Goal: Task Accomplishment & Management: Use online tool/utility

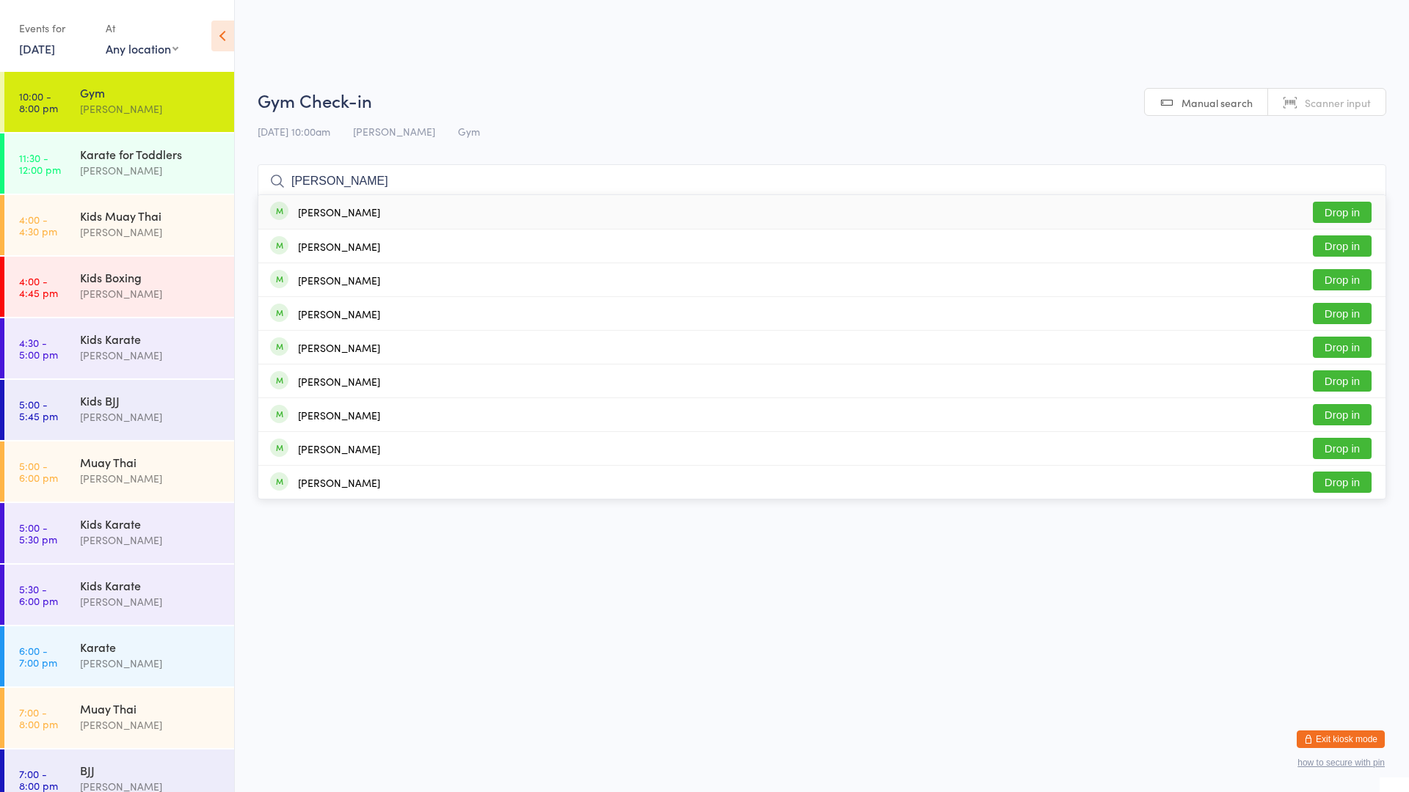
scroll to position [19, 0]
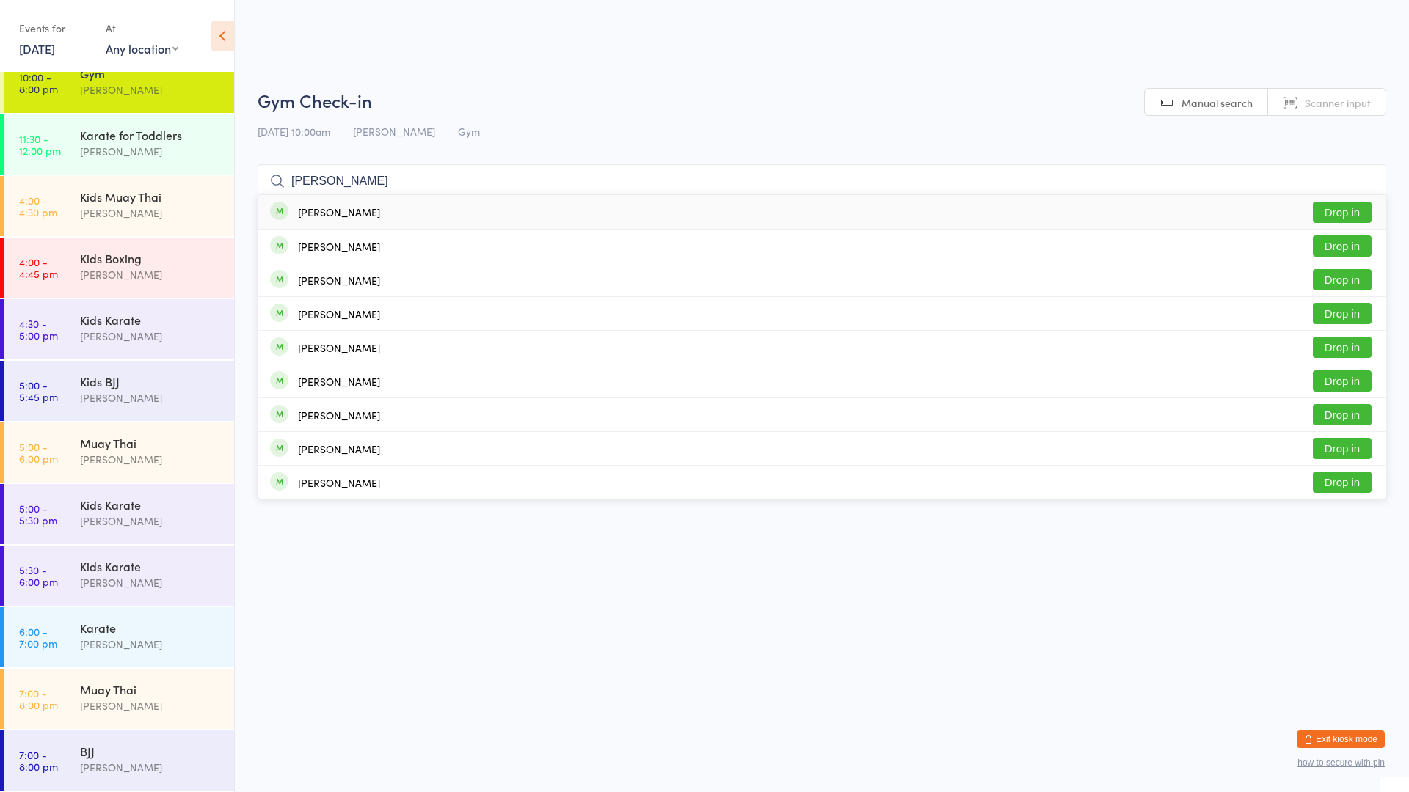
type input "[PERSON_NAME]"
click at [1315, 210] on button "Drop in" at bounding box center [1342, 212] width 59 height 21
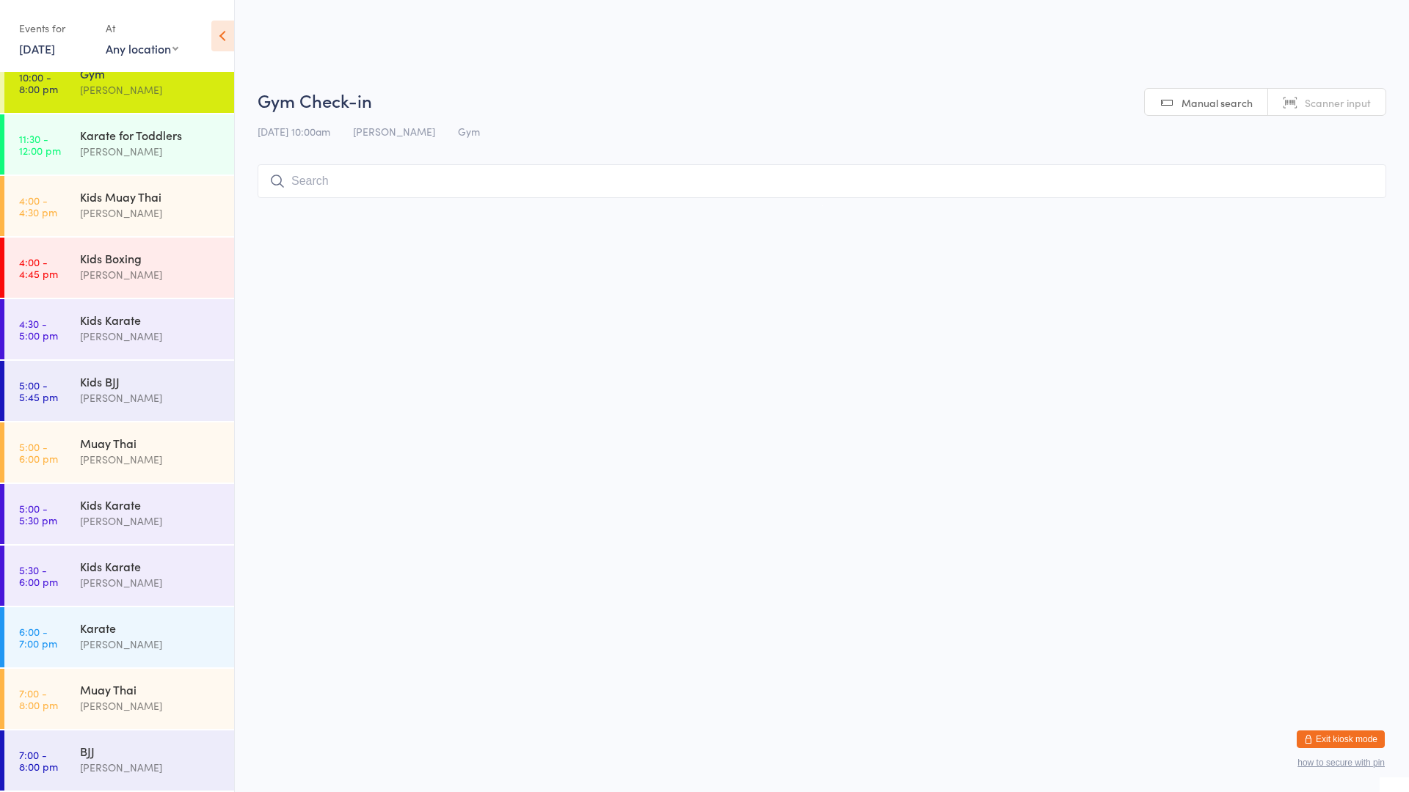
click at [179, 93] on div "[PERSON_NAME]" at bounding box center [151, 89] width 142 height 17
click at [337, 184] on input "search" at bounding box center [822, 181] width 1129 height 34
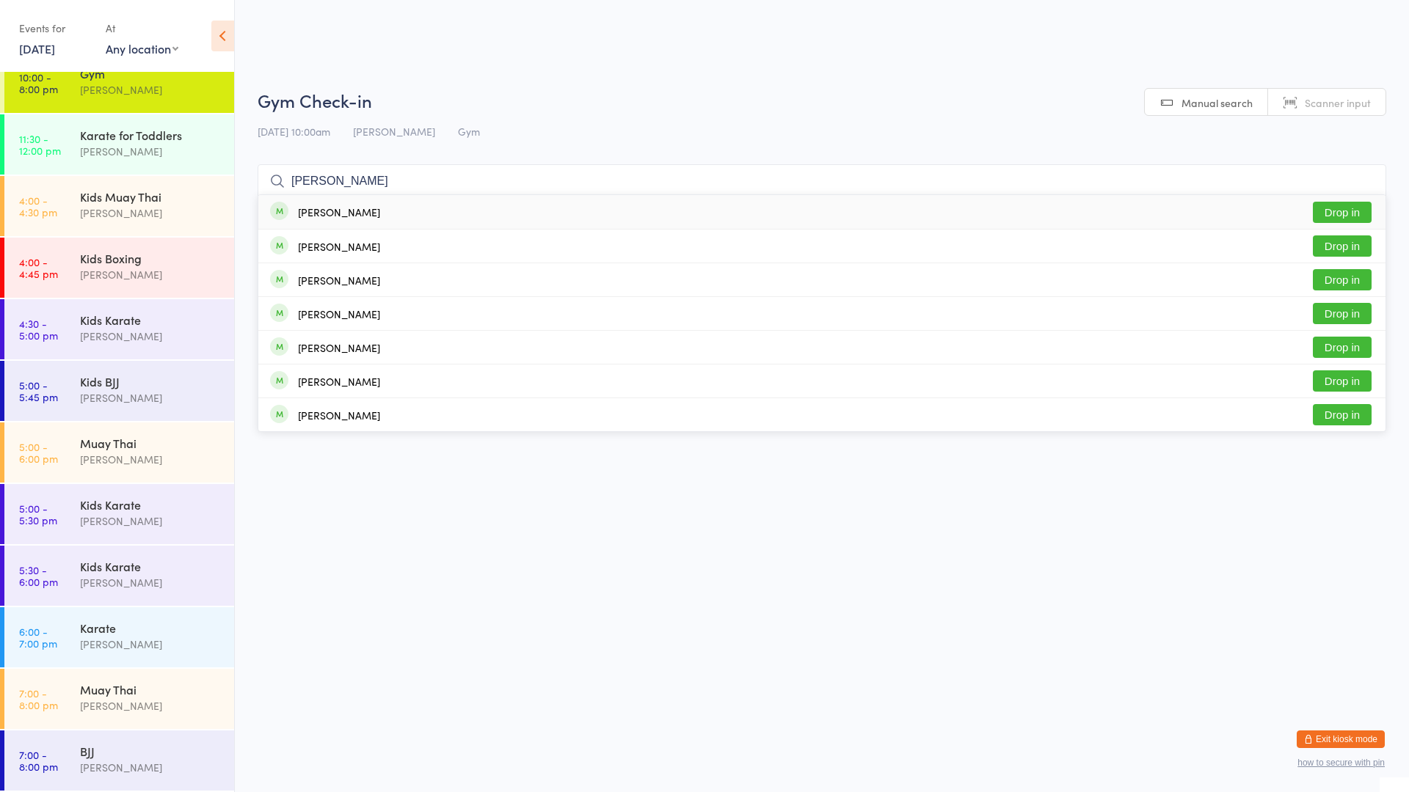
type input "[PERSON_NAME]"
click at [1346, 216] on button "Drop in" at bounding box center [1342, 212] width 59 height 21
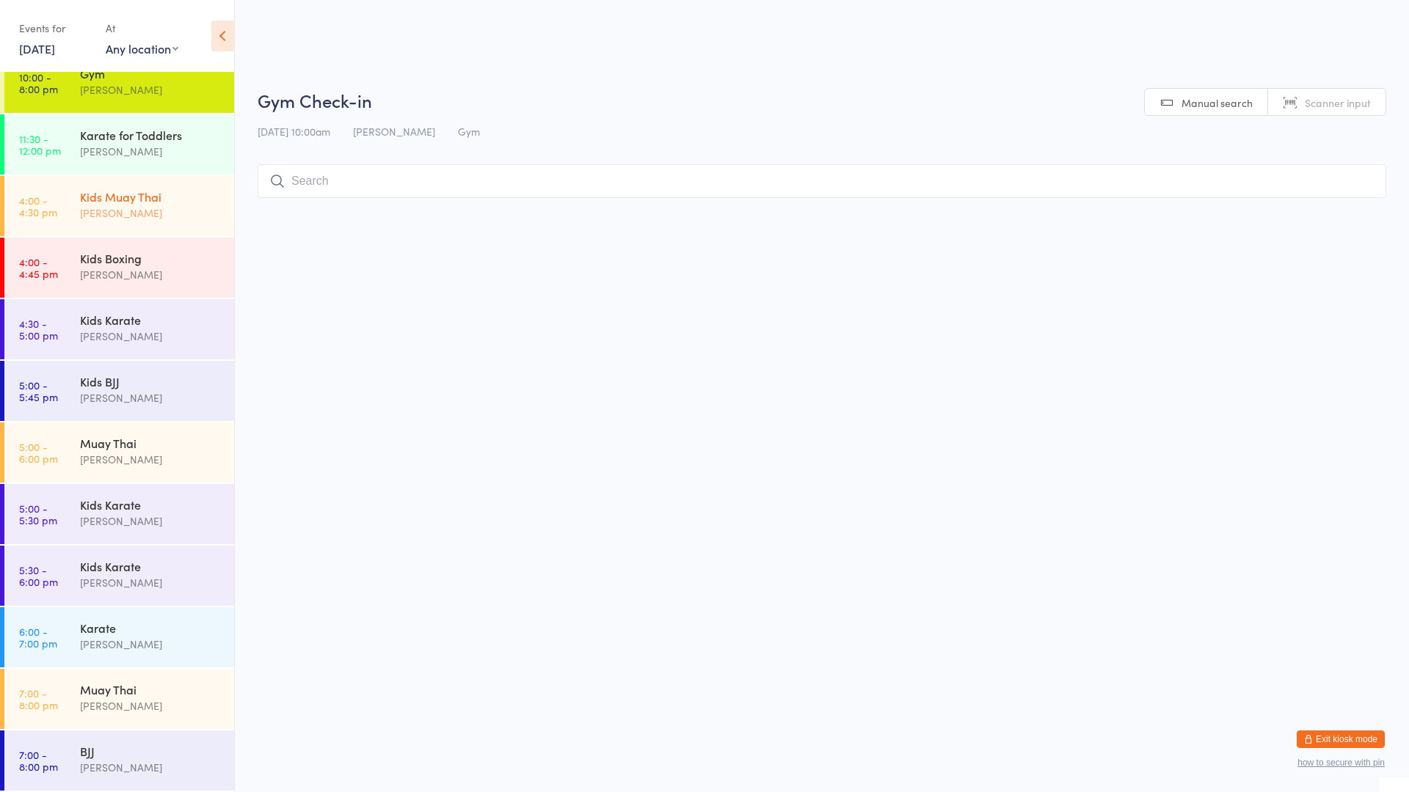
scroll to position [0, 0]
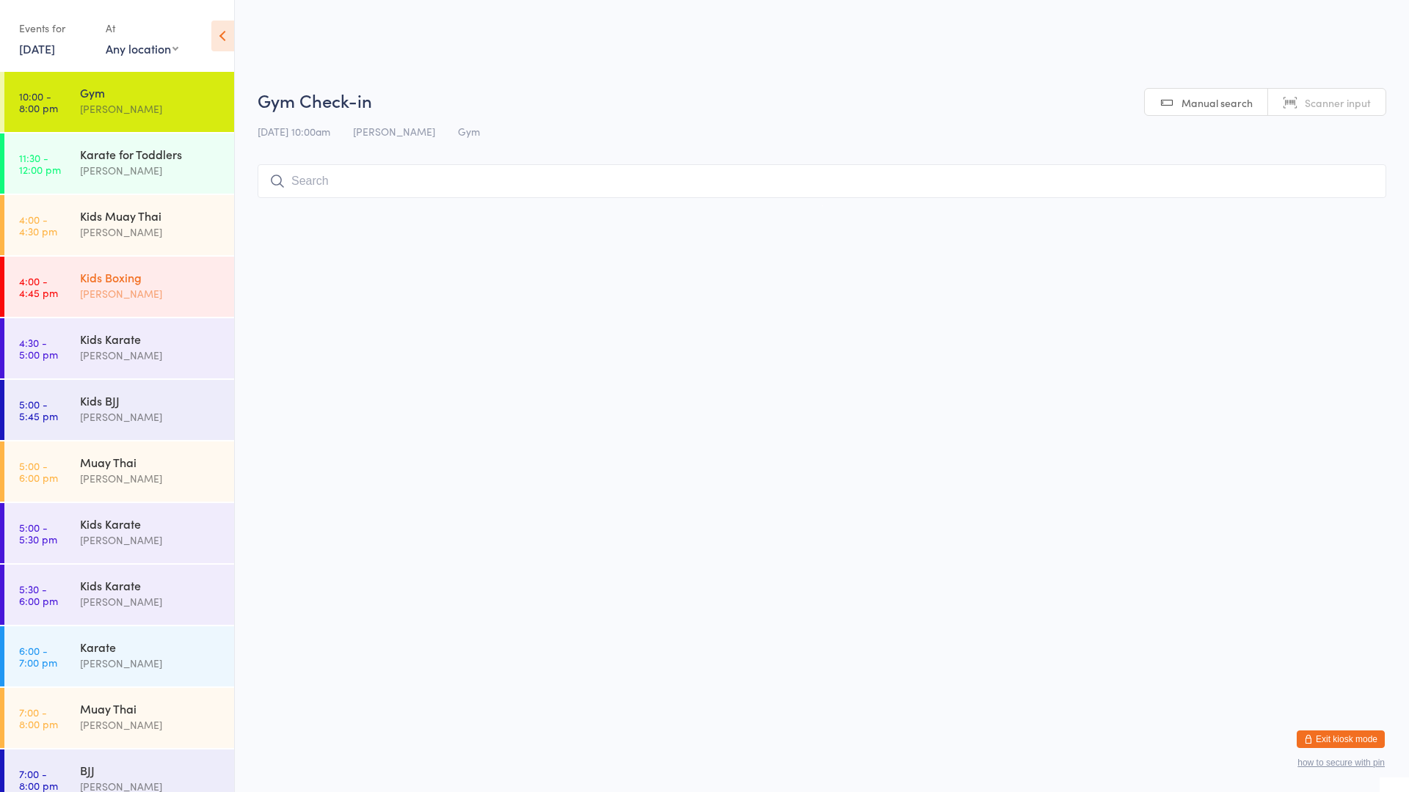
click at [154, 283] on div "Kids Boxing" at bounding box center [151, 277] width 142 height 16
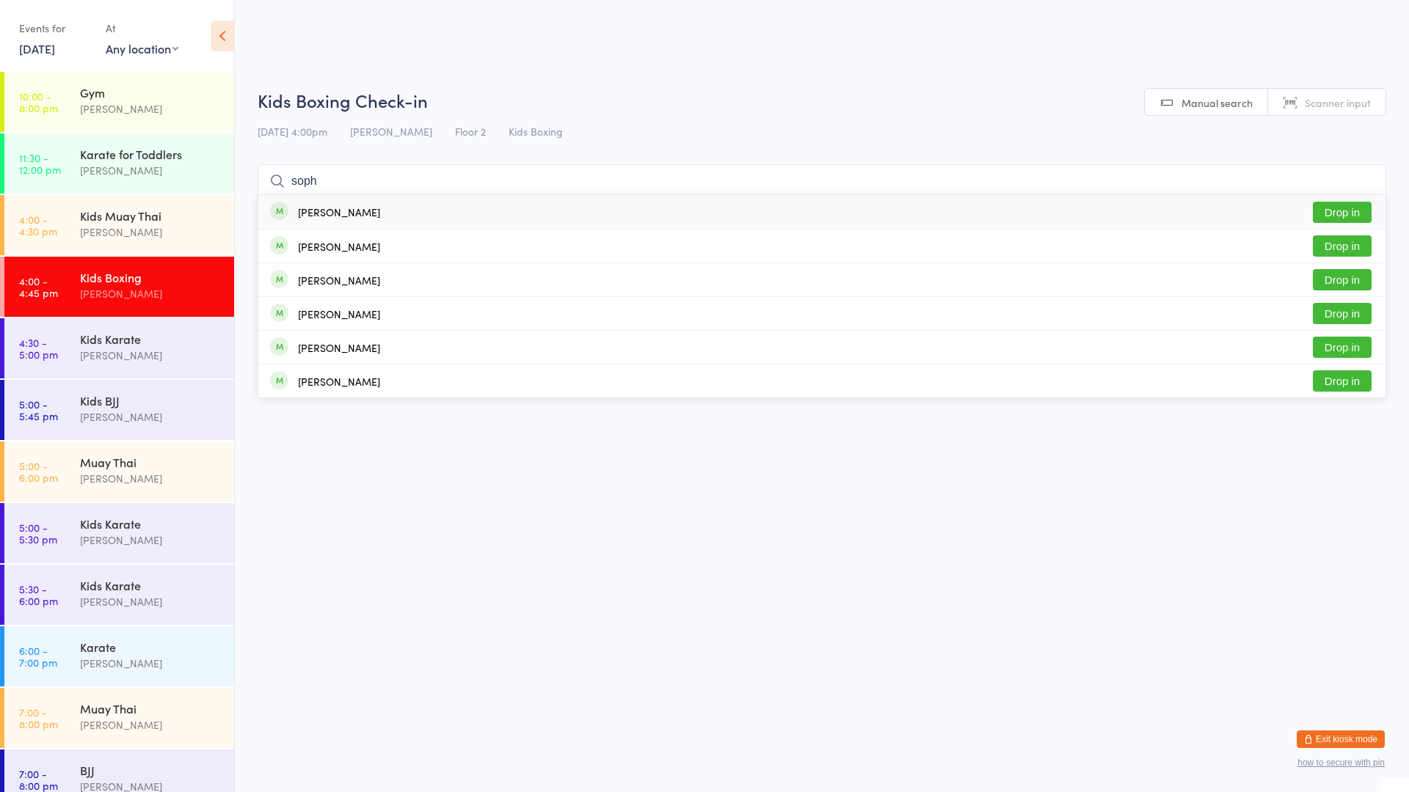
type input "soph"
click at [360, 219] on div "[PERSON_NAME]" at bounding box center [325, 212] width 110 height 16
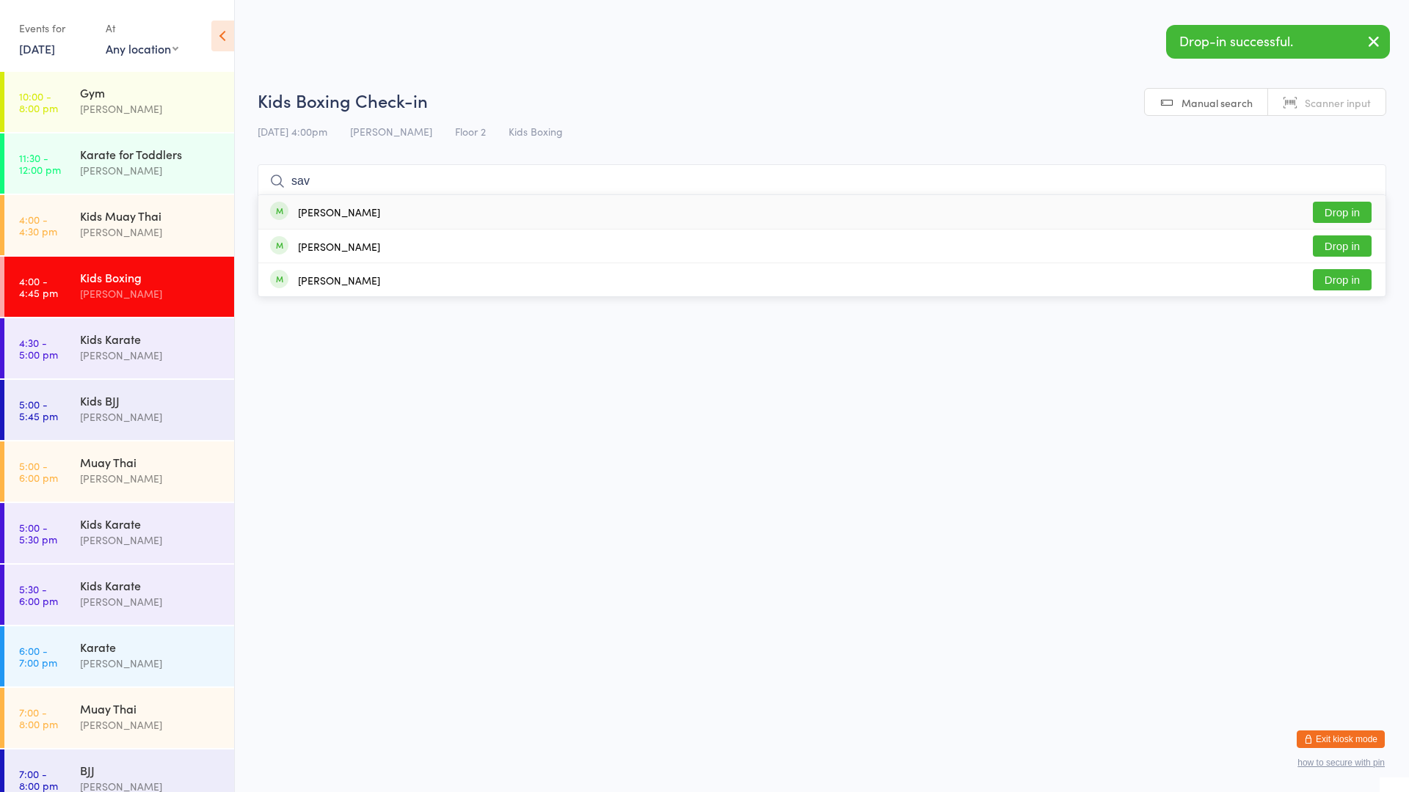
type input "sav"
click at [360, 218] on div "[PERSON_NAME]" at bounding box center [339, 212] width 82 height 12
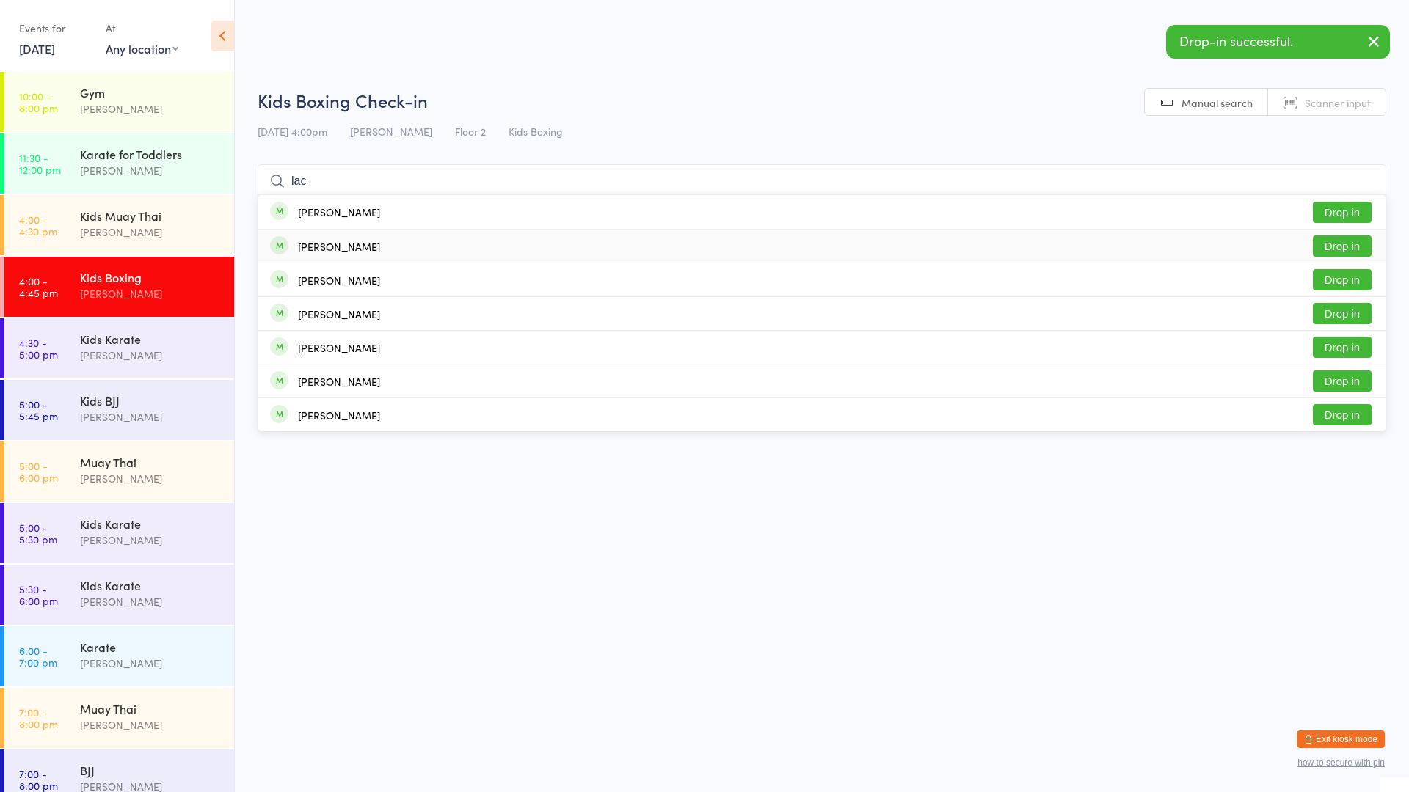
type input "lac"
click at [382, 248] on div "[PERSON_NAME] Drop in" at bounding box center [821, 246] width 1127 height 33
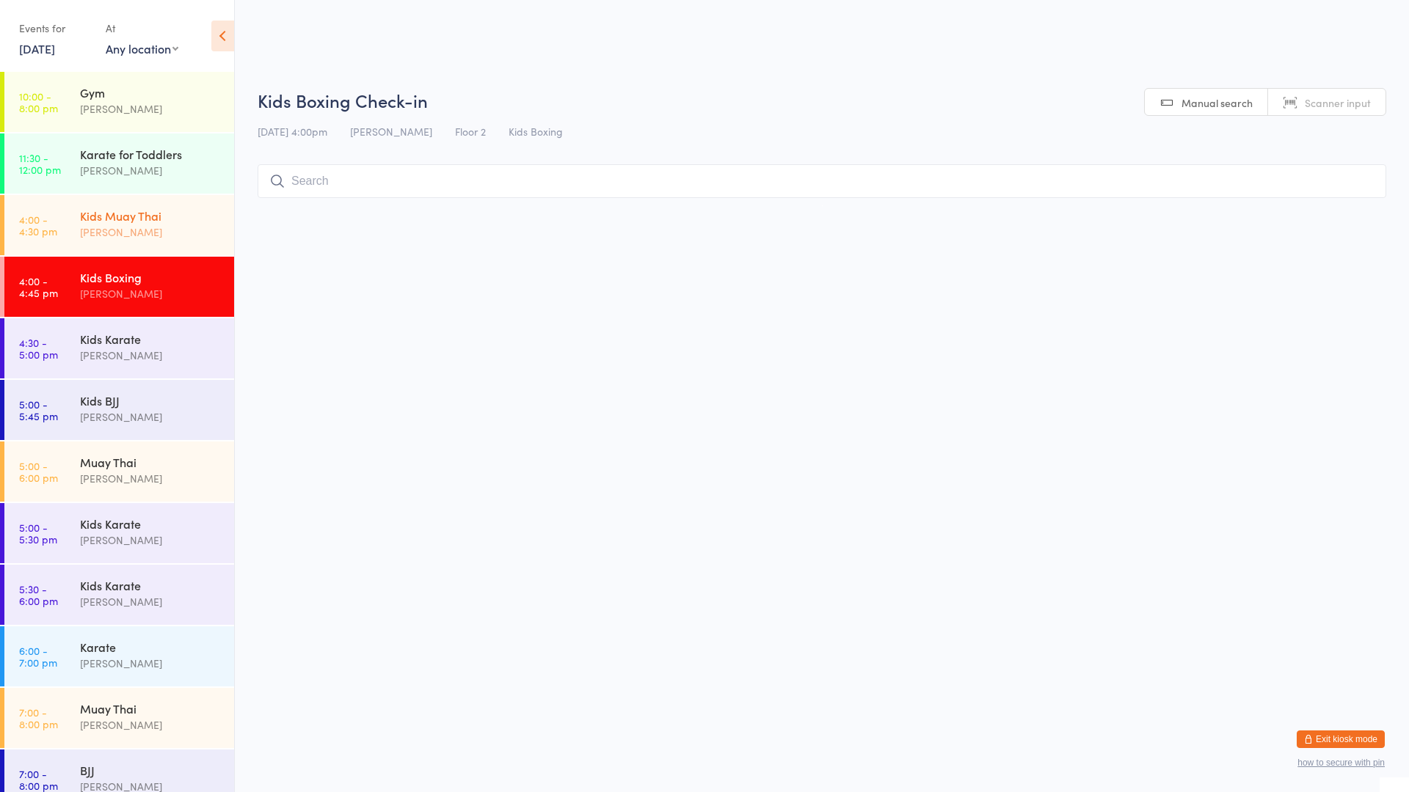
click at [103, 232] on div "[PERSON_NAME]" at bounding box center [151, 232] width 142 height 17
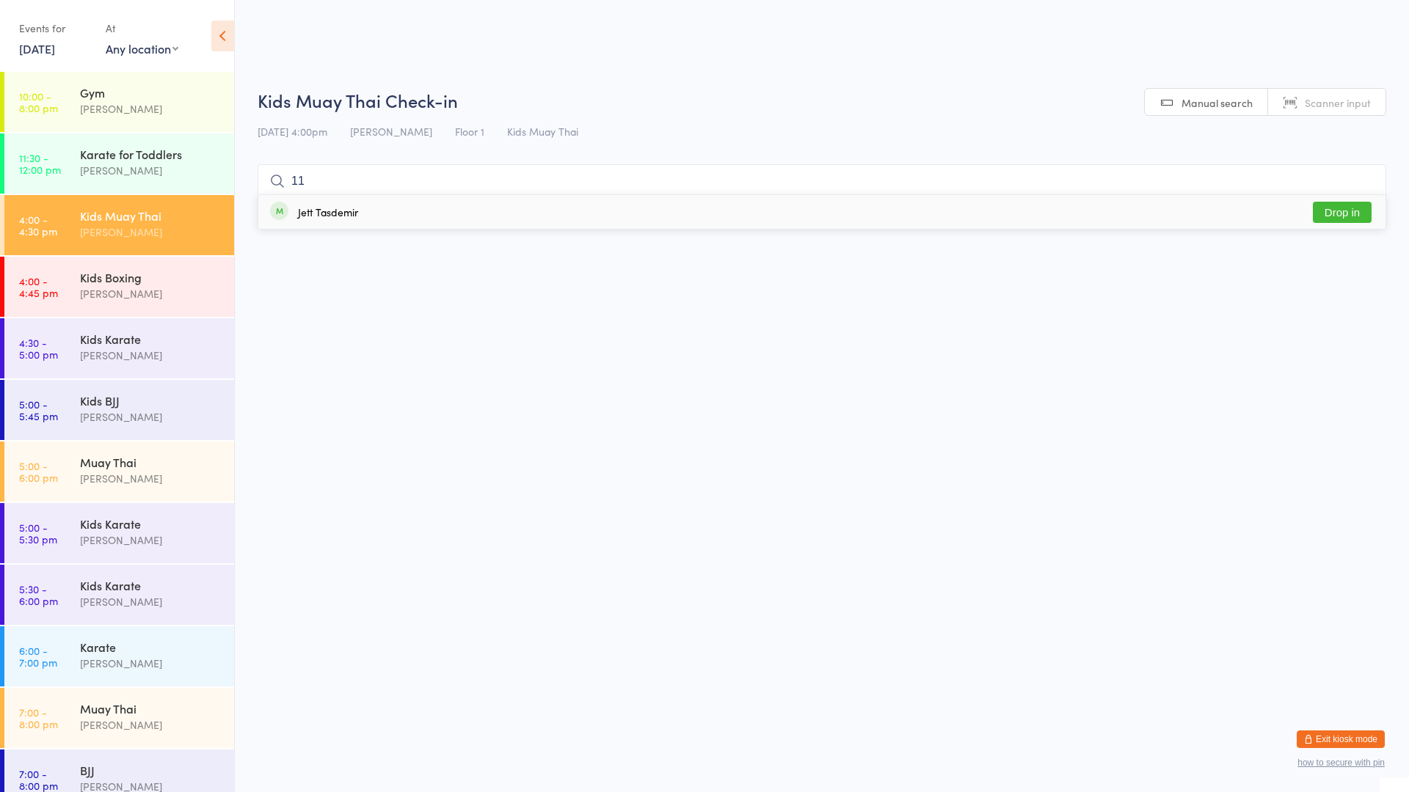
type input "11"
click at [311, 206] on div "Jett Tasdemir" at bounding box center [328, 212] width 60 height 12
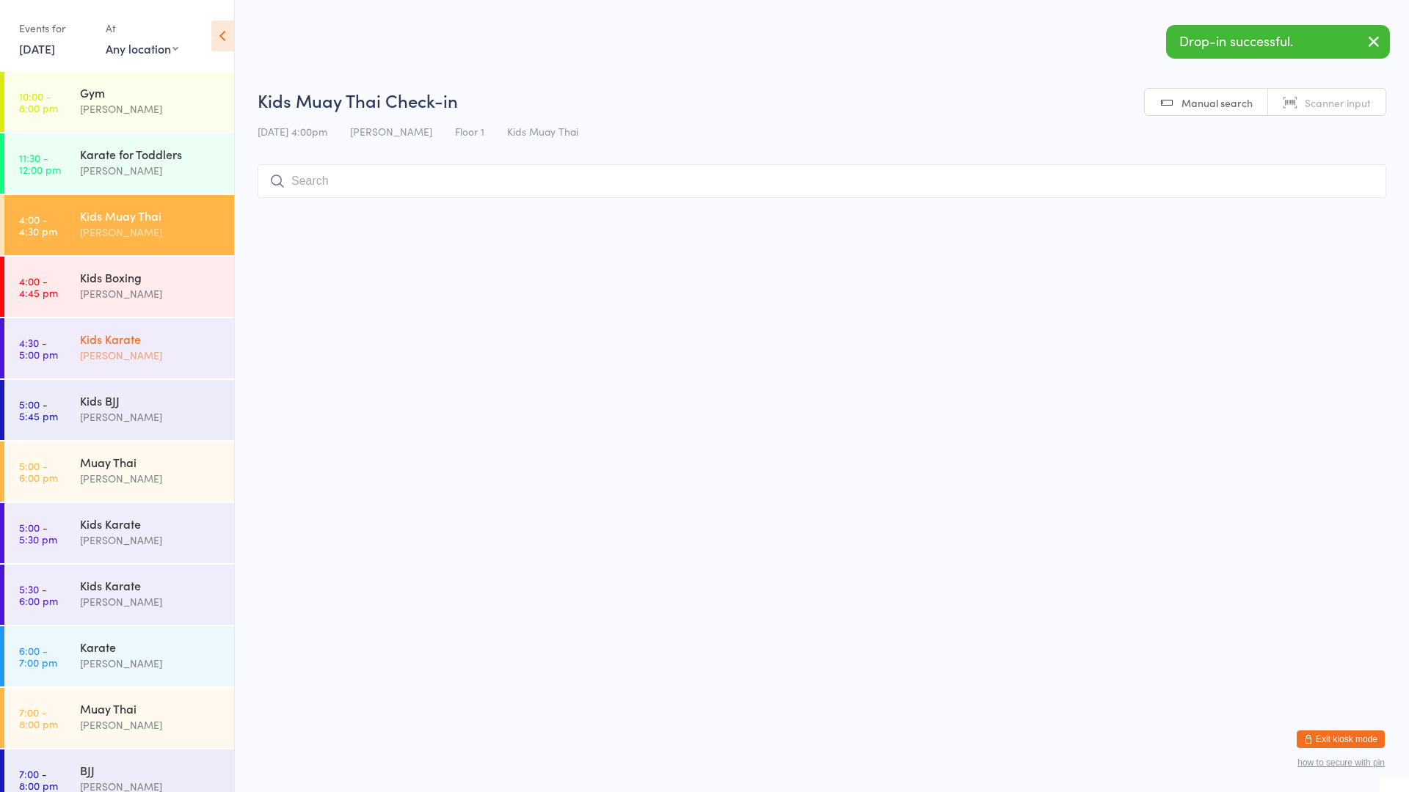
click at [175, 321] on div "Kids Karate [PERSON_NAME]" at bounding box center [157, 347] width 154 height 58
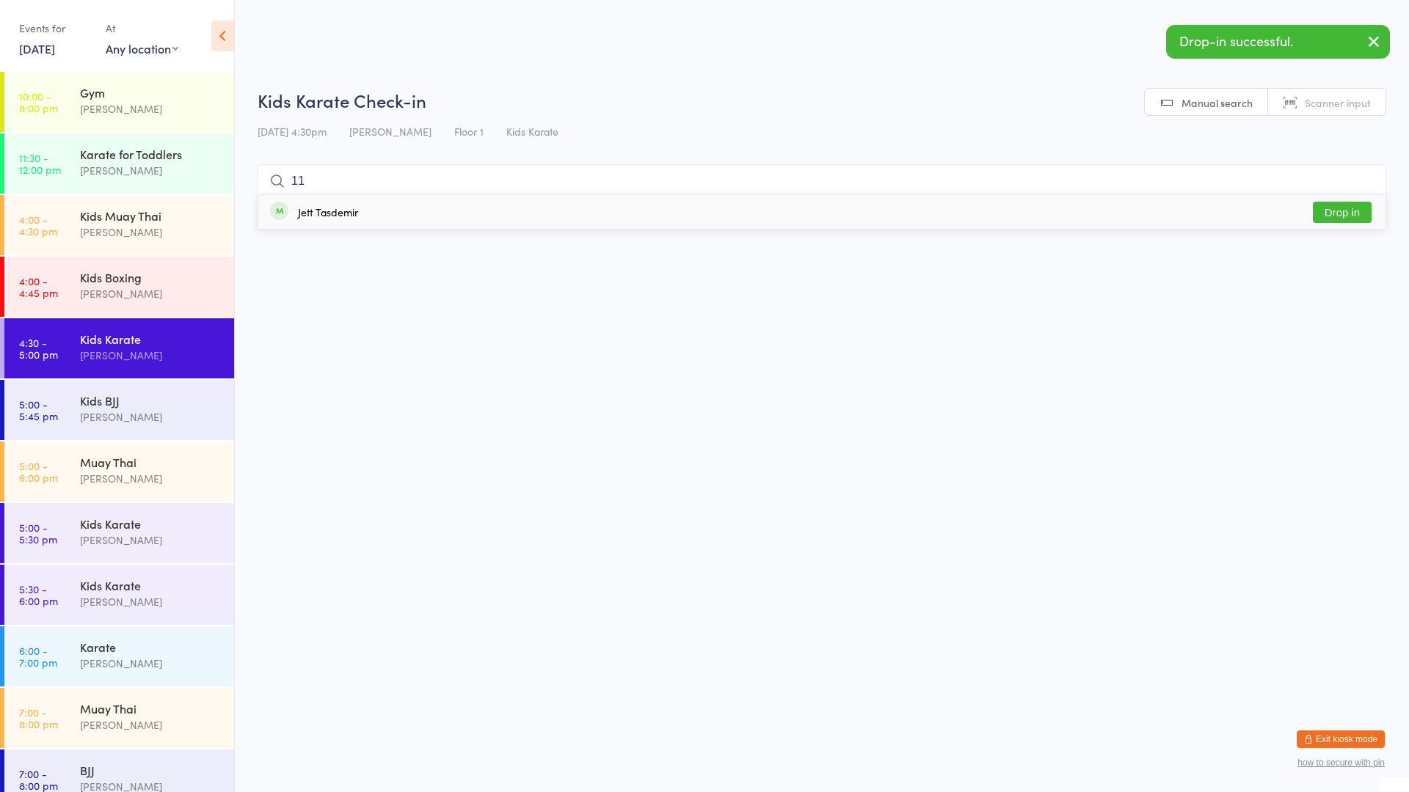
type input "11"
click at [306, 211] on div "Jett Tasdemir" at bounding box center [328, 212] width 60 height 12
click at [183, 440] on li "5:00 - 5:45 pm Kids BJJ [PERSON_NAME]" at bounding box center [117, 411] width 234 height 62
click at [179, 446] on div "Muay Thai [PERSON_NAME]" at bounding box center [157, 471] width 154 height 58
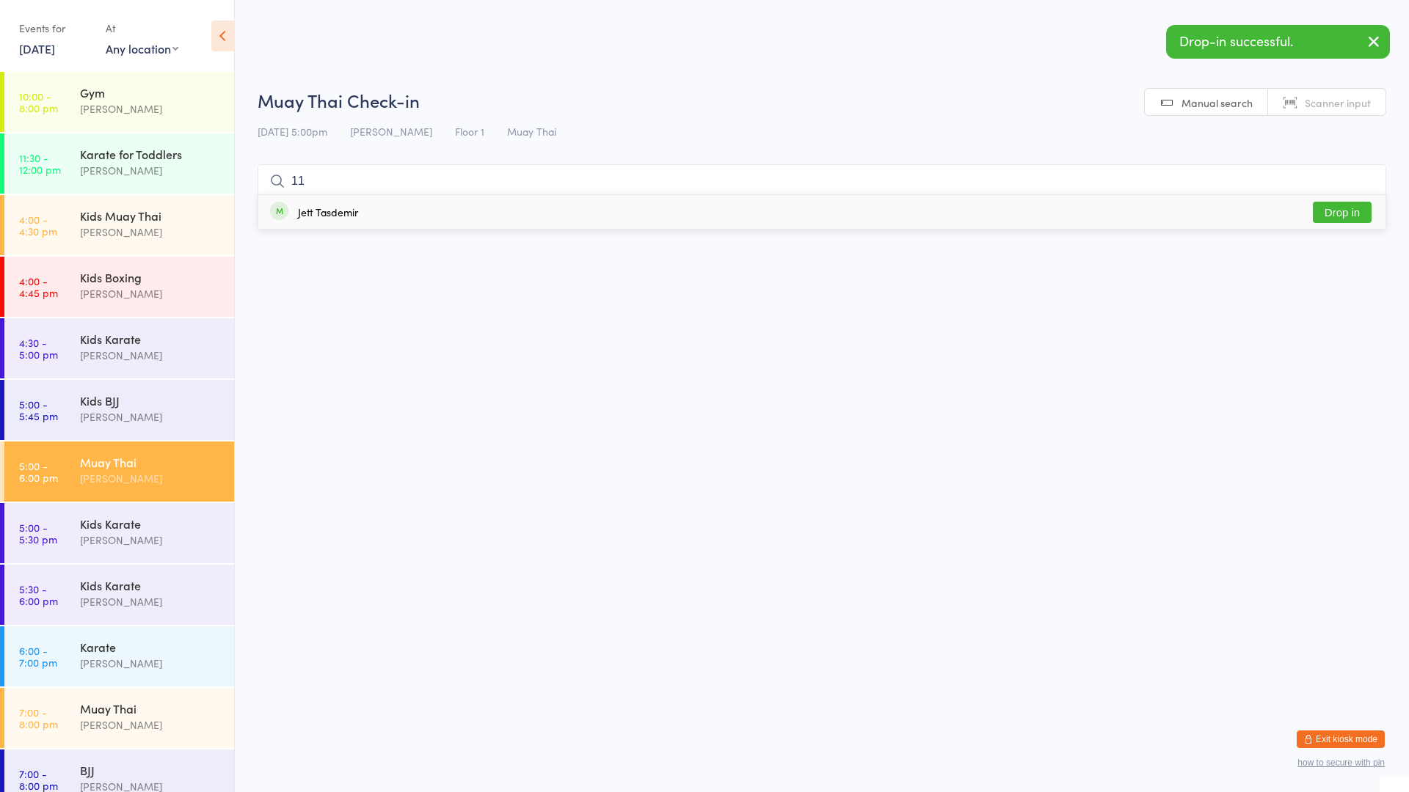
type input "11"
click at [309, 220] on div "Jett Tasdemir Drop in" at bounding box center [821, 212] width 1127 height 34
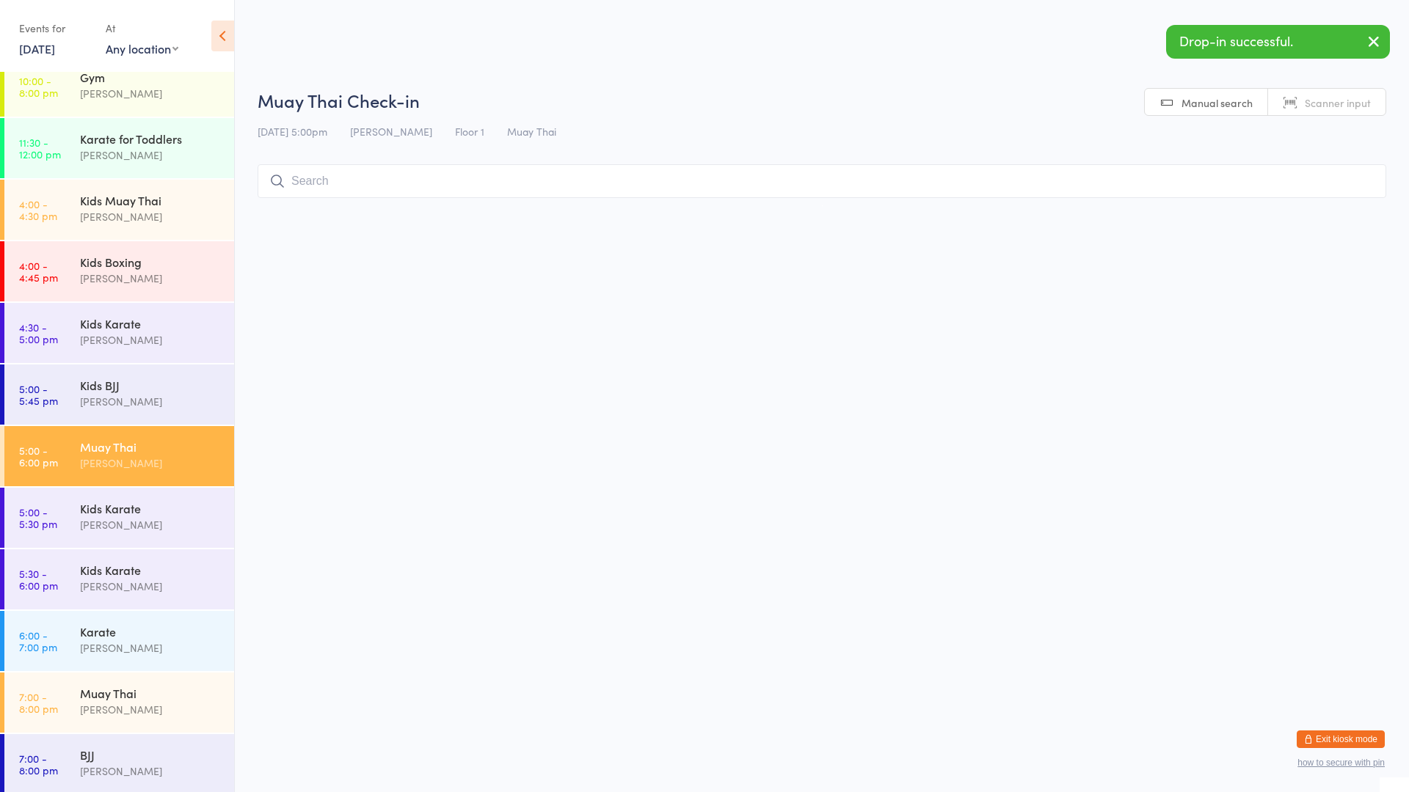
scroll to position [19, 0]
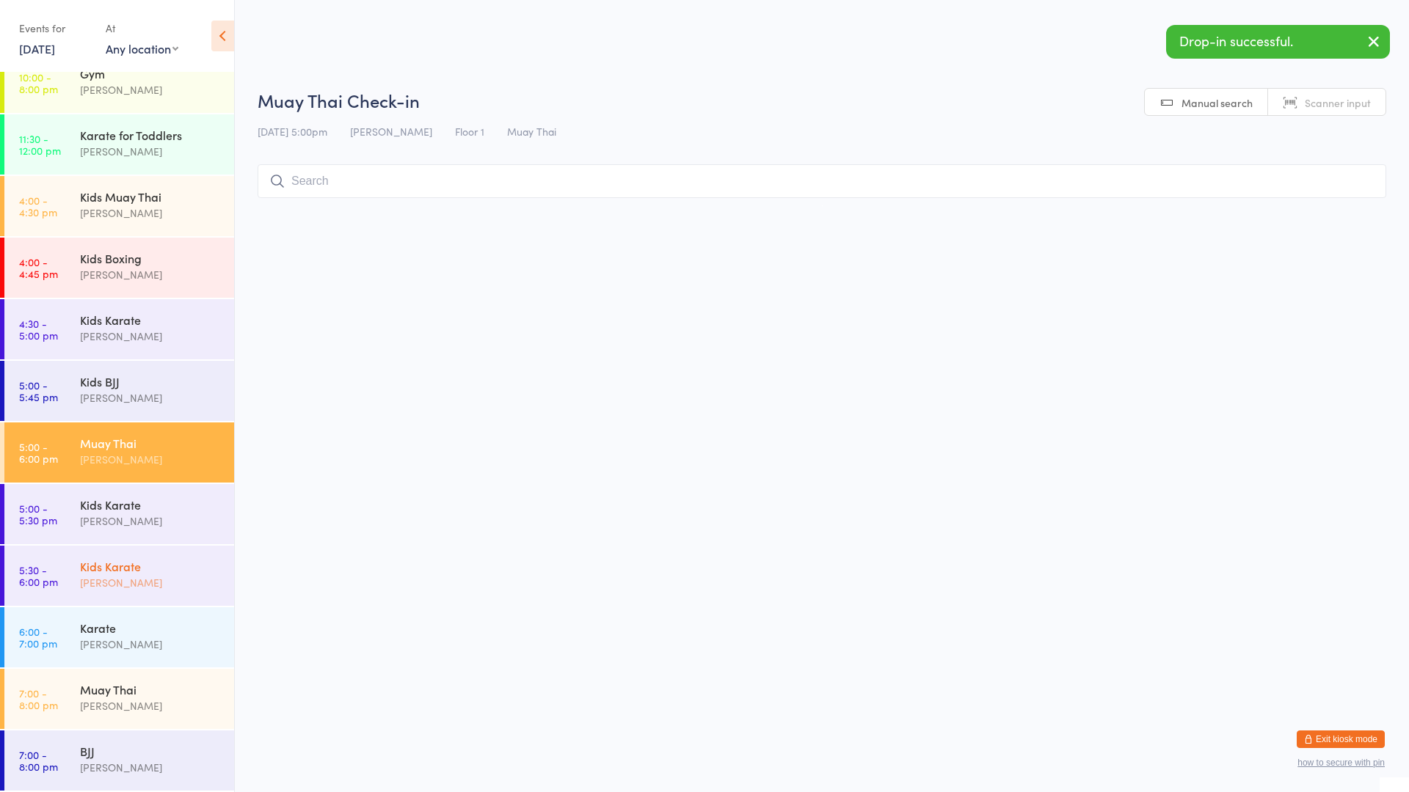
click at [132, 567] on div "Kids Karate" at bounding box center [151, 566] width 142 height 16
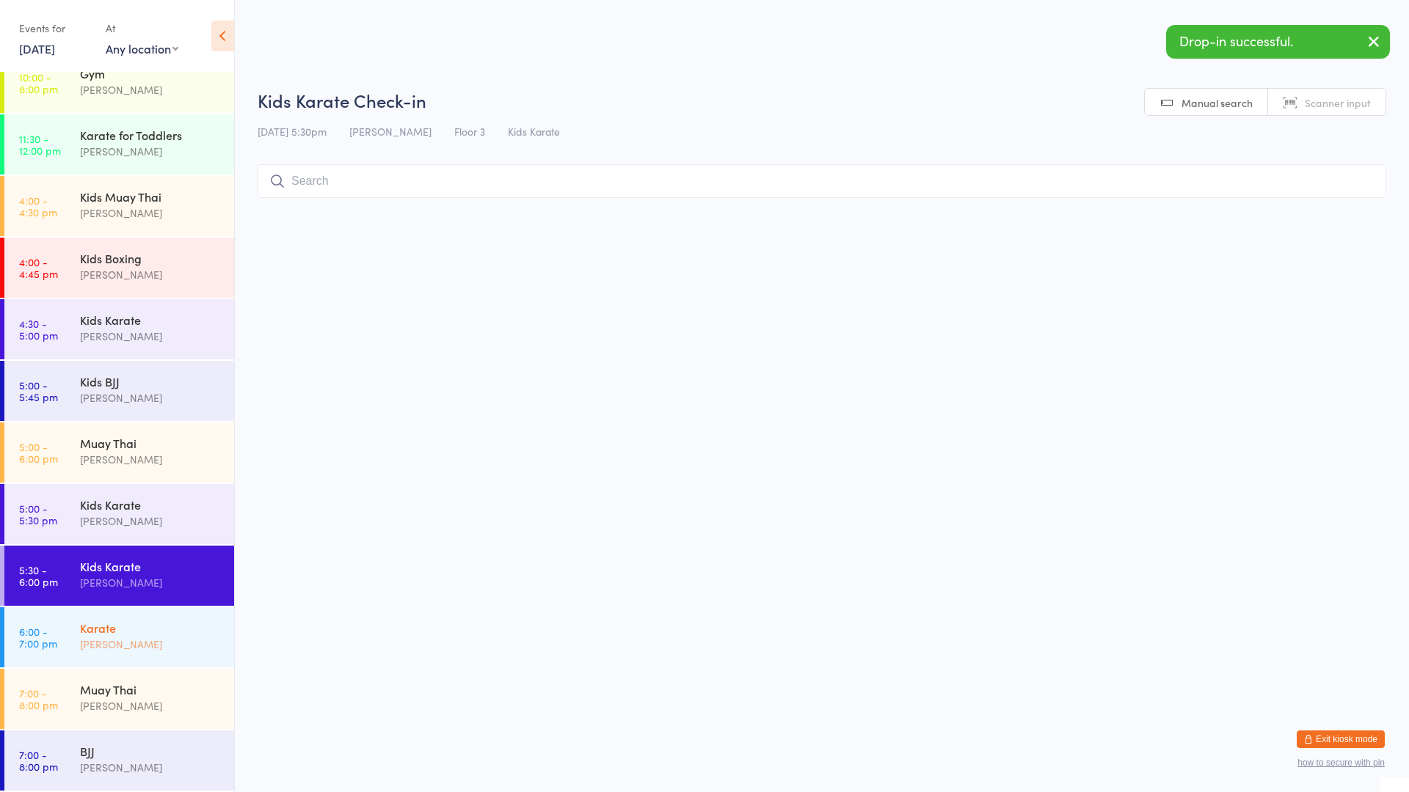
click at [147, 635] on div "Karate" at bounding box center [151, 628] width 142 height 16
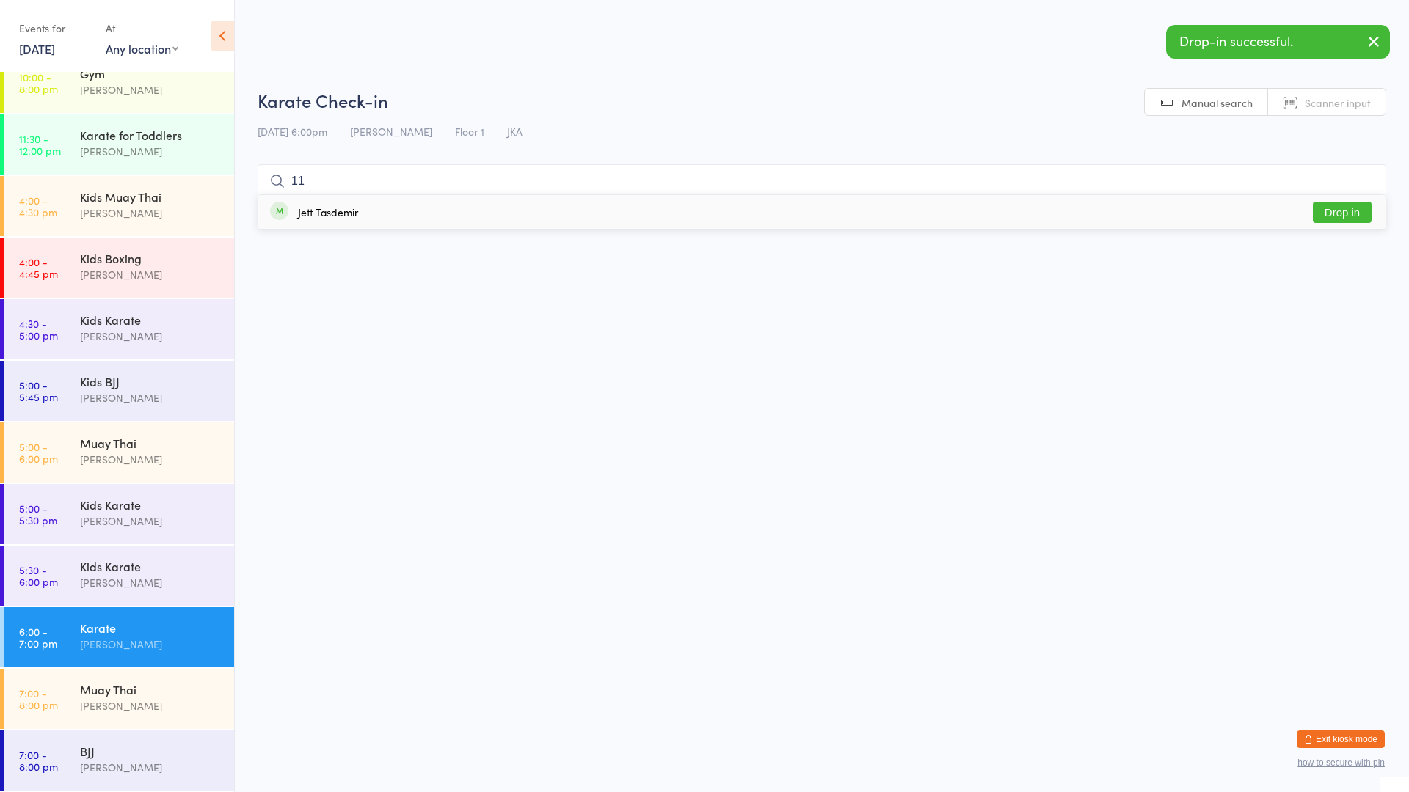
type input "11"
click at [302, 217] on div "Jett Tasdemir" at bounding box center [328, 212] width 60 height 12
click at [137, 712] on div "[PERSON_NAME]" at bounding box center [151, 706] width 142 height 17
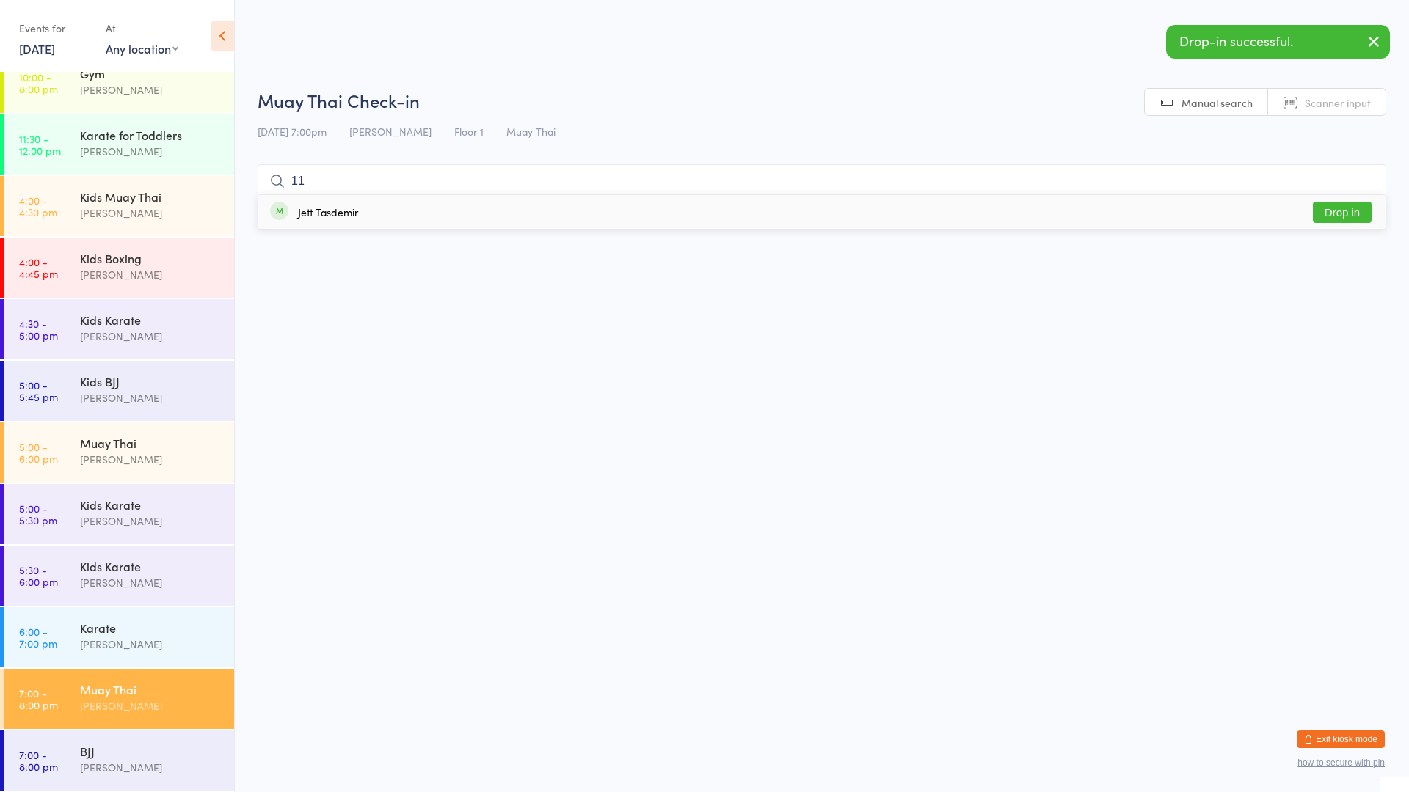
type input "11"
click at [318, 203] on div "Jett Tasdemir Drop in" at bounding box center [821, 212] width 1127 height 34
type input "11"
click at [89, 184] on div "Kids Muay [DEMOGRAPHIC_DATA] [PERSON_NAME]" at bounding box center [157, 205] width 154 height 58
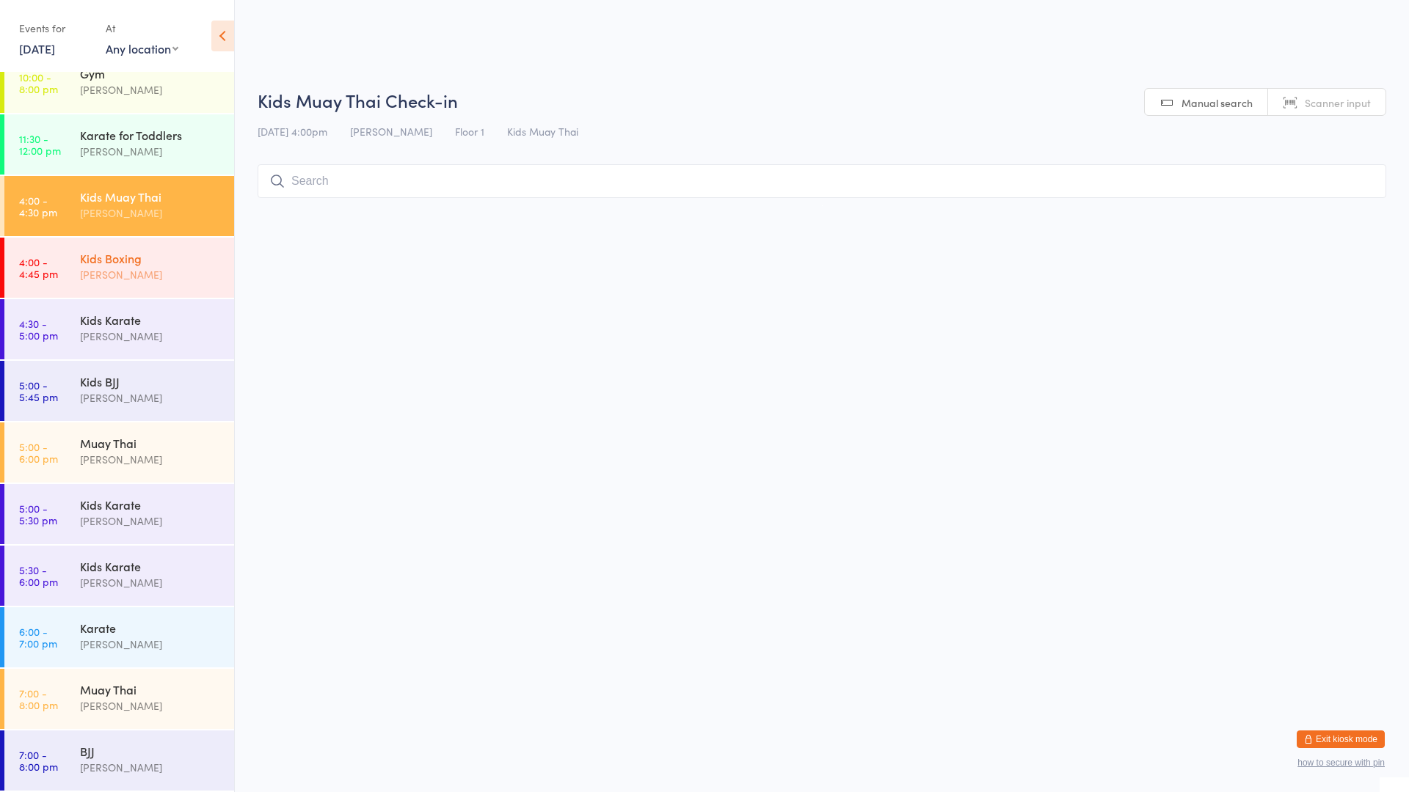
click at [143, 273] on div "[PERSON_NAME]" at bounding box center [151, 274] width 142 height 17
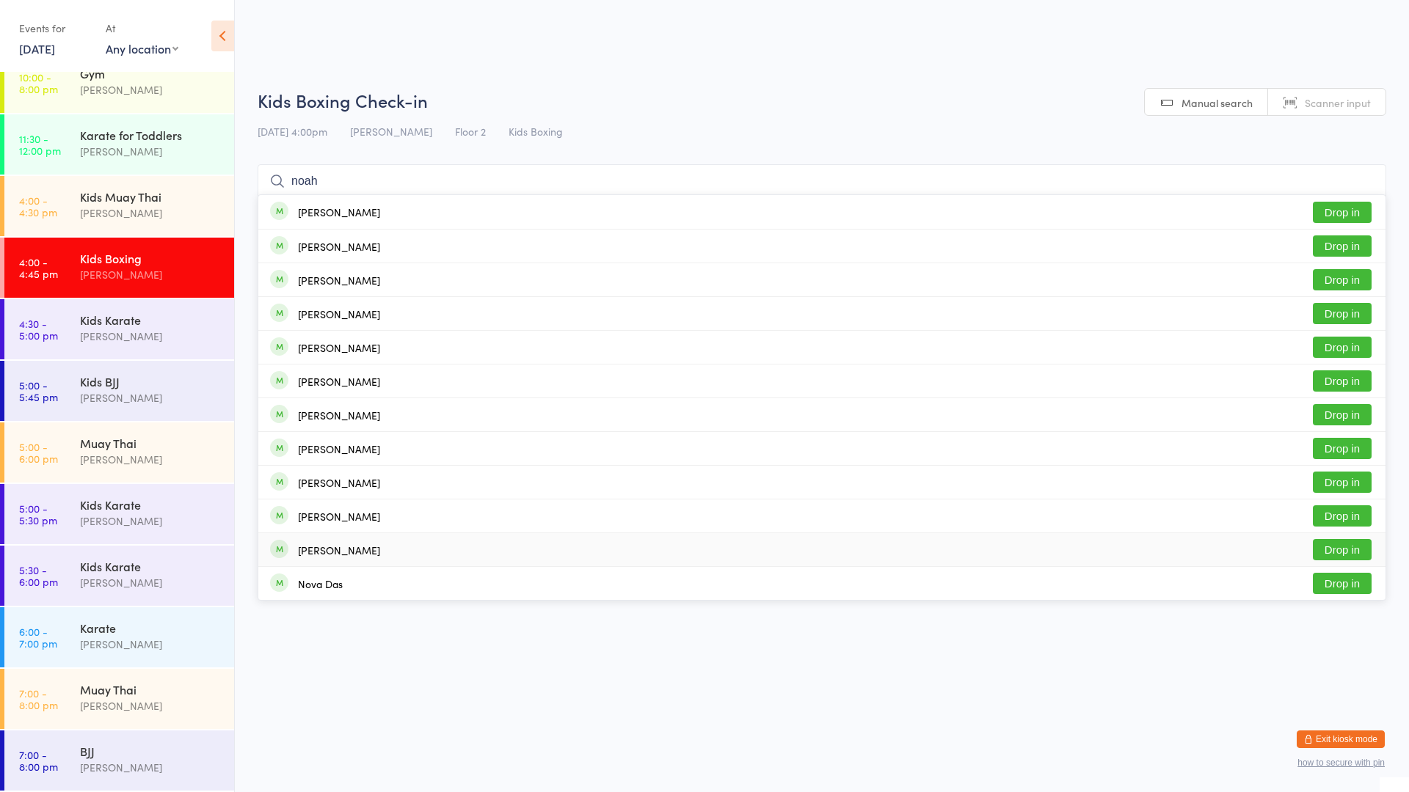
type input "noah"
click at [380, 547] on div "[PERSON_NAME] Drop in" at bounding box center [821, 549] width 1127 height 33
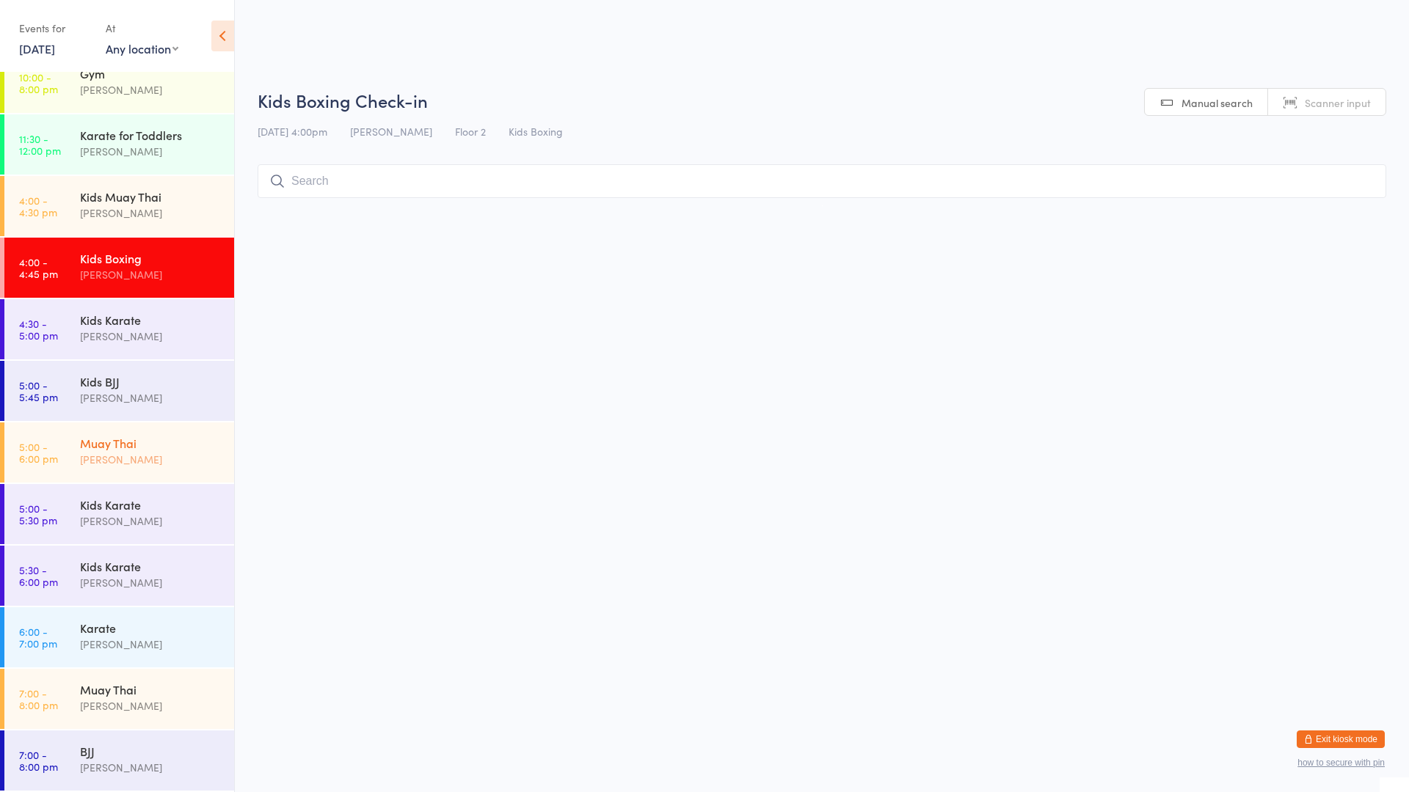
click at [103, 468] on div "Muay Thai [PERSON_NAME]" at bounding box center [157, 452] width 154 height 58
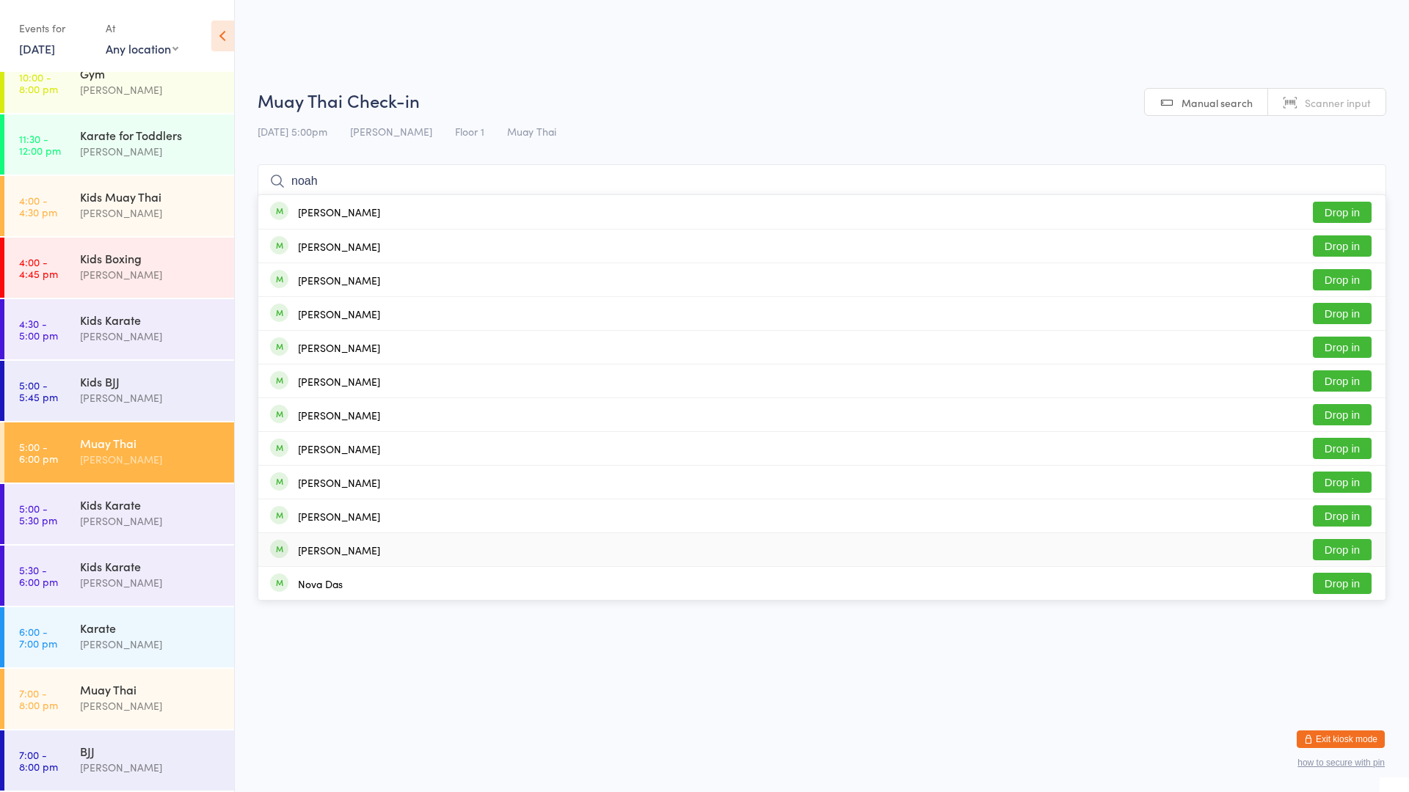
type input "noah"
click at [437, 538] on div "[PERSON_NAME] Drop in" at bounding box center [821, 549] width 1127 height 33
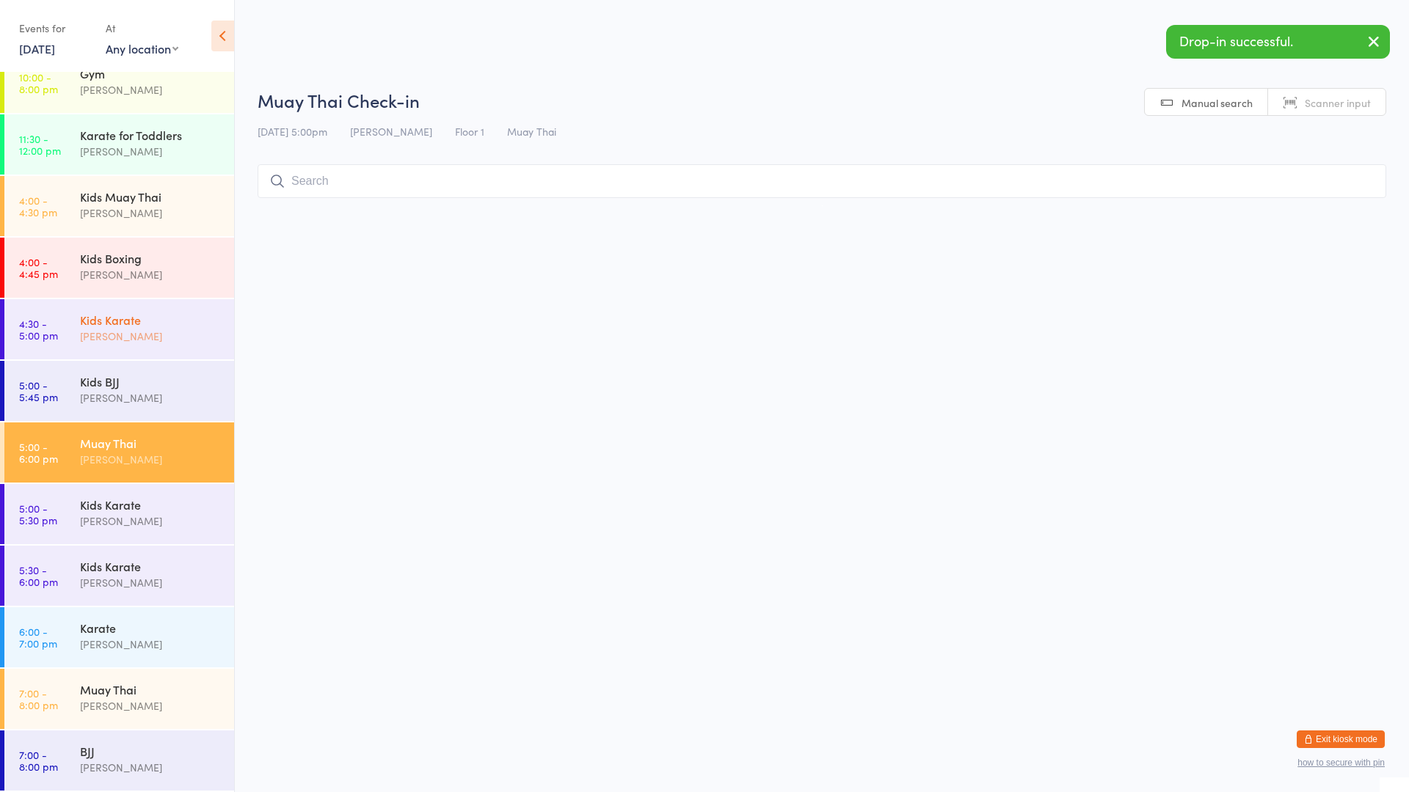
click at [136, 318] on div "Kids Karate" at bounding box center [151, 320] width 142 height 16
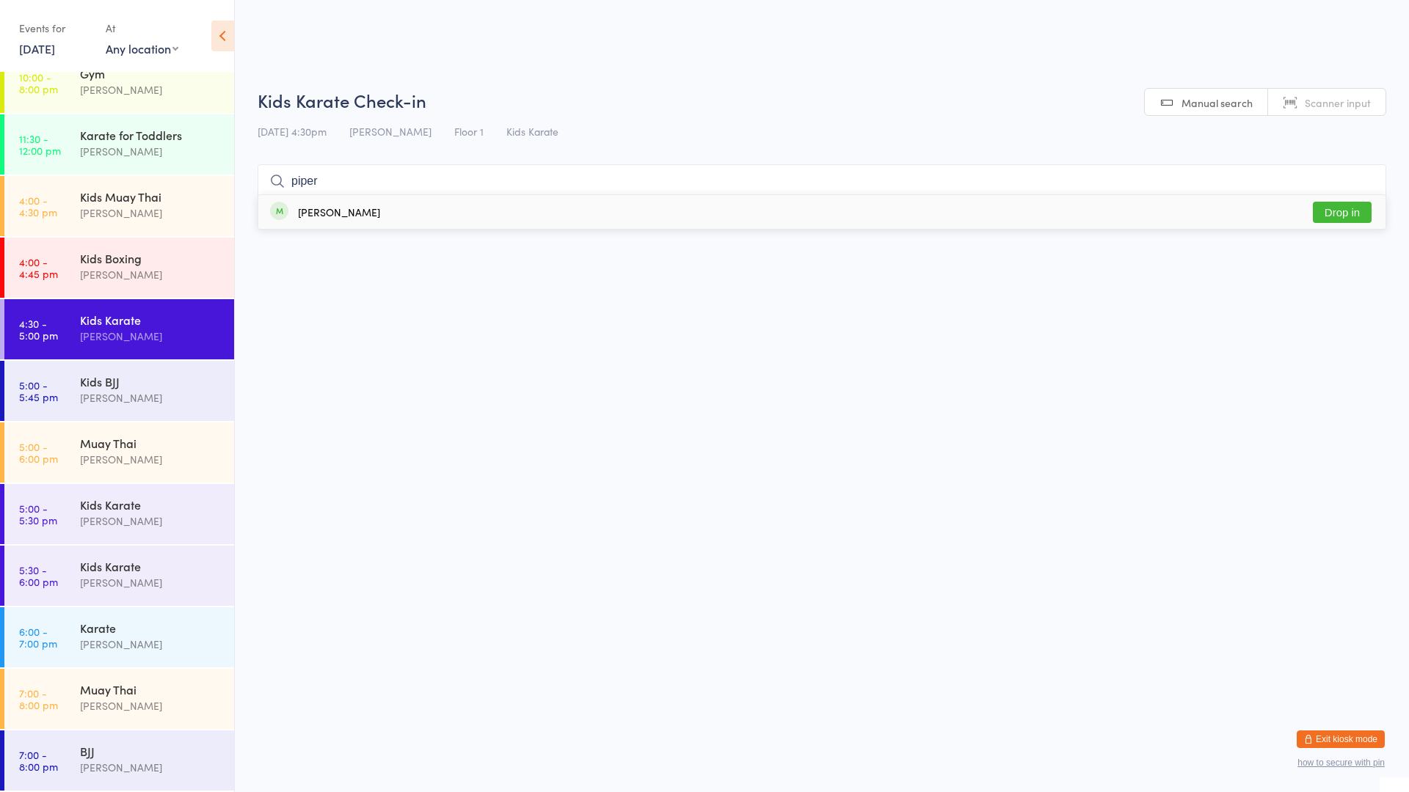
type input "piper"
click at [324, 220] on div "[PERSON_NAME] Drop in" at bounding box center [821, 212] width 1127 height 34
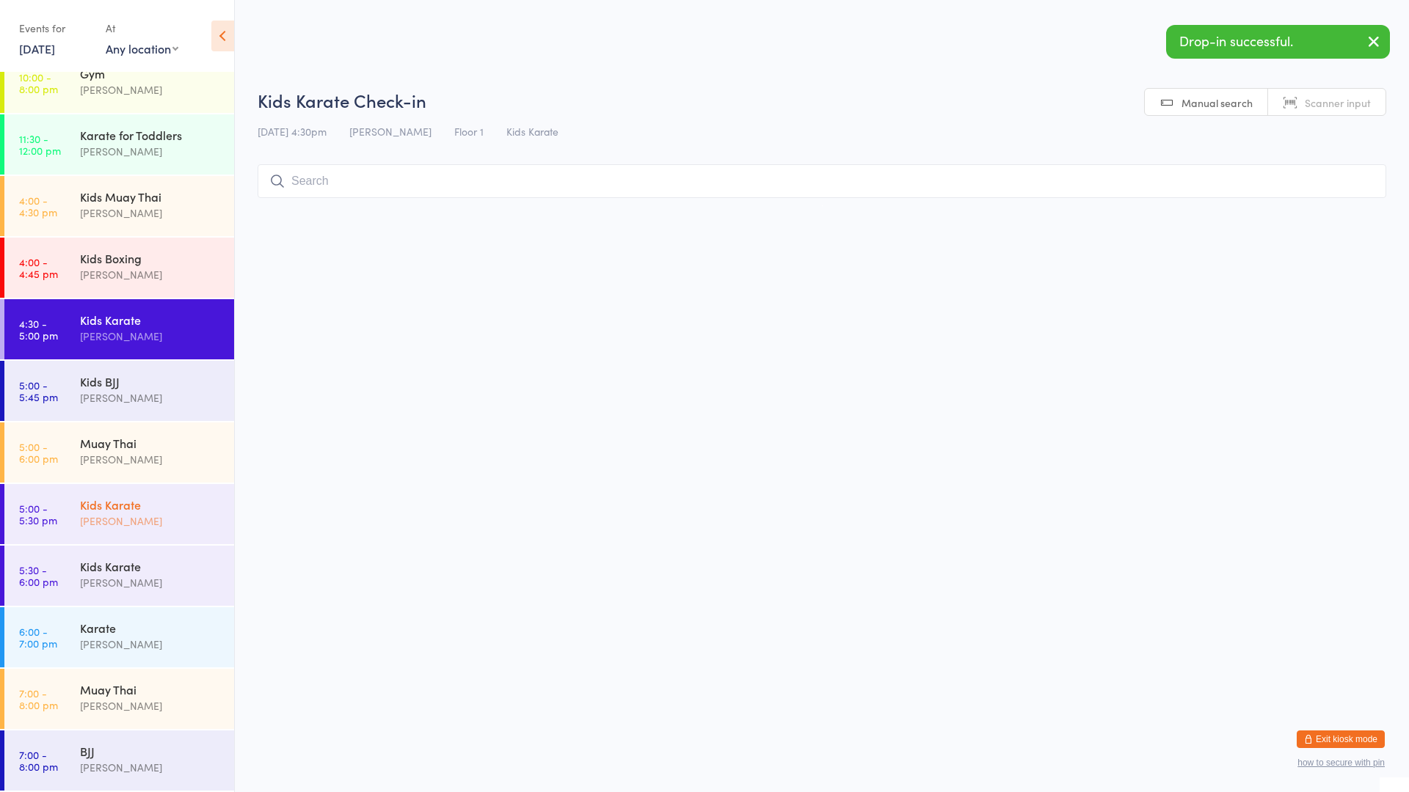
click at [115, 525] on div "[PERSON_NAME]" at bounding box center [151, 521] width 142 height 17
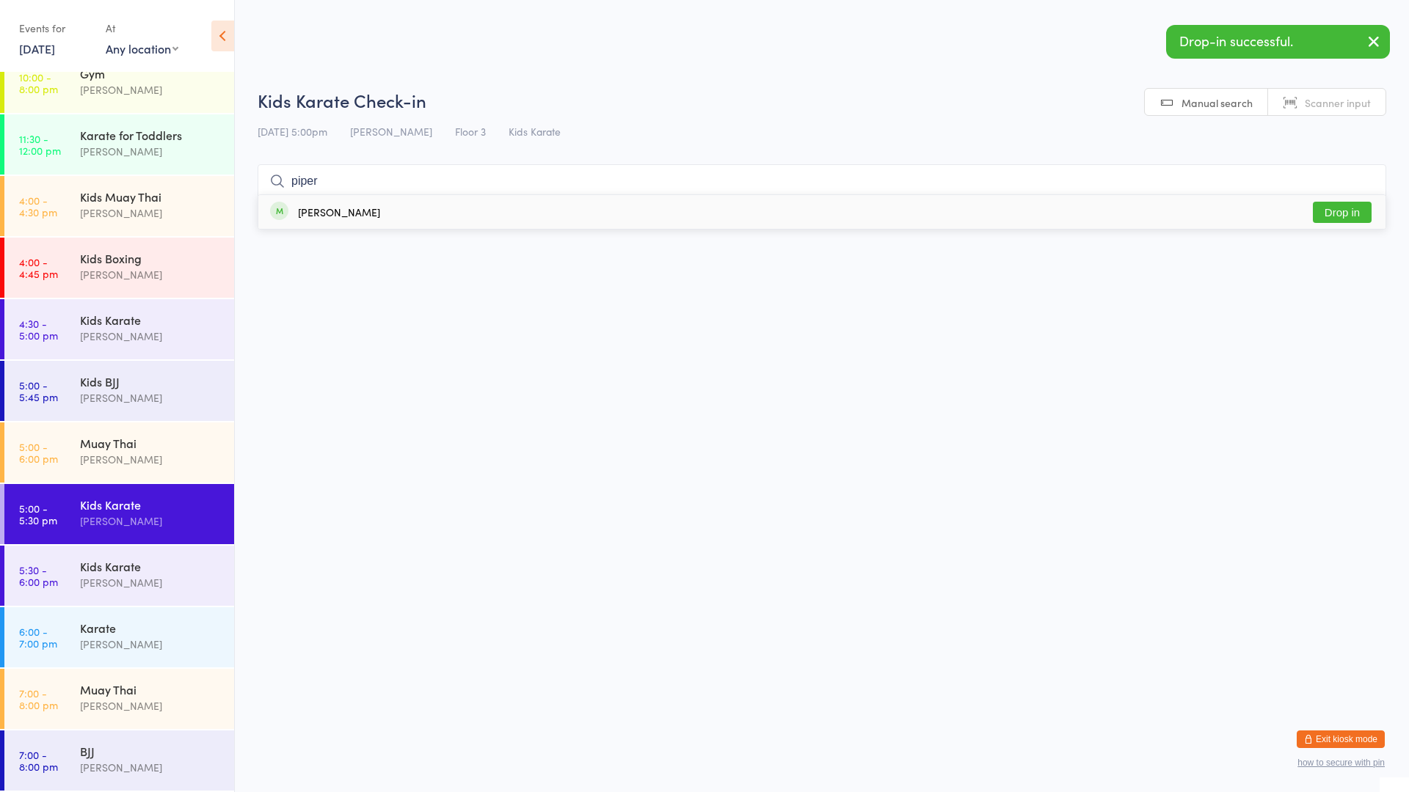
type input "piper"
click at [344, 208] on div "[PERSON_NAME]" at bounding box center [339, 212] width 82 height 12
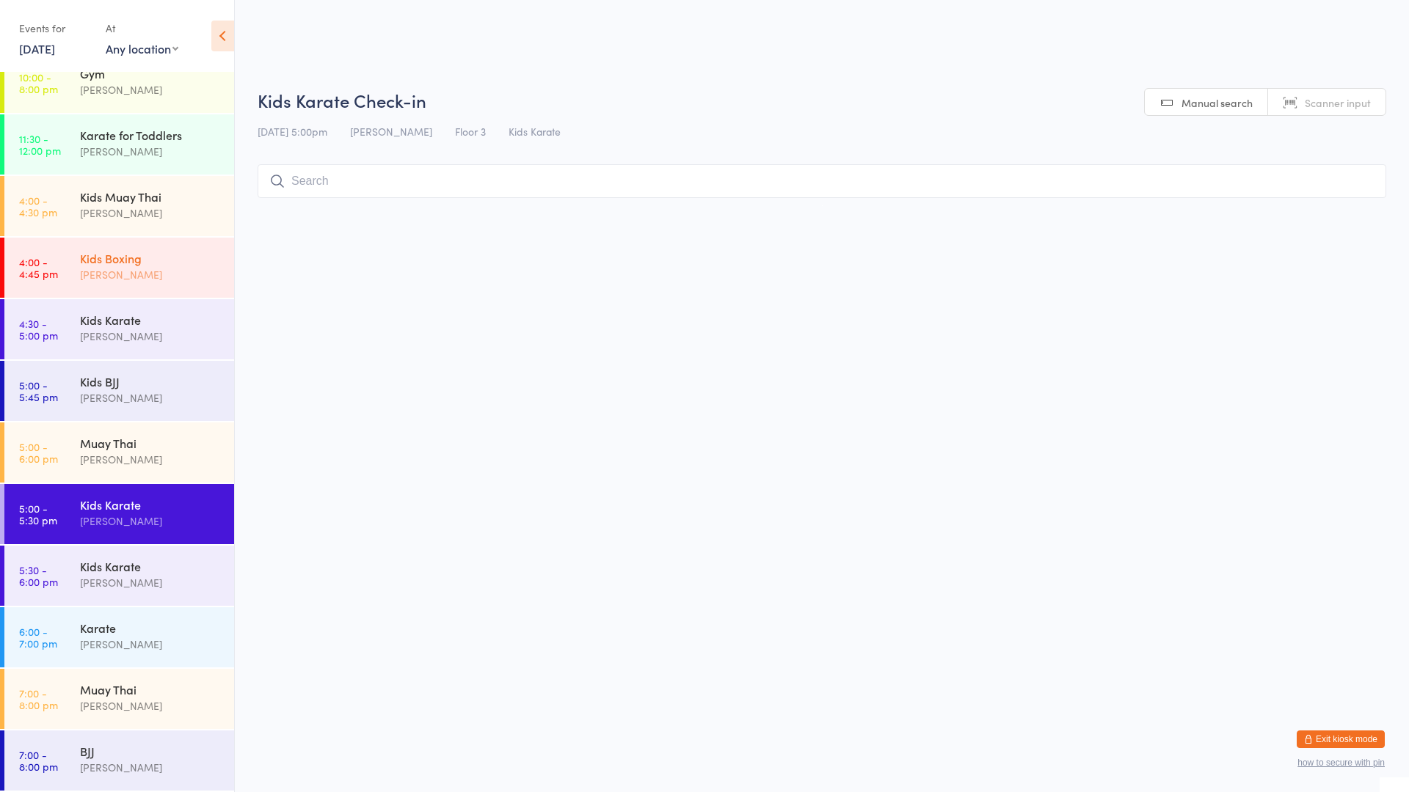
click at [122, 252] on div "Kids Boxing" at bounding box center [151, 258] width 142 height 16
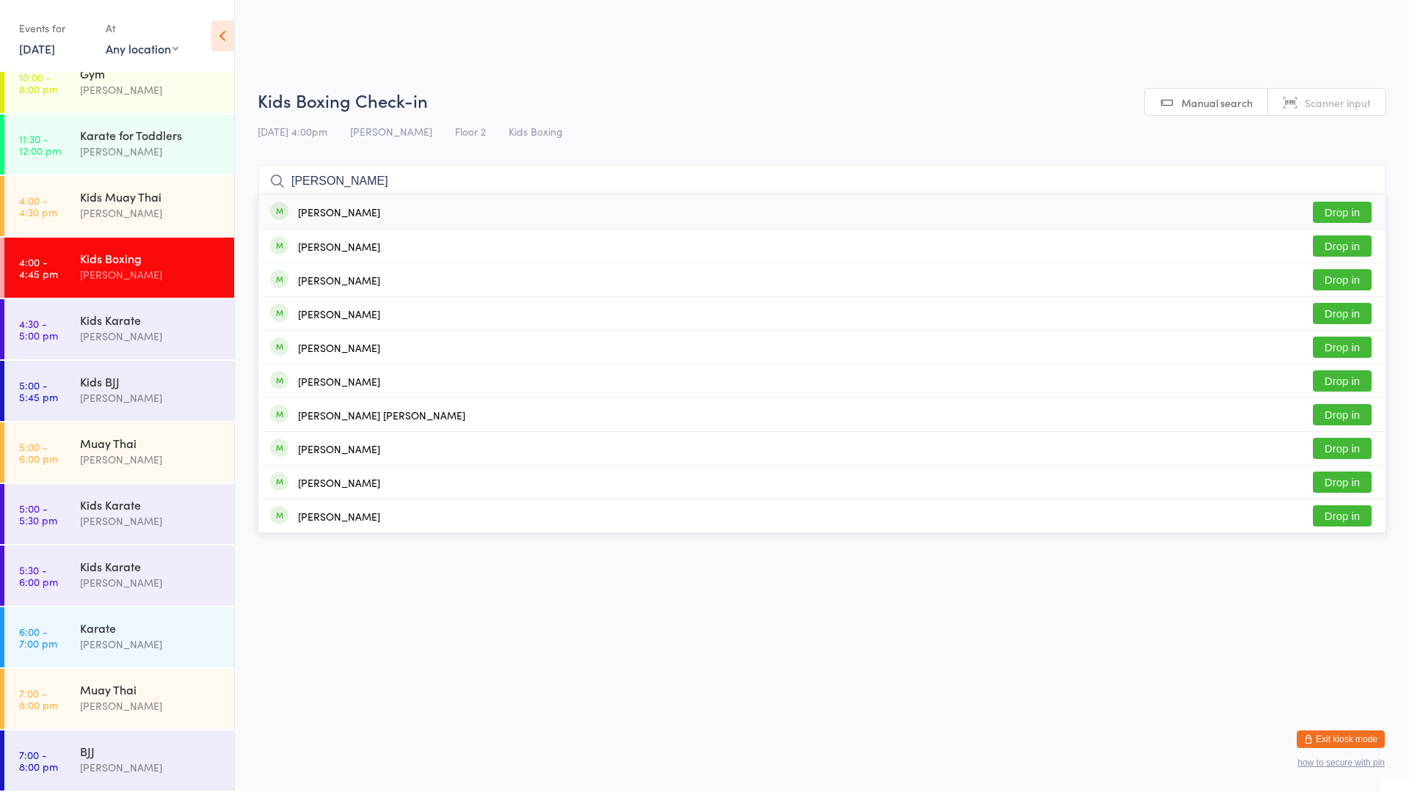
type input "[PERSON_NAME]"
click at [1336, 211] on button "Drop in" at bounding box center [1342, 212] width 59 height 21
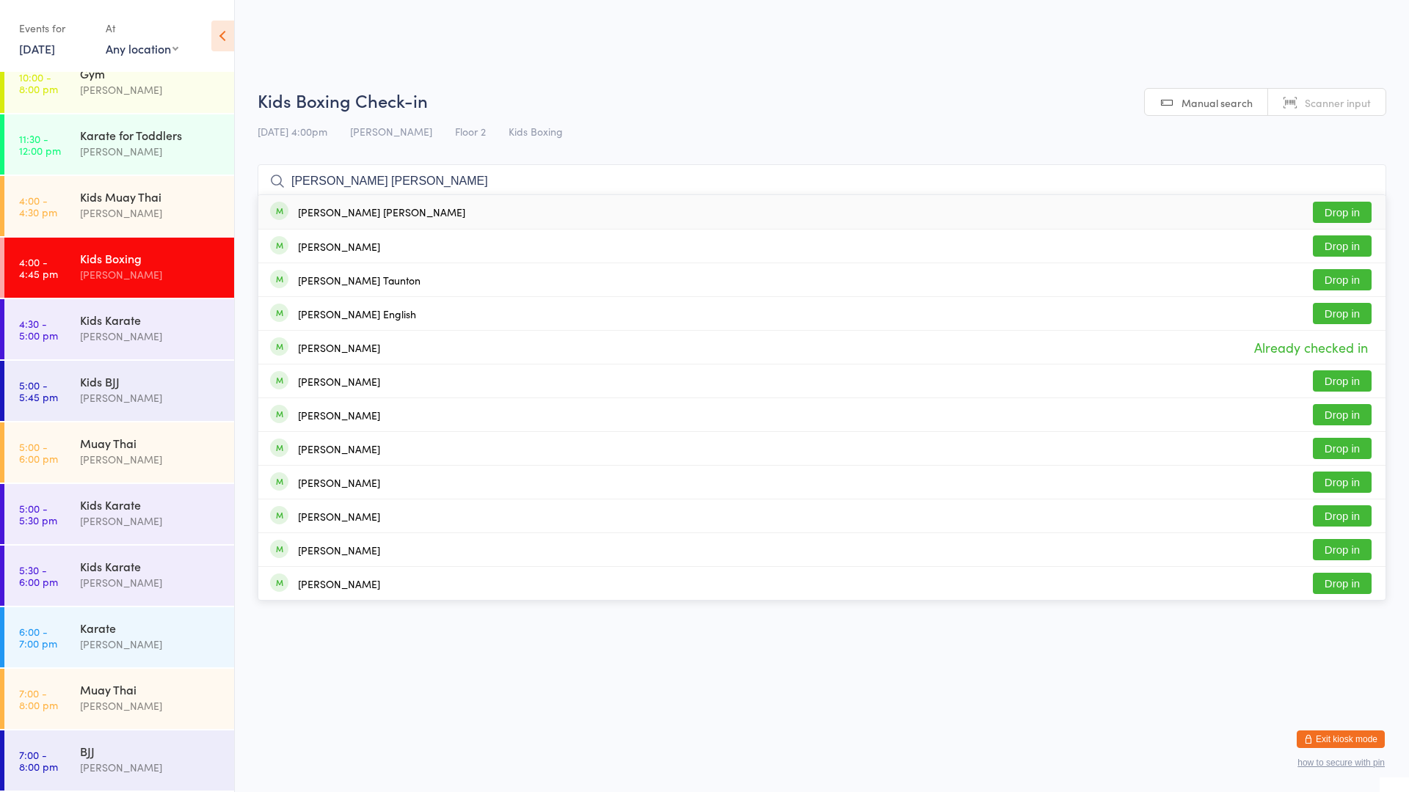
type input "[PERSON_NAME] [PERSON_NAME]"
click at [1348, 211] on button "Drop in" at bounding box center [1342, 212] width 59 height 21
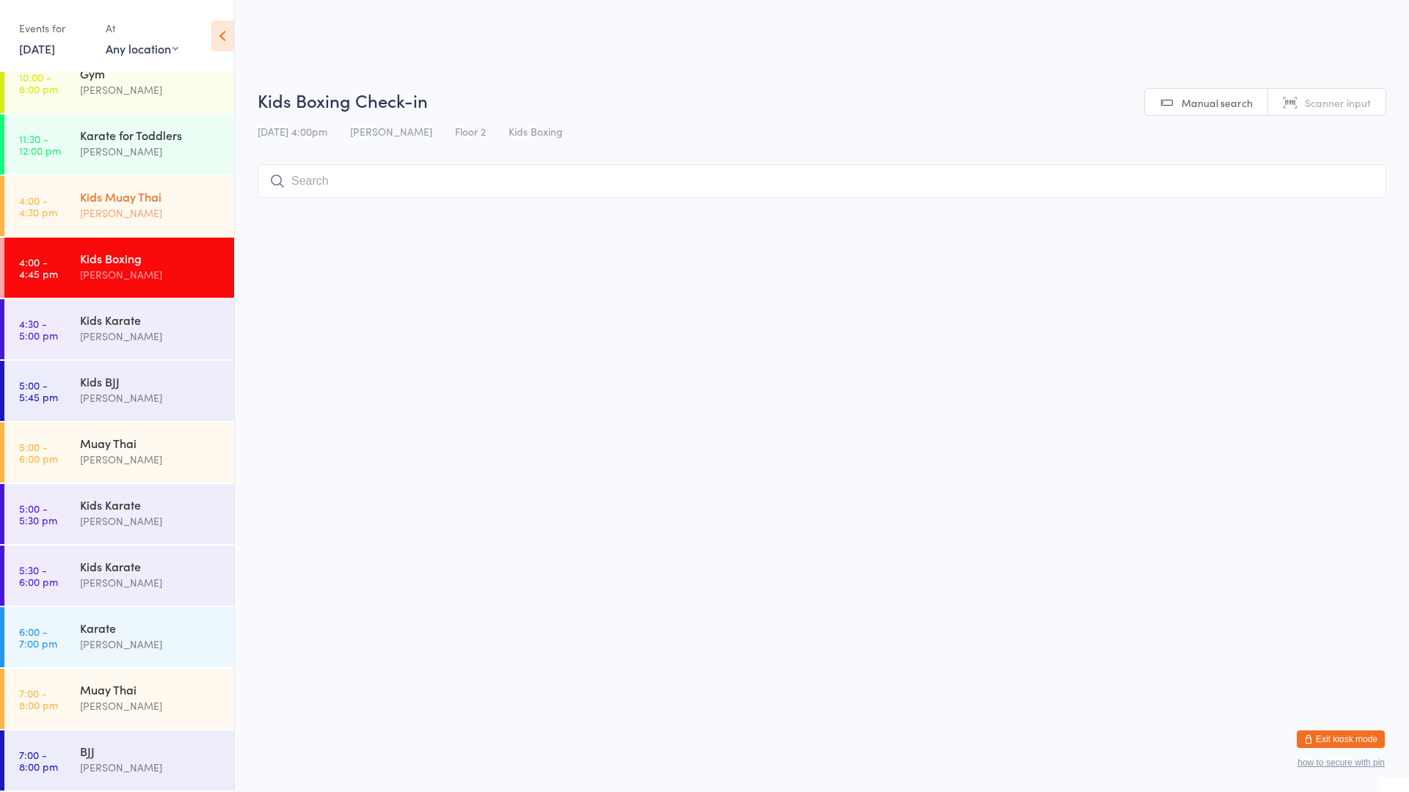
click at [168, 211] on div "[PERSON_NAME]" at bounding box center [151, 213] width 142 height 17
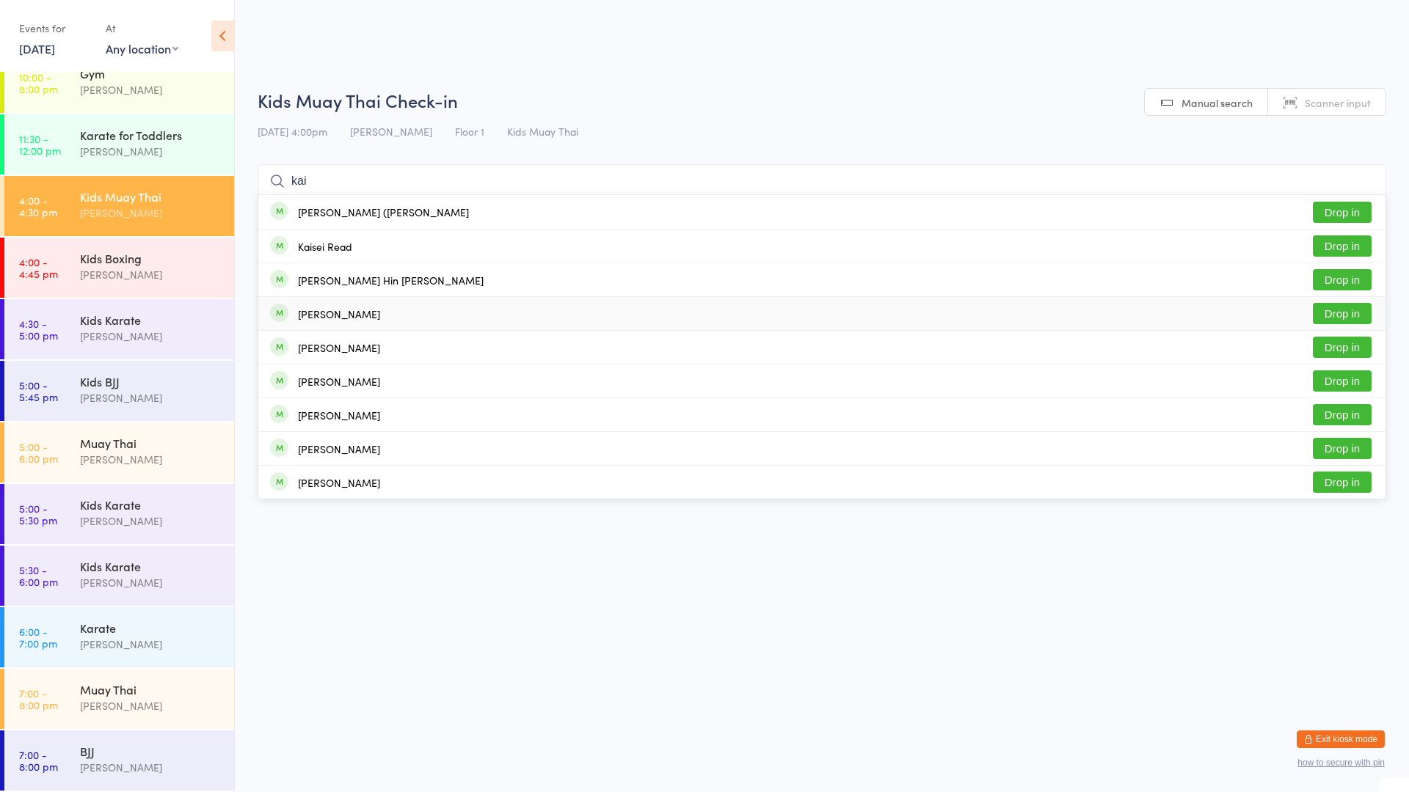
type input "kai"
click at [320, 314] on div "[PERSON_NAME]" at bounding box center [339, 314] width 82 height 12
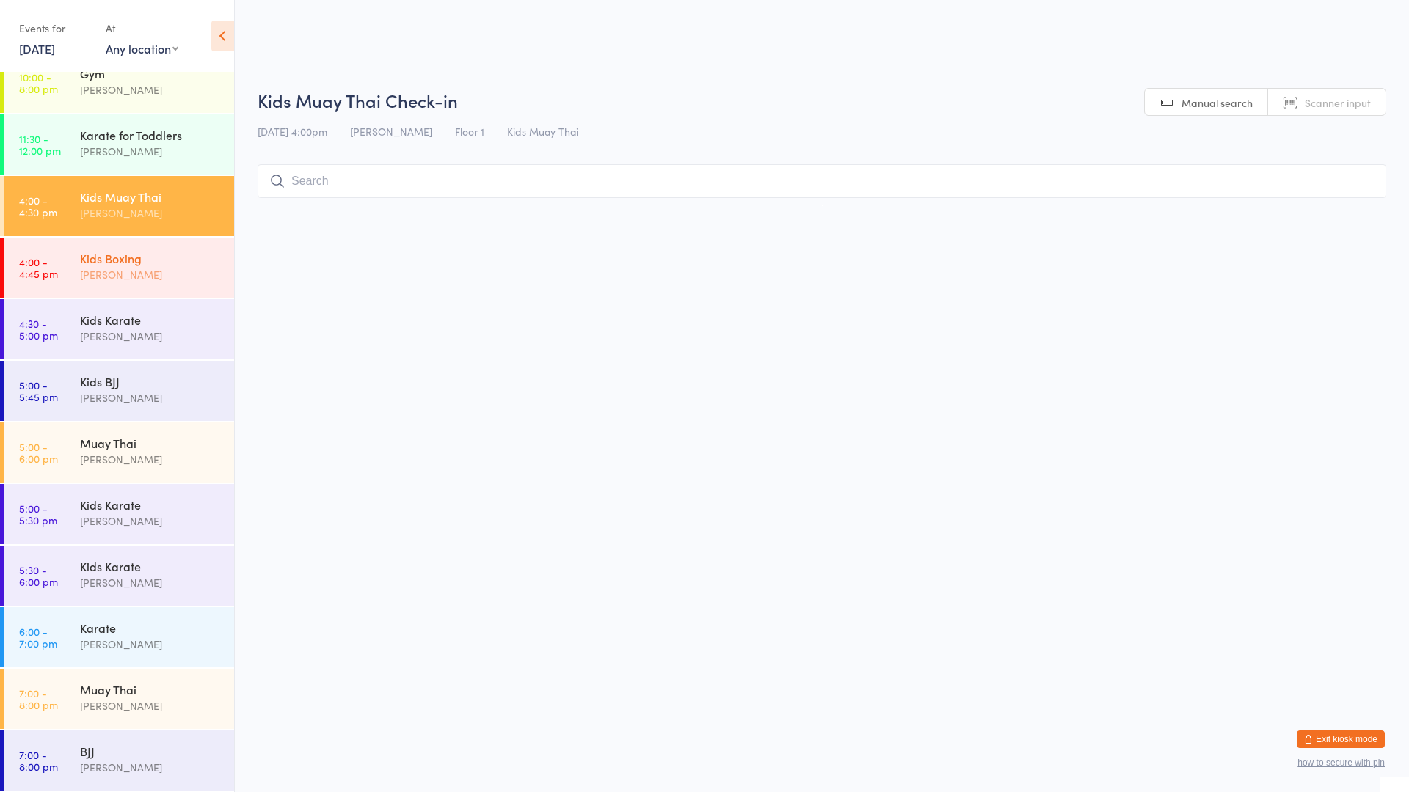
click at [156, 263] on div "Kids Boxing" at bounding box center [151, 258] width 142 height 16
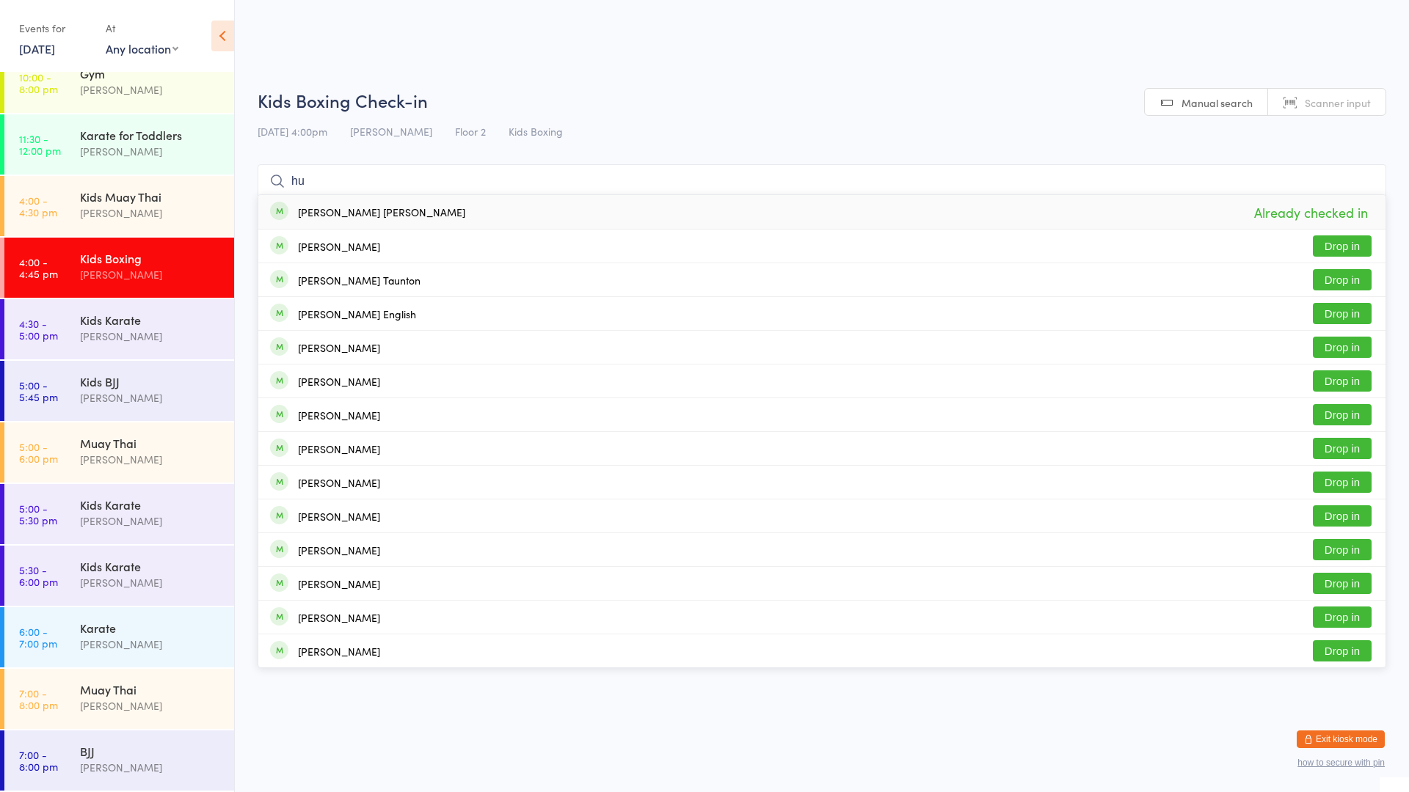
type input "h"
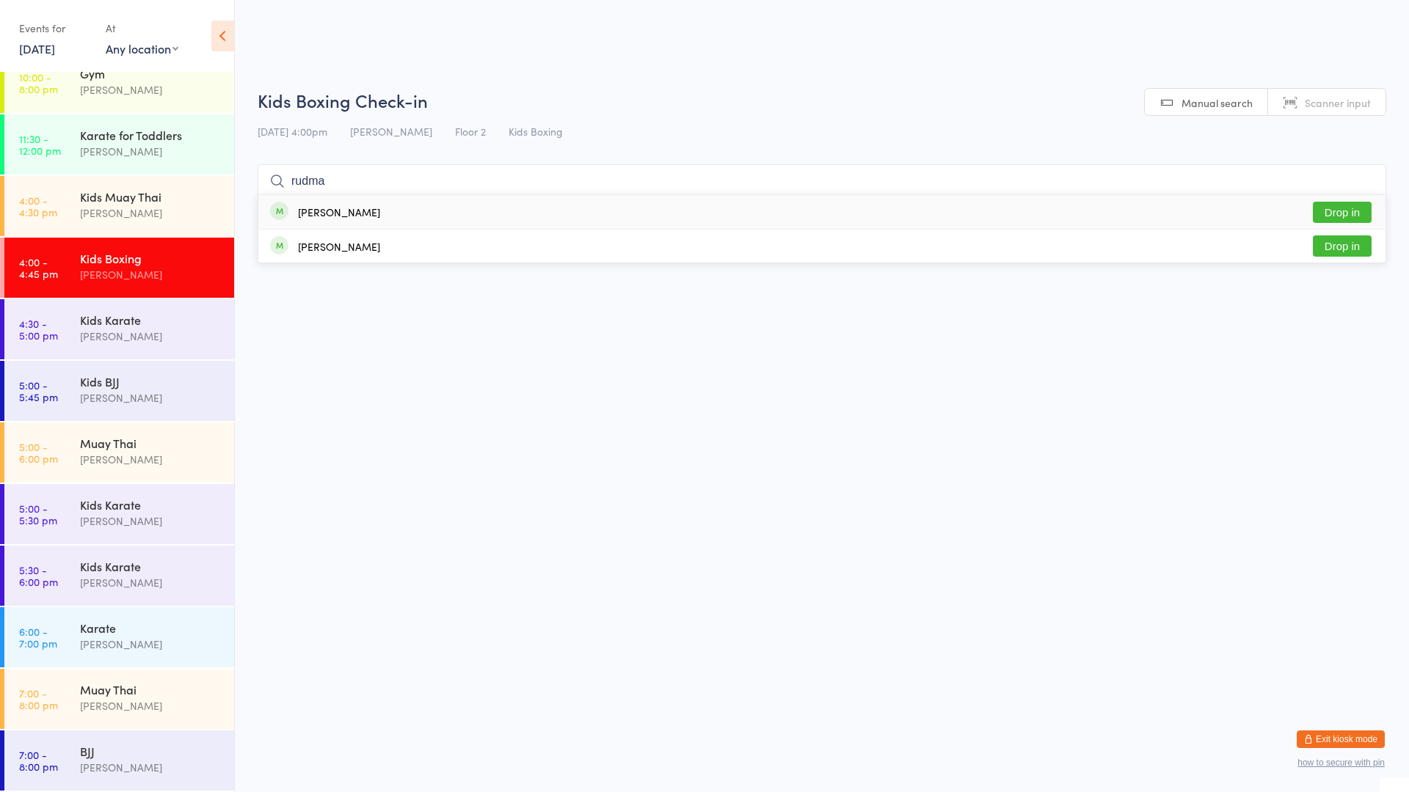
type input "rudma"
click at [1316, 212] on button "Drop in" at bounding box center [1342, 212] width 59 height 21
type input "rudm"
click at [652, 241] on div "[PERSON_NAME] Drop in" at bounding box center [821, 246] width 1127 height 33
click at [179, 263] on div "Kids Boxing" at bounding box center [151, 258] width 142 height 16
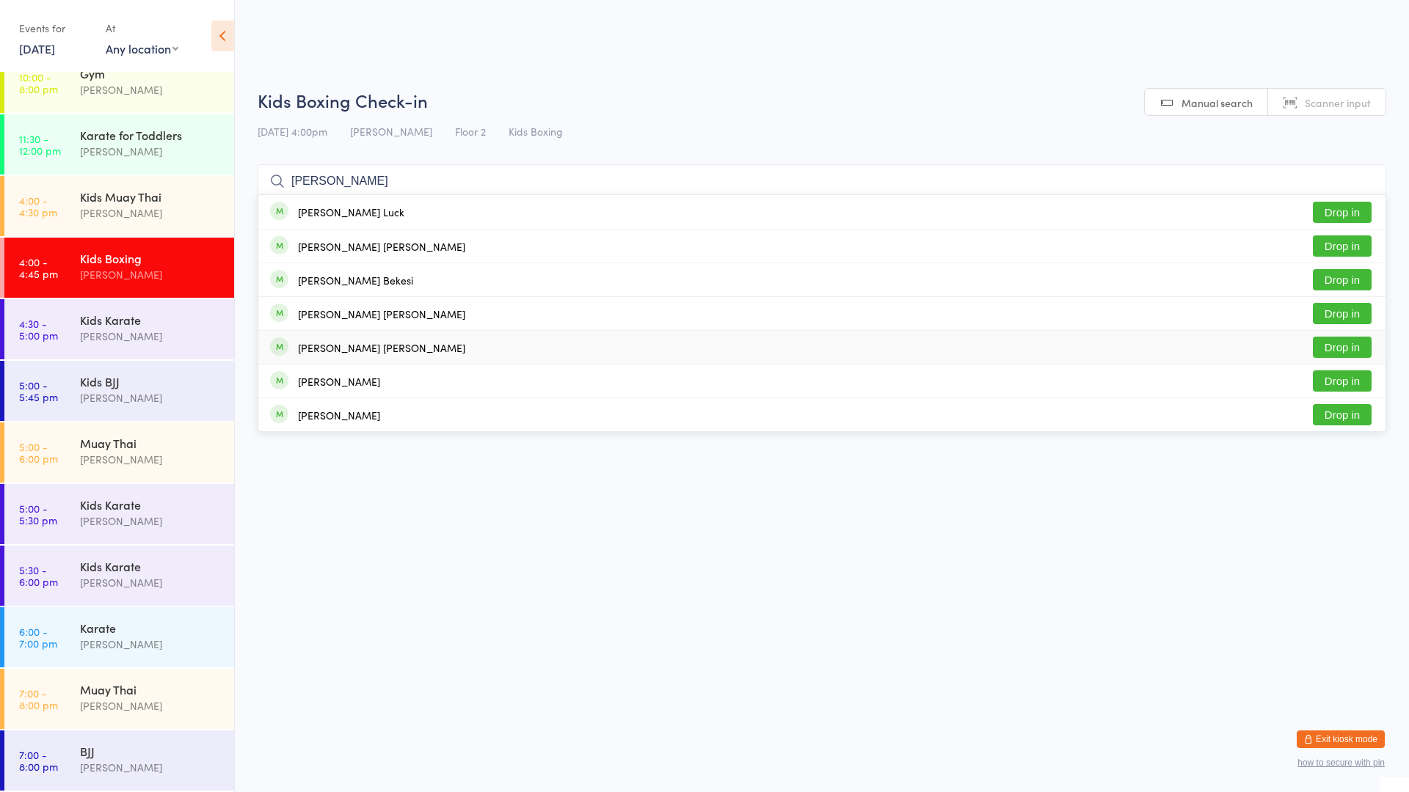
type input "[PERSON_NAME]"
click at [1350, 347] on button "Drop in" at bounding box center [1342, 347] width 59 height 21
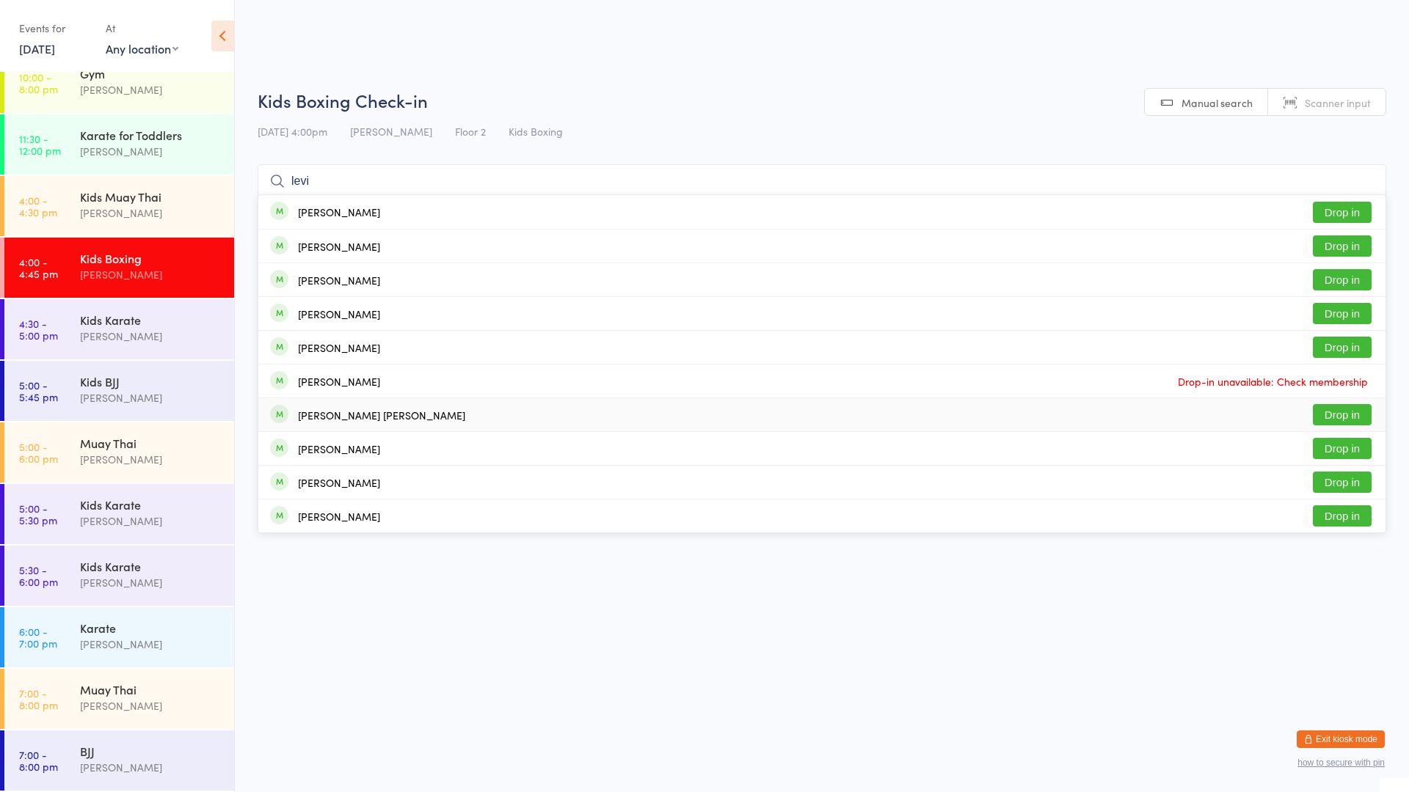
type input "levi"
click at [1348, 409] on button "Drop in" at bounding box center [1342, 414] width 59 height 21
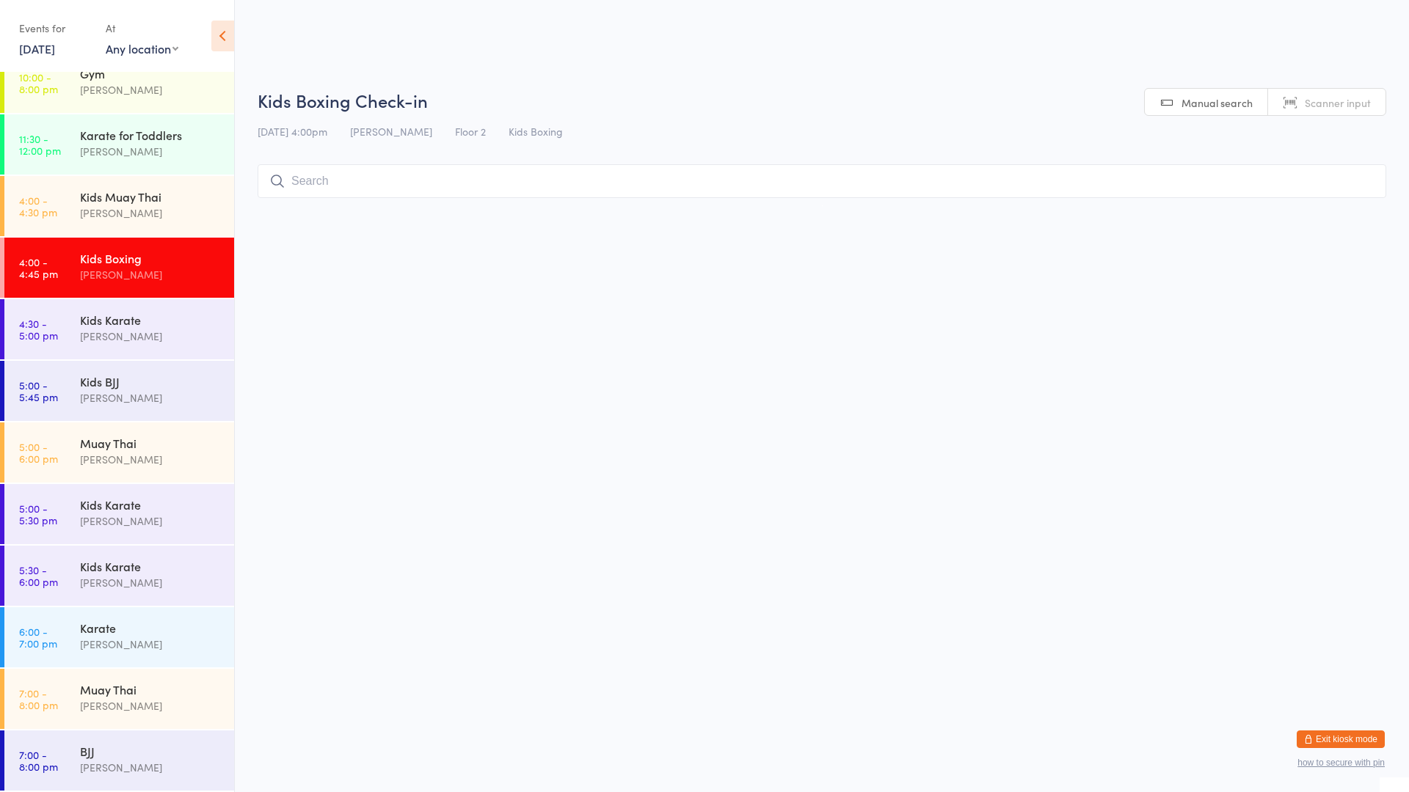
click at [125, 277] on div "[PERSON_NAME]" at bounding box center [151, 274] width 142 height 17
type input "jungs"
click at [1339, 211] on button "Drop in" at bounding box center [1342, 212] width 59 height 21
click at [1112, 322] on html "You have now entered Kiosk Mode. Members will be able to check themselves in us…" at bounding box center [704, 396] width 1409 height 792
click at [726, 172] on input "search" at bounding box center [822, 181] width 1129 height 34
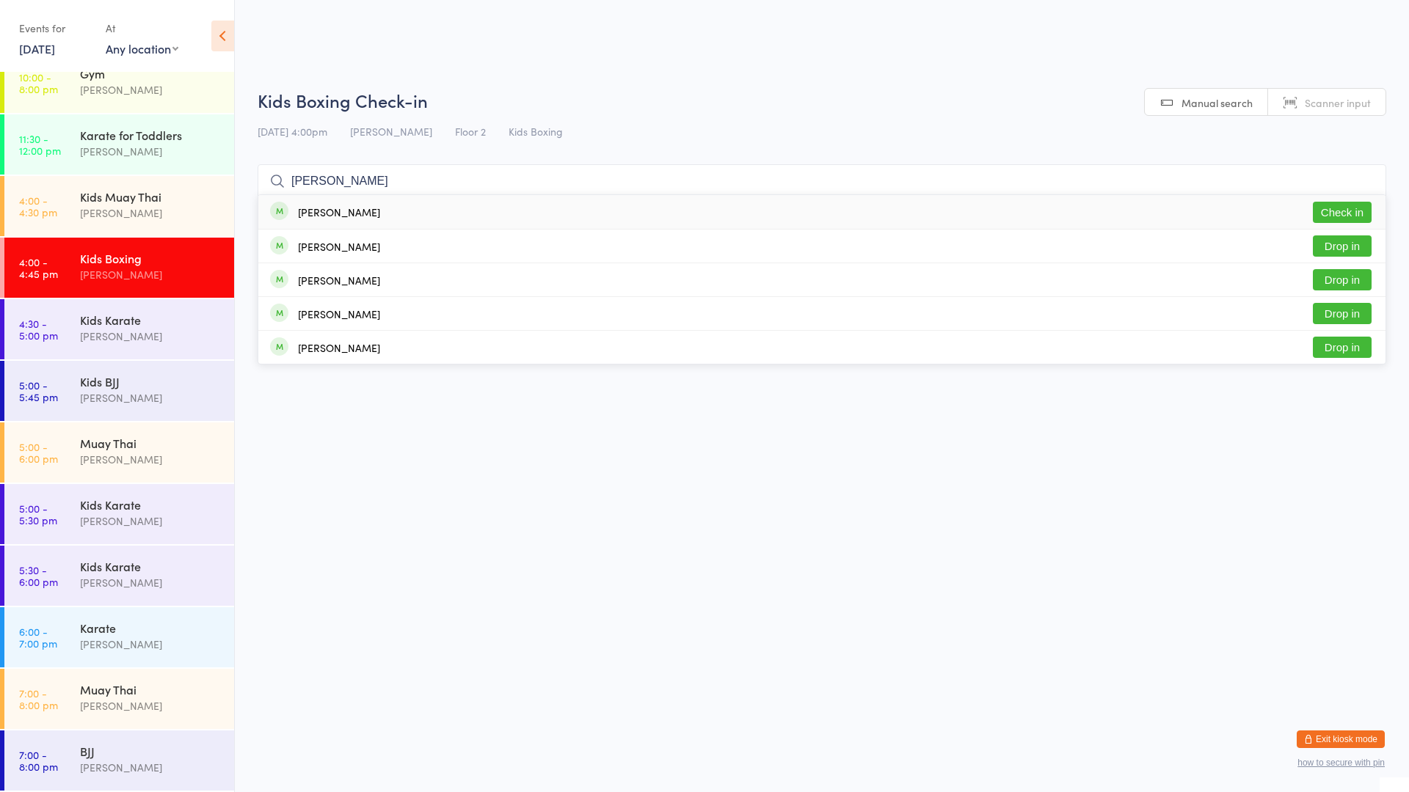
type input "[PERSON_NAME]"
click at [363, 210] on div "[PERSON_NAME]" at bounding box center [339, 212] width 82 height 12
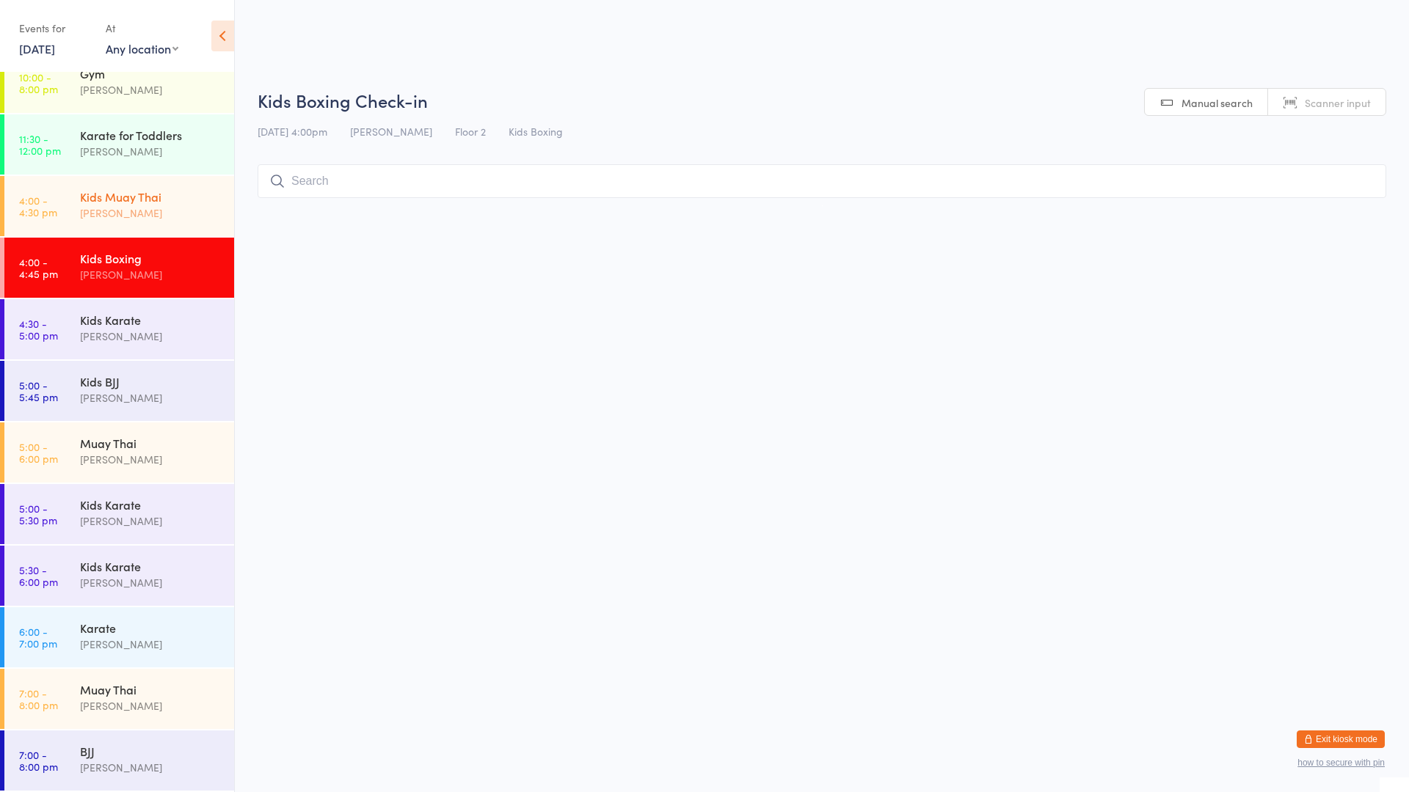
click at [95, 185] on div "Kids Muay [DEMOGRAPHIC_DATA] [PERSON_NAME]" at bounding box center [157, 205] width 154 height 58
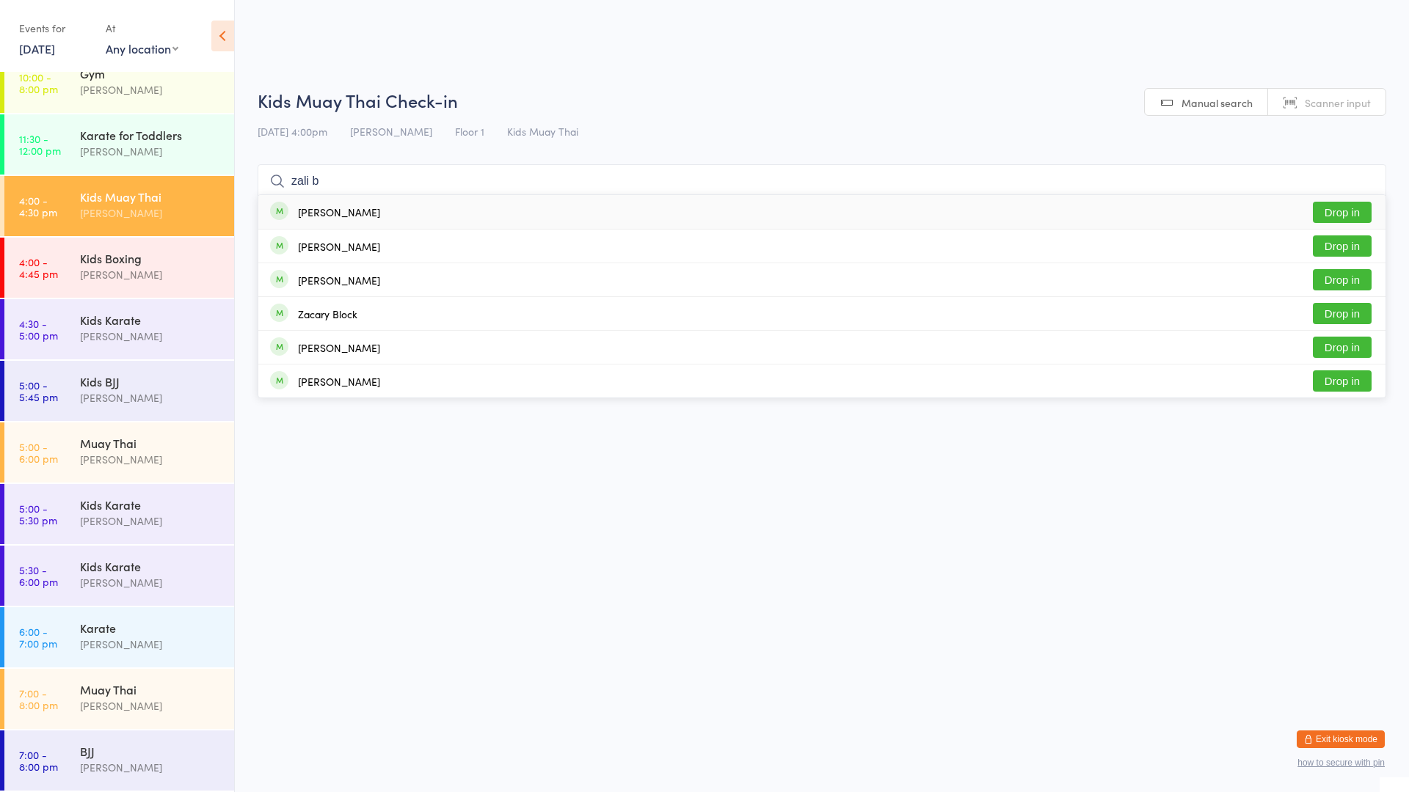
type input "zali b"
click at [1330, 207] on button "Drop in" at bounding box center [1342, 212] width 59 height 21
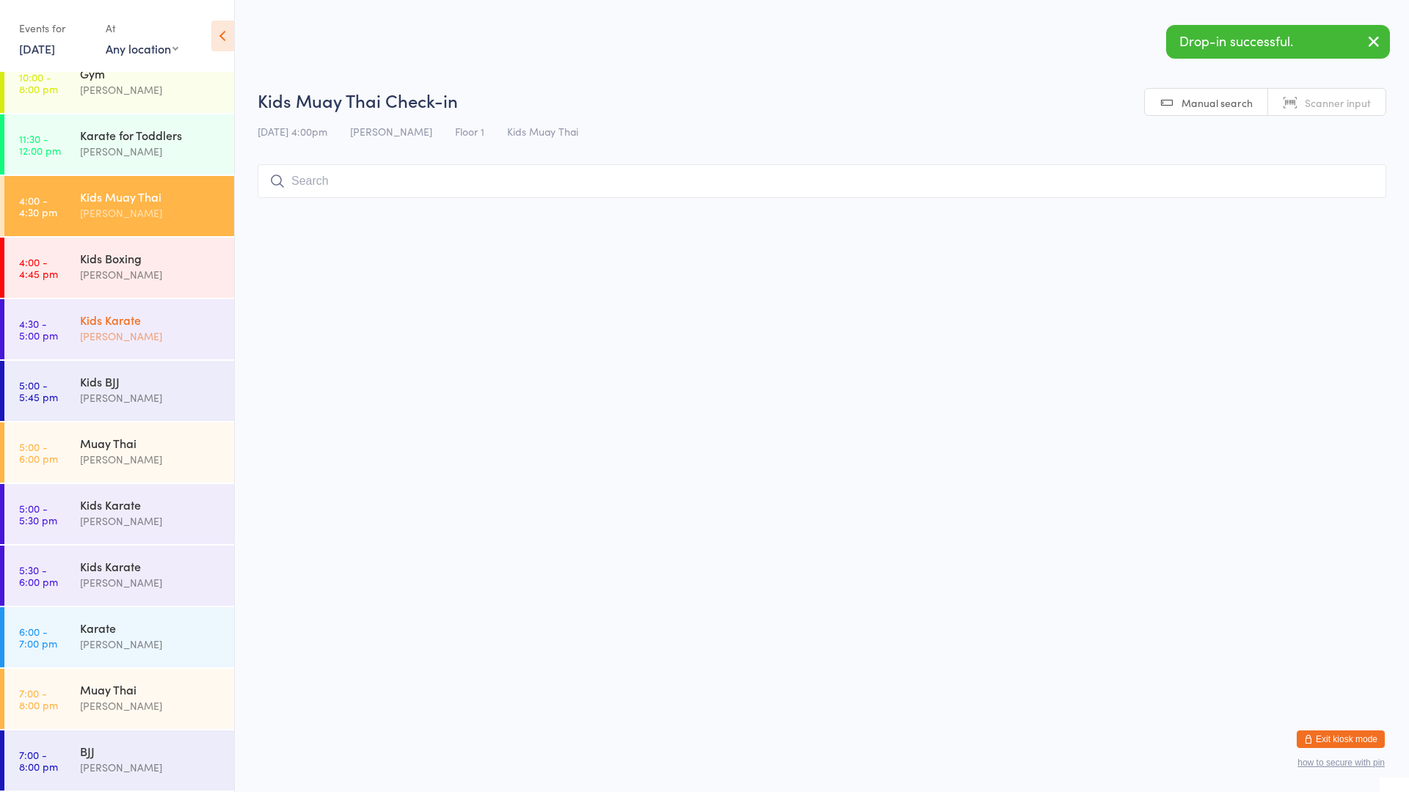
click at [138, 332] on div "[PERSON_NAME]" at bounding box center [151, 336] width 142 height 17
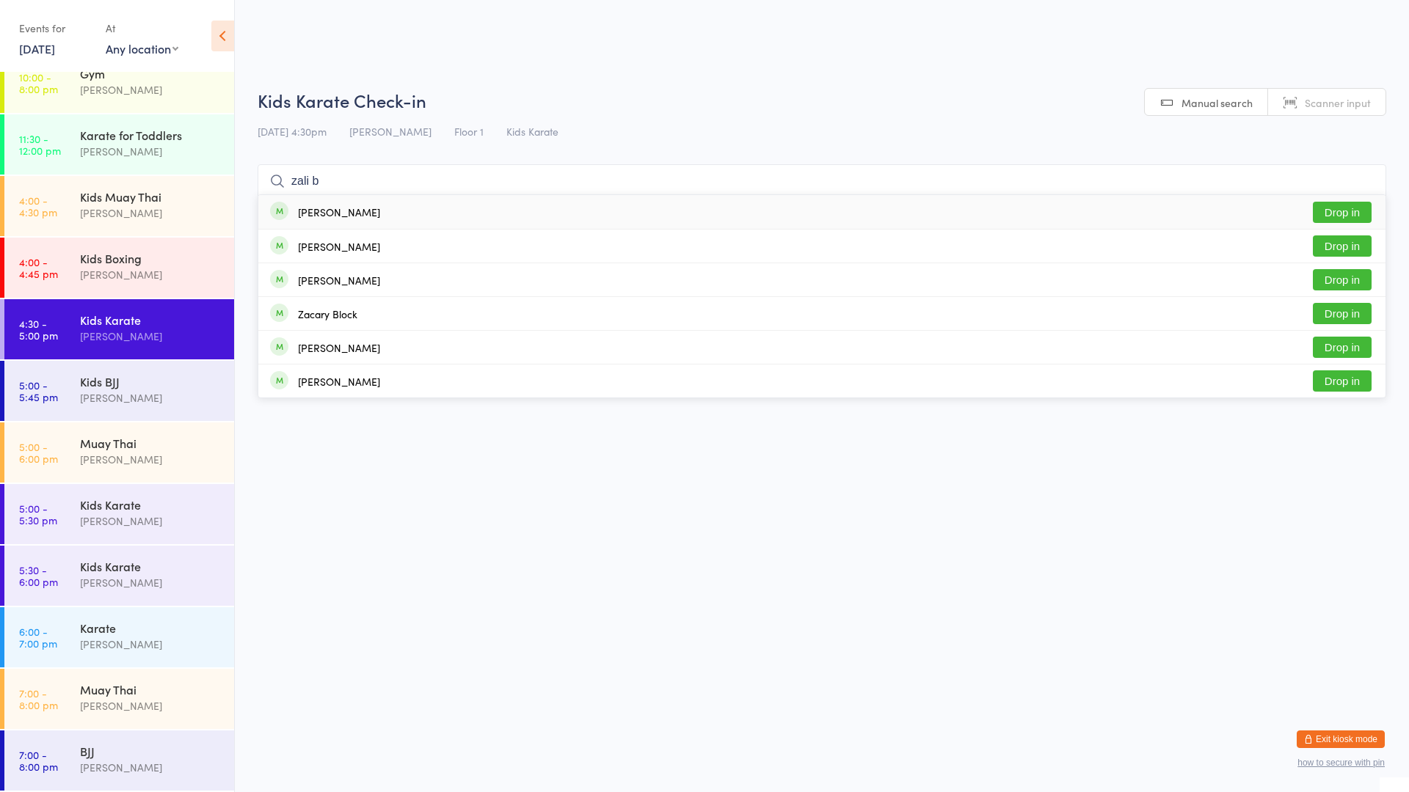
type input "zali b"
click at [1345, 202] on button "Drop in" at bounding box center [1342, 212] width 59 height 21
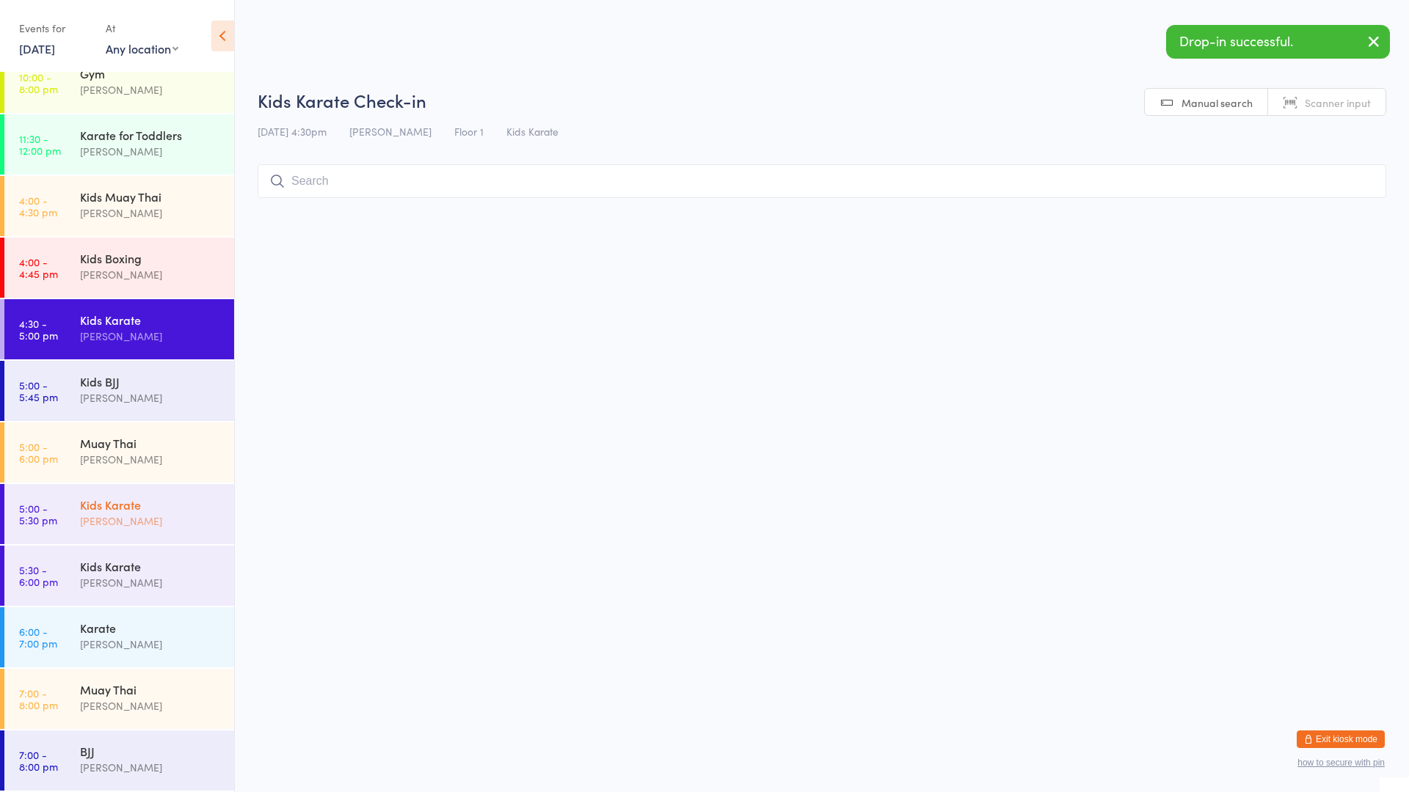
click at [138, 511] on div "Kids Karate" at bounding box center [151, 505] width 142 height 16
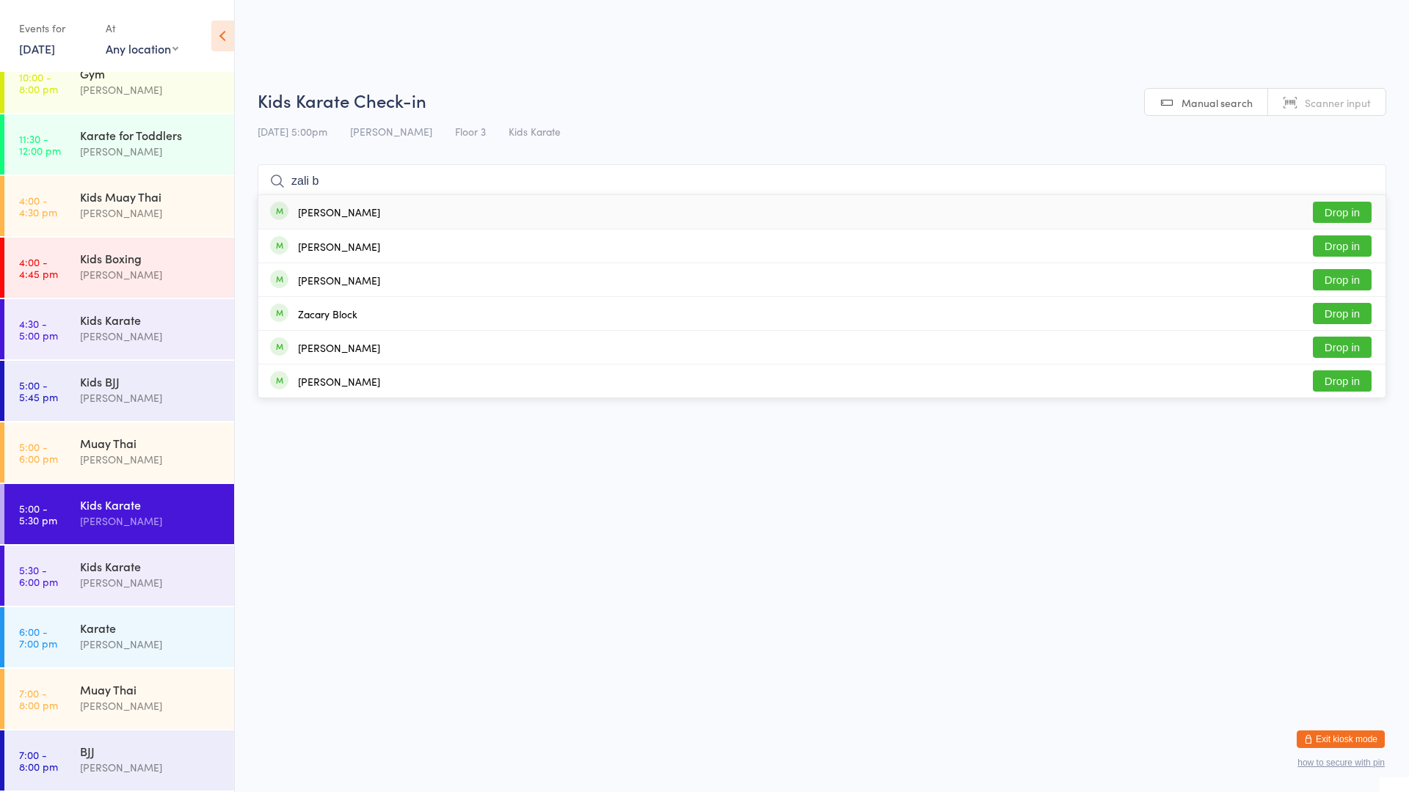
type input "zali b"
click at [1322, 210] on button "Drop in" at bounding box center [1342, 212] width 59 height 21
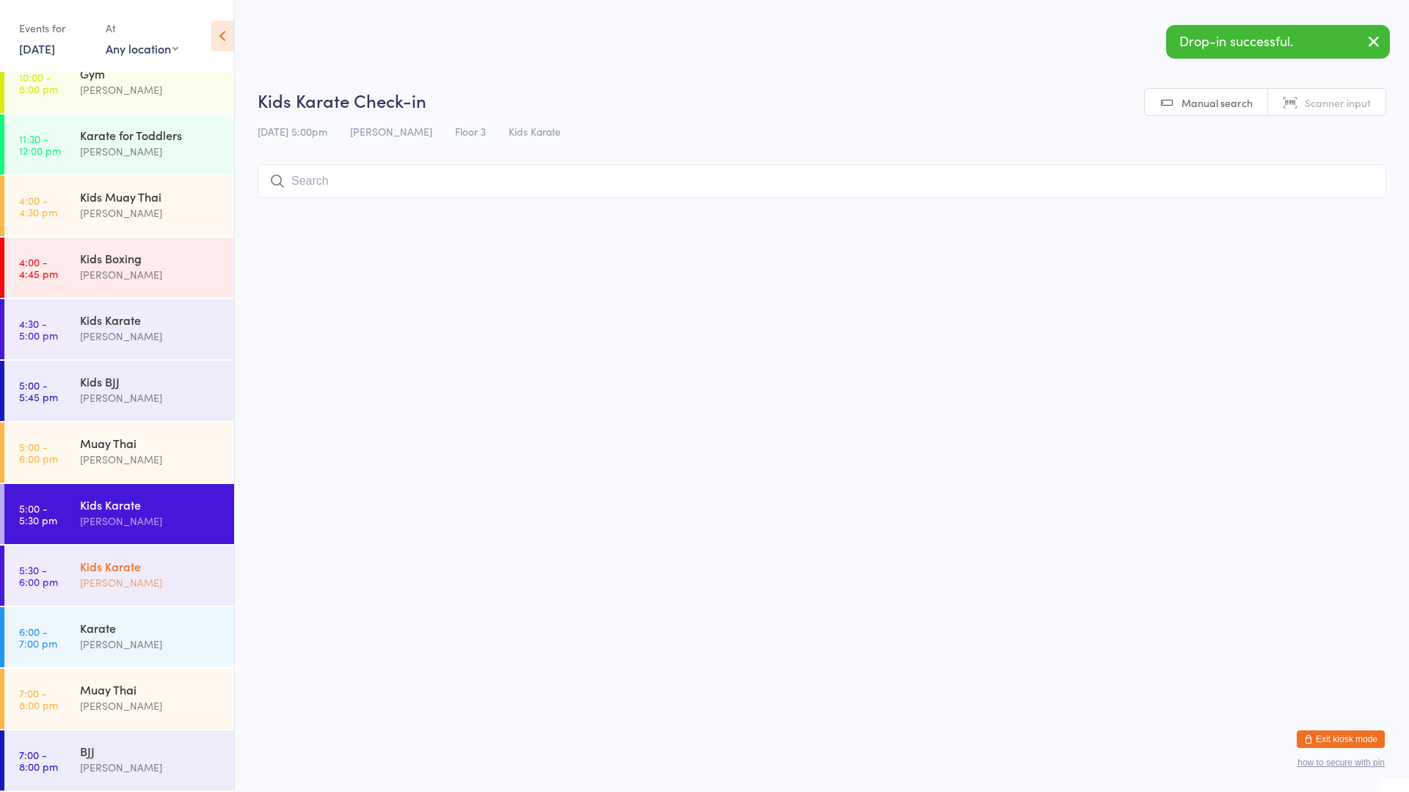
click at [139, 582] on div "[PERSON_NAME]" at bounding box center [151, 583] width 142 height 17
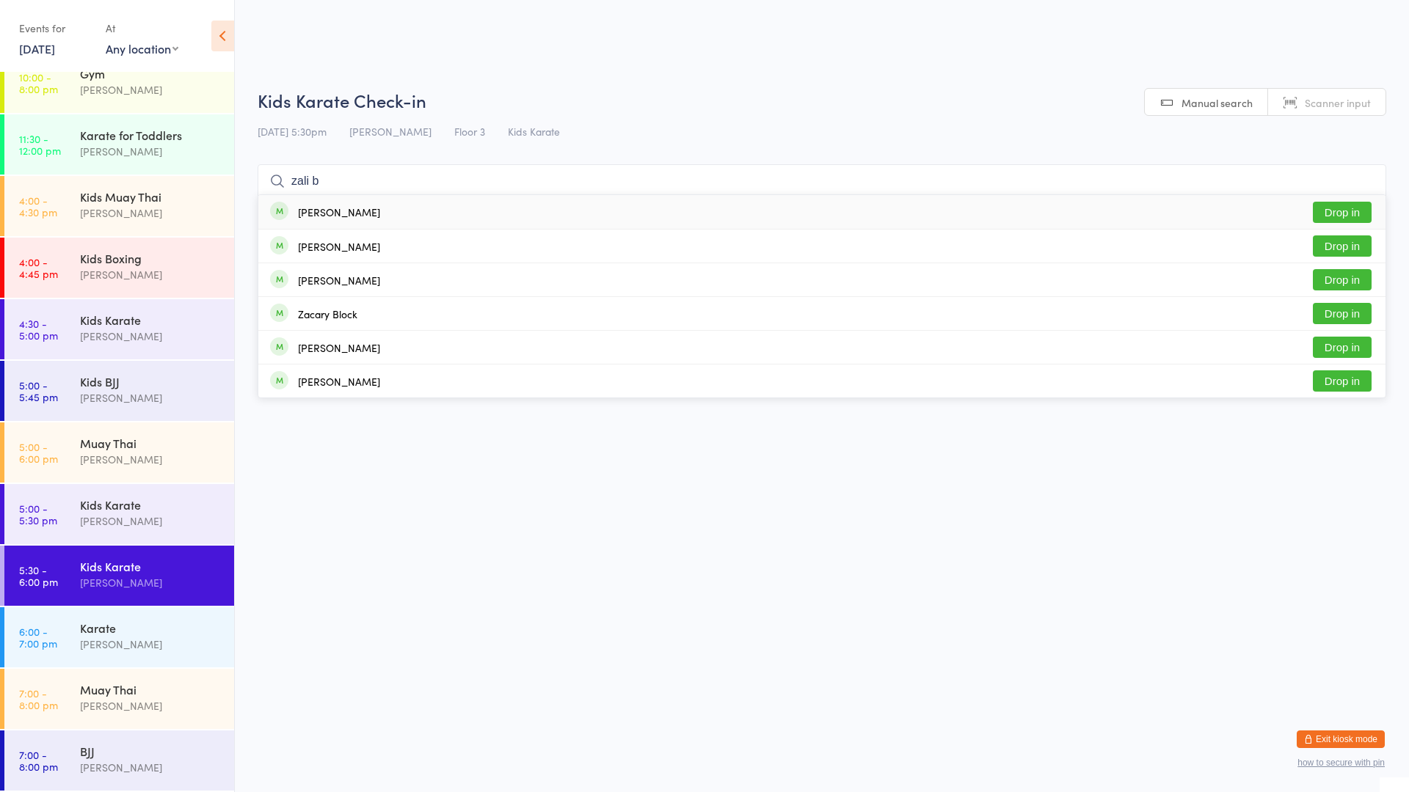
type input "zali b"
click at [1342, 210] on button "Drop in" at bounding box center [1342, 212] width 59 height 21
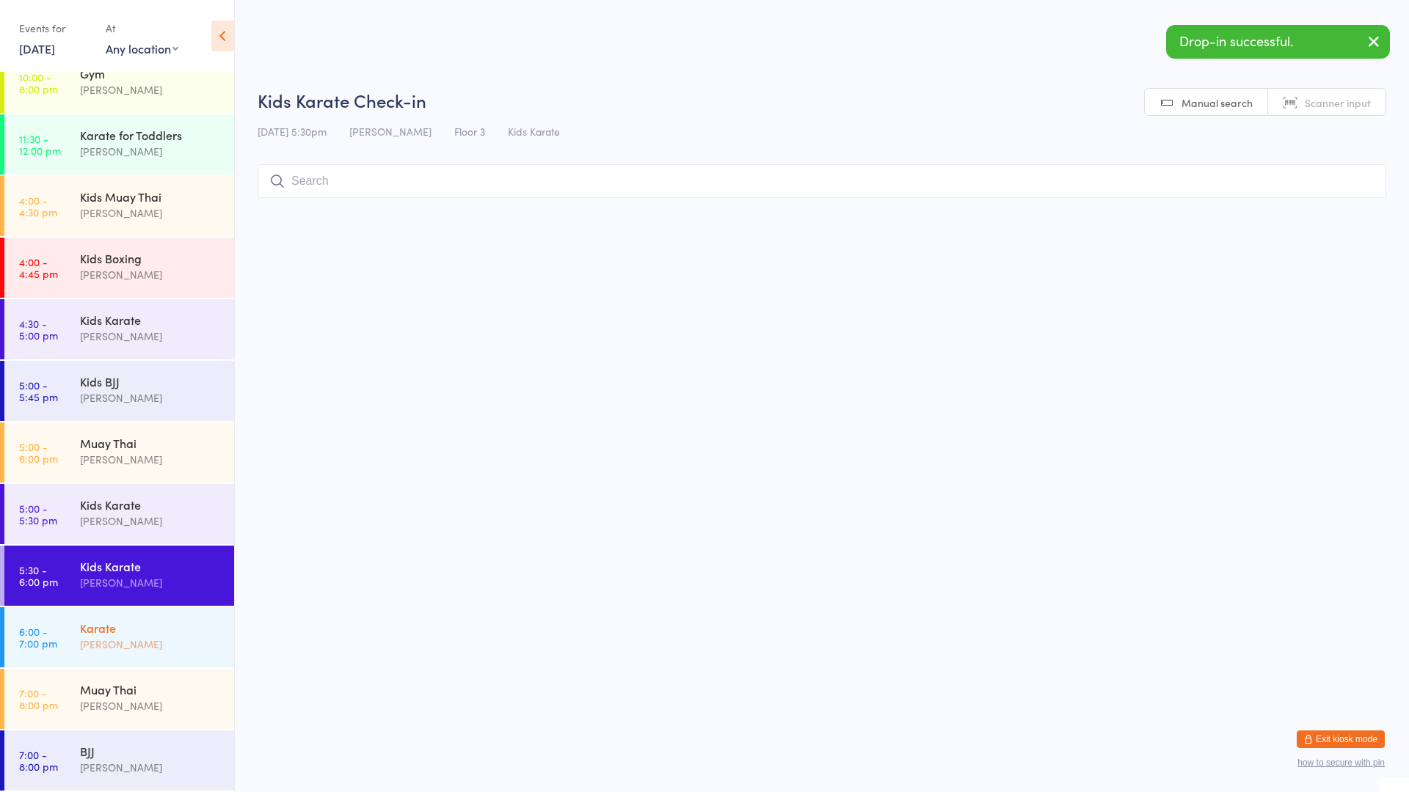
click at [165, 629] on div "Karate" at bounding box center [151, 628] width 142 height 16
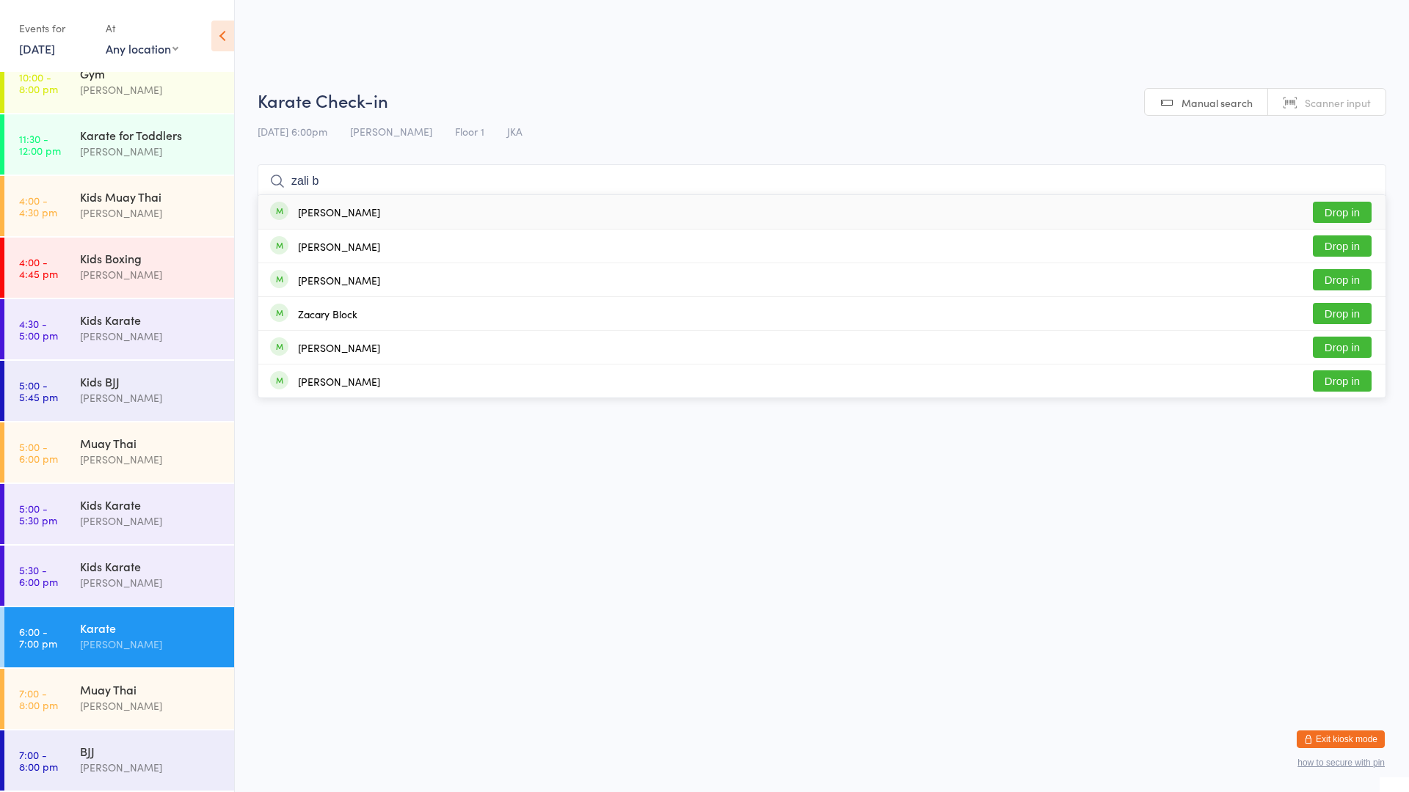
type input "zali b"
click at [1348, 214] on button "Drop in" at bounding box center [1342, 212] width 59 height 21
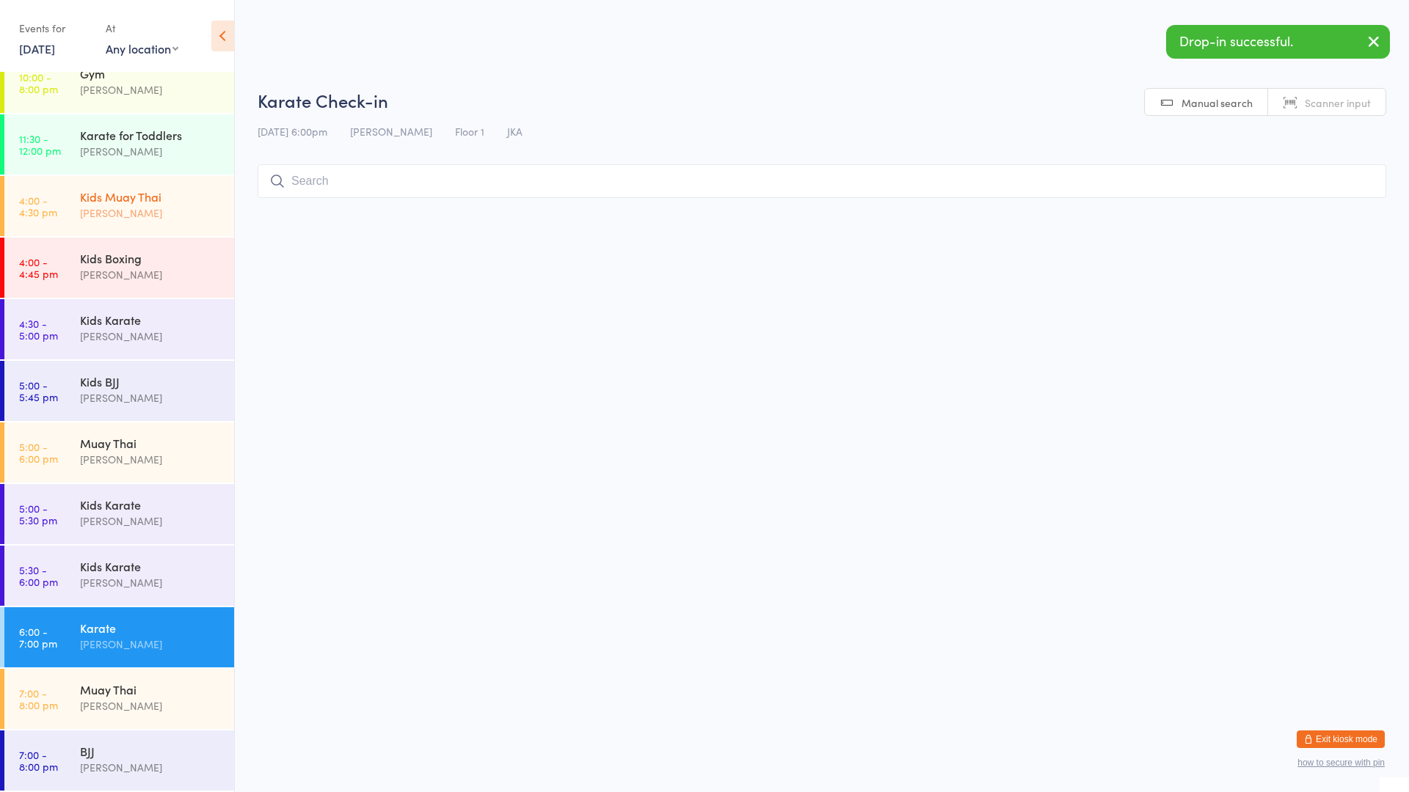
click at [204, 205] on div "[PERSON_NAME]" at bounding box center [151, 213] width 142 height 17
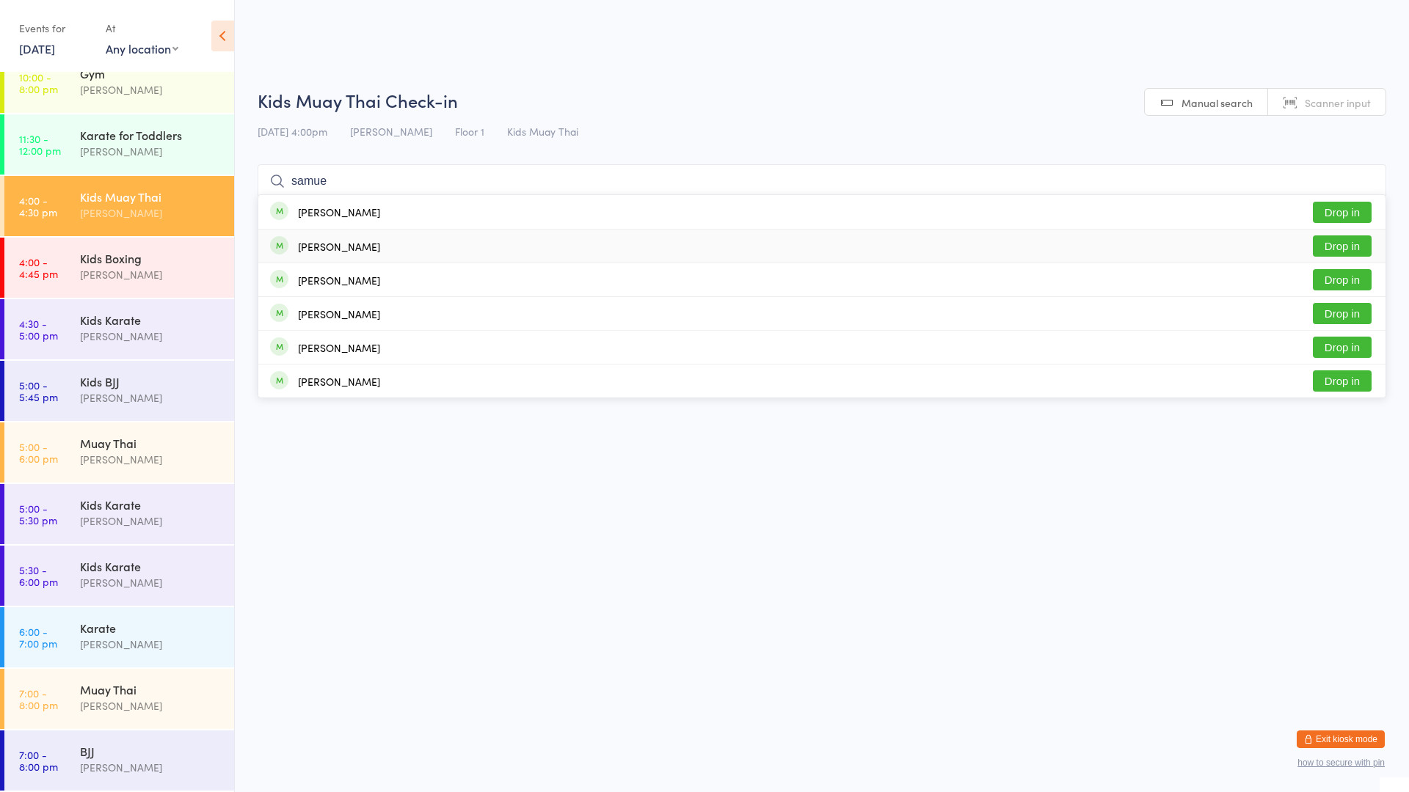
type input "samue"
click at [373, 239] on div "[PERSON_NAME] Drop in" at bounding box center [821, 246] width 1127 height 33
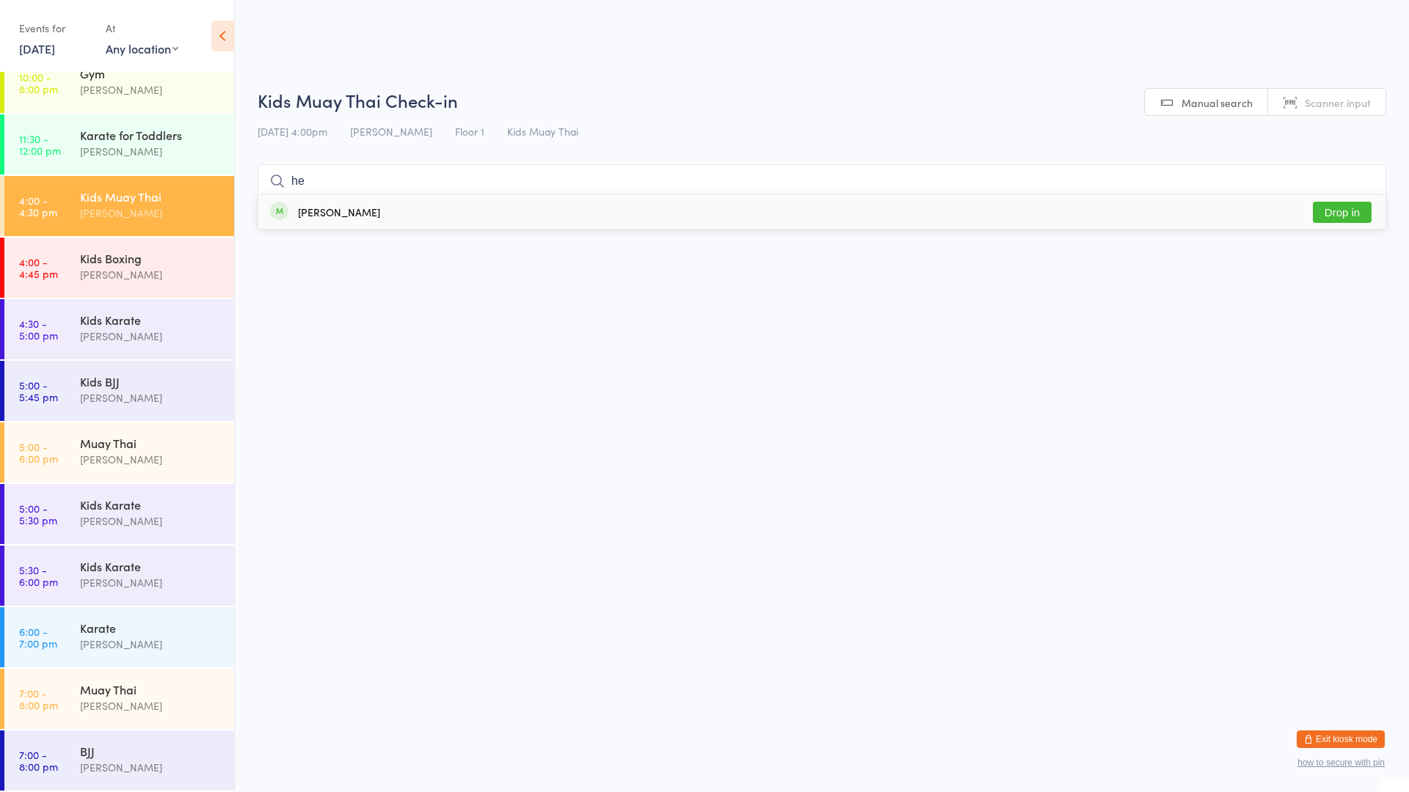
type input "h"
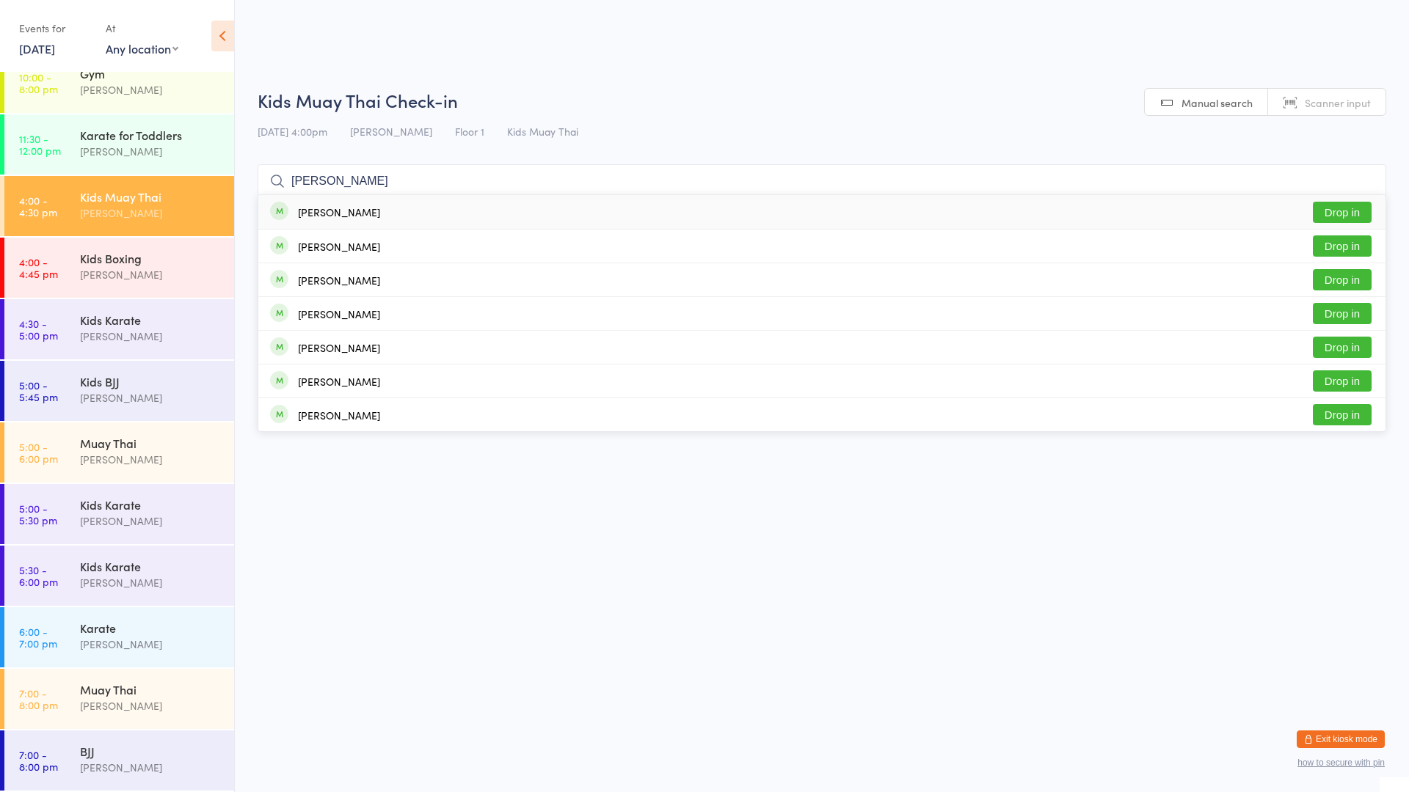
type input "[PERSON_NAME]"
click at [1335, 214] on button "Drop in" at bounding box center [1342, 212] width 59 height 21
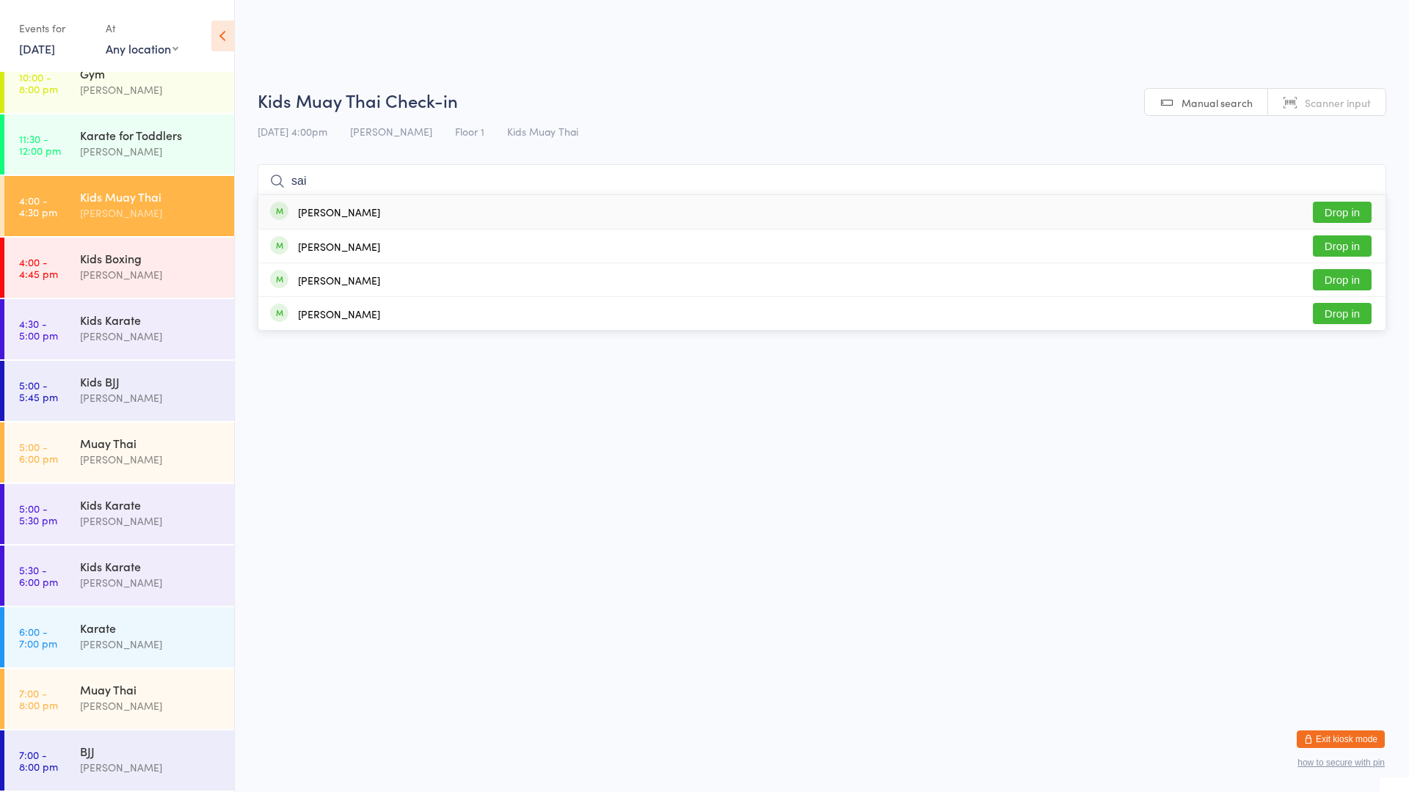
type input "sai"
click at [1321, 206] on button "Drop in" at bounding box center [1342, 212] width 59 height 21
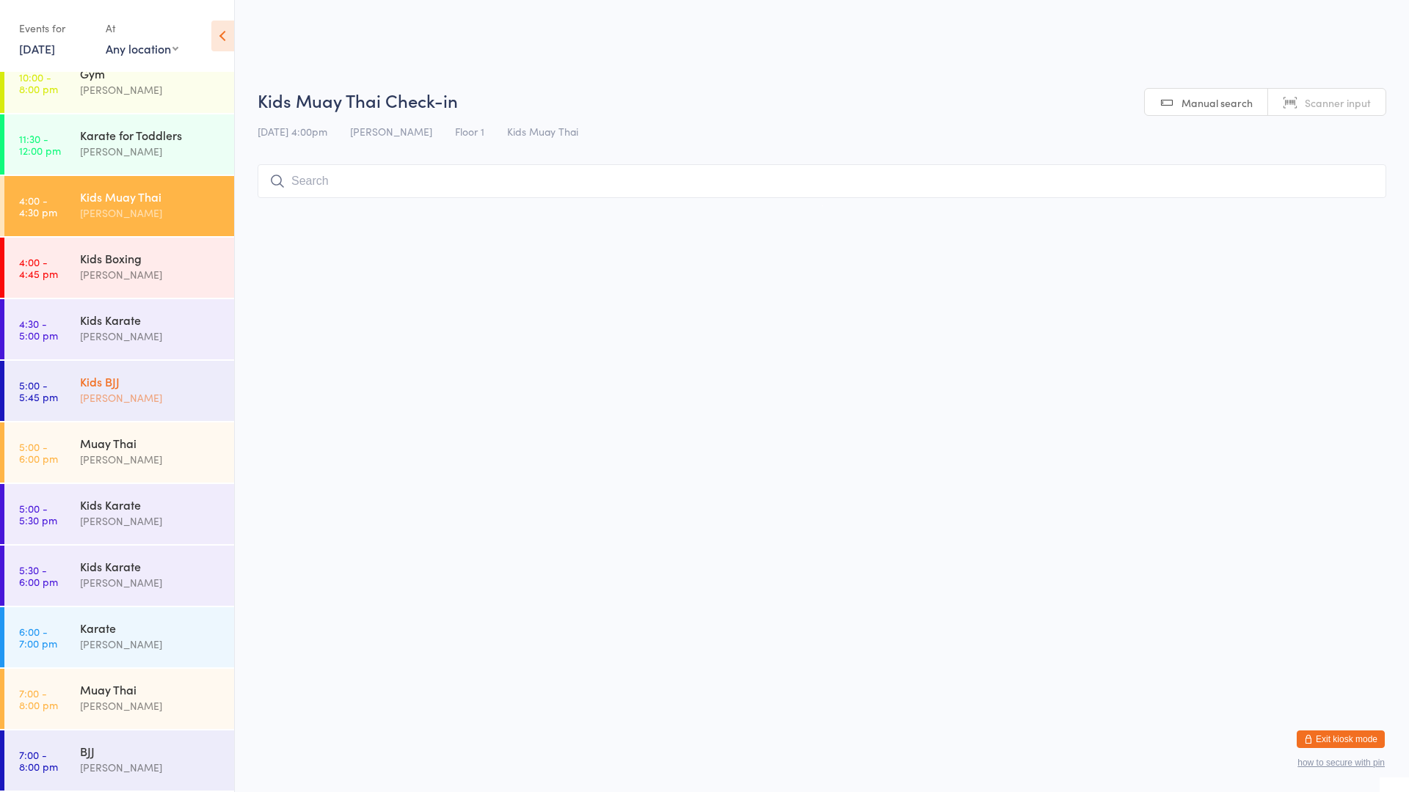
click at [158, 395] on div "[PERSON_NAME]" at bounding box center [151, 398] width 142 height 17
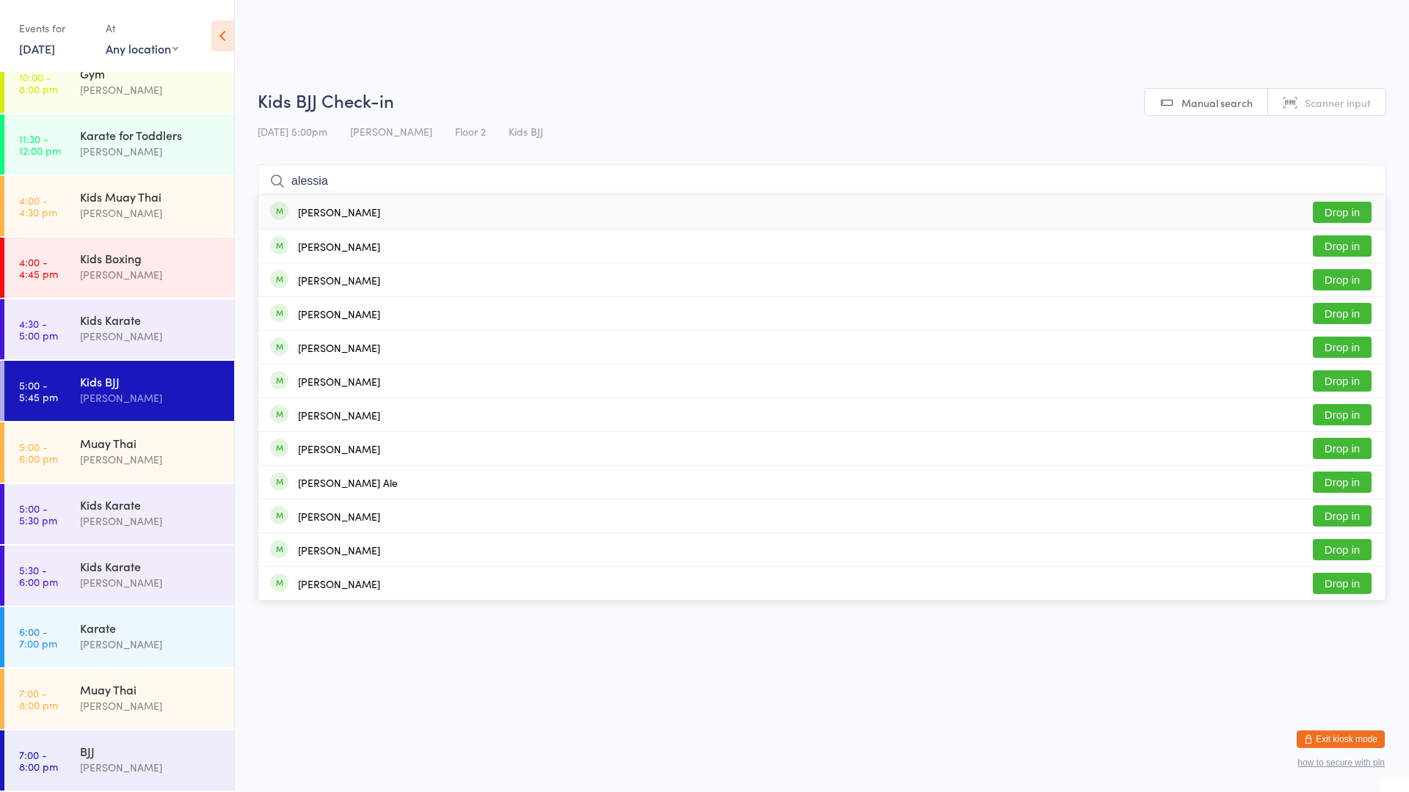
type input "alessia"
click at [354, 216] on div "[PERSON_NAME]" at bounding box center [339, 212] width 82 height 12
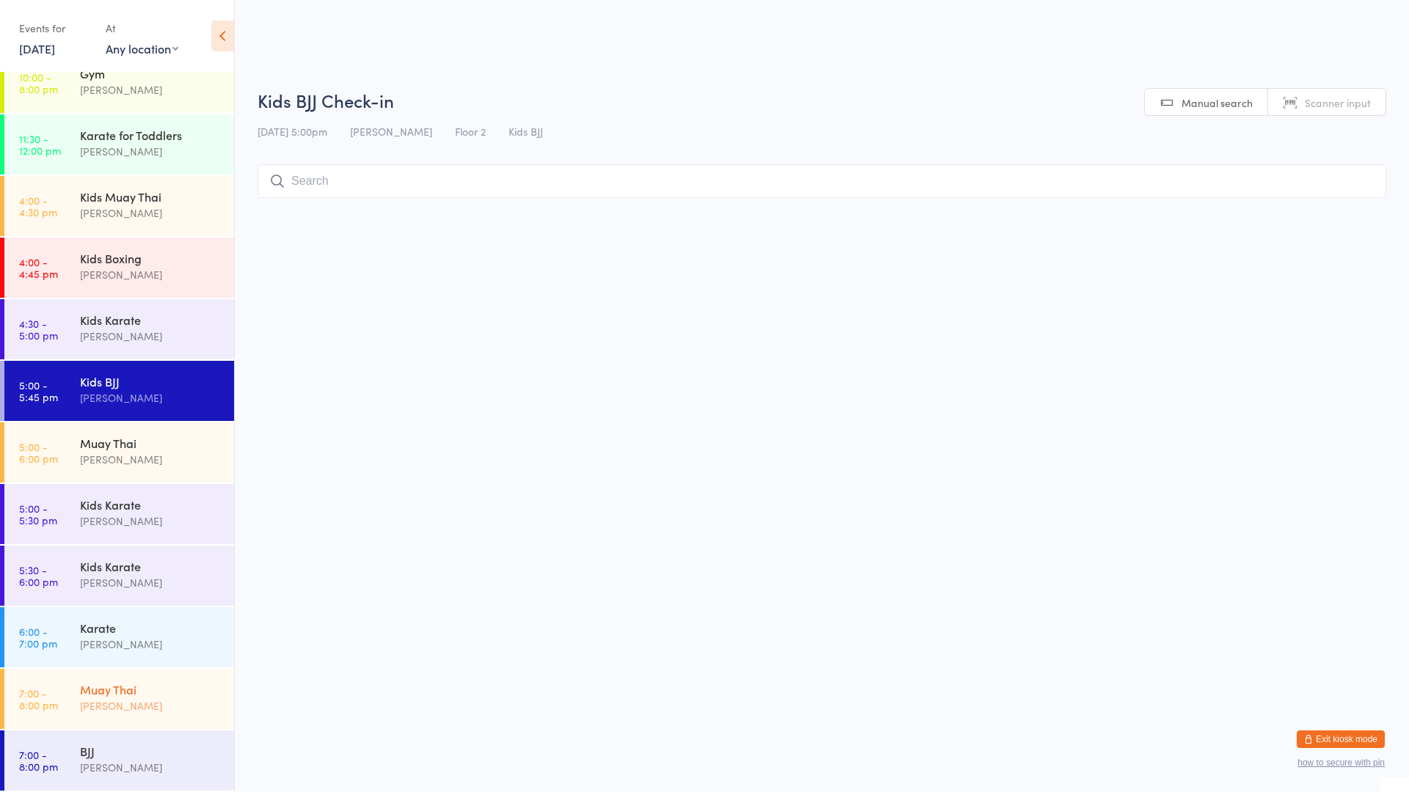
click at [139, 693] on div "Muay Thai" at bounding box center [151, 690] width 142 height 16
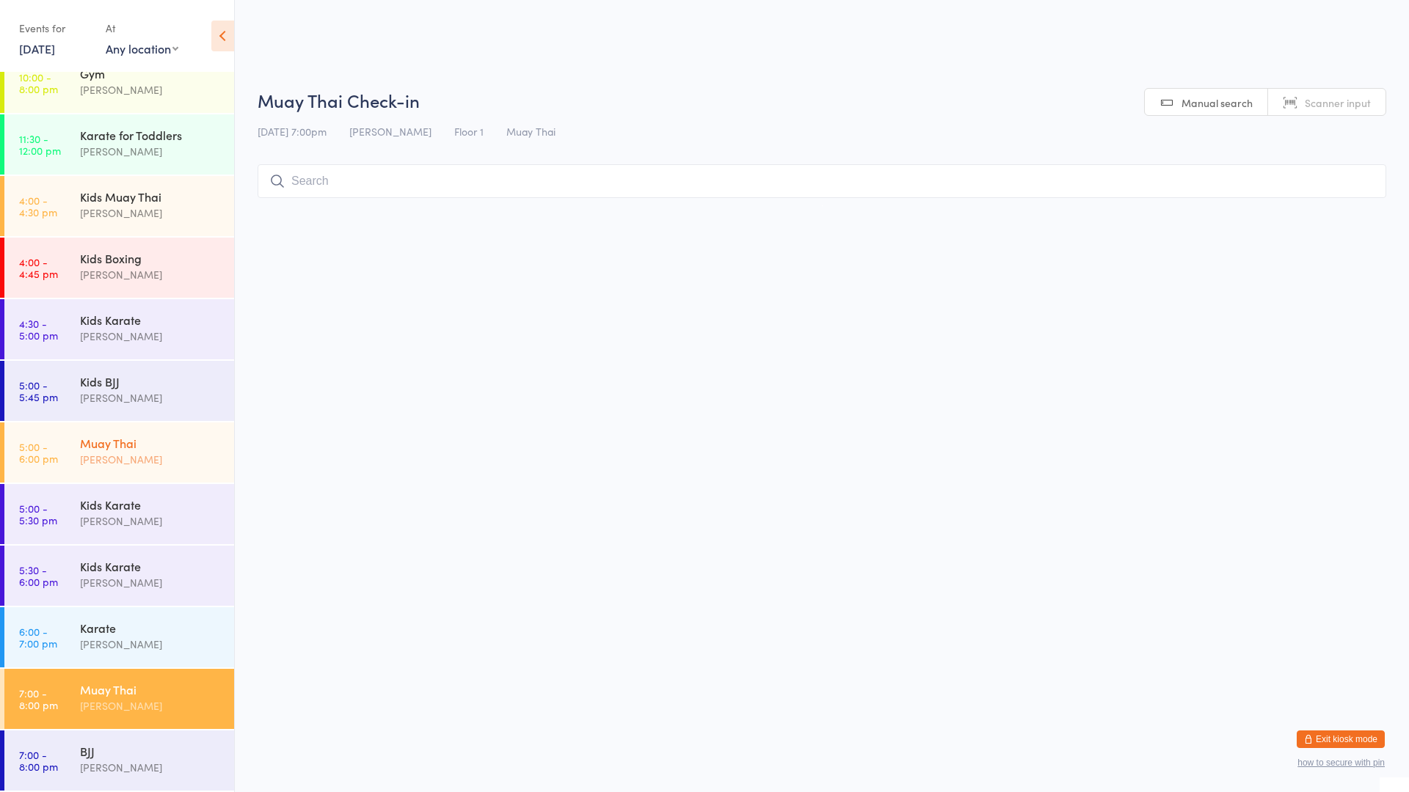
click at [123, 459] on div "[PERSON_NAME]" at bounding box center [151, 459] width 142 height 17
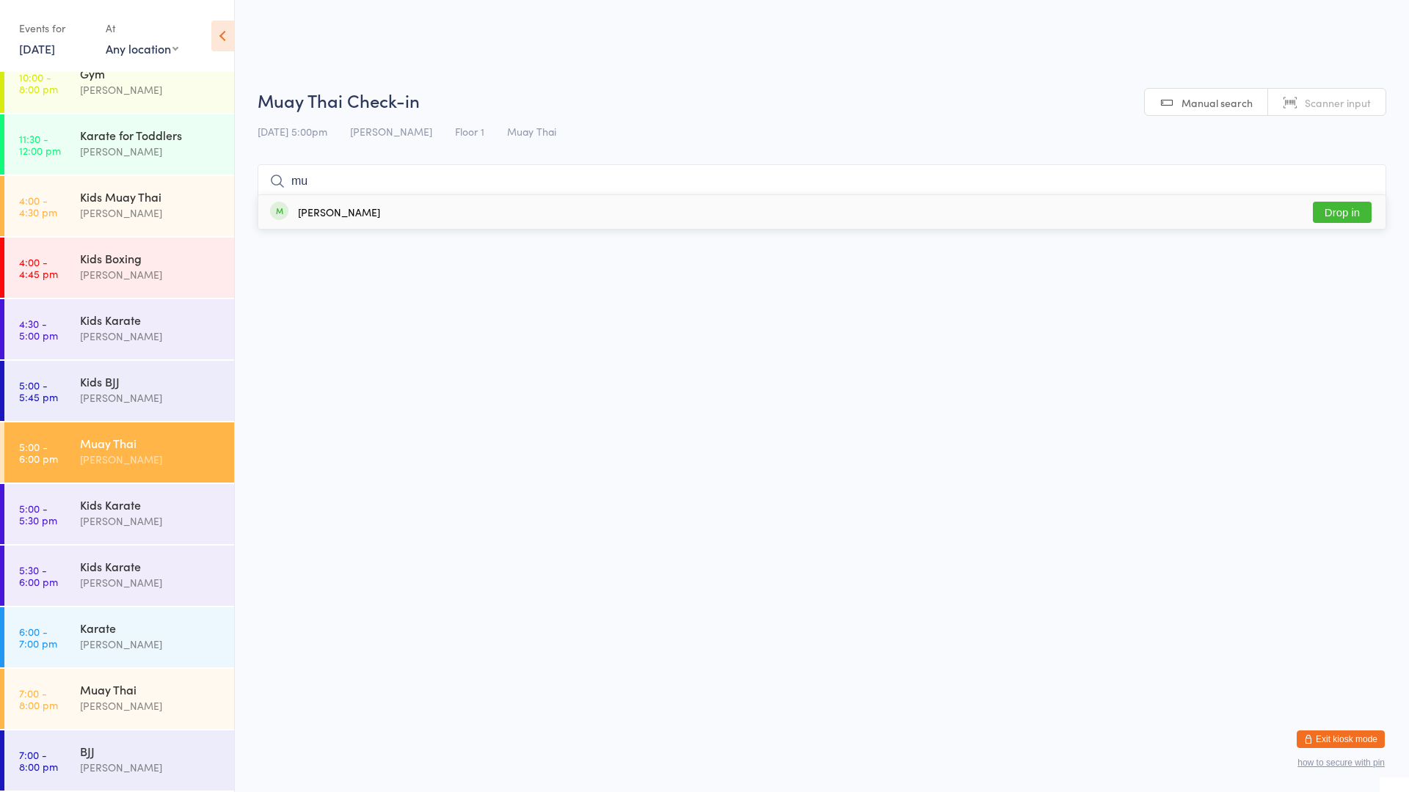
type input "m"
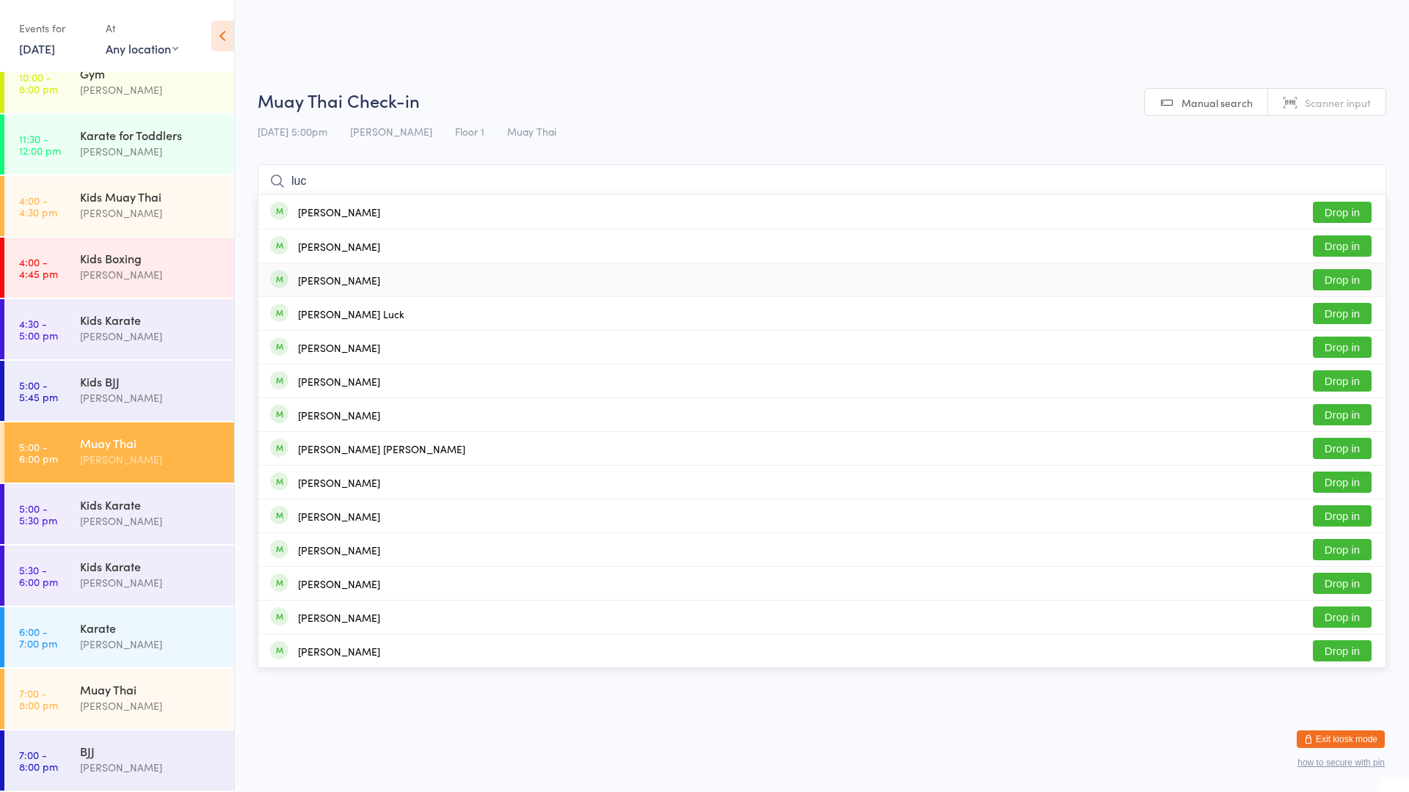
type input "luc"
drag, startPoint x: 310, startPoint y: 286, endPoint x: 307, endPoint y: 274, distance: 13.0
click at [307, 274] on div "[PERSON_NAME]" at bounding box center [339, 280] width 82 height 12
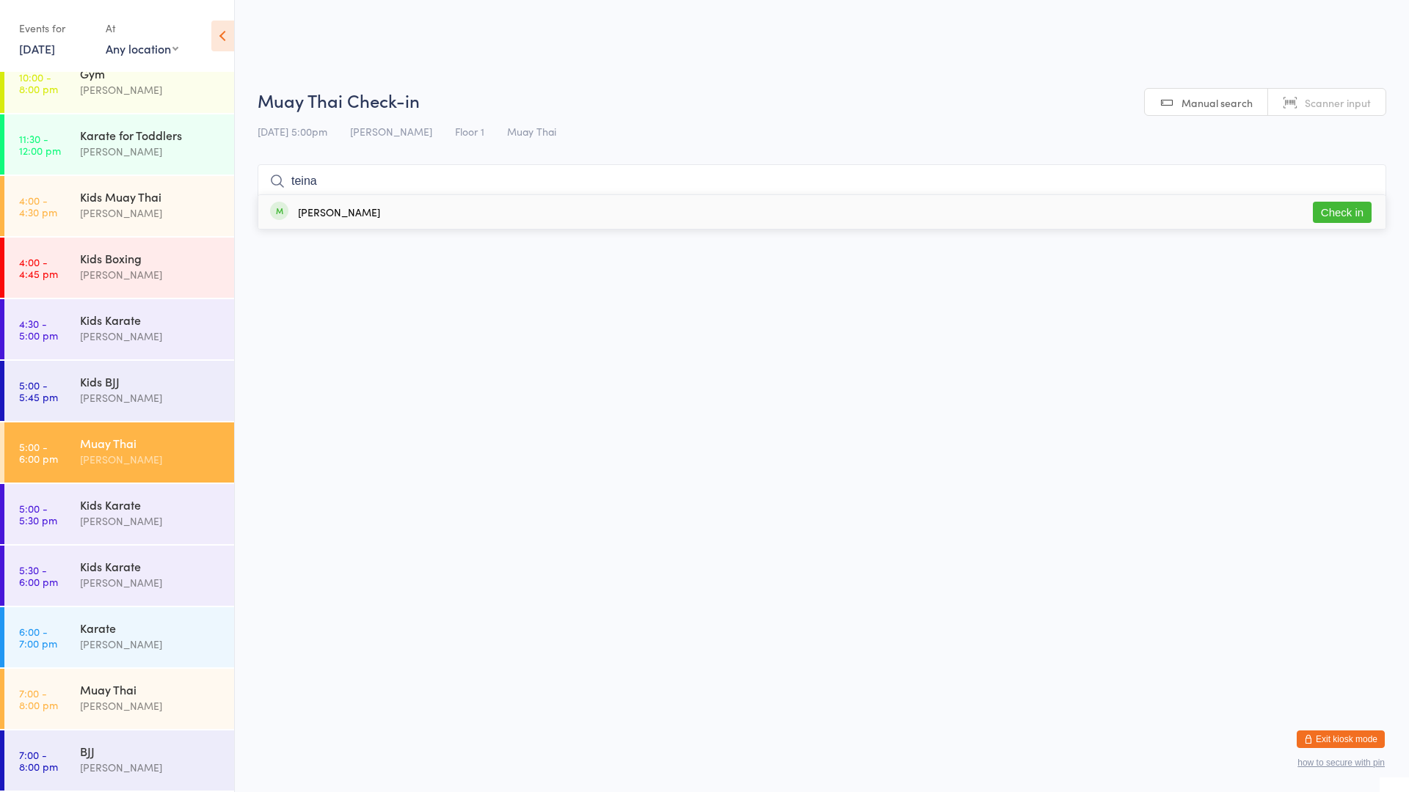
type input "teina"
click at [309, 212] on div "[PERSON_NAME]" at bounding box center [339, 212] width 82 height 12
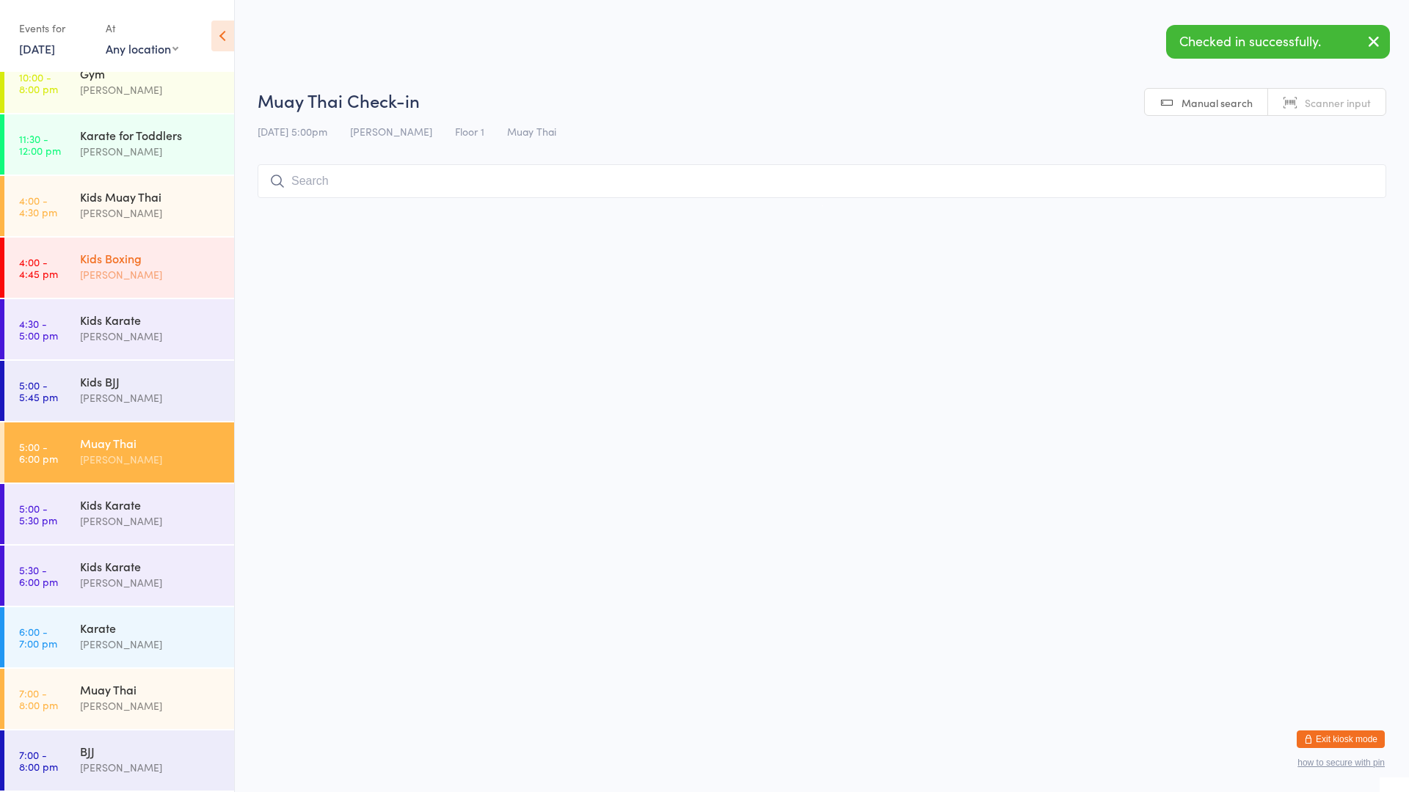
click at [118, 260] on div "Kids Boxing" at bounding box center [151, 258] width 142 height 16
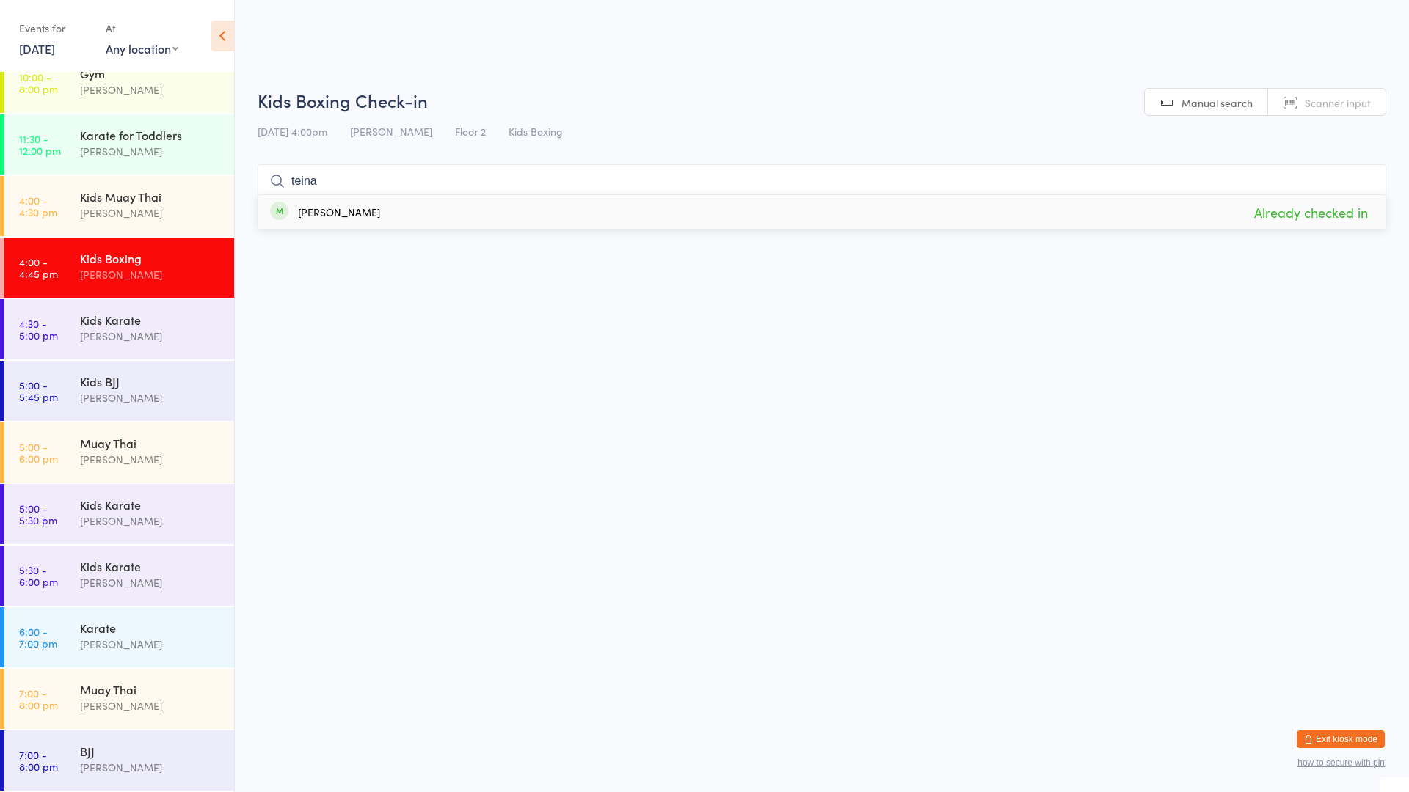
type input "teina"
click at [332, 218] on div "[PERSON_NAME]" at bounding box center [339, 212] width 82 height 12
click at [312, 187] on input "search" at bounding box center [822, 181] width 1129 height 34
type input "teina"
click at [142, 456] on div "[PERSON_NAME]" at bounding box center [151, 459] width 142 height 17
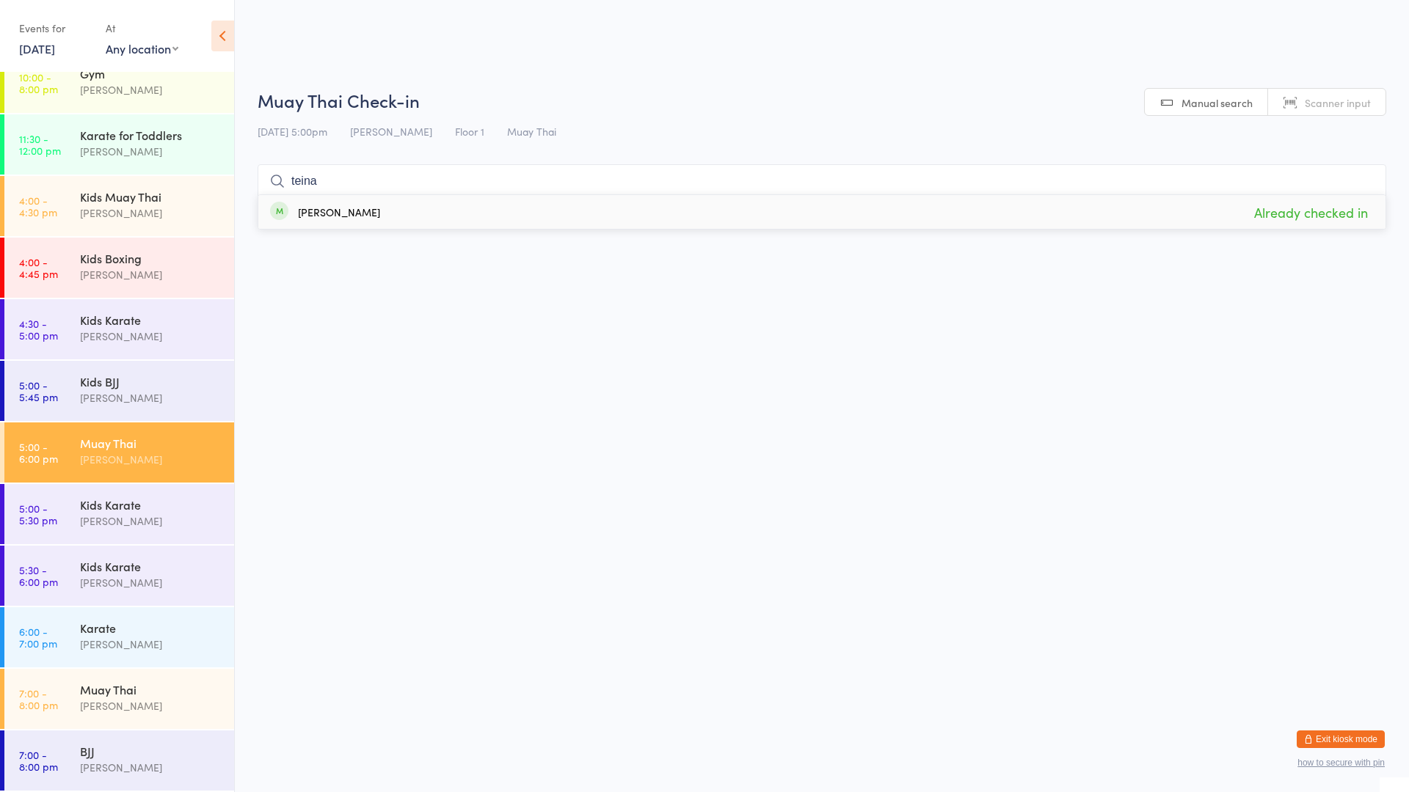
type input "teina"
click at [142, 442] on div "Muay Thai" at bounding box center [151, 443] width 142 height 16
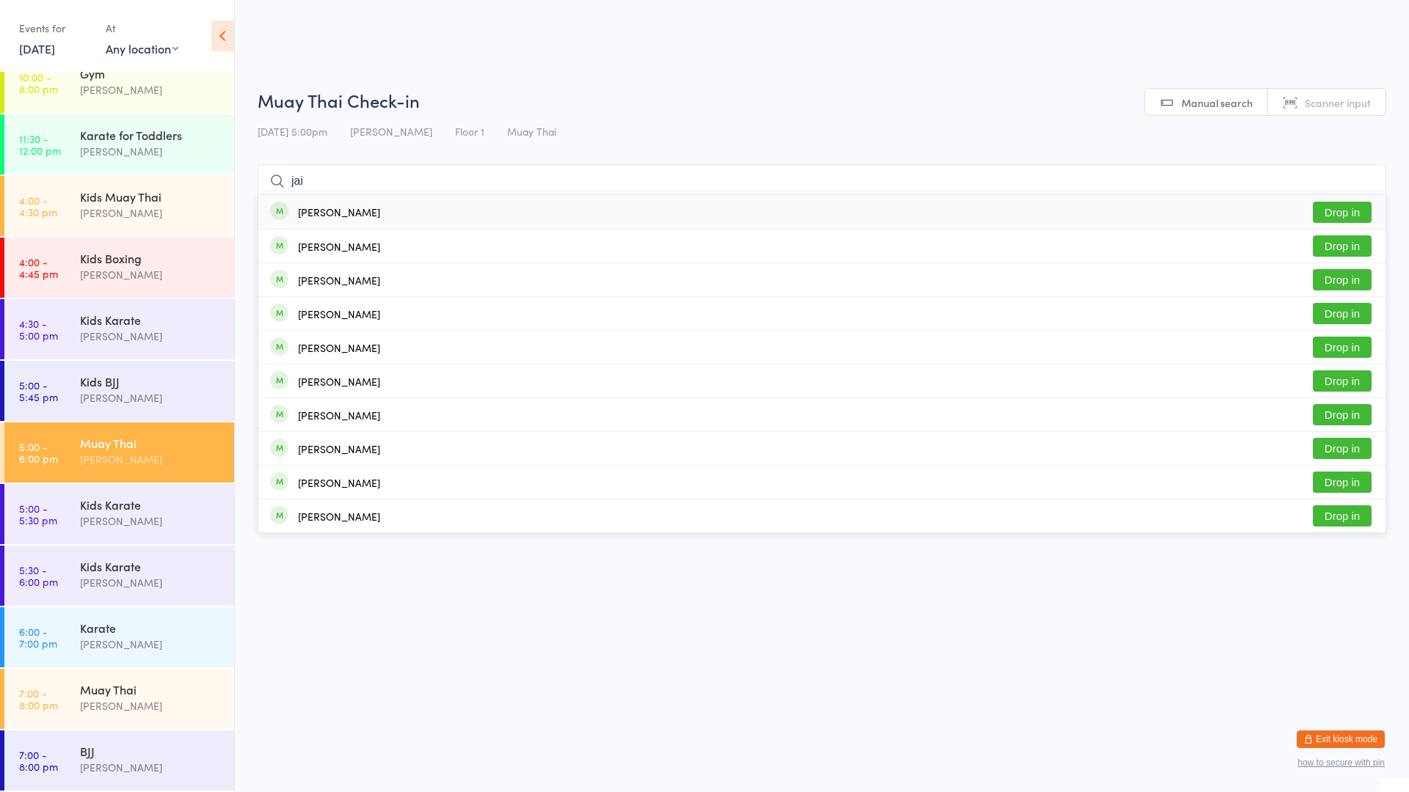
type input "jai"
click at [312, 210] on div "[PERSON_NAME]" at bounding box center [339, 212] width 82 height 12
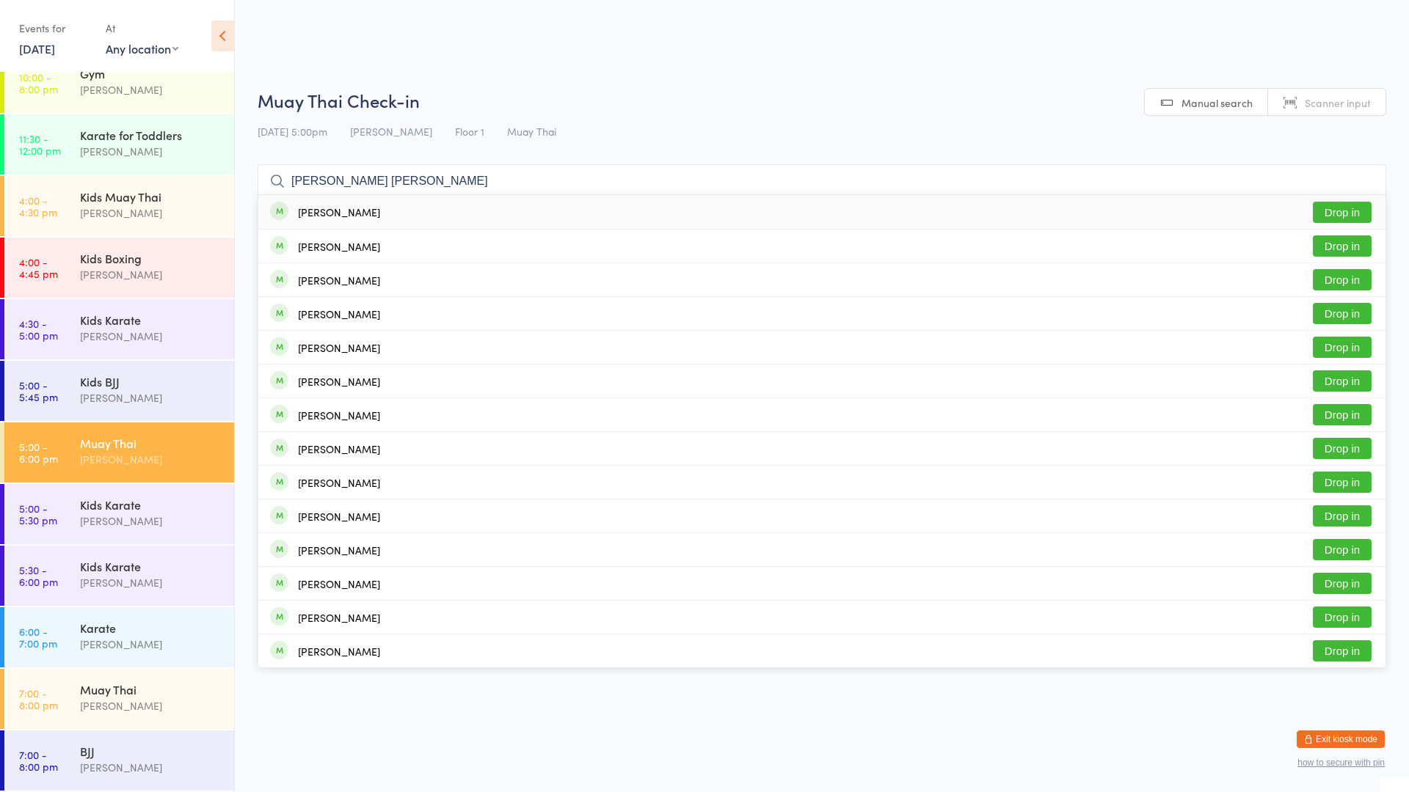
type input "[PERSON_NAME] [PERSON_NAME]"
click at [1333, 211] on button "Drop in" at bounding box center [1342, 212] width 59 height 21
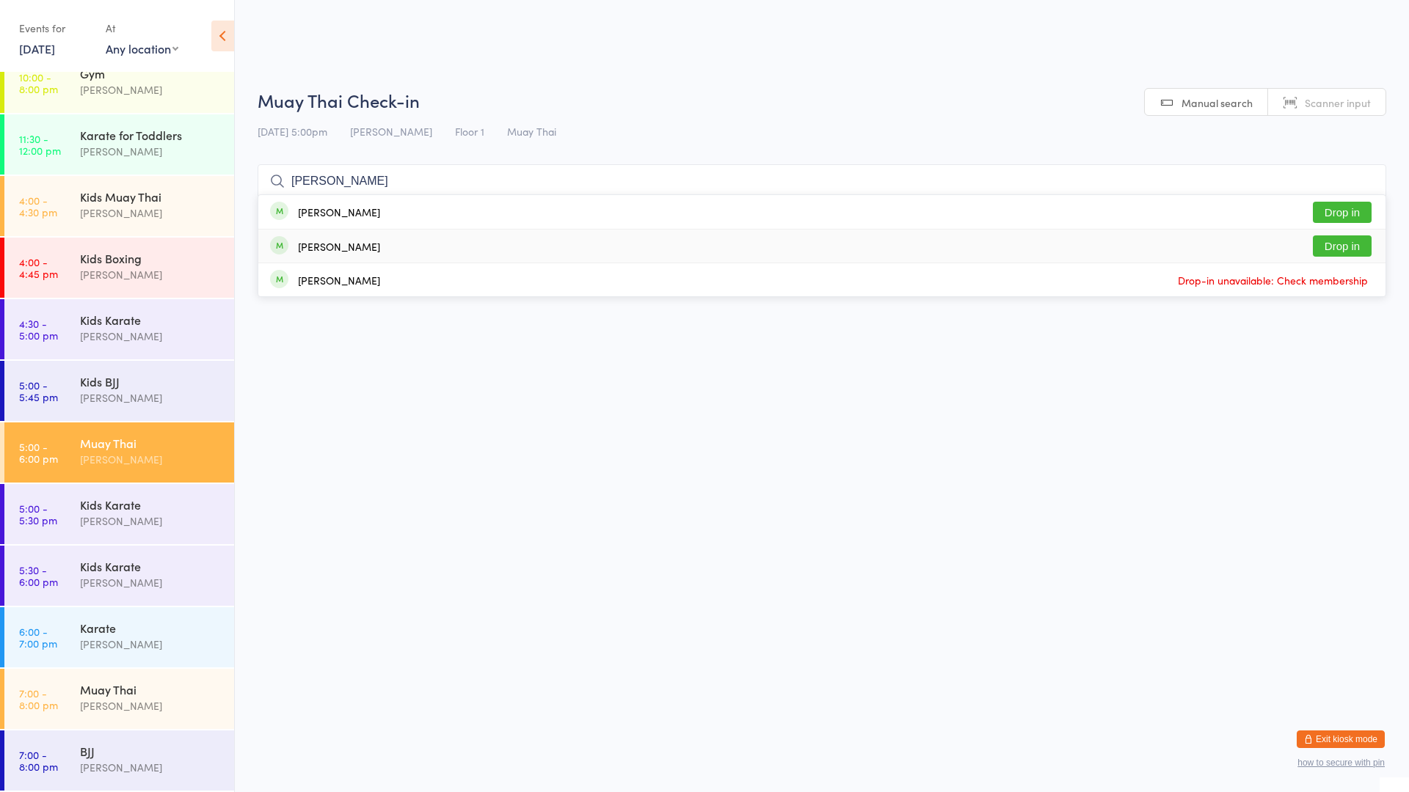
type input "[PERSON_NAME]"
click at [1343, 255] on button "Drop in" at bounding box center [1342, 246] width 59 height 21
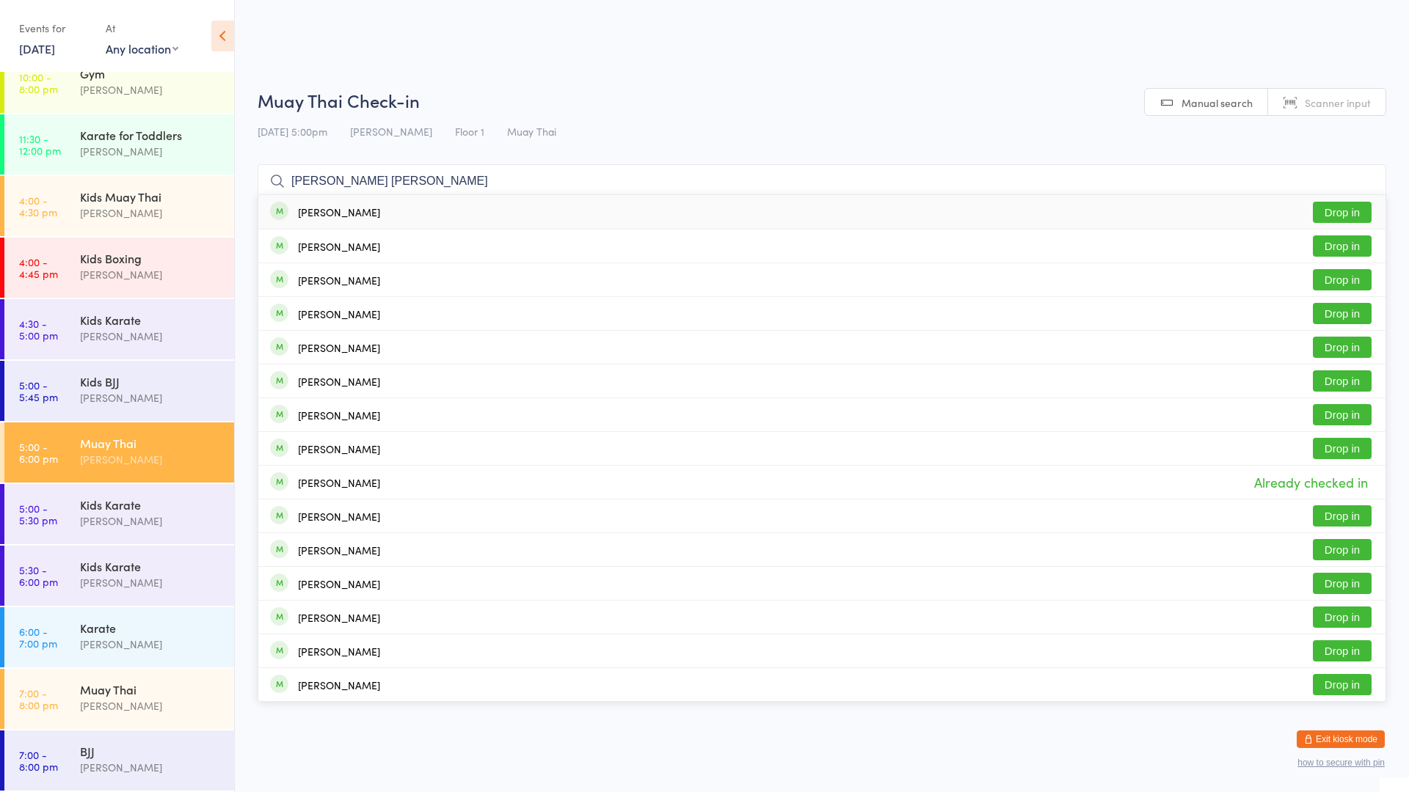
type input "[PERSON_NAME] [PERSON_NAME]"
click at [1352, 216] on button "Drop in" at bounding box center [1342, 212] width 59 height 21
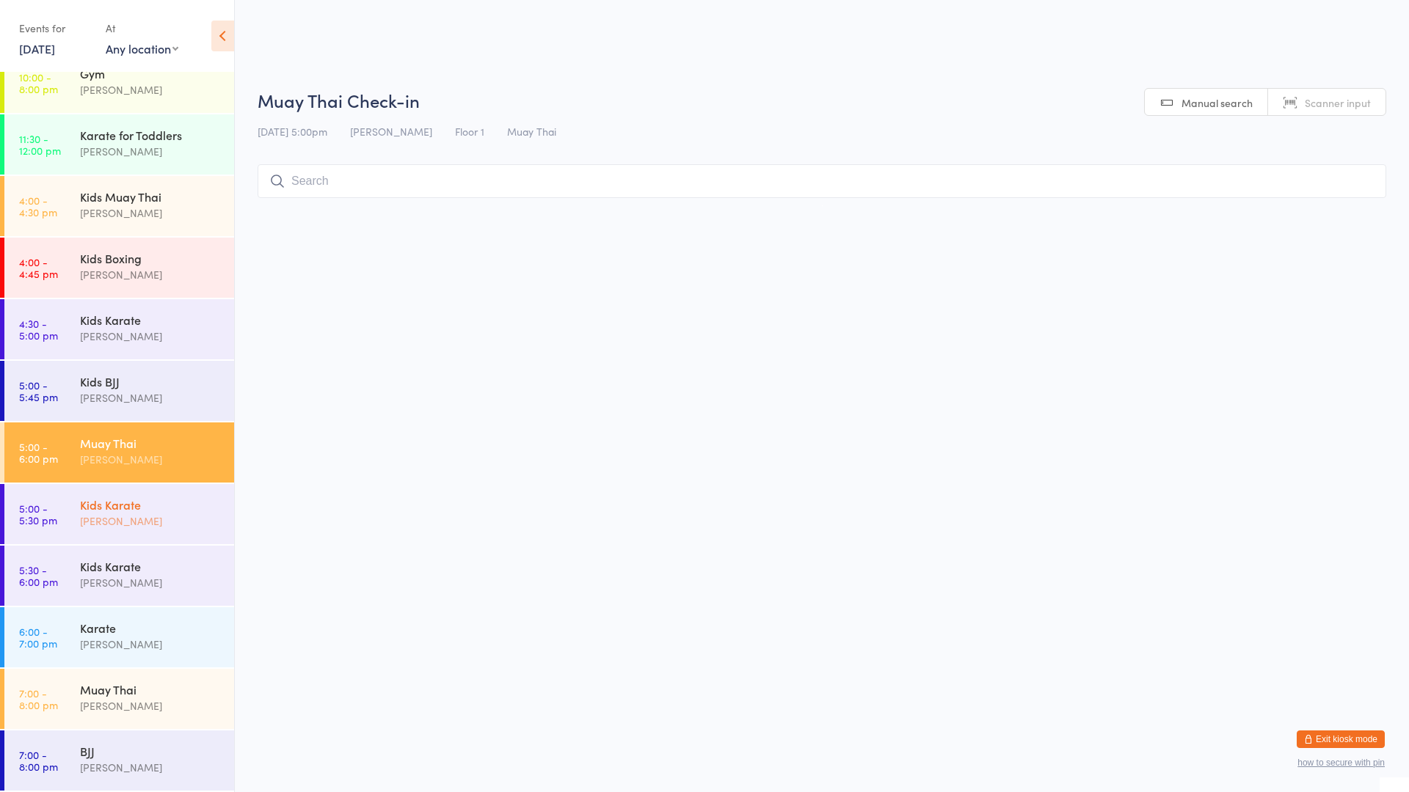
click at [98, 508] on div "Kids Karate" at bounding box center [151, 505] width 142 height 16
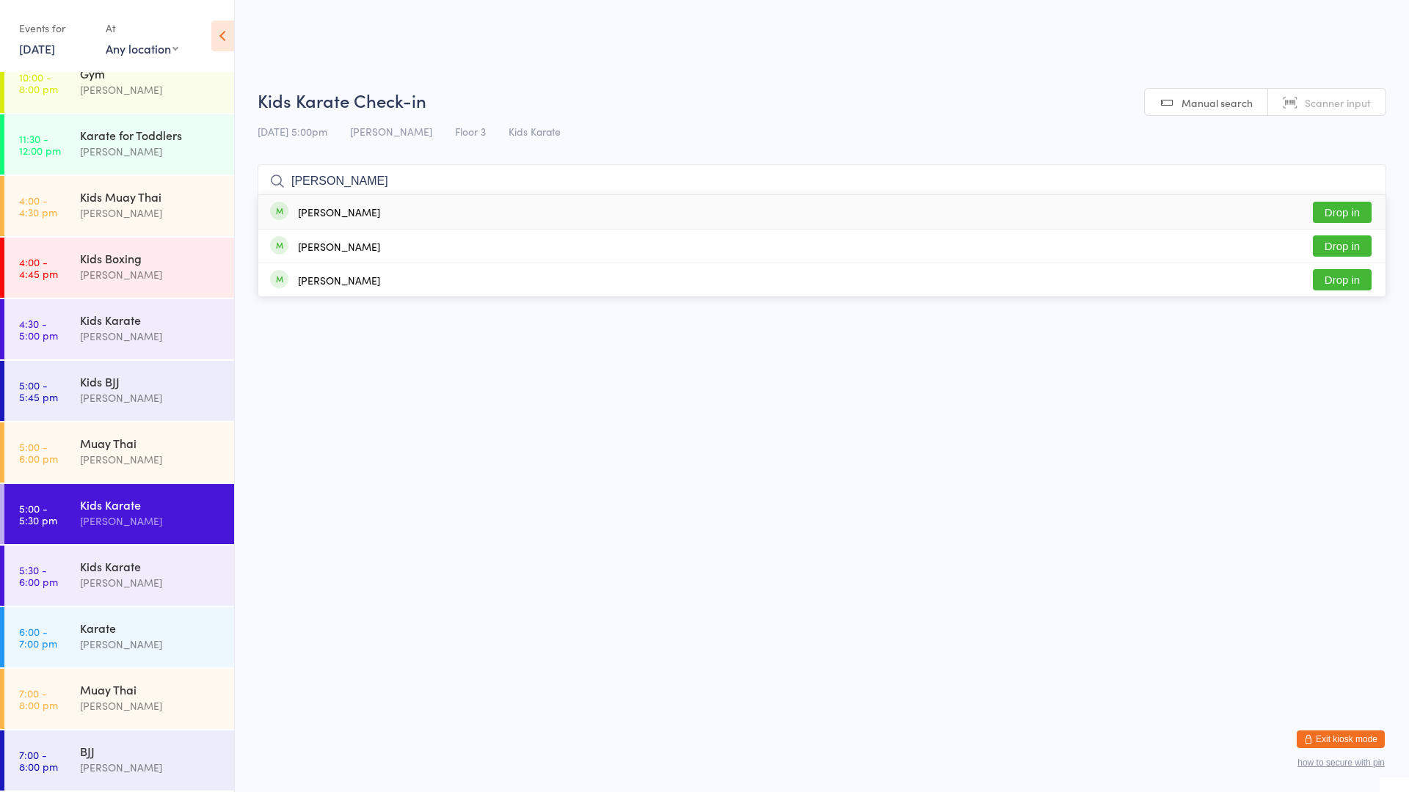
type input "[PERSON_NAME]"
click at [1336, 219] on button "Drop in" at bounding box center [1342, 212] width 59 height 21
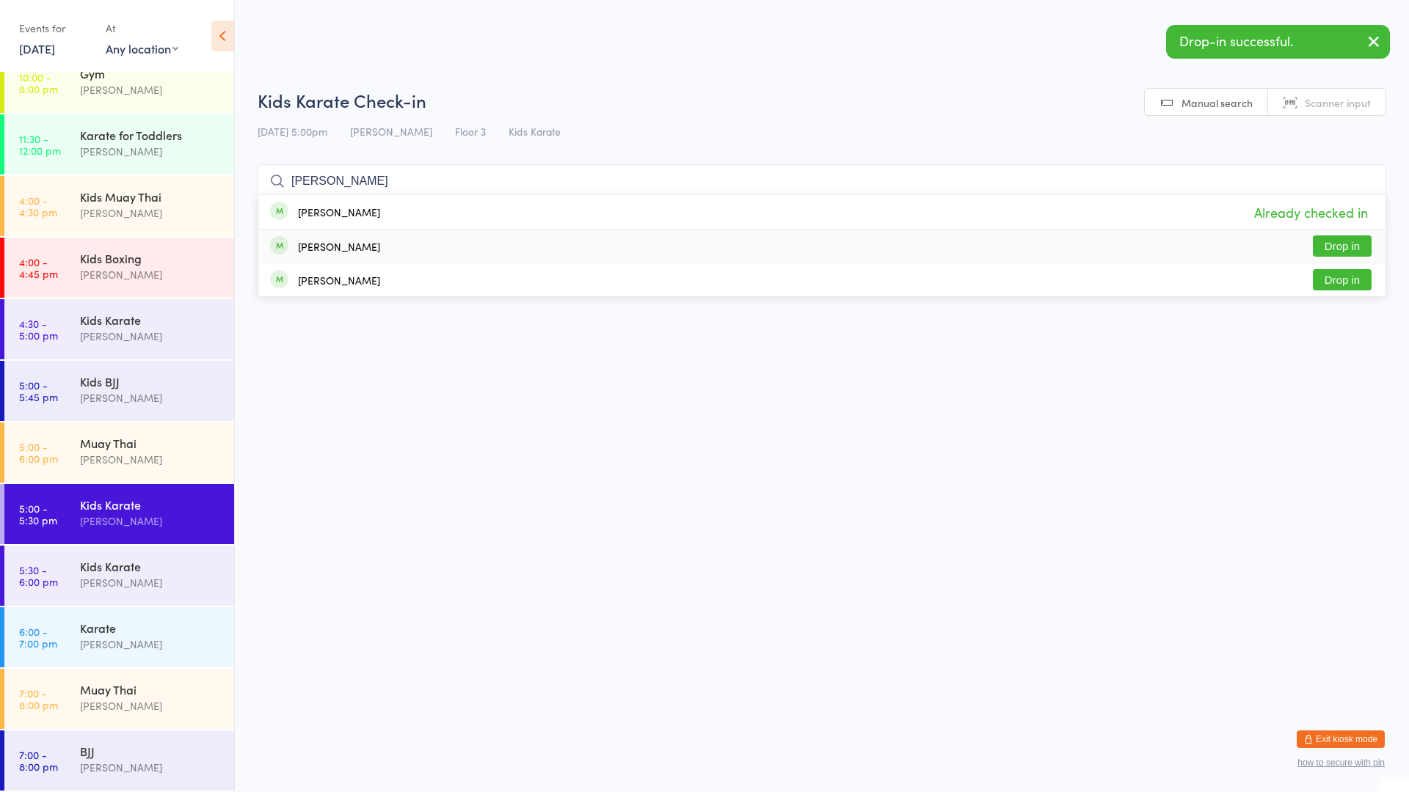
type input "[PERSON_NAME]"
click at [1319, 234] on div "[PERSON_NAME] Drop in" at bounding box center [821, 246] width 1127 height 33
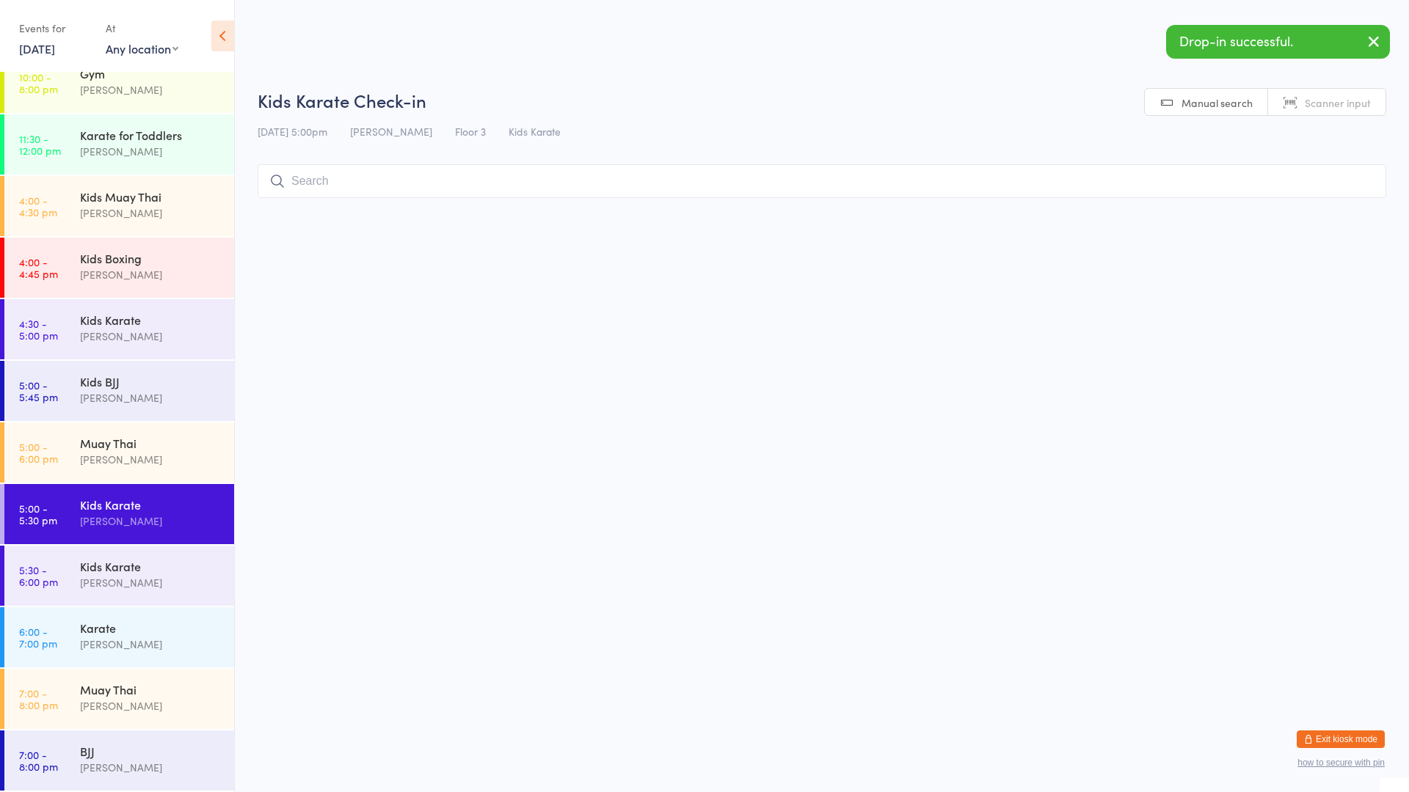
click at [988, 191] on input "search" at bounding box center [822, 181] width 1129 height 34
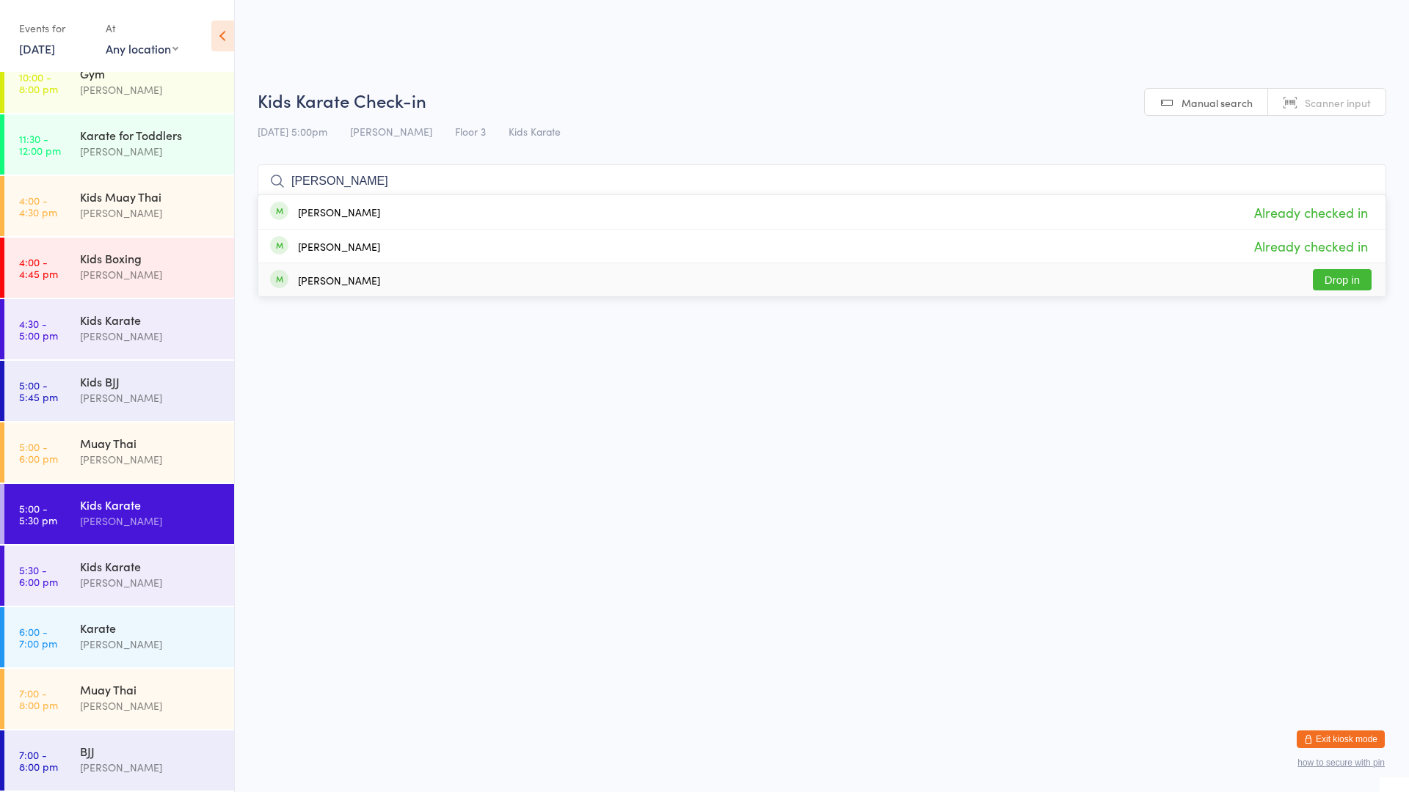
type input "[PERSON_NAME]"
click at [991, 354] on html "You have now entered Kiosk Mode. Members will be able to check themselves in us…" at bounding box center [704, 396] width 1409 height 792
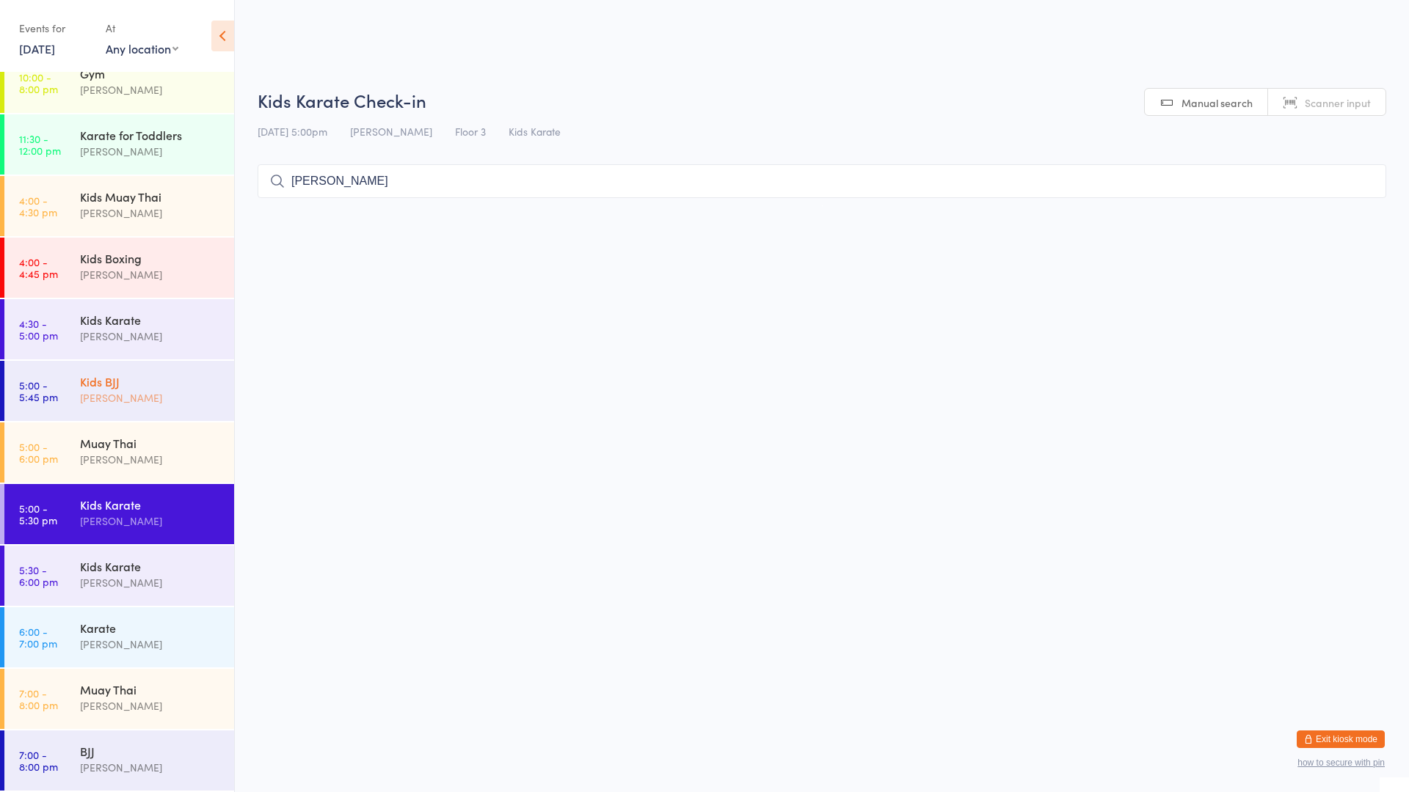
click at [45, 404] on link "5:00 - 5:45 pm Kids BJJ [PERSON_NAME]" at bounding box center [119, 391] width 230 height 60
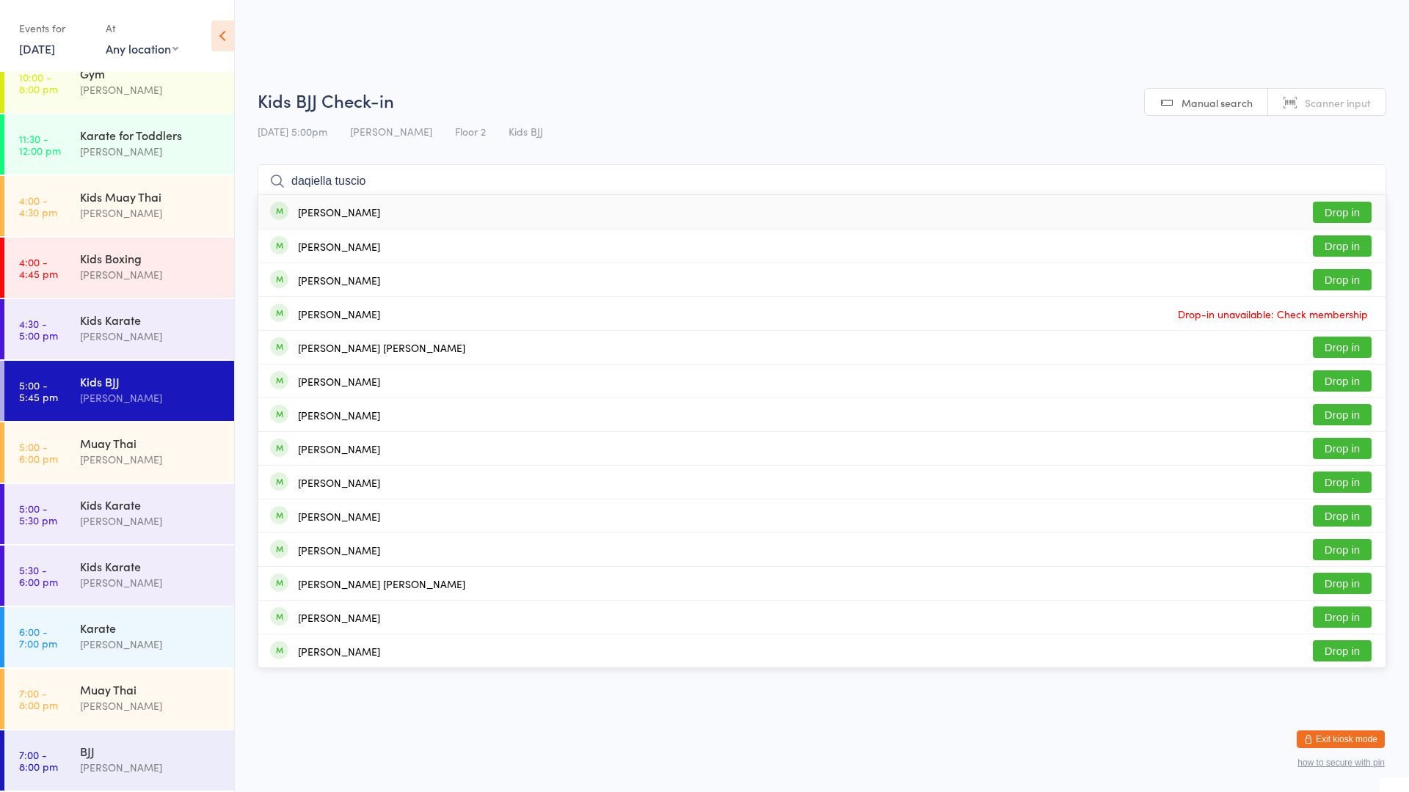
type input "daqiella tuscio"
click at [415, 199] on div "[PERSON_NAME] Drop in" at bounding box center [821, 212] width 1127 height 34
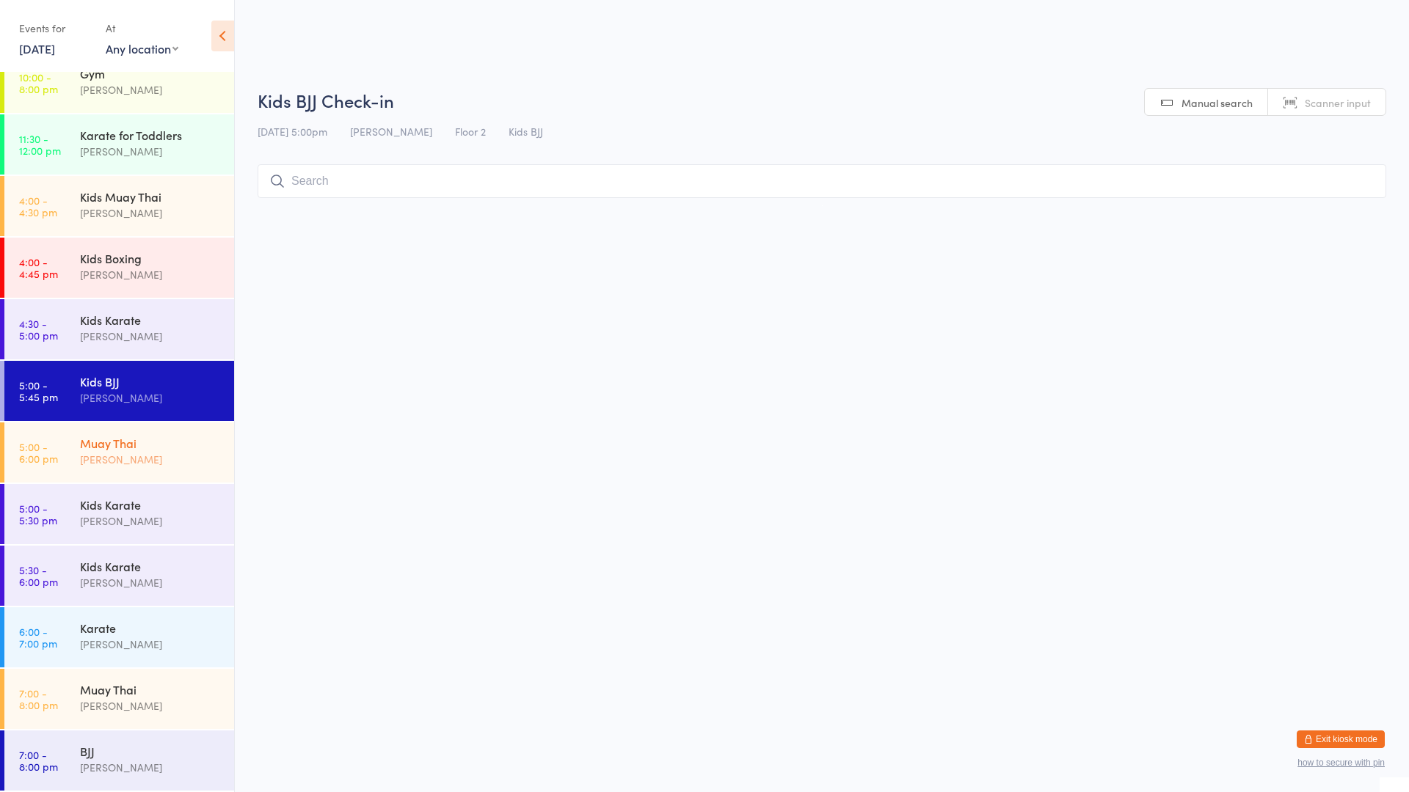
click at [183, 460] on div "[PERSON_NAME]" at bounding box center [151, 459] width 142 height 17
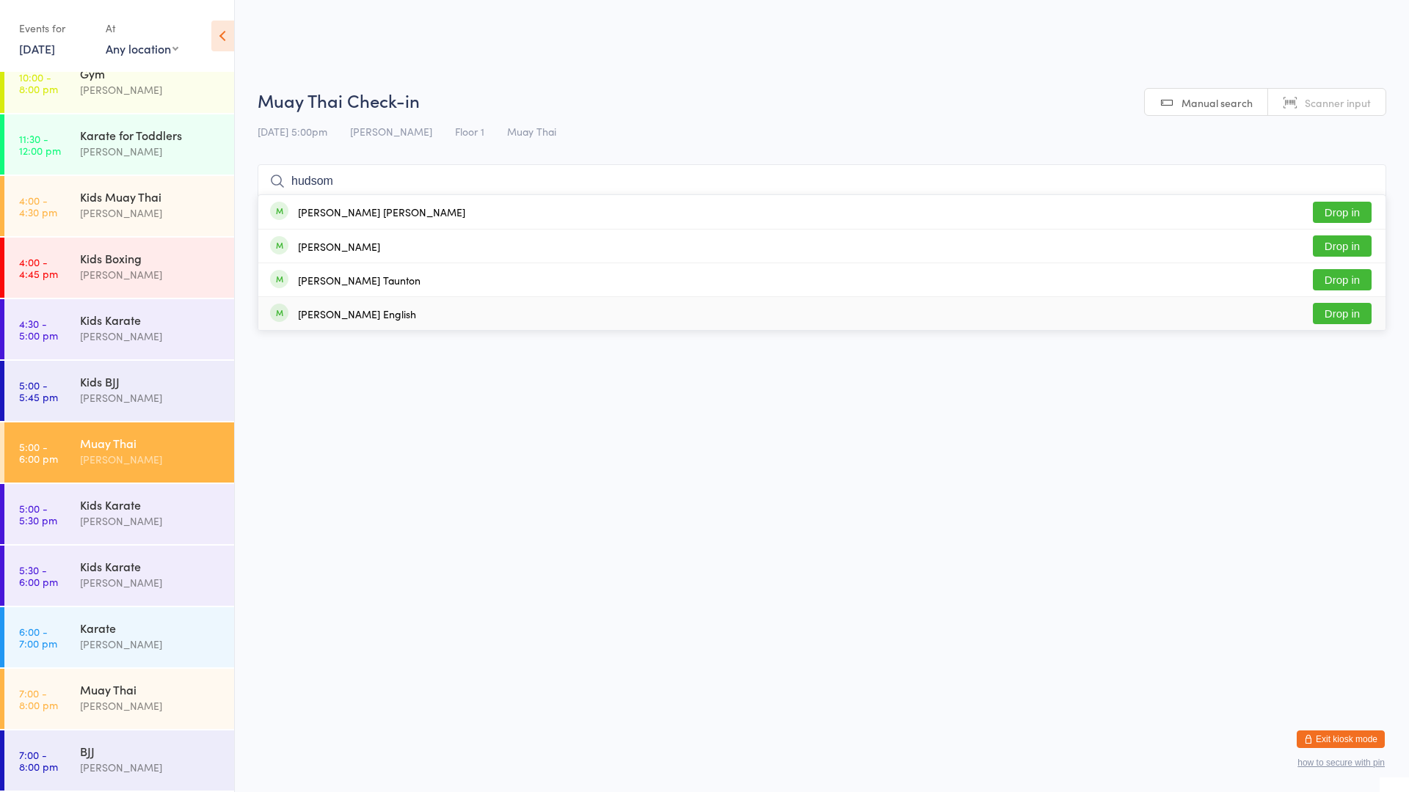
type input "hudsom"
click at [350, 306] on div "[PERSON_NAME] English" at bounding box center [343, 314] width 146 height 16
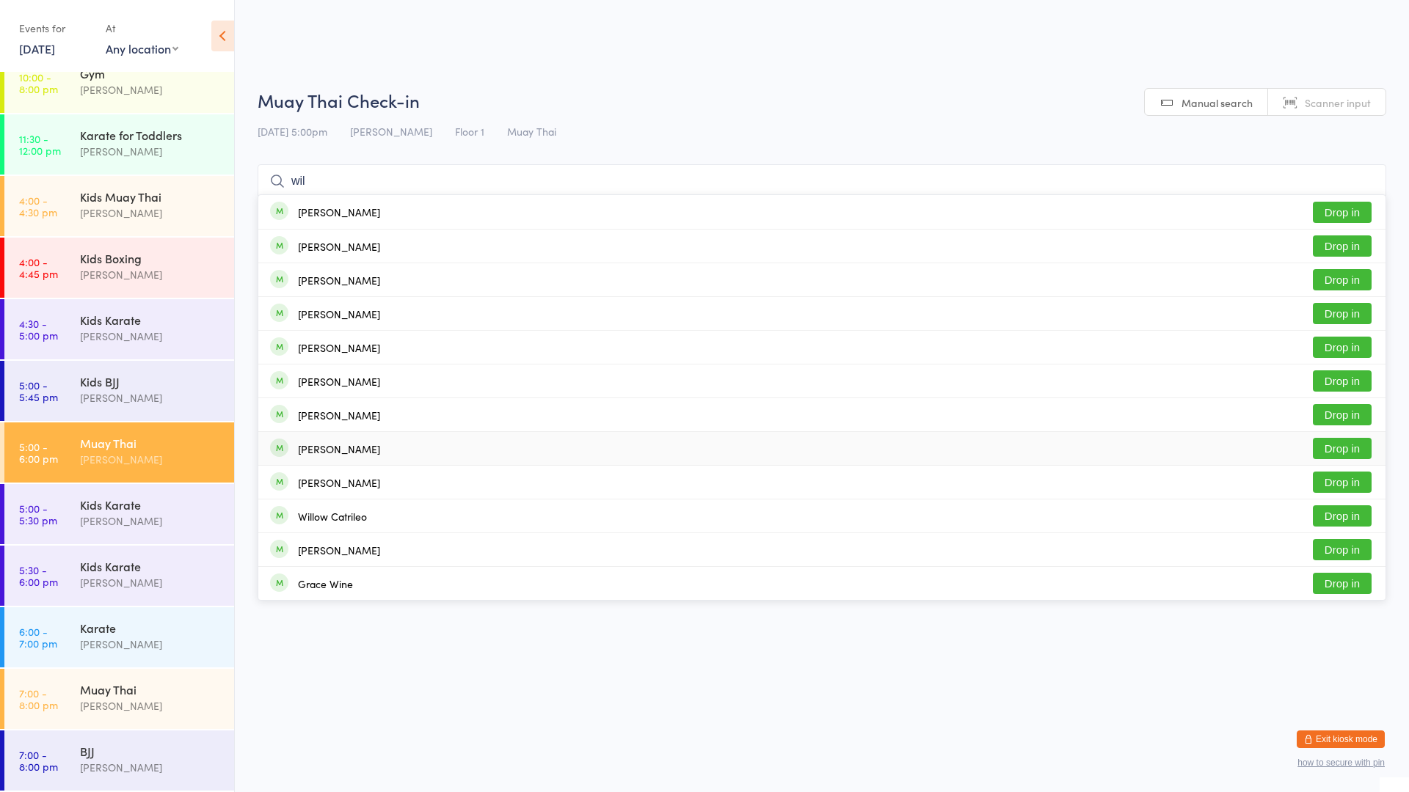
type input "wil"
click at [1335, 447] on button "Drop in" at bounding box center [1342, 448] width 59 height 21
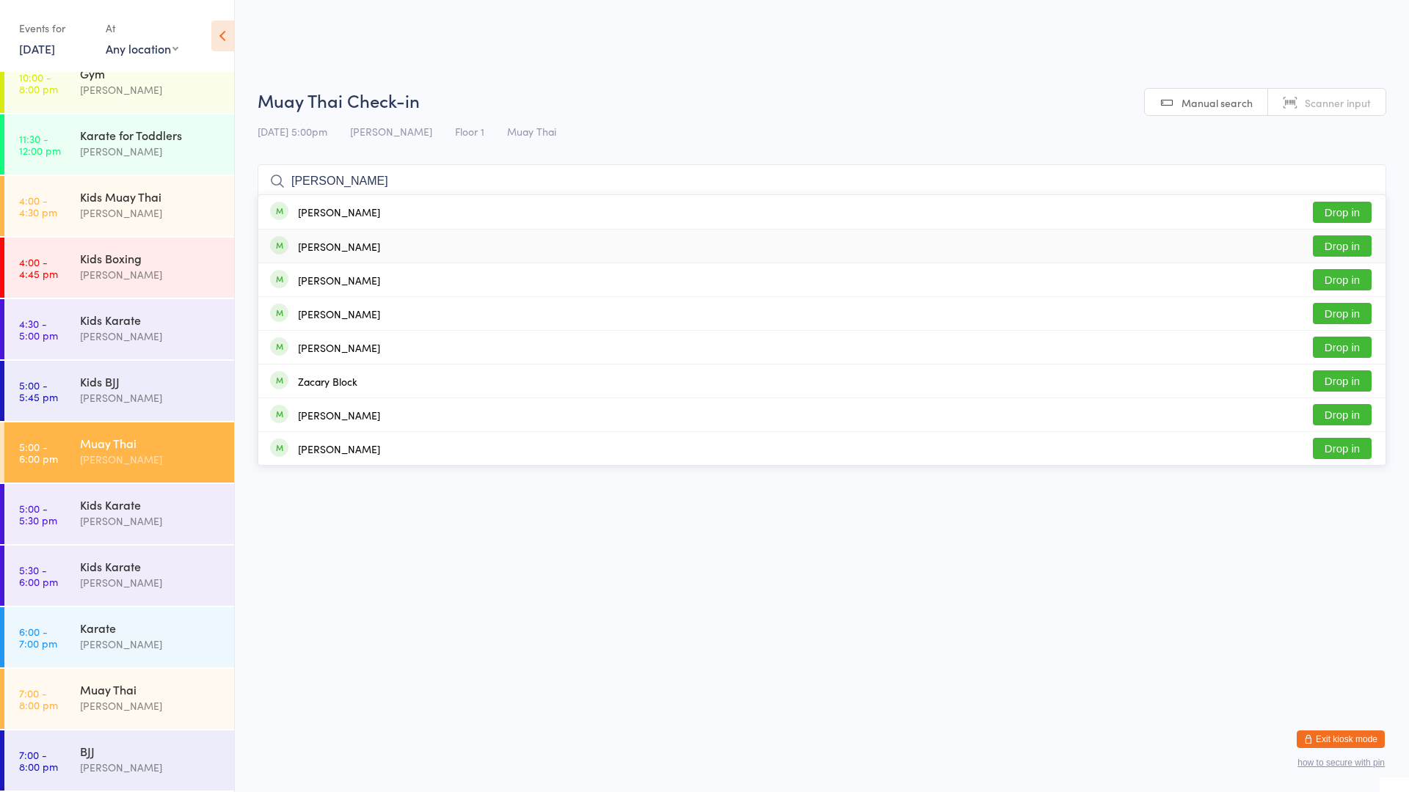
type input "[PERSON_NAME]"
click at [1338, 244] on button "Drop in" at bounding box center [1342, 246] width 59 height 21
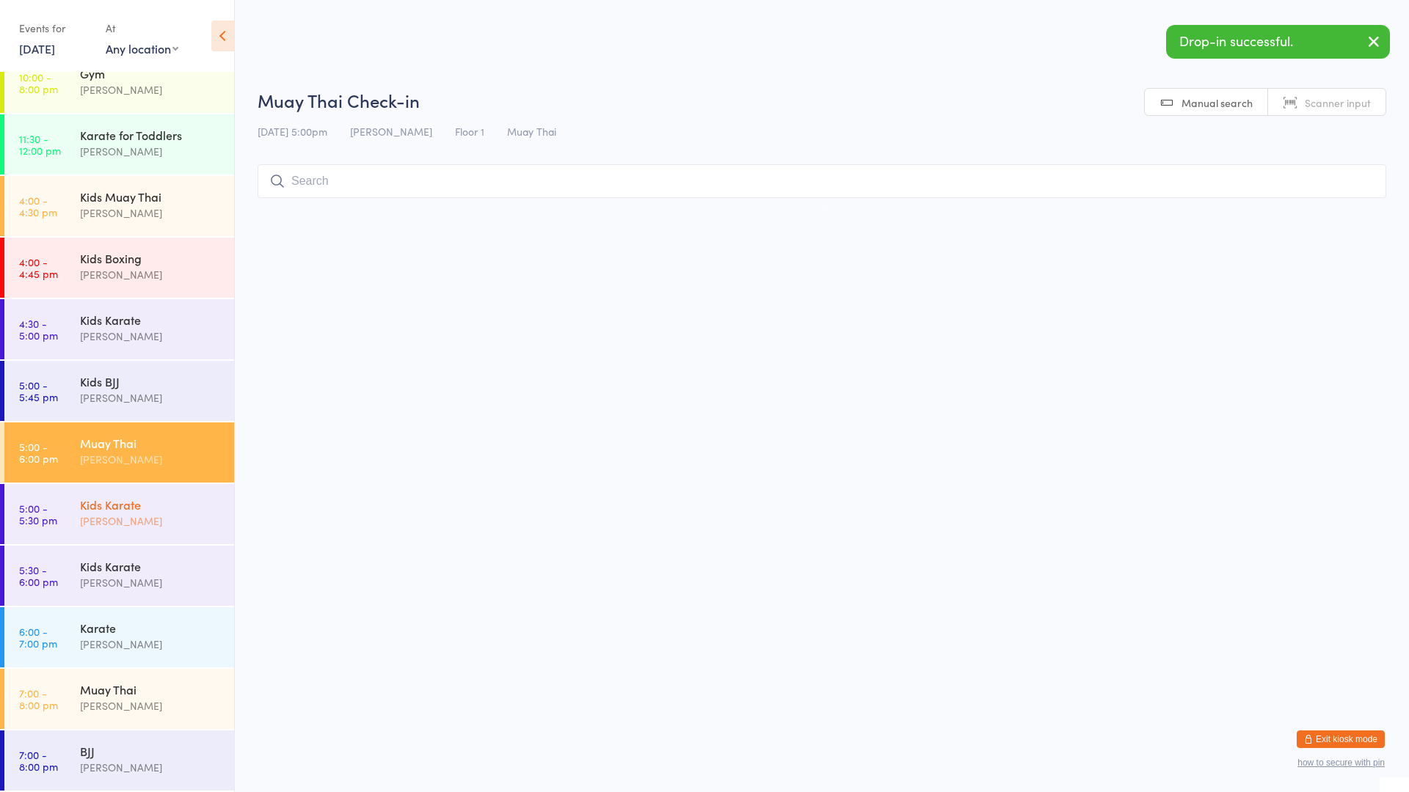
click at [159, 521] on div "[PERSON_NAME]" at bounding box center [151, 521] width 142 height 17
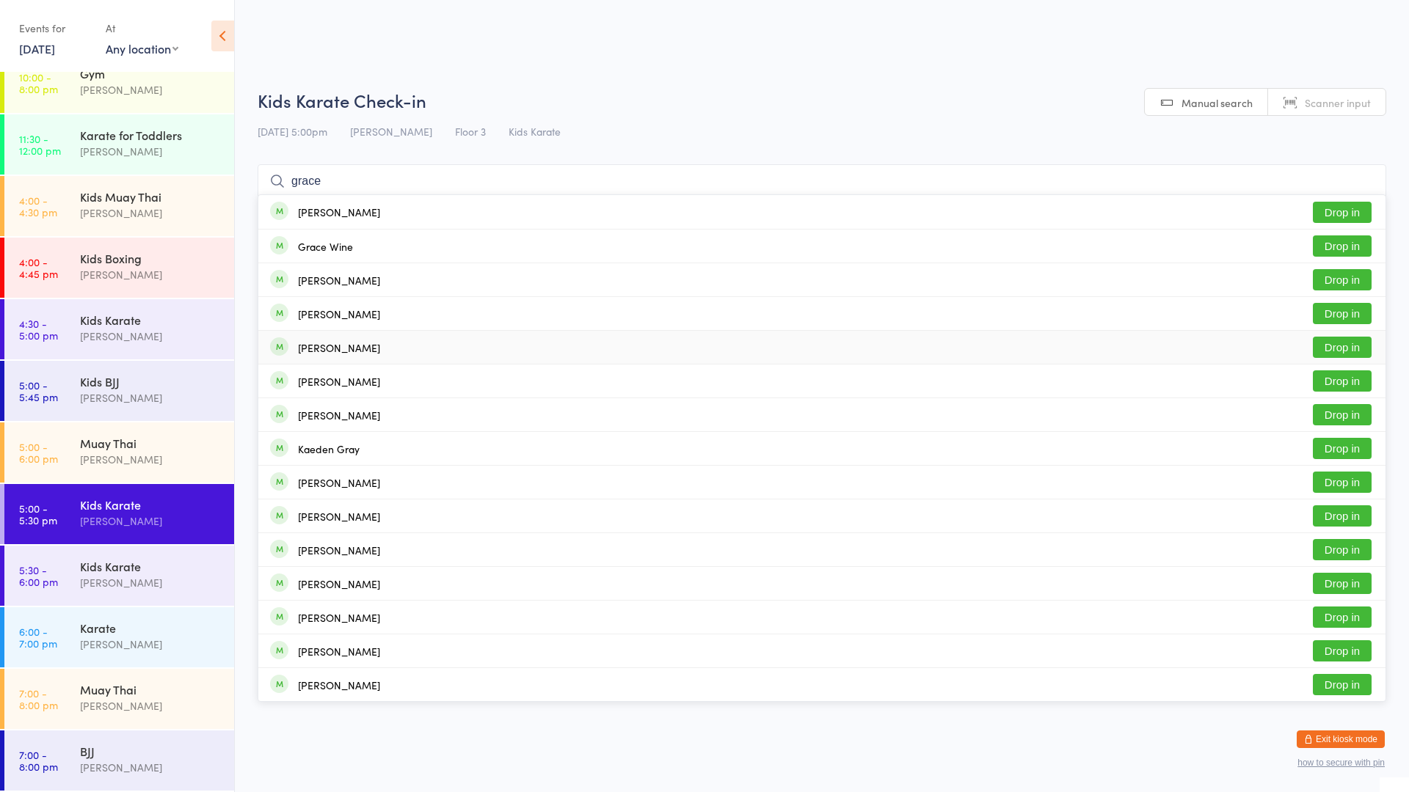
type input "grace"
click at [1327, 355] on button "Drop in" at bounding box center [1342, 347] width 59 height 21
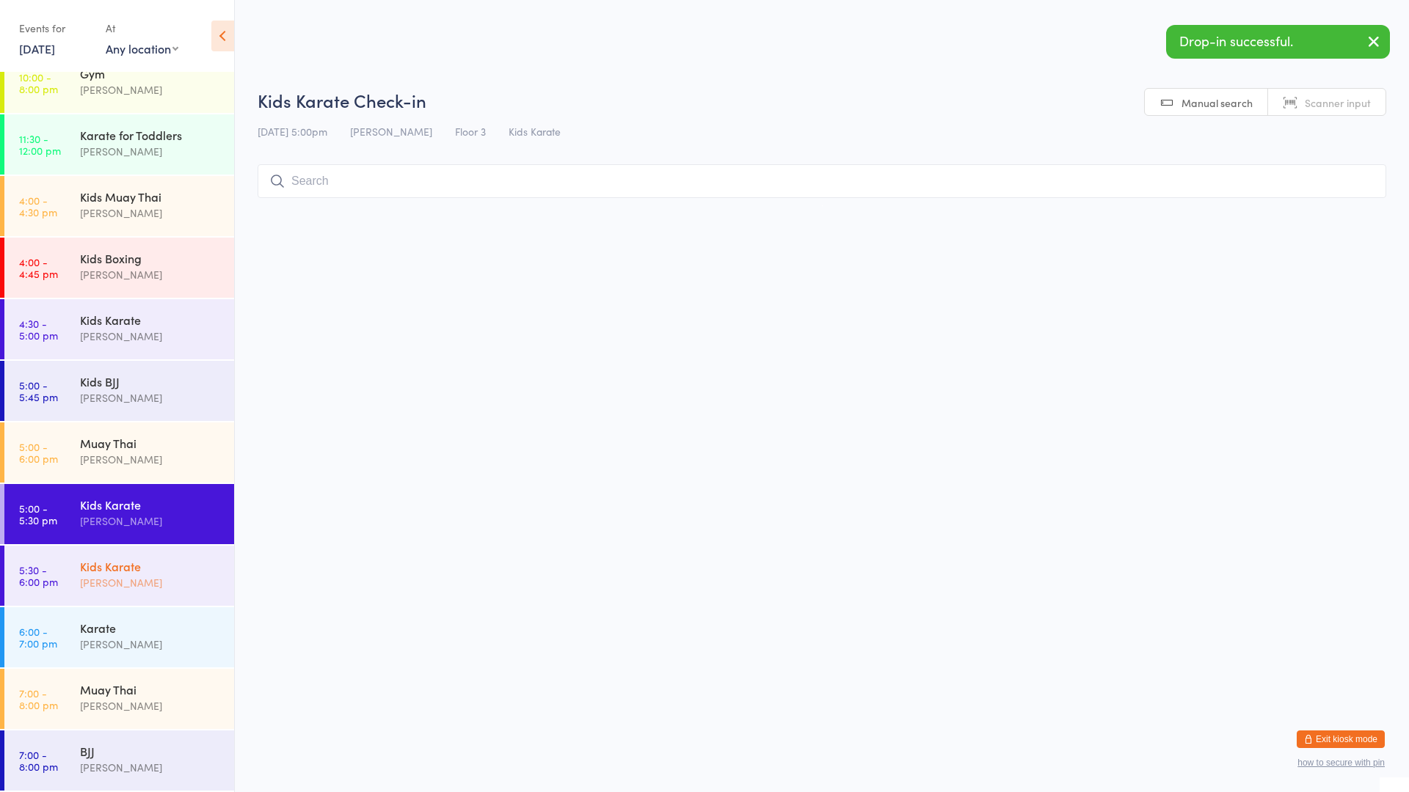
click at [145, 587] on div "[PERSON_NAME]" at bounding box center [151, 583] width 142 height 17
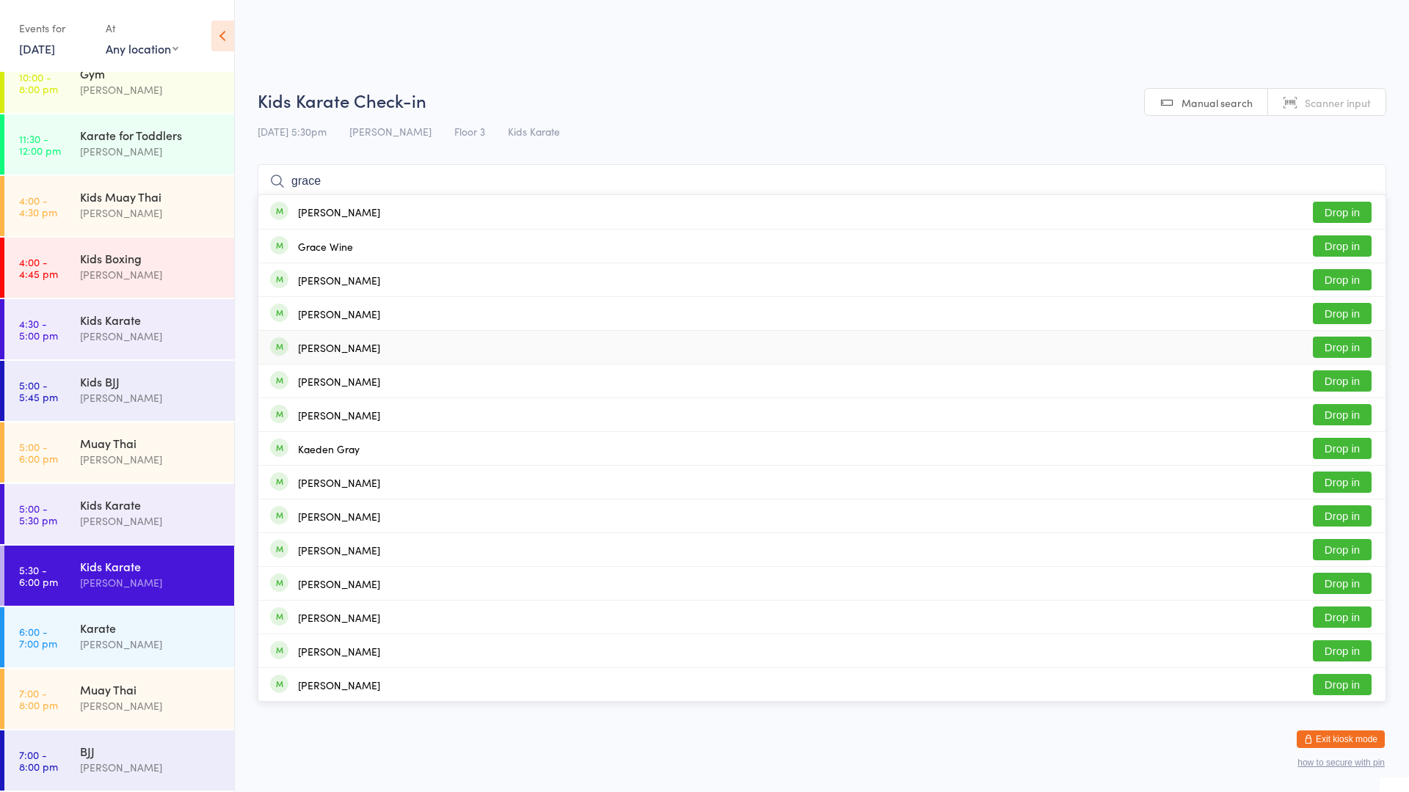
type input "grace"
click at [1333, 346] on button "Drop in" at bounding box center [1342, 347] width 59 height 21
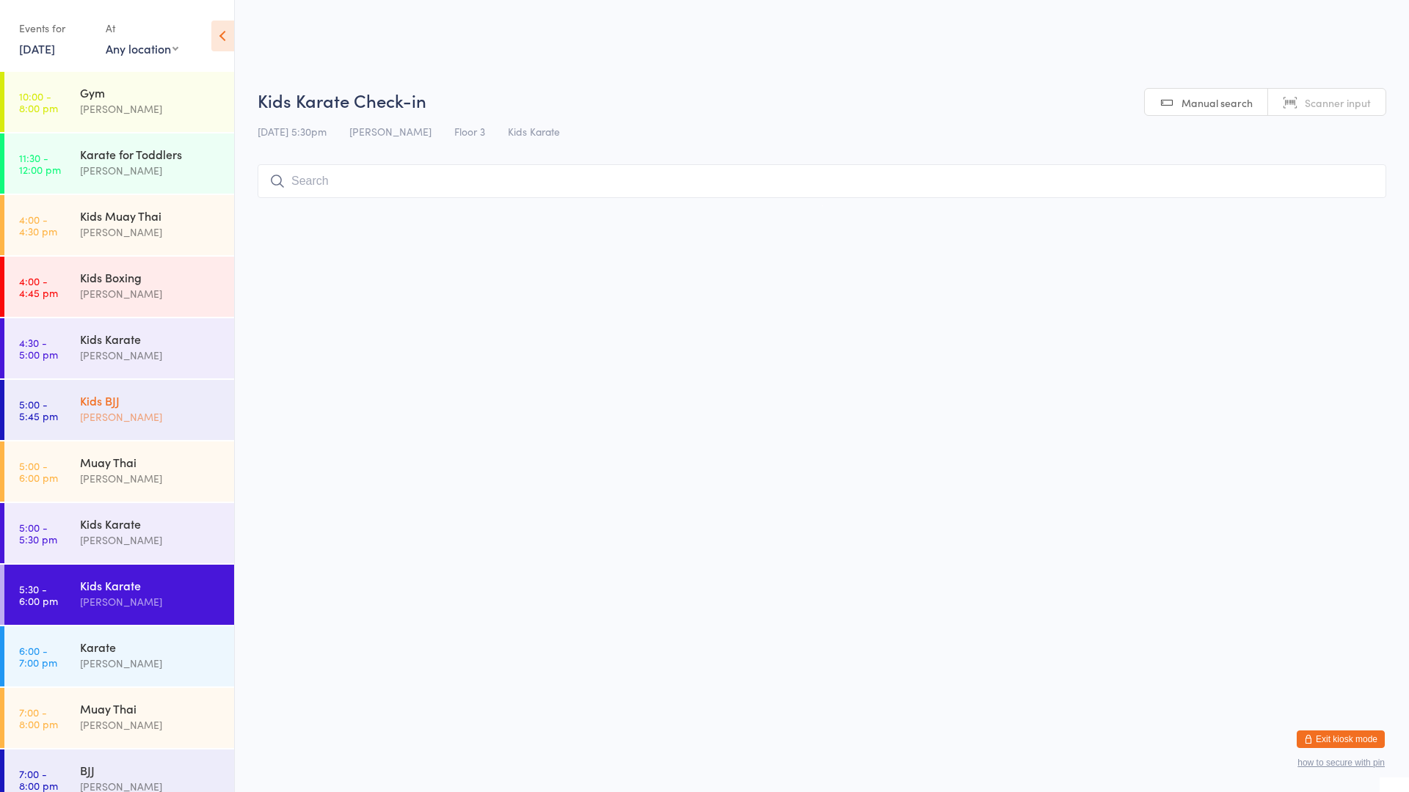
click at [123, 417] on div "[PERSON_NAME]" at bounding box center [151, 417] width 142 height 17
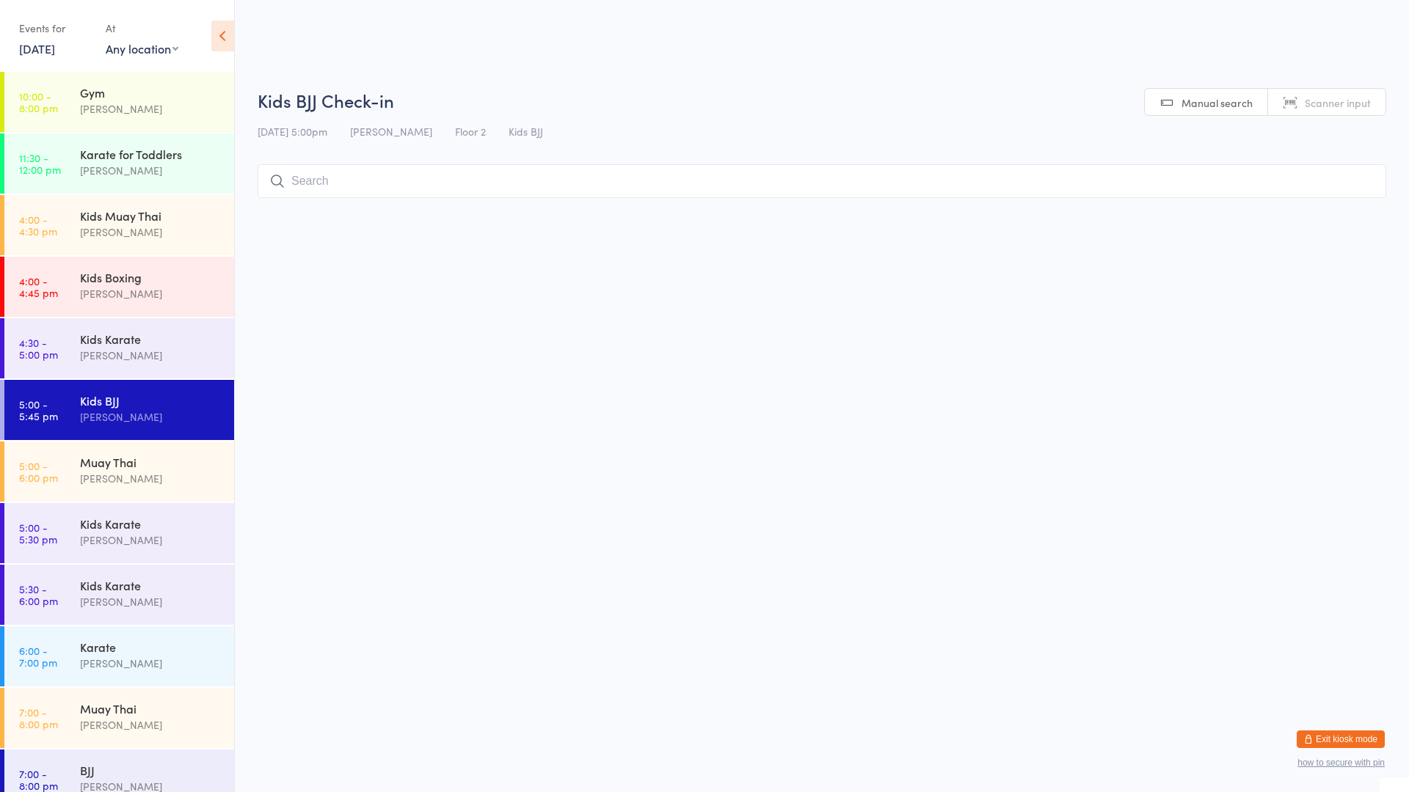
click at [321, 181] on input "search" at bounding box center [822, 181] width 1129 height 34
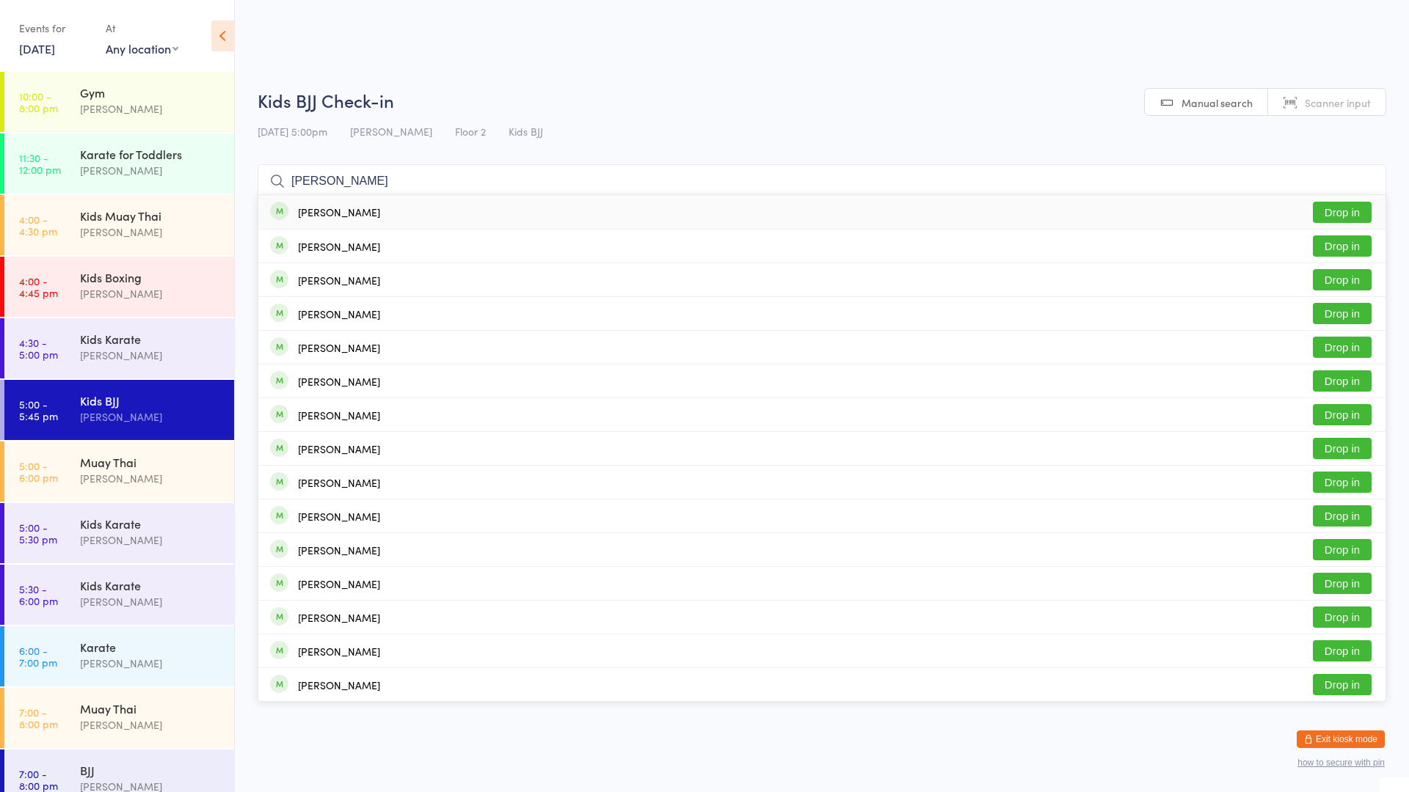
type input "[PERSON_NAME]"
click at [1321, 212] on button "Drop in" at bounding box center [1342, 212] width 59 height 21
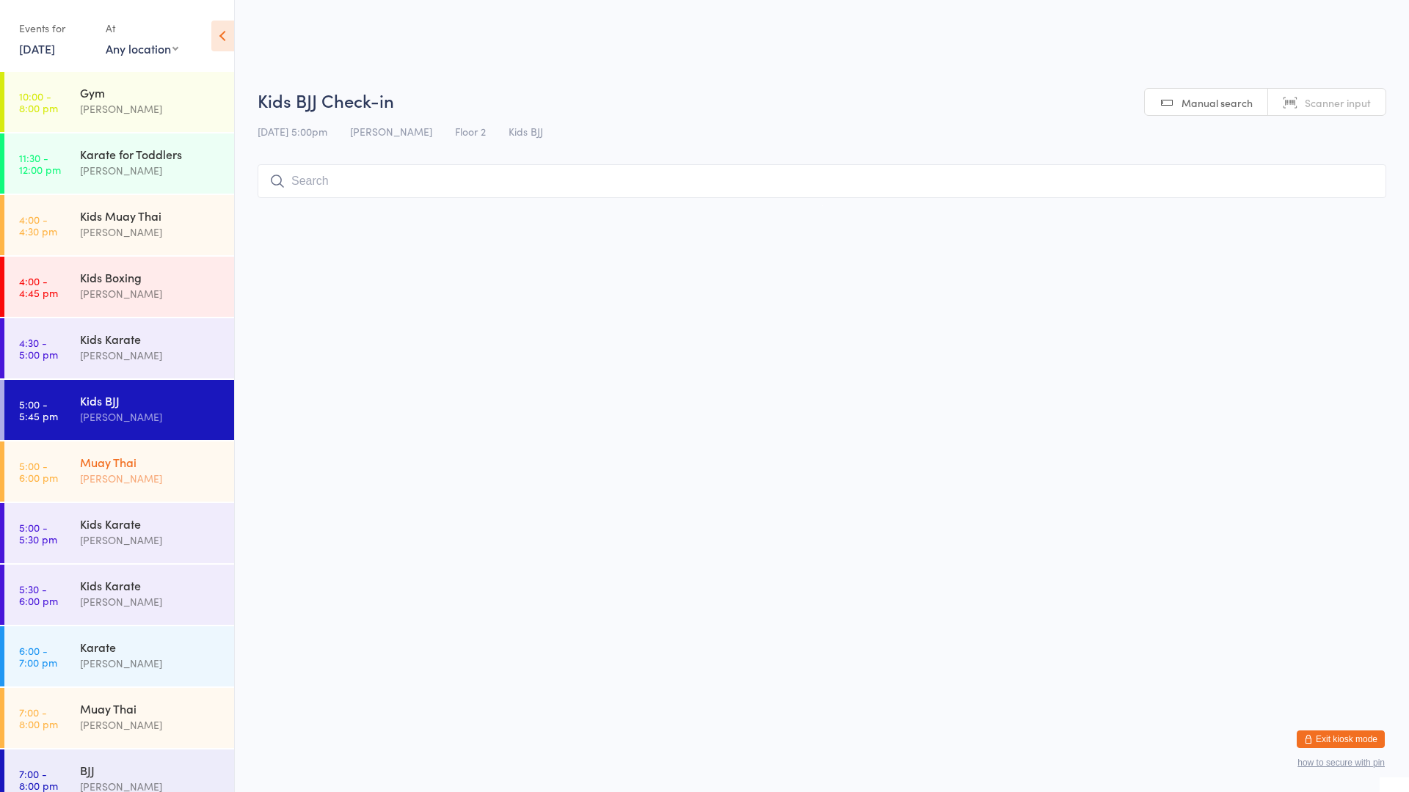
click at [115, 465] on div "Muay Thai" at bounding box center [151, 462] width 142 height 16
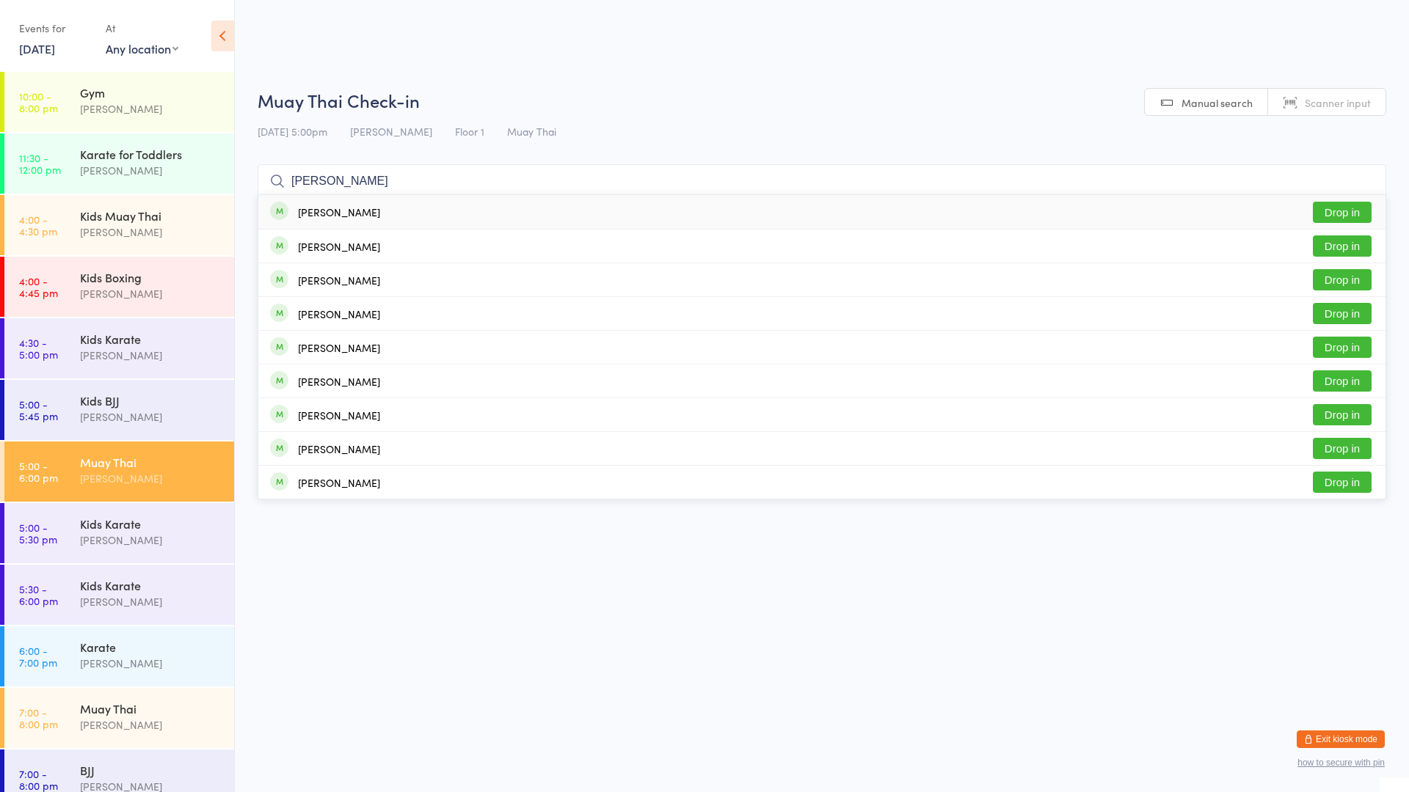
type input "[PERSON_NAME]"
click at [345, 214] on div "[PERSON_NAME]" at bounding box center [339, 212] width 82 height 12
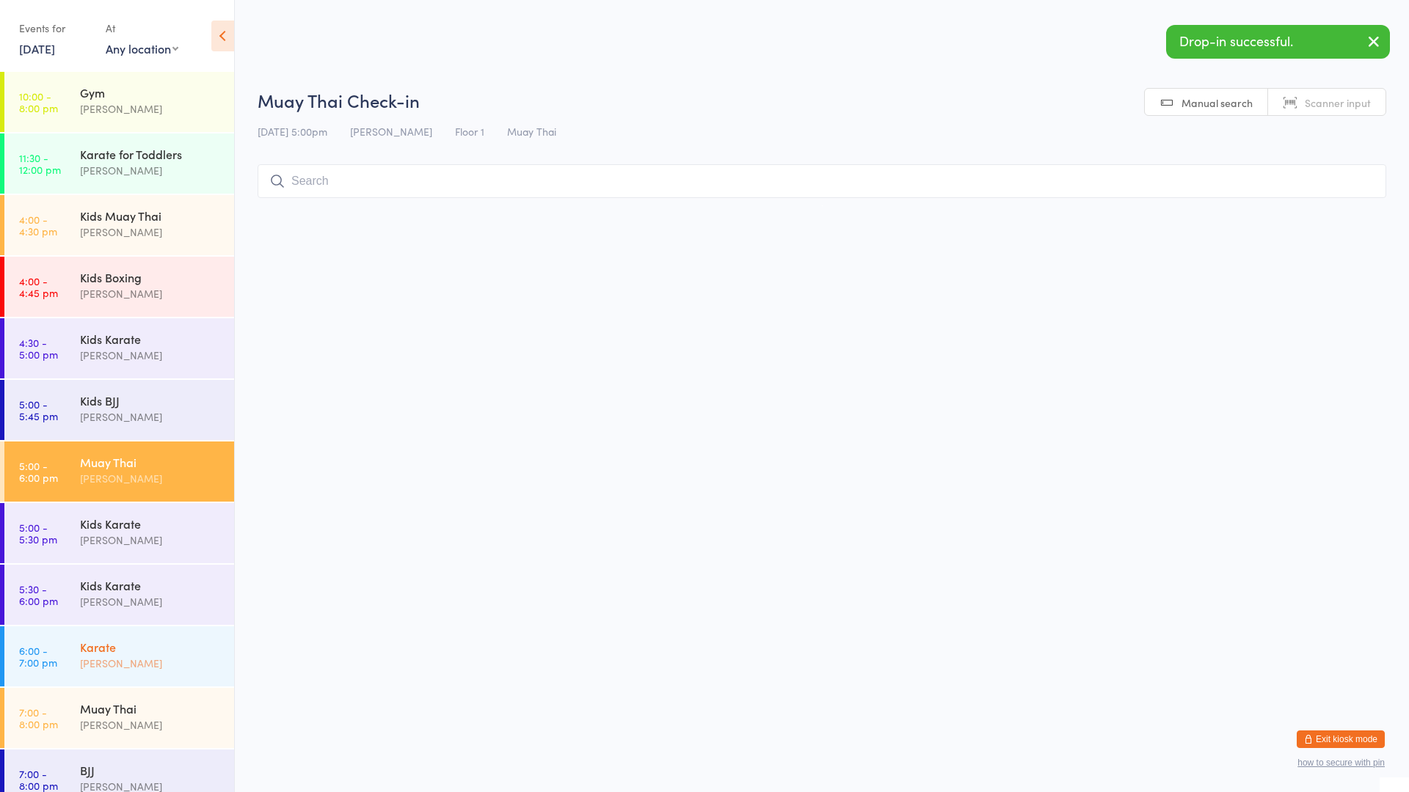
click at [87, 647] on div "Karate" at bounding box center [151, 647] width 142 height 16
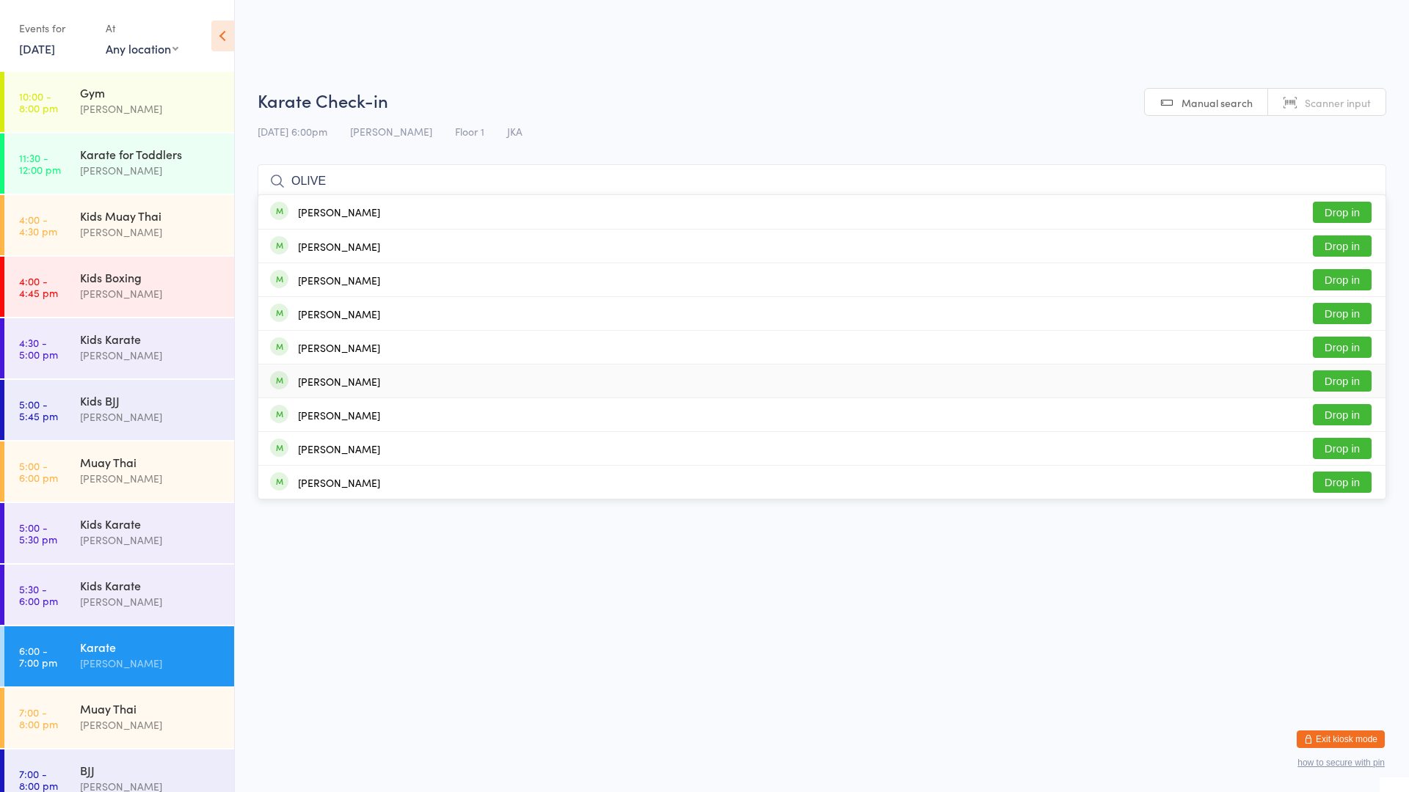
type input "OLIVE"
click at [303, 386] on div "[PERSON_NAME]" at bounding box center [339, 382] width 82 height 12
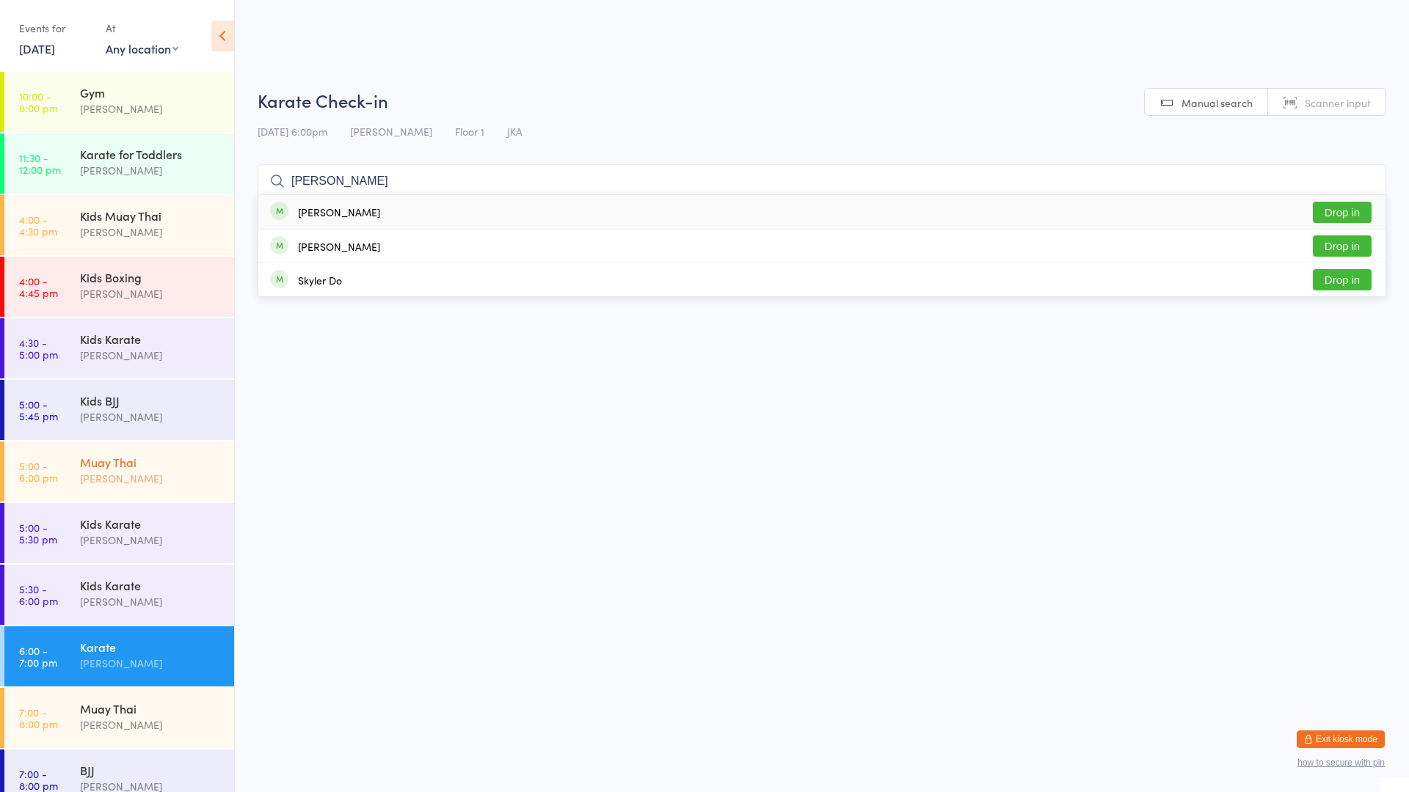
type input "[PERSON_NAME]"
click at [115, 475] on div "[PERSON_NAME]" at bounding box center [151, 478] width 142 height 17
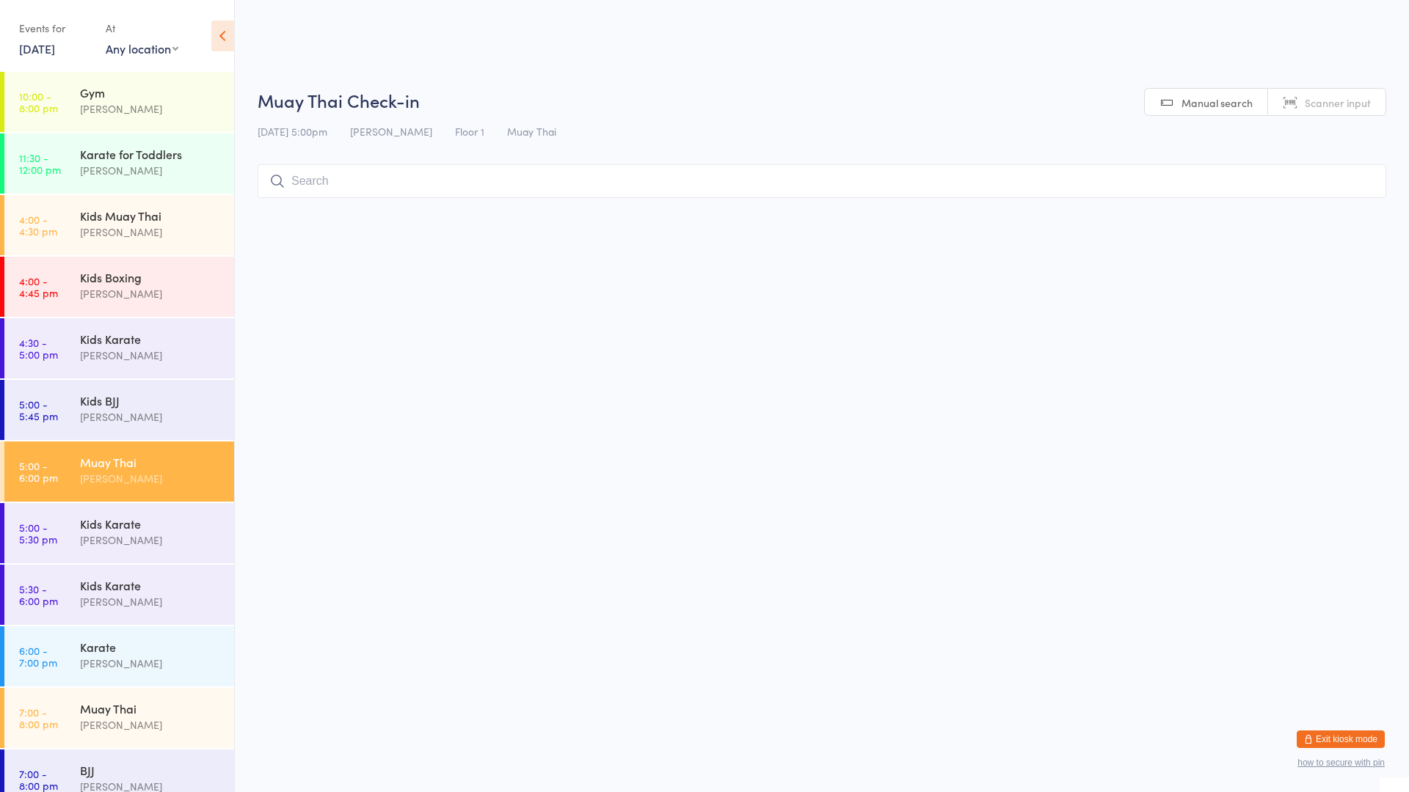
click at [456, 176] on input "search" at bounding box center [822, 181] width 1129 height 34
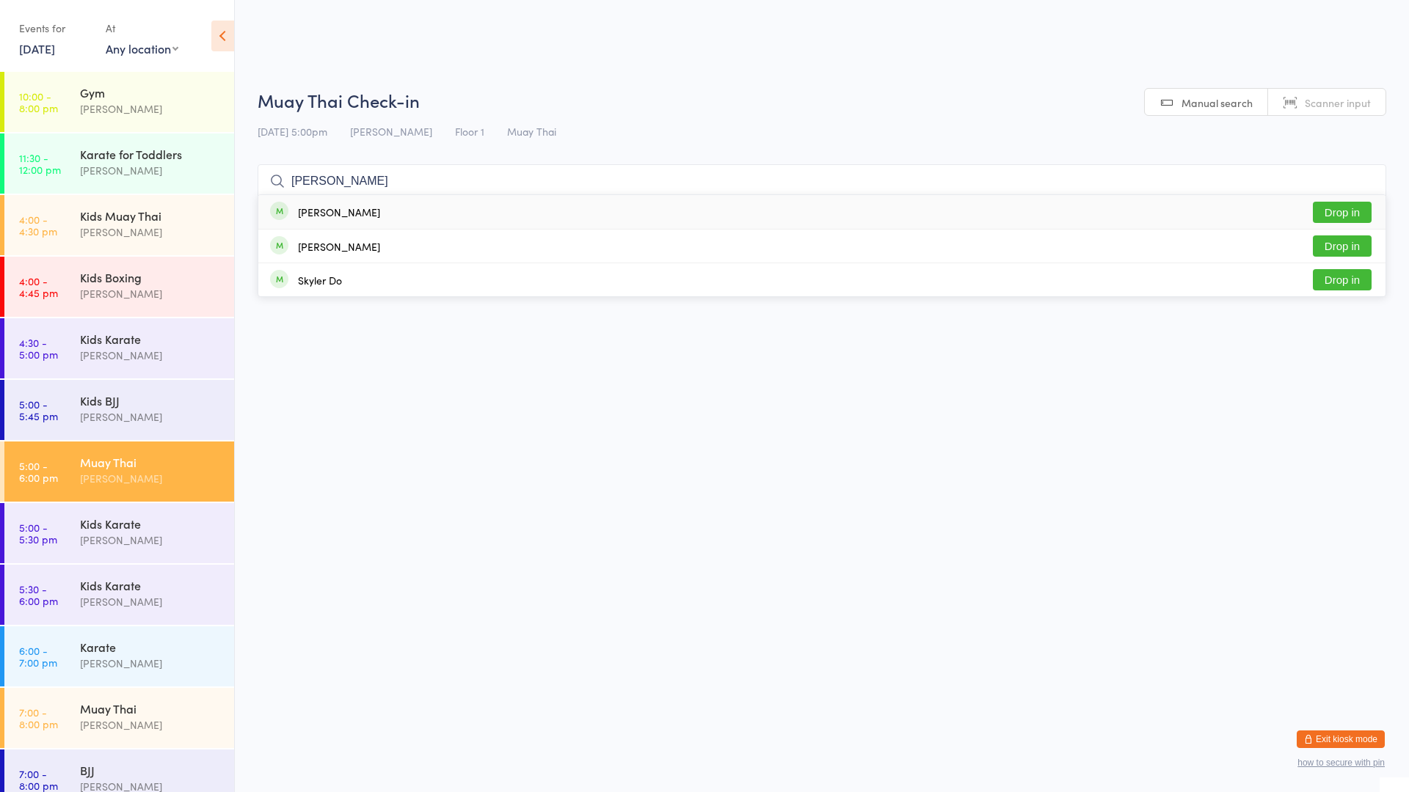
type input "[PERSON_NAME]"
click at [1341, 205] on button "Drop in" at bounding box center [1342, 212] width 59 height 21
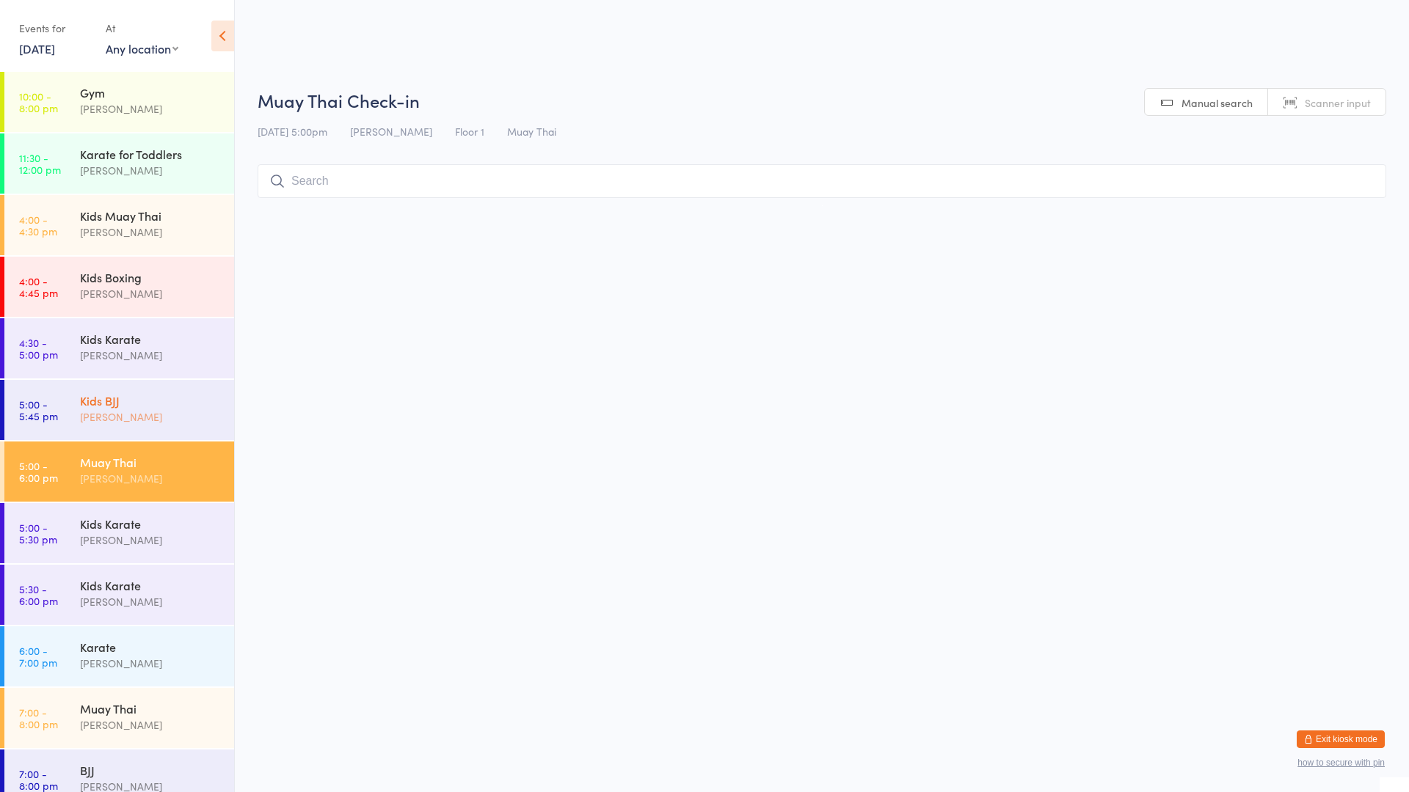
click at [99, 406] on div "Kids BJJ" at bounding box center [151, 401] width 142 height 16
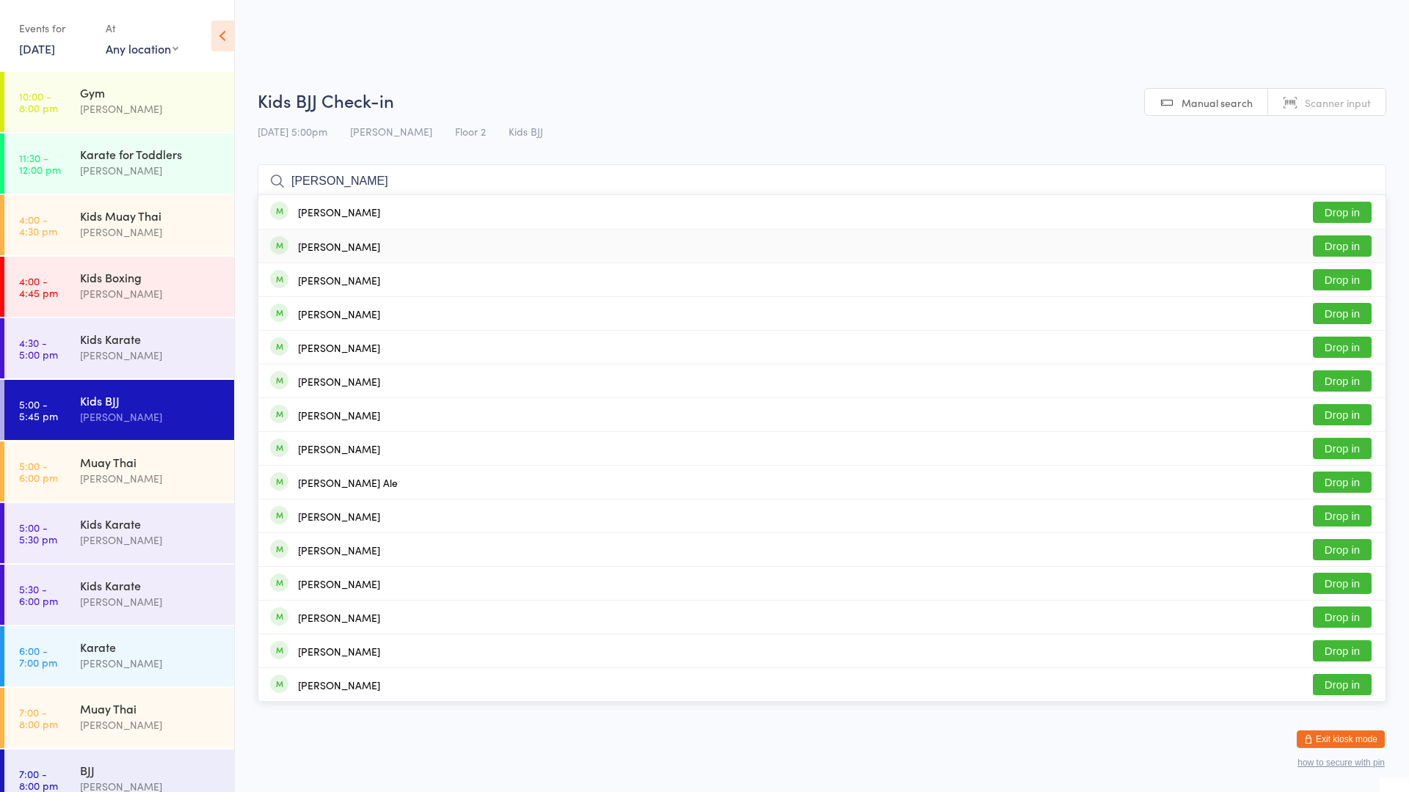
type input "[PERSON_NAME]"
click at [305, 249] on div "[PERSON_NAME]" at bounding box center [339, 247] width 82 height 12
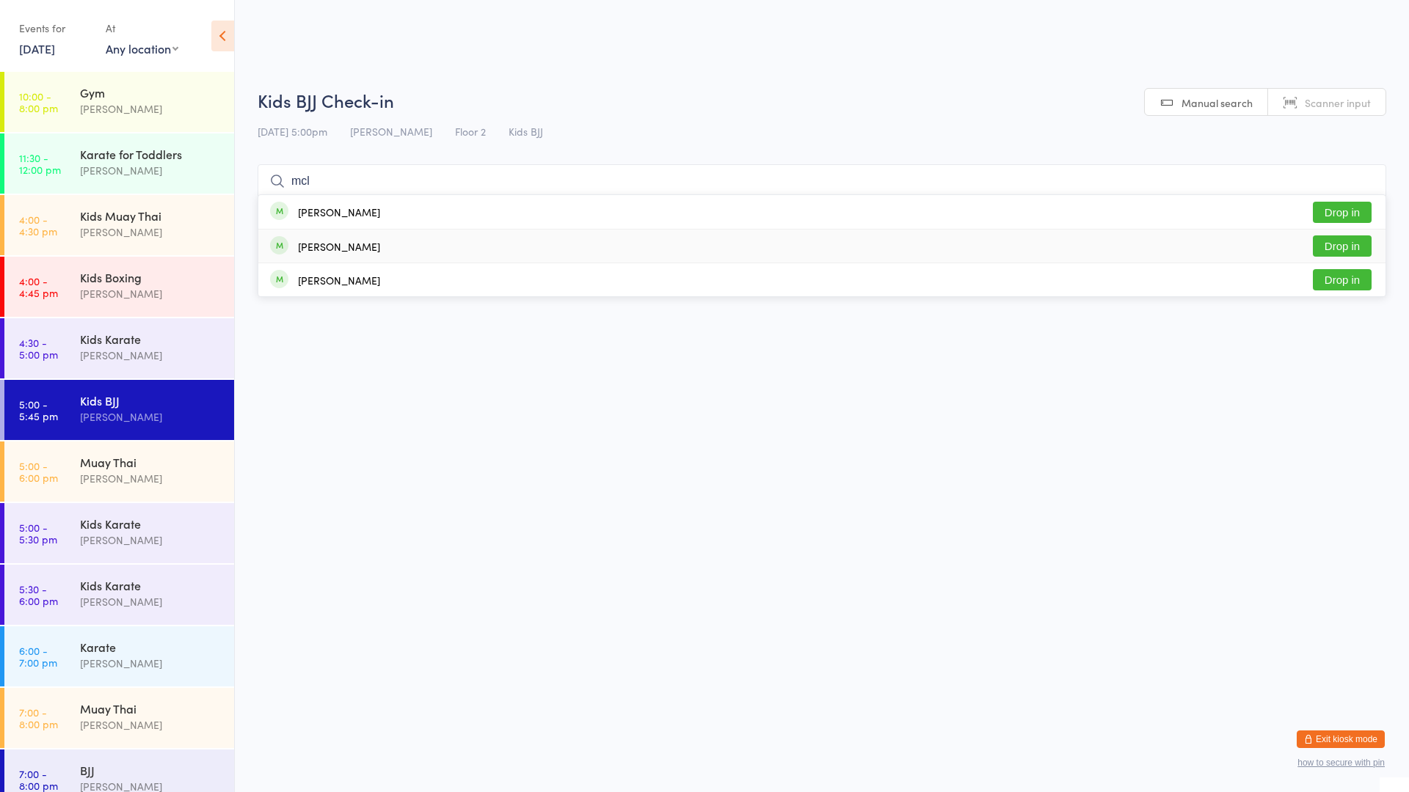
type input "mcl"
click at [393, 241] on div "[PERSON_NAME] Drop in" at bounding box center [821, 246] width 1127 height 33
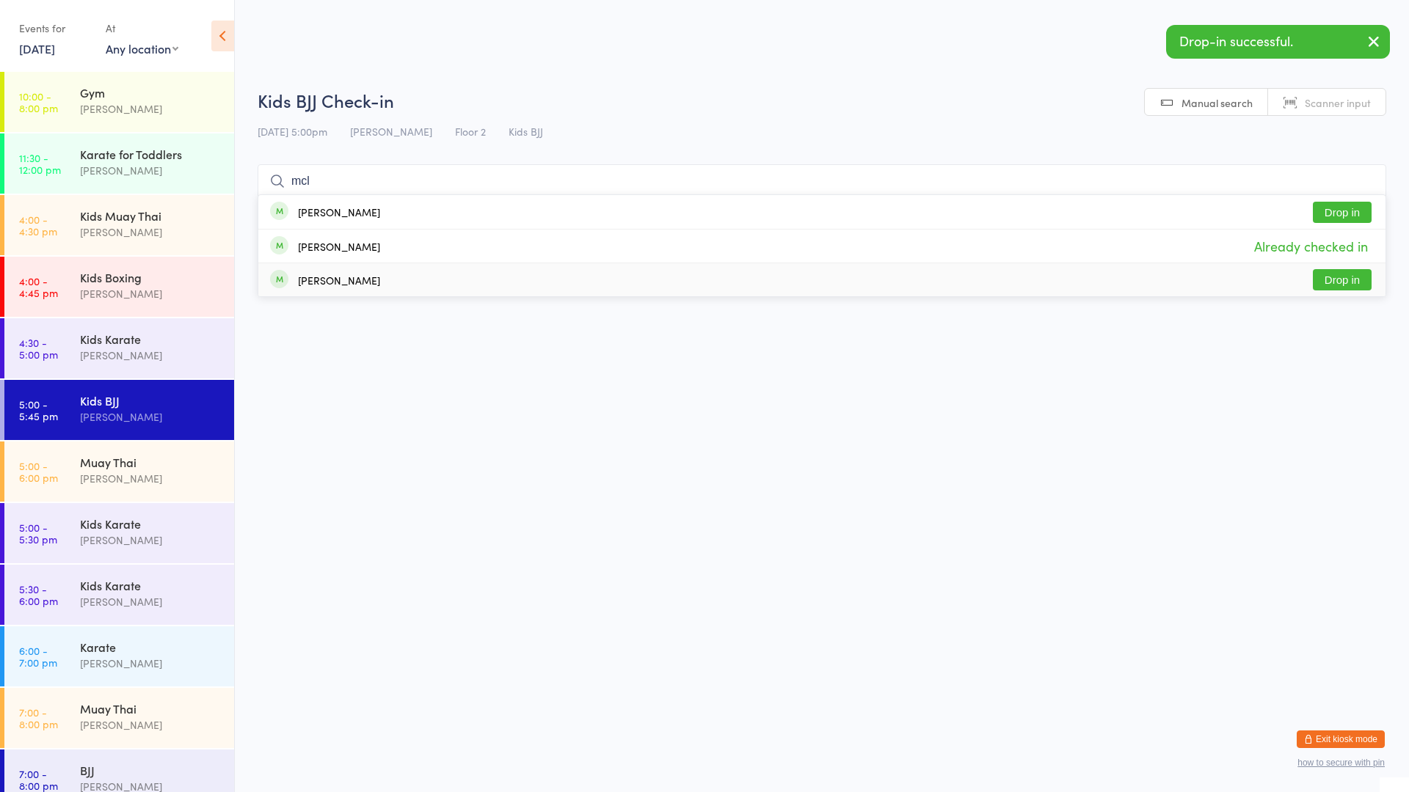
type input "mcl"
drag, startPoint x: 439, startPoint y: 277, endPoint x: 426, endPoint y: 288, distance: 16.6
click at [434, 285] on div "[PERSON_NAME] Drop in" at bounding box center [821, 279] width 1127 height 33
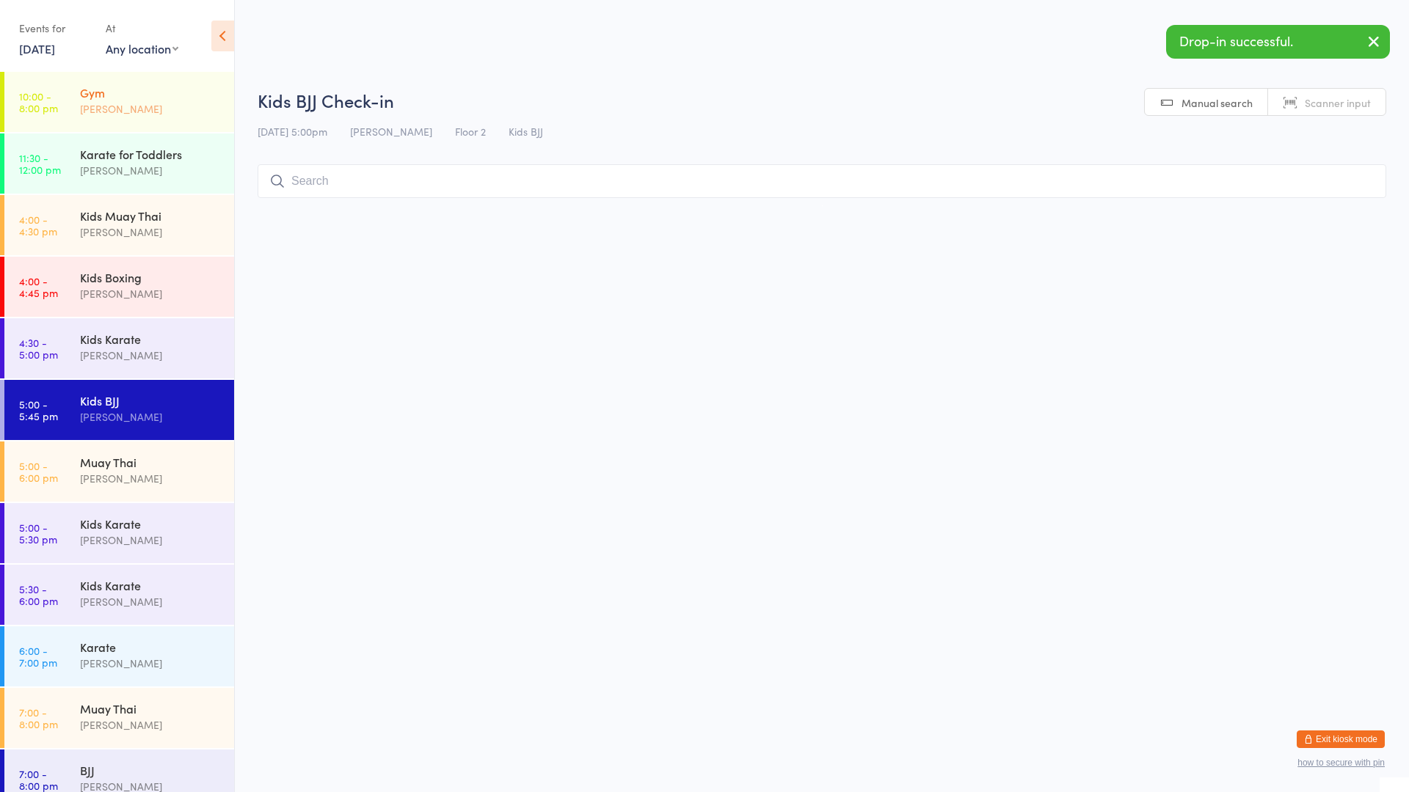
click at [150, 104] on div "[PERSON_NAME]" at bounding box center [151, 109] width 142 height 17
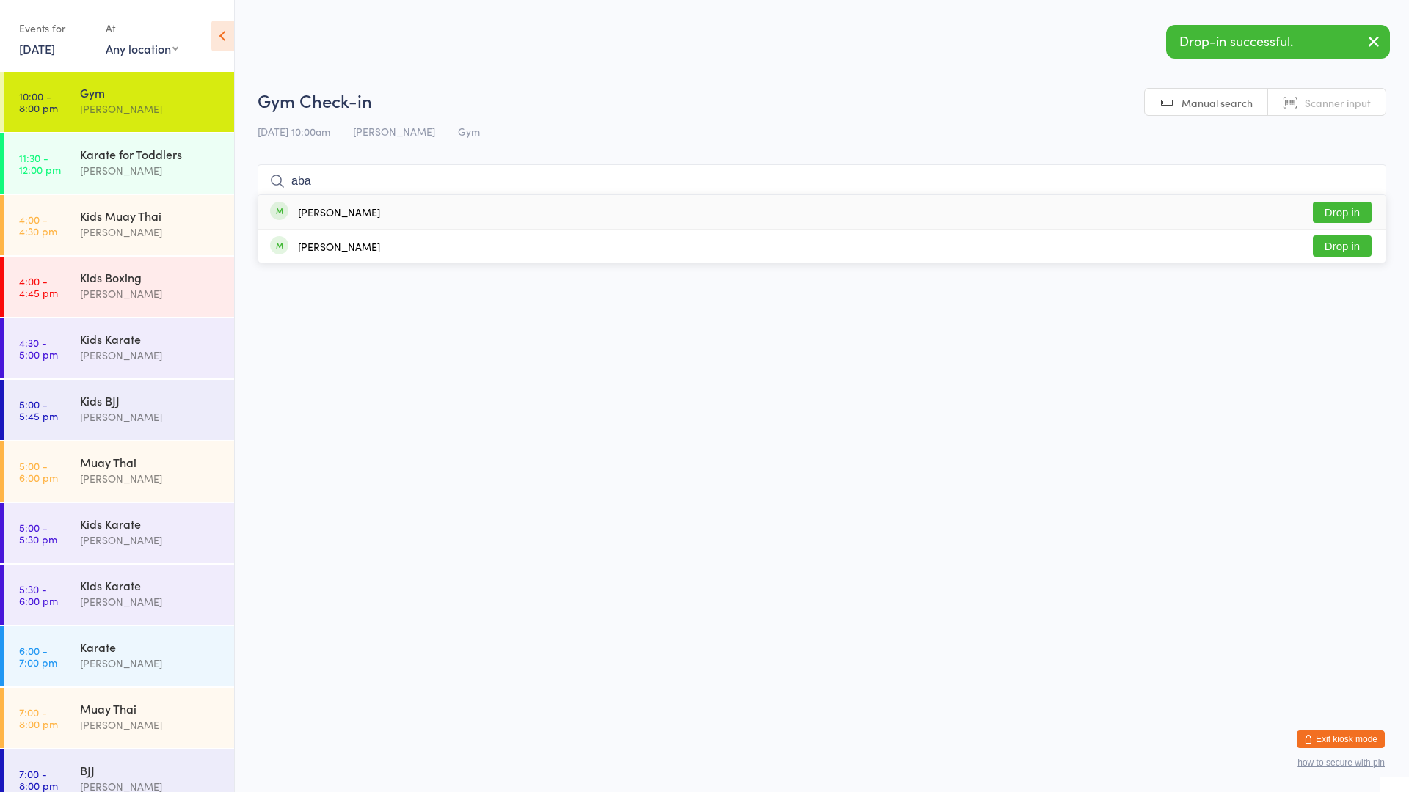
type input "aba"
drag, startPoint x: 396, startPoint y: 211, endPoint x: 369, endPoint y: 213, distance: 27.2
click at [393, 210] on div "[PERSON_NAME] Drop in" at bounding box center [821, 212] width 1127 height 34
click at [178, 473] on div "[PERSON_NAME]" at bounding box center [151, 478] width 142 height 17
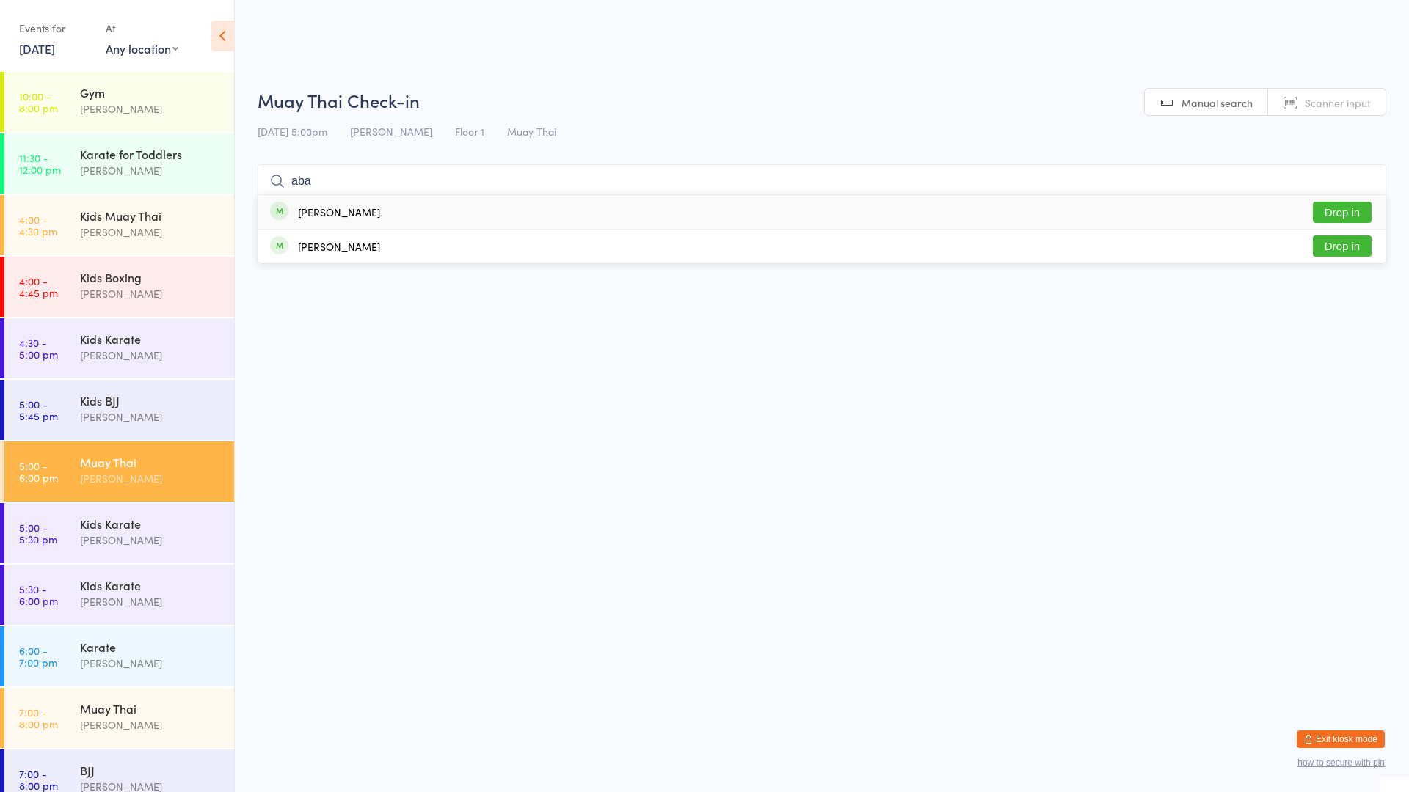
type input "aba"
drag, startPoint x: 434, startPoint y: 209, endPoint x: 434, endPoint y: 221, distance: 11.8
click at [434, 211] on div "[PERSON_NAME] Drop in" at bounding box center [821, 212] width 1127 height 34
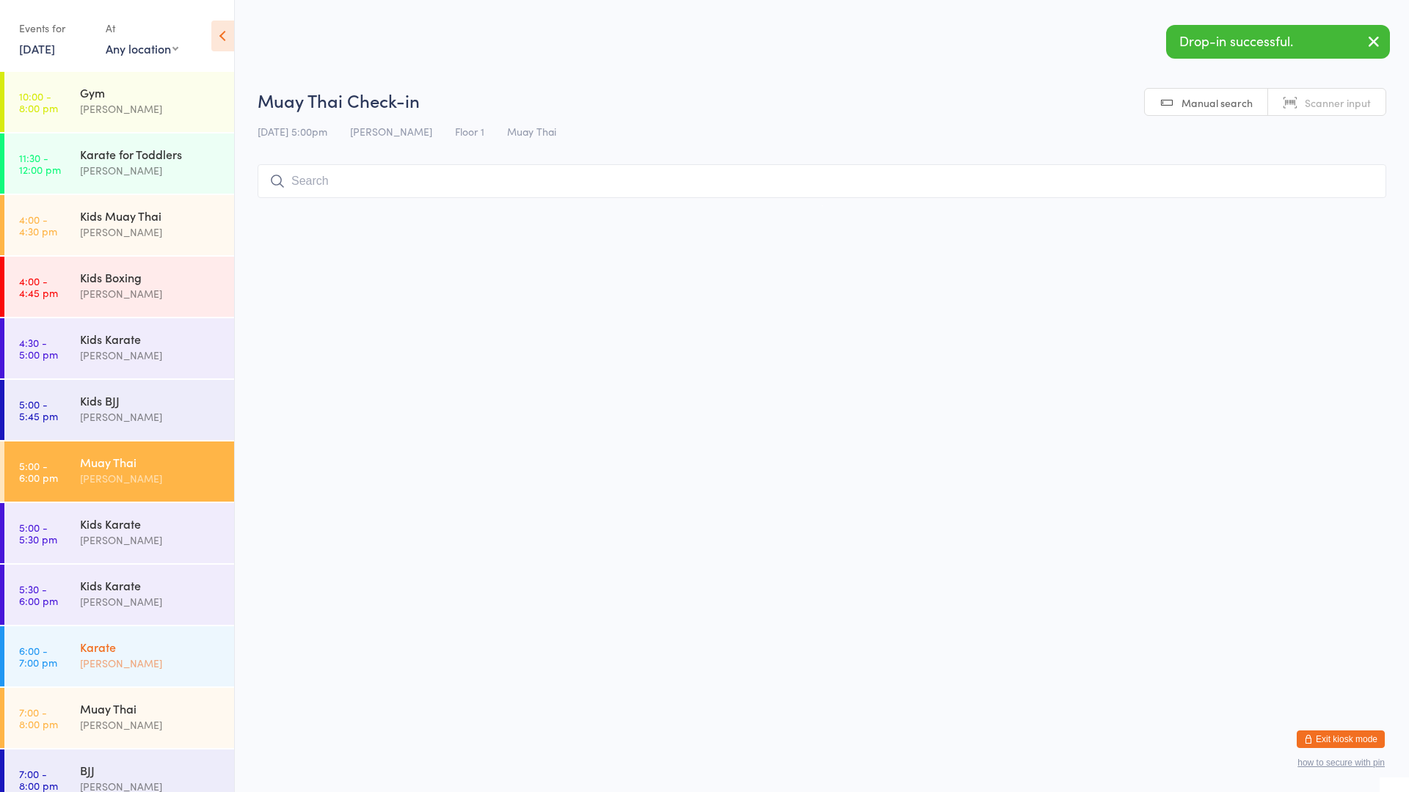
click at [68, 650] on link "6:00 - 7:00 pm Karate [PERSON_NAME]" at bounding box center [119, 657] width 230 height 60
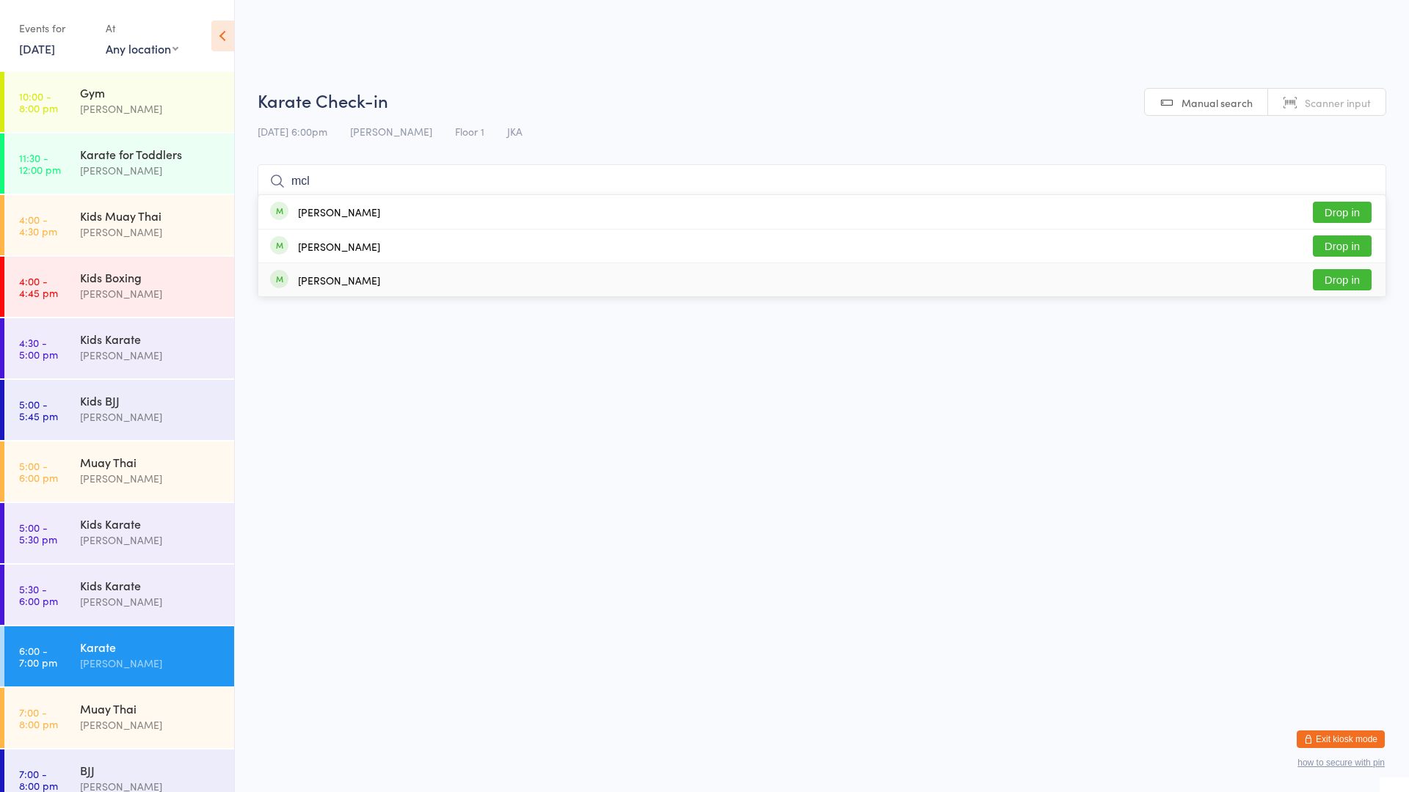
type input "mcl"
click at [406, 275] on div "[PERSON_NAME] Drop in" at bounding box center [821, 279] width 1127 height 33
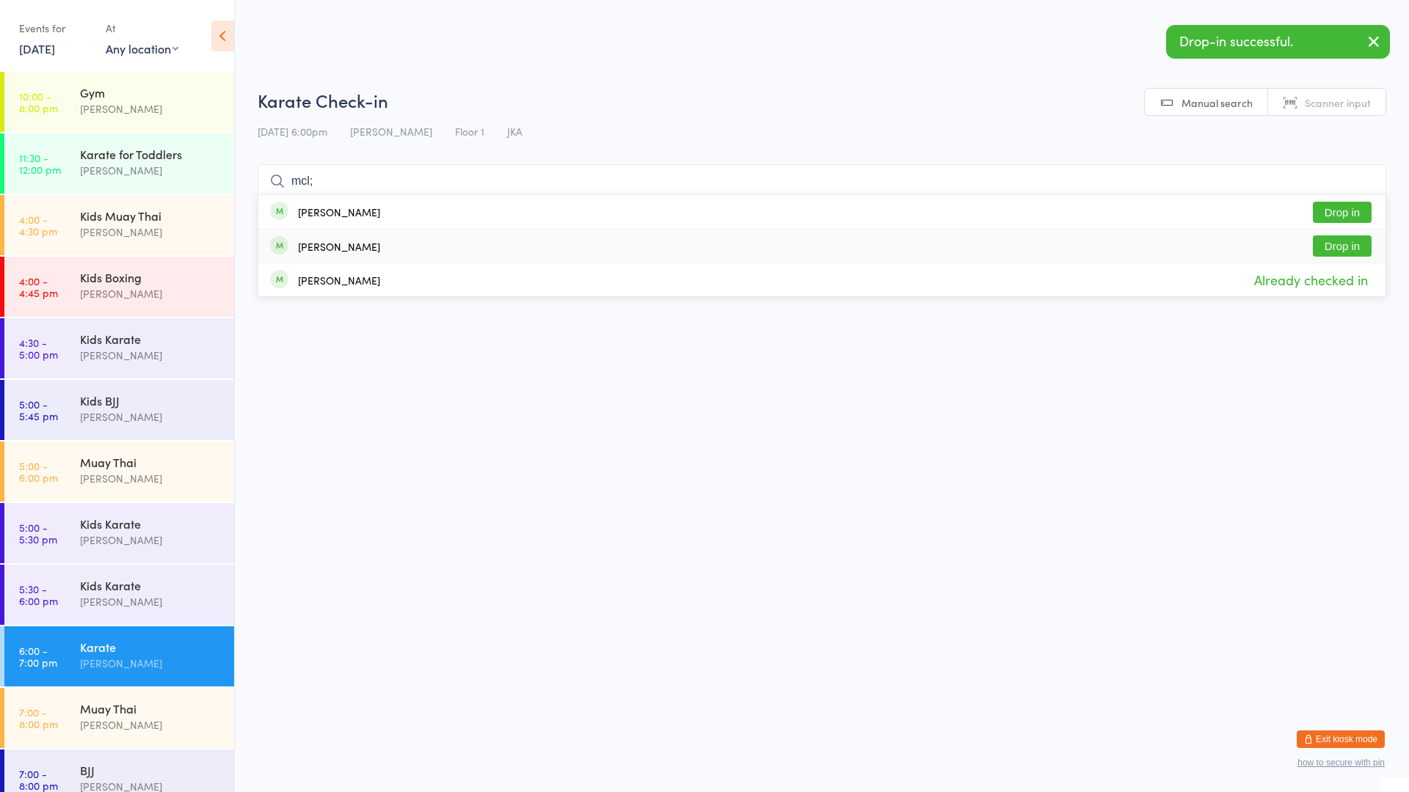
type input "mcl;"
click at [404, 247] on div "[PERSON_NAME] Drop in" at bounding box center [821, 246] width 1127 height 33
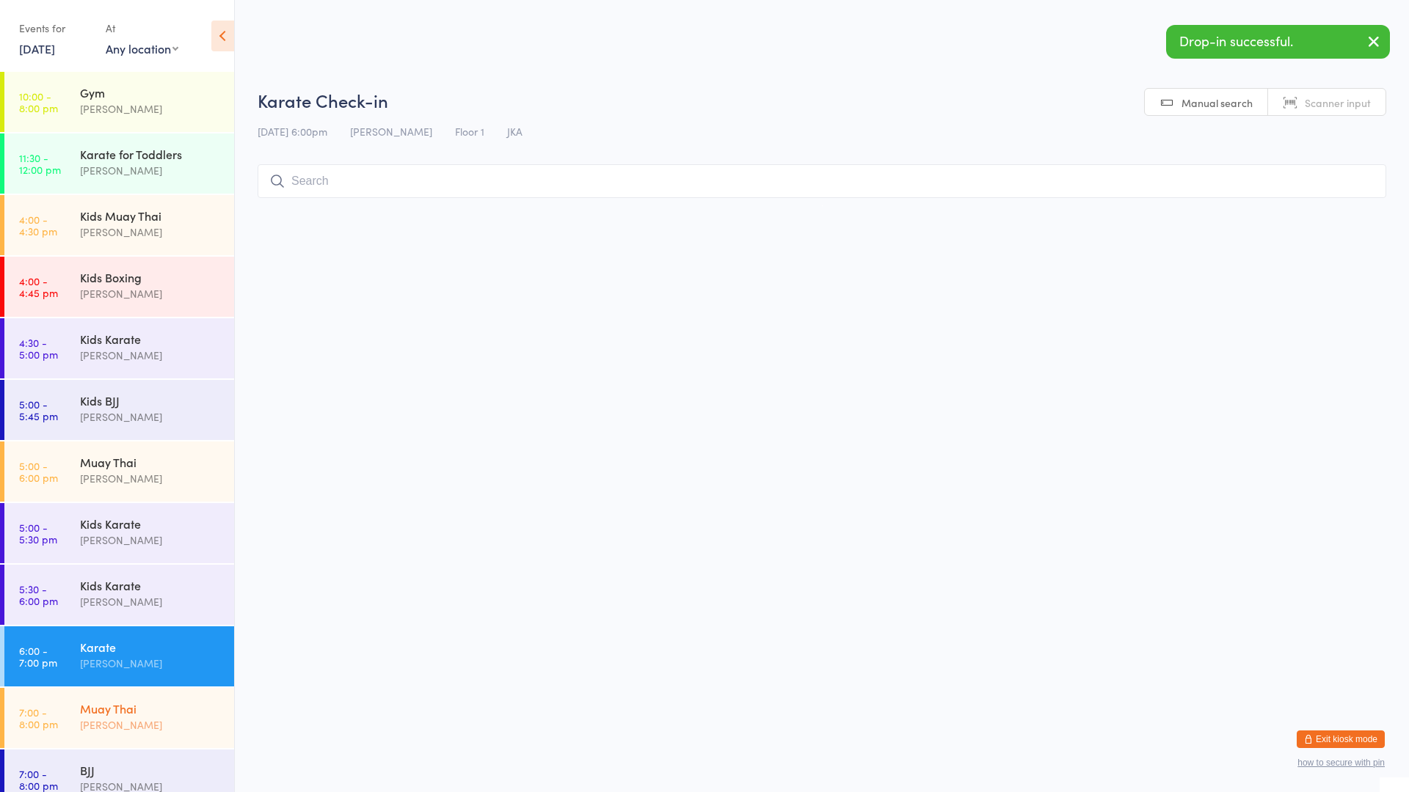
click at [103, 712] on div "Muay Thai" at bounding box center [151, 709] width 142 height 16
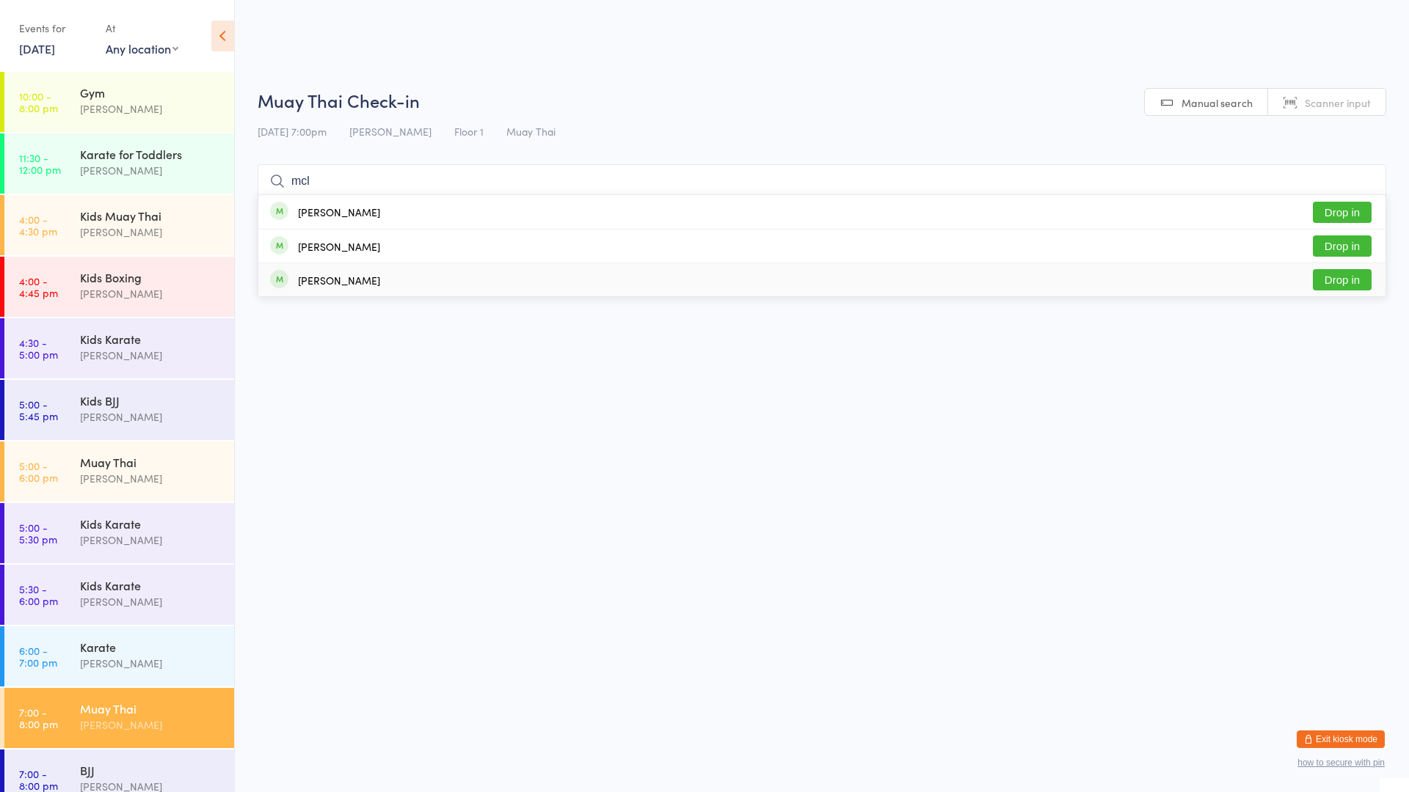
type input "mcl"
click at [397, 285] on div "[PERSON_NAME] Drop in" at bounding box center [821, 279] width 1127 height 33
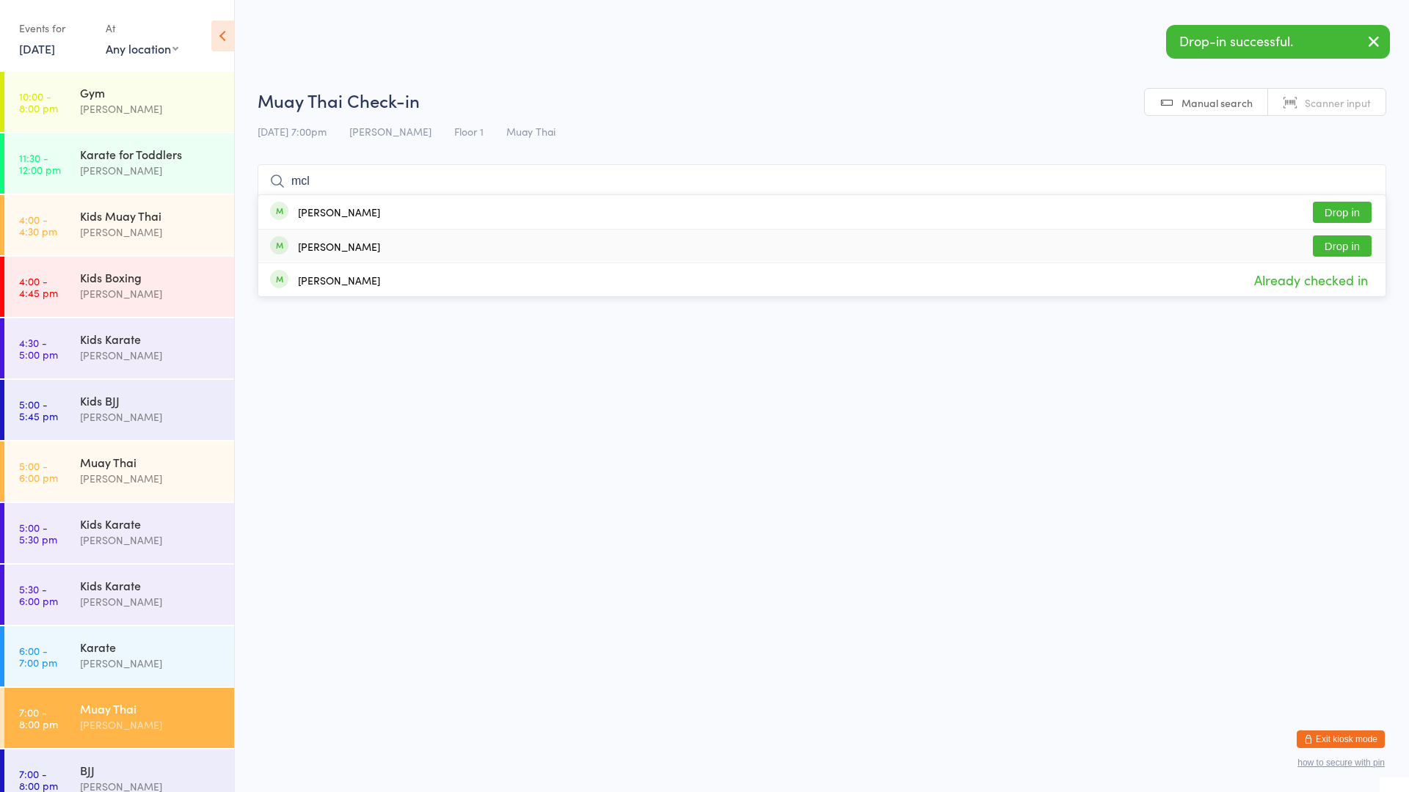
type input "mcl"
click at [501, 238] on div "[PERSON_NAME] Drop in" at bounding box center [821, 246] width 1127 height 33
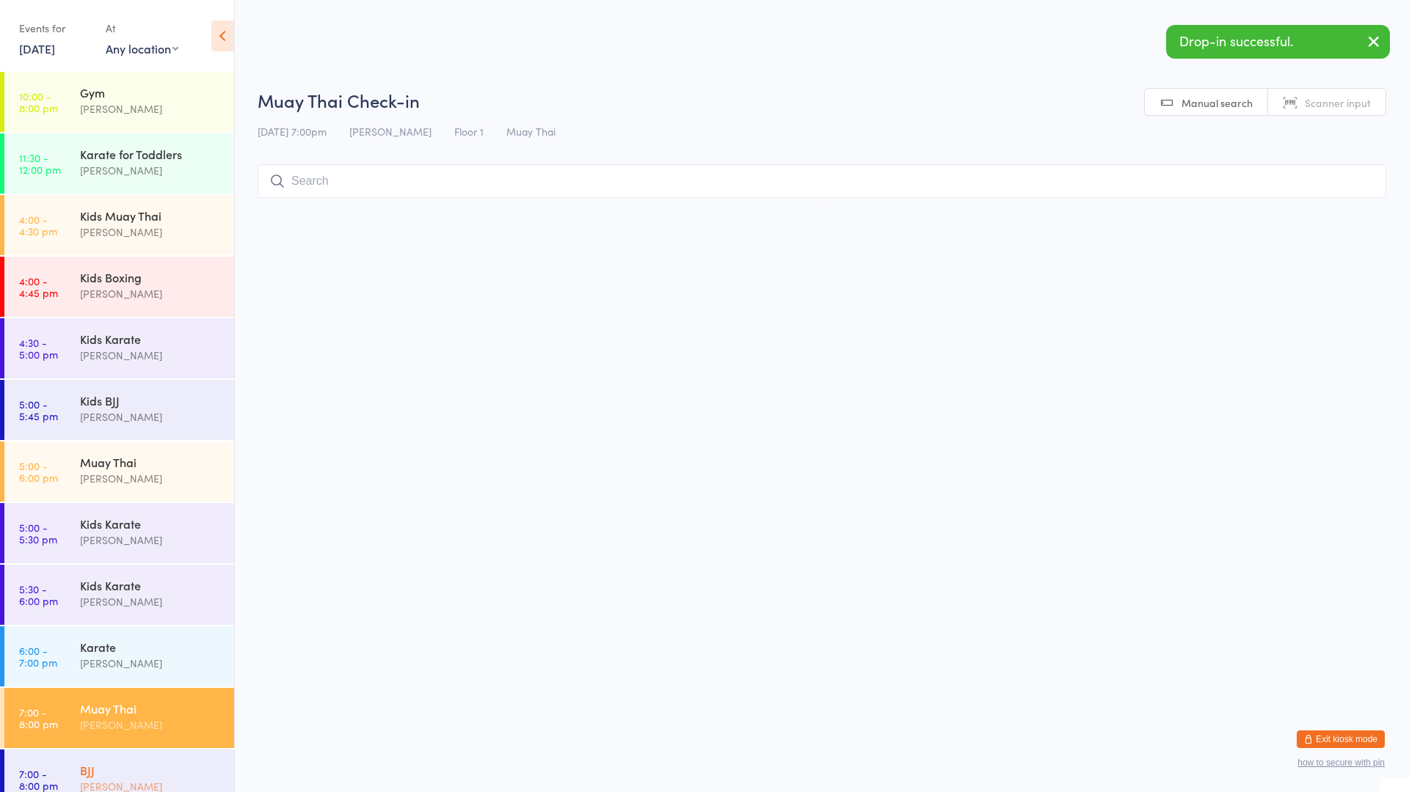
click at [142, 776] on div "BJJ" at bounding box center [151, 770] width 142 height 16
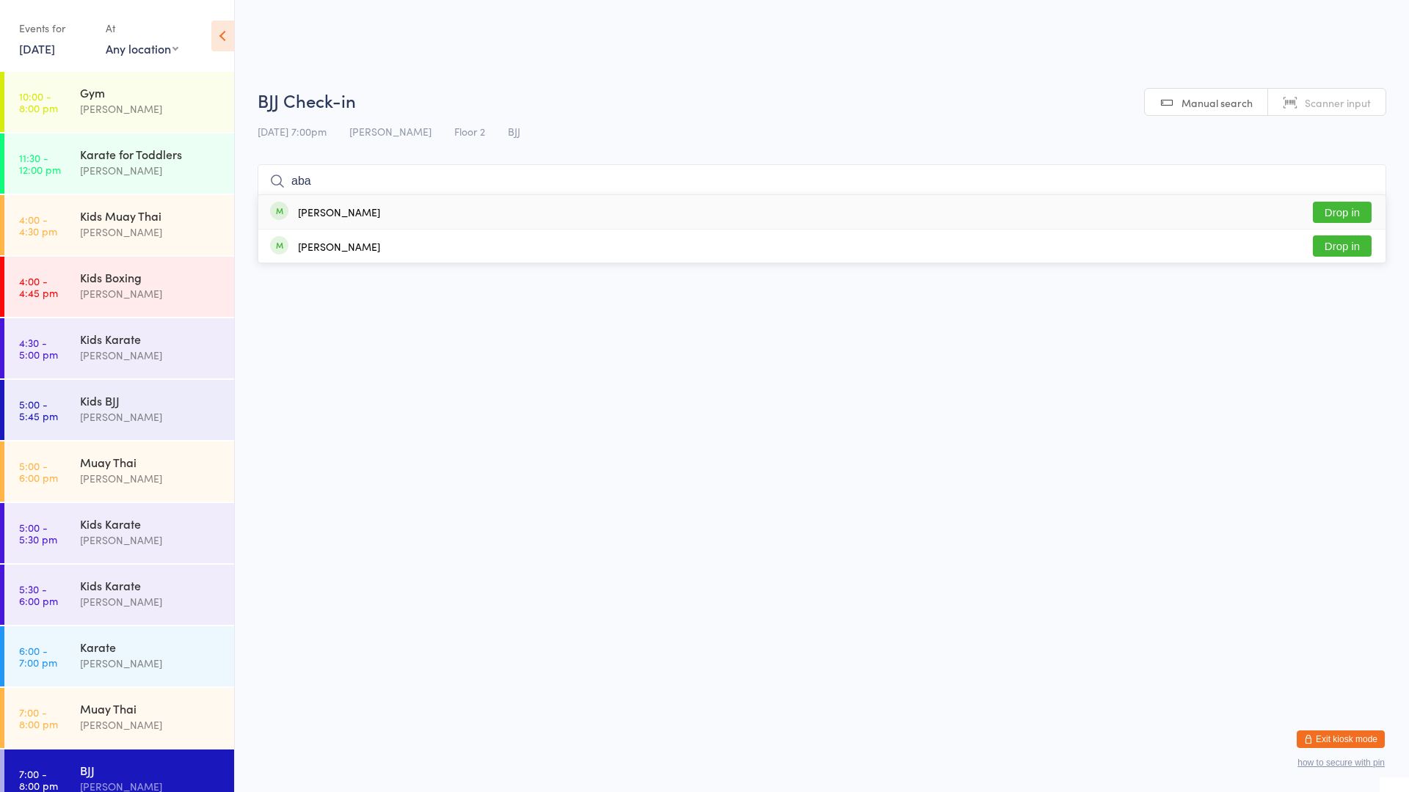
drag, startPoint x: 401, startPoint y: 203, endPoint x: 478, endPoint y: 109, distance: 121.6
click at [419, 193] on div "aba [PERSON_NAME] Drop in Aziba Ali Drop in" at bounding box center [822, 181] width 1129 height 34
click at [465, 172] on input "aba" at bounding box center [822, 181] width 1129 height 34
type input "aba"
click at [481, 204] on div "[PERSON_NAME] Drop in" at bounding box center [821, 212] width 1127 height 34
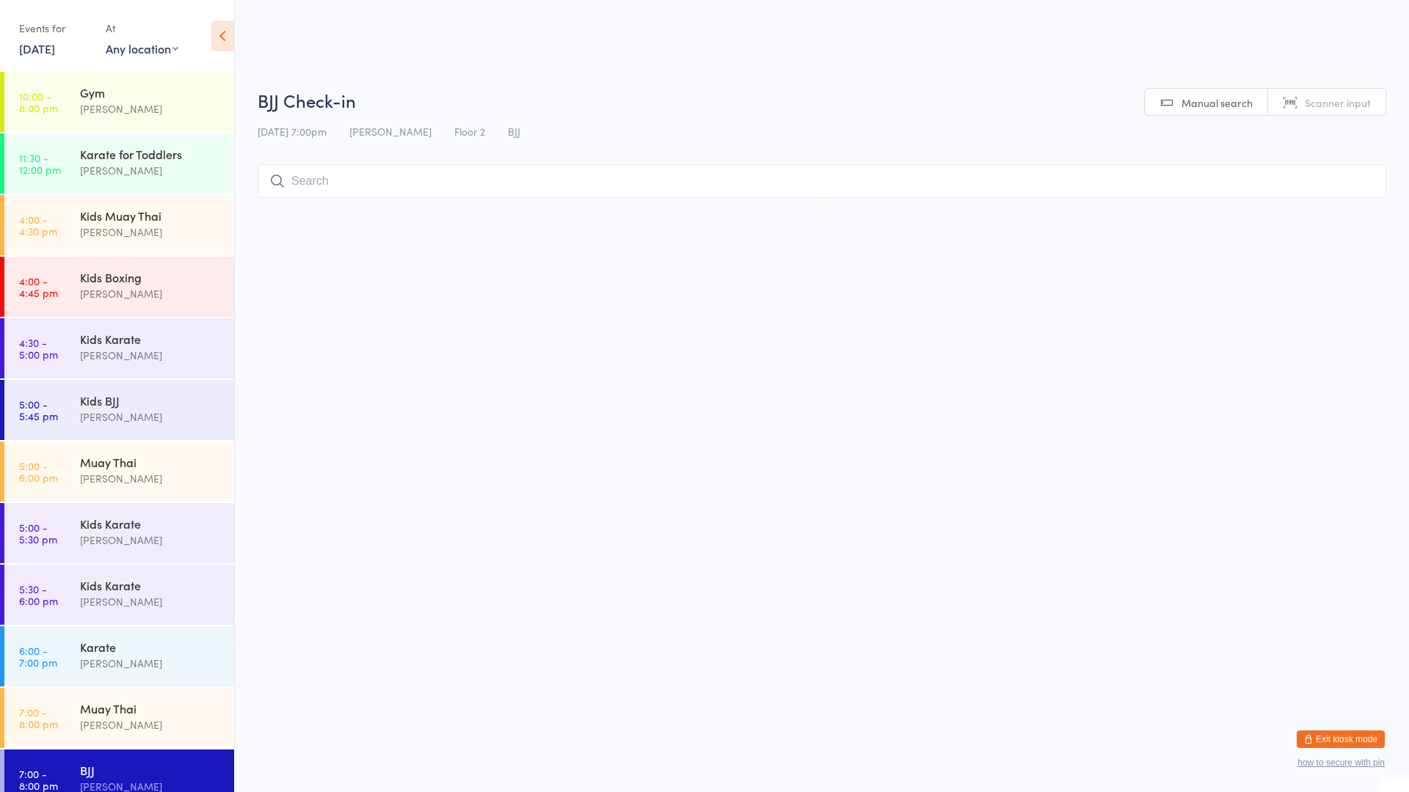
click at [445, 178] on input "search" at bounding box center [822, 181] width 1129 height 34
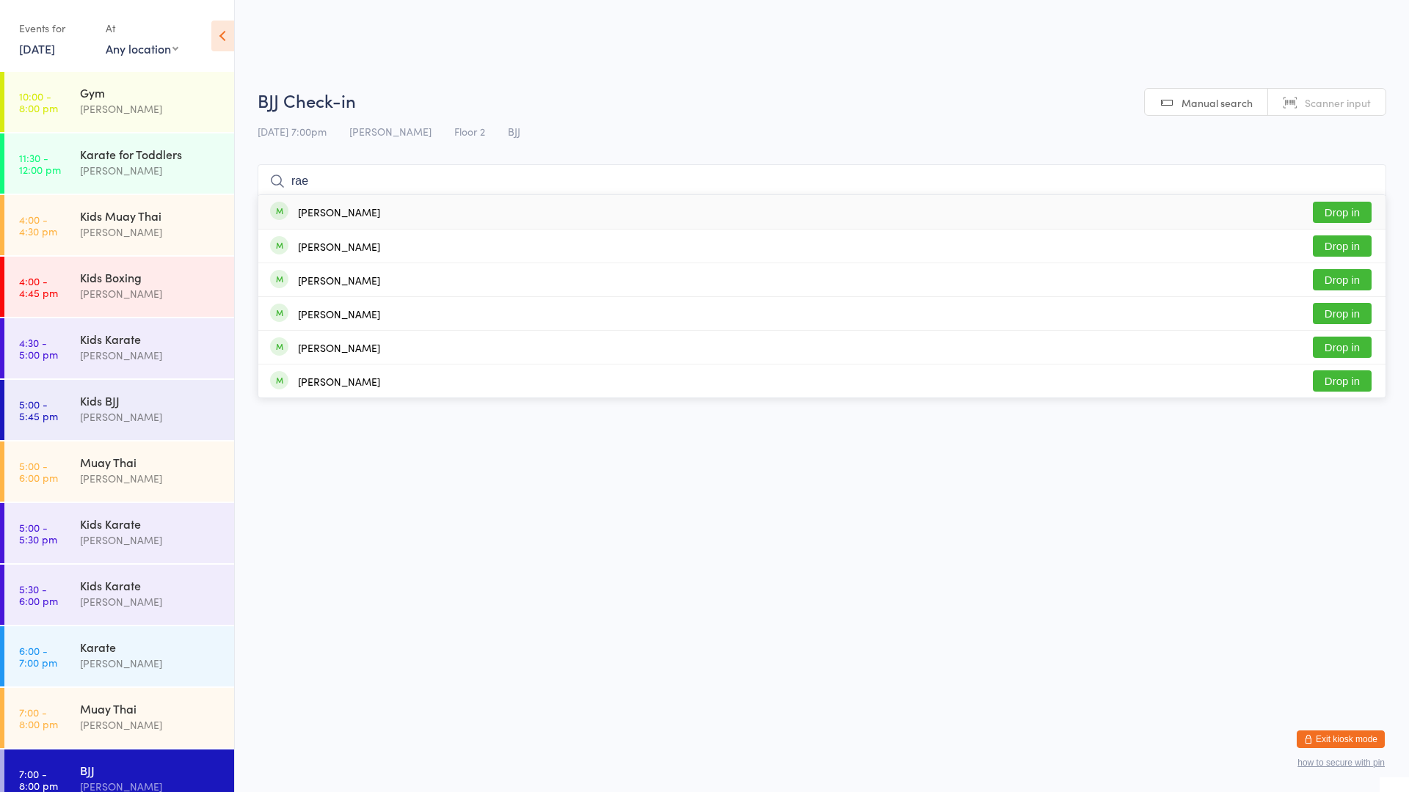
type input "rae"
drag, startPoint x: 1341, startPoint y: 203, endPoint x: 1348, endPoint y: 206, distance: 7.6
click at [1352, 200] on div "[PERSON_NAME] Drop in" at bounding box center [821, 212] width 1127 height 34
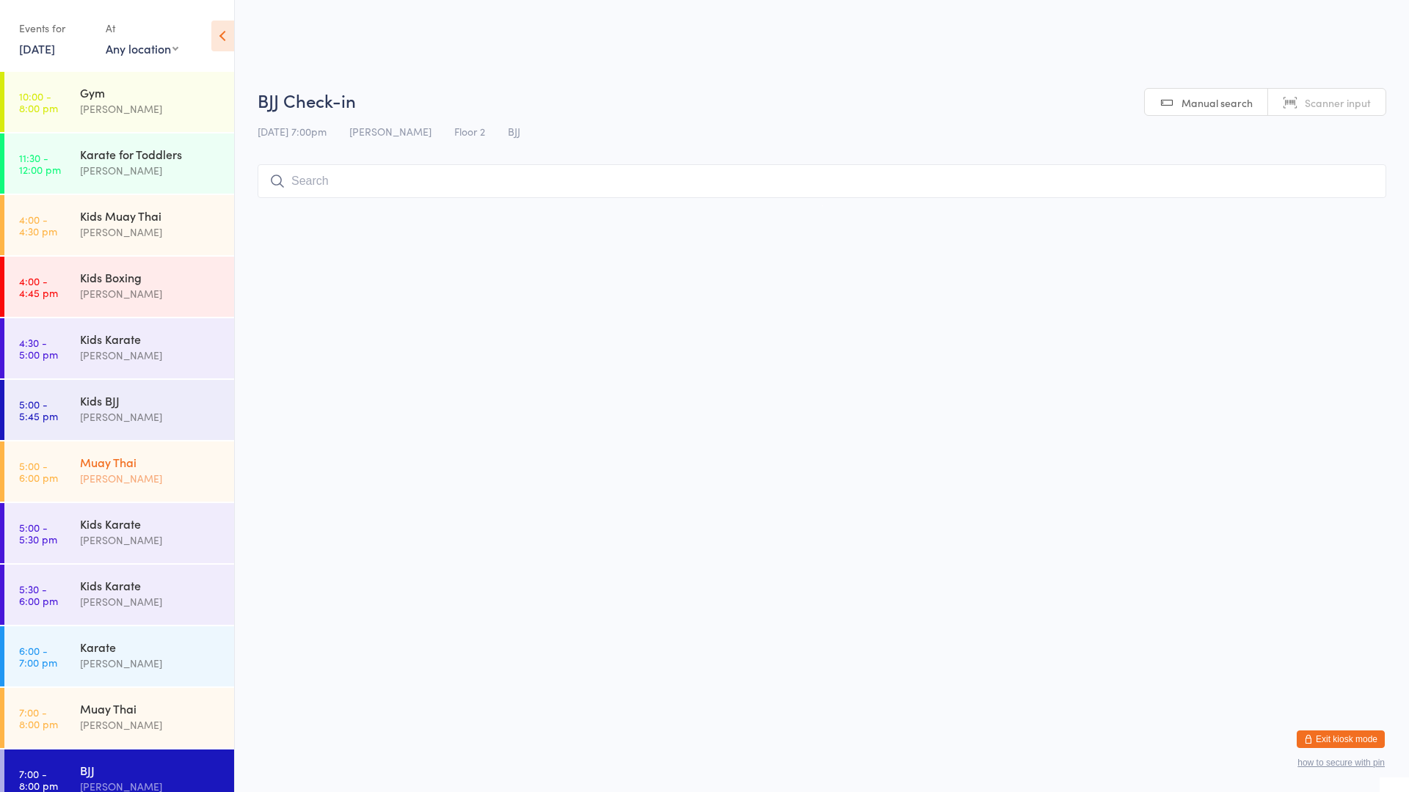
click at [147, 464] on div "Muay Thai" at bounding box center [151, 462] width 142 height 16
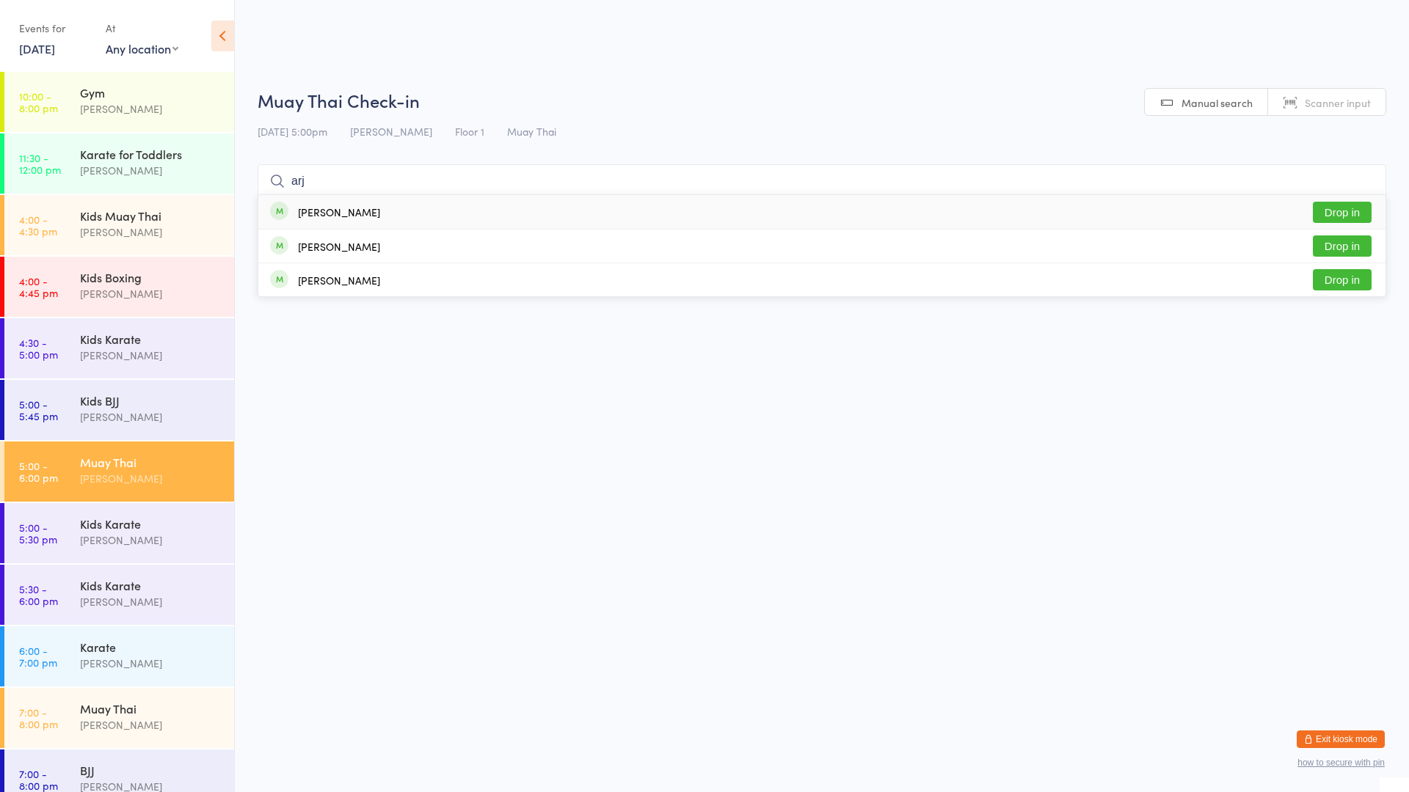
type input "arj"
click at [403, 213] on div "[PERSON_NAME] Drop in" at bounding box center [821, 212] width 1127 height 34
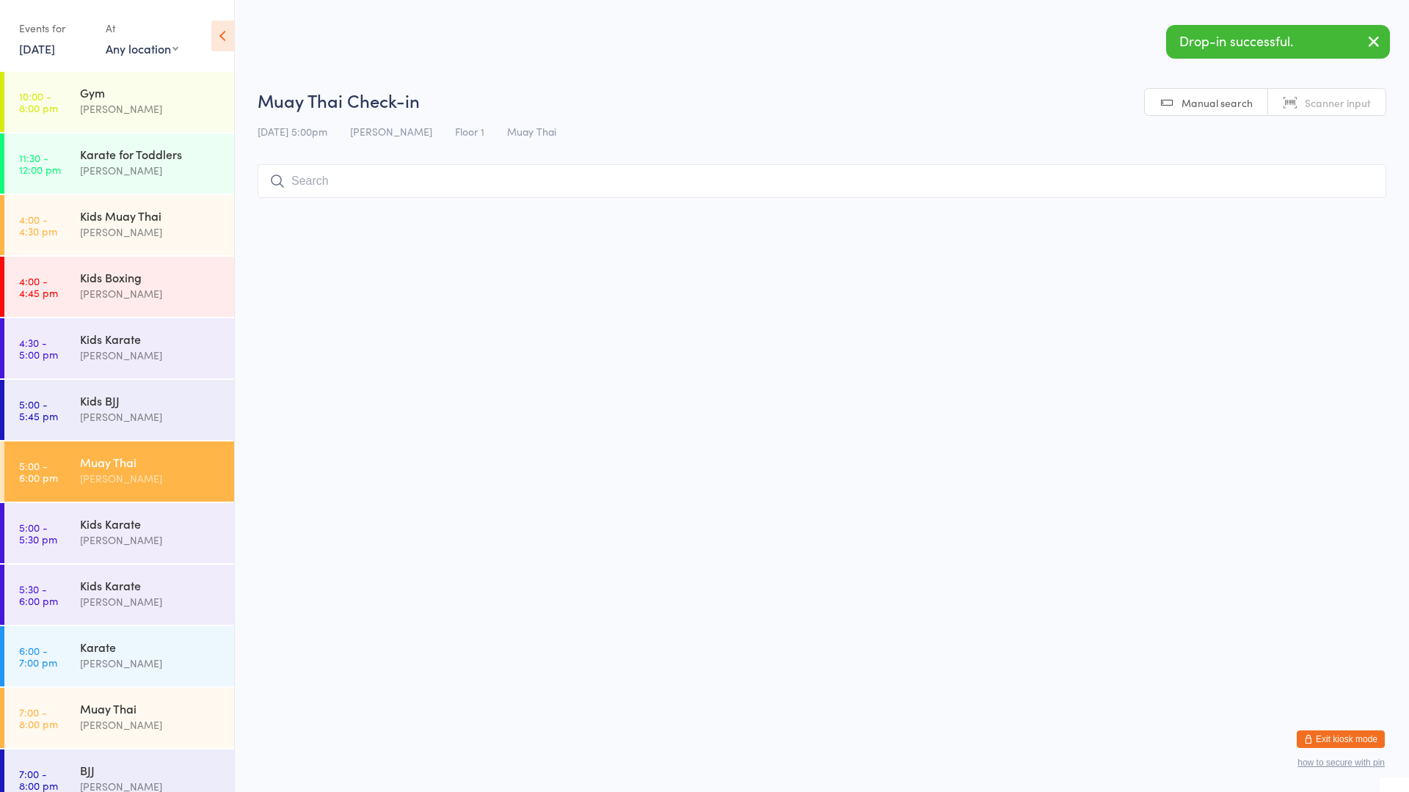
click at [412, 169] on input "search" at bounding box center [822, 181] width 1129 height 34
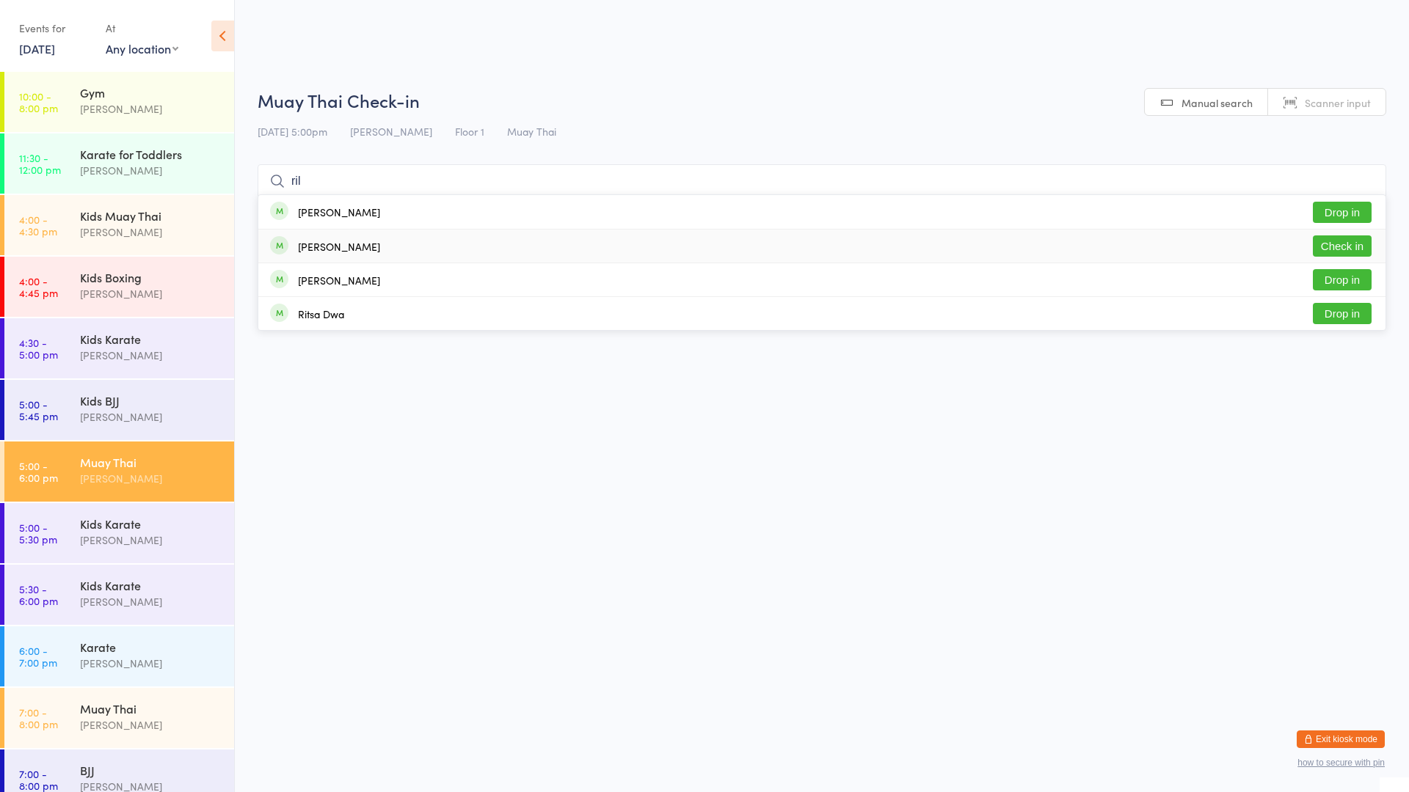
type input "ril"
click at [388, 241] on div "[PERSON_NAME] Check in" at bounding box center [821, 246] width 1127 height 33
type input "ritsa"
click at [402, 218] on div "Ritsa Dwa Drop in" at bounding box center [821, 212] width 1127 height 34
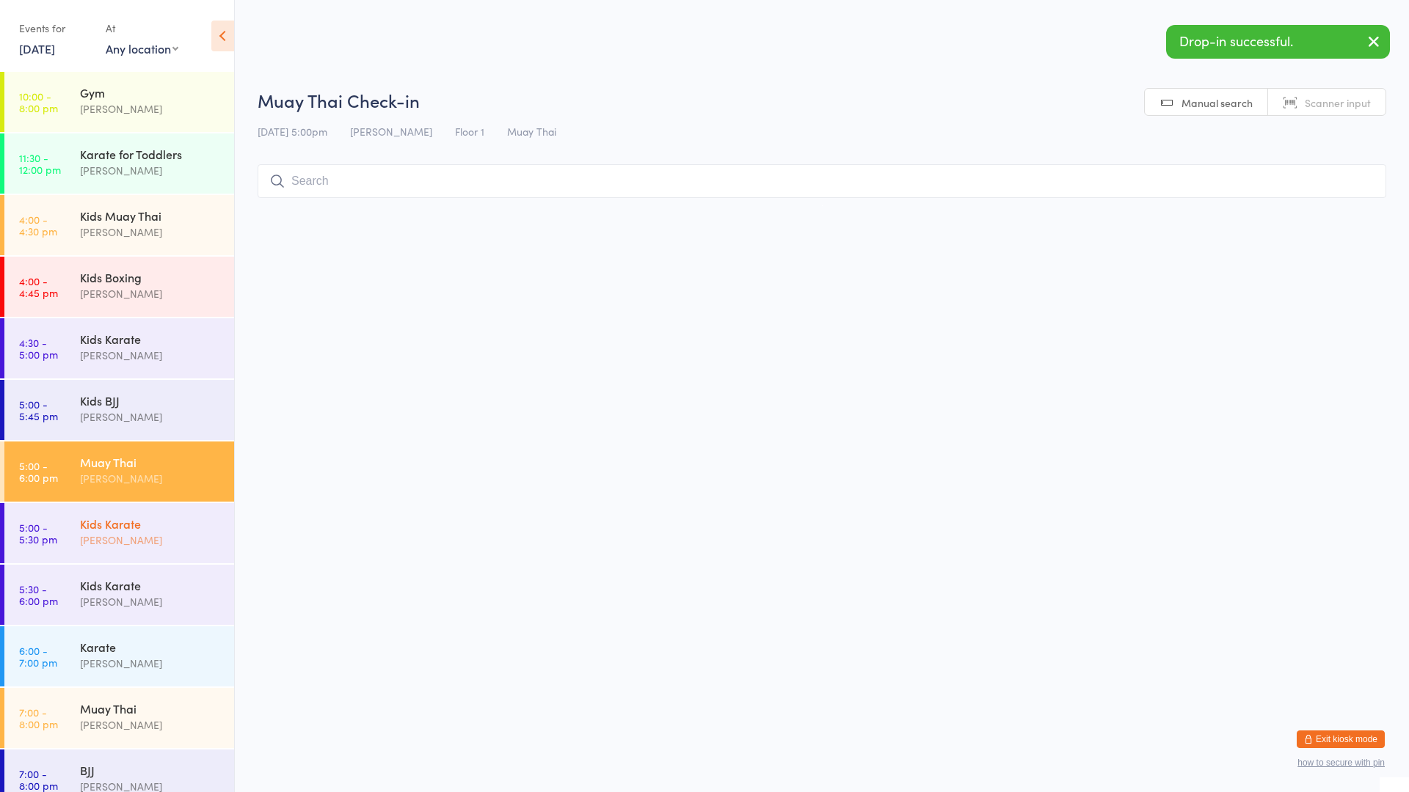
click at [131, 533] on div "[PERSON_NAME]" at bounding box center [151, 540] width 142 height 17
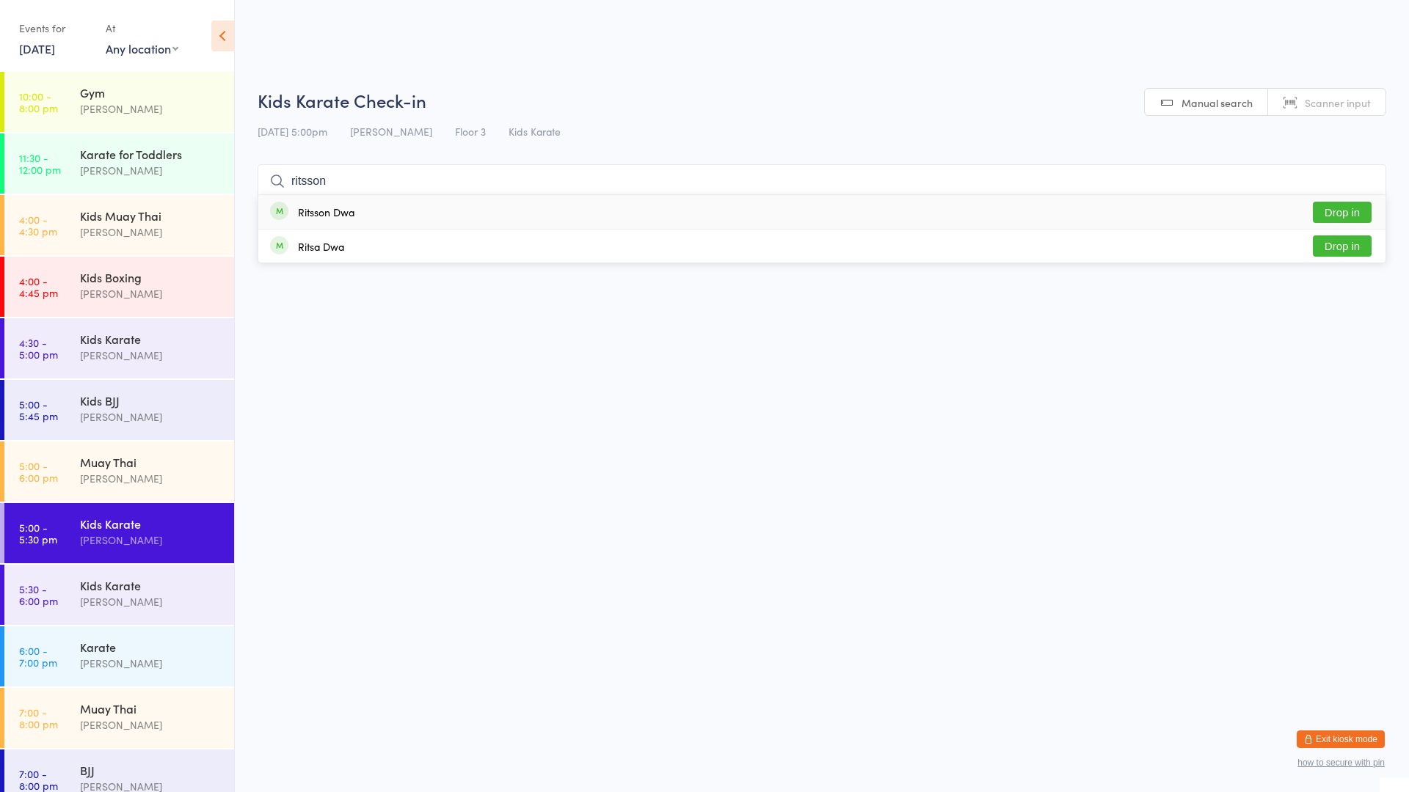
type input "ritsson"
click at [339, 215] on div "Ritsson Dwa" at bounding box center [326, 212] width 56 height 12
click at [134, 456] on div "Muay Thai" at bounding box center [151, 462] width 142 height 16
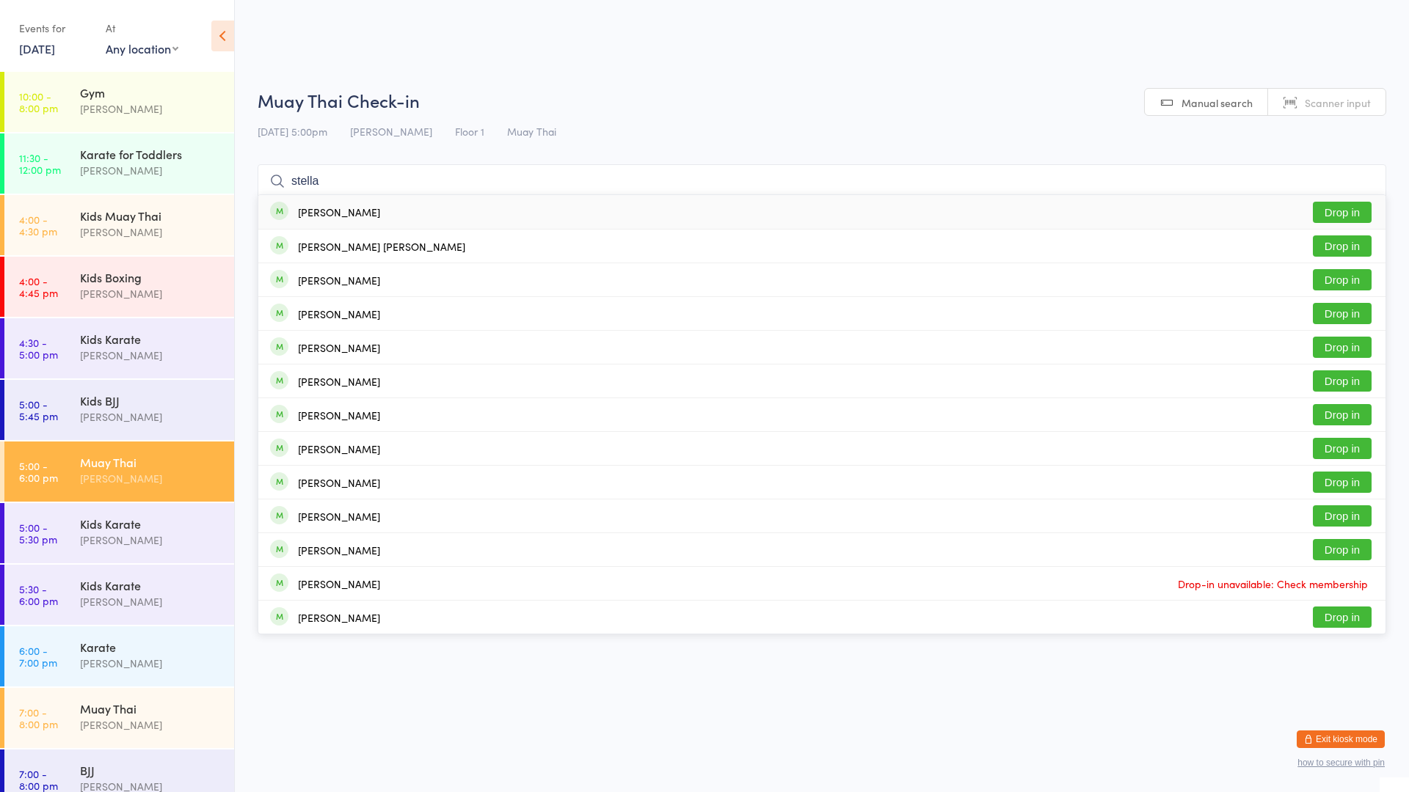
type input "stella"
click at [1360, 217] on button "Drop in" at bounding box center [1342, 212] width 59 height 21
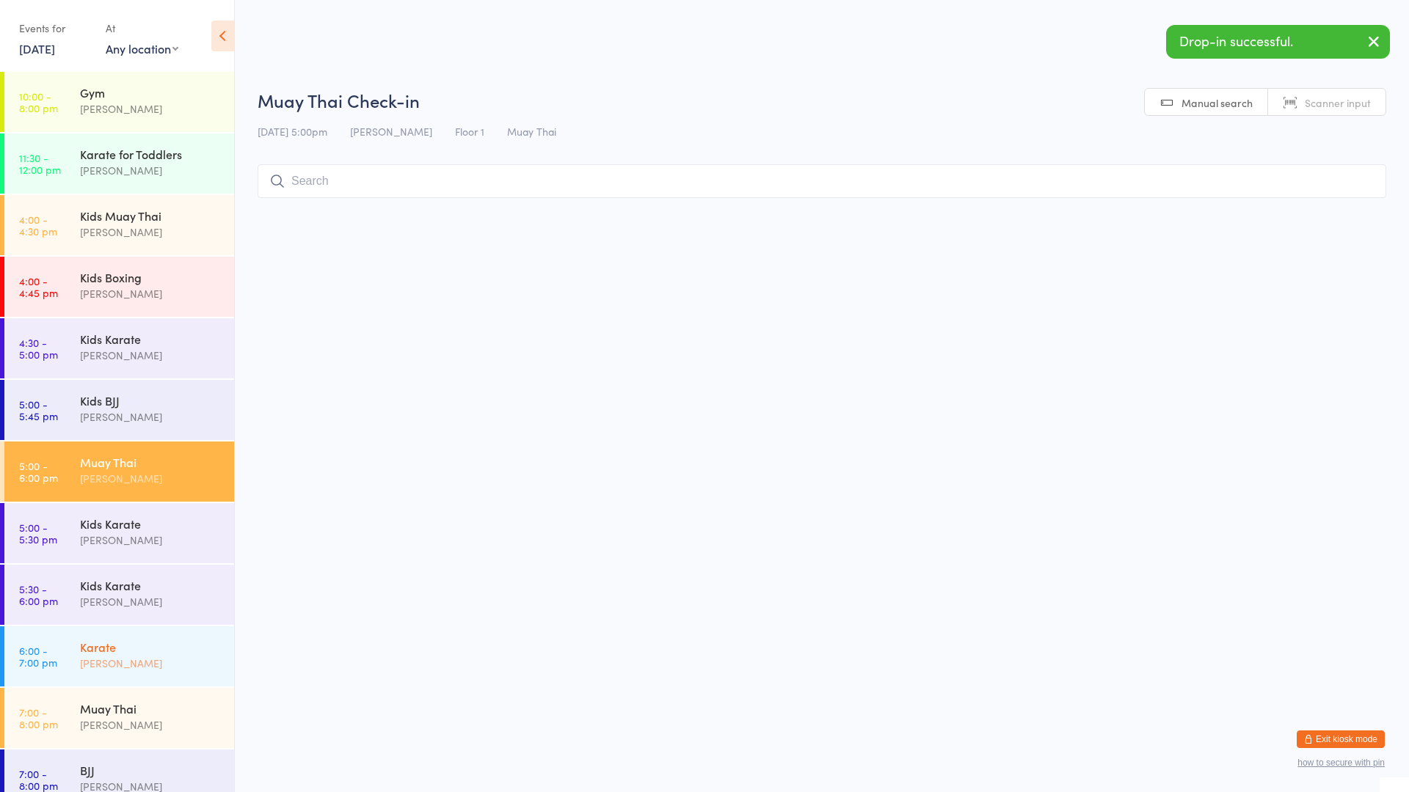
click at [207, 649] on div "Karate" at bounding box center [151, 647] width 142 height 16
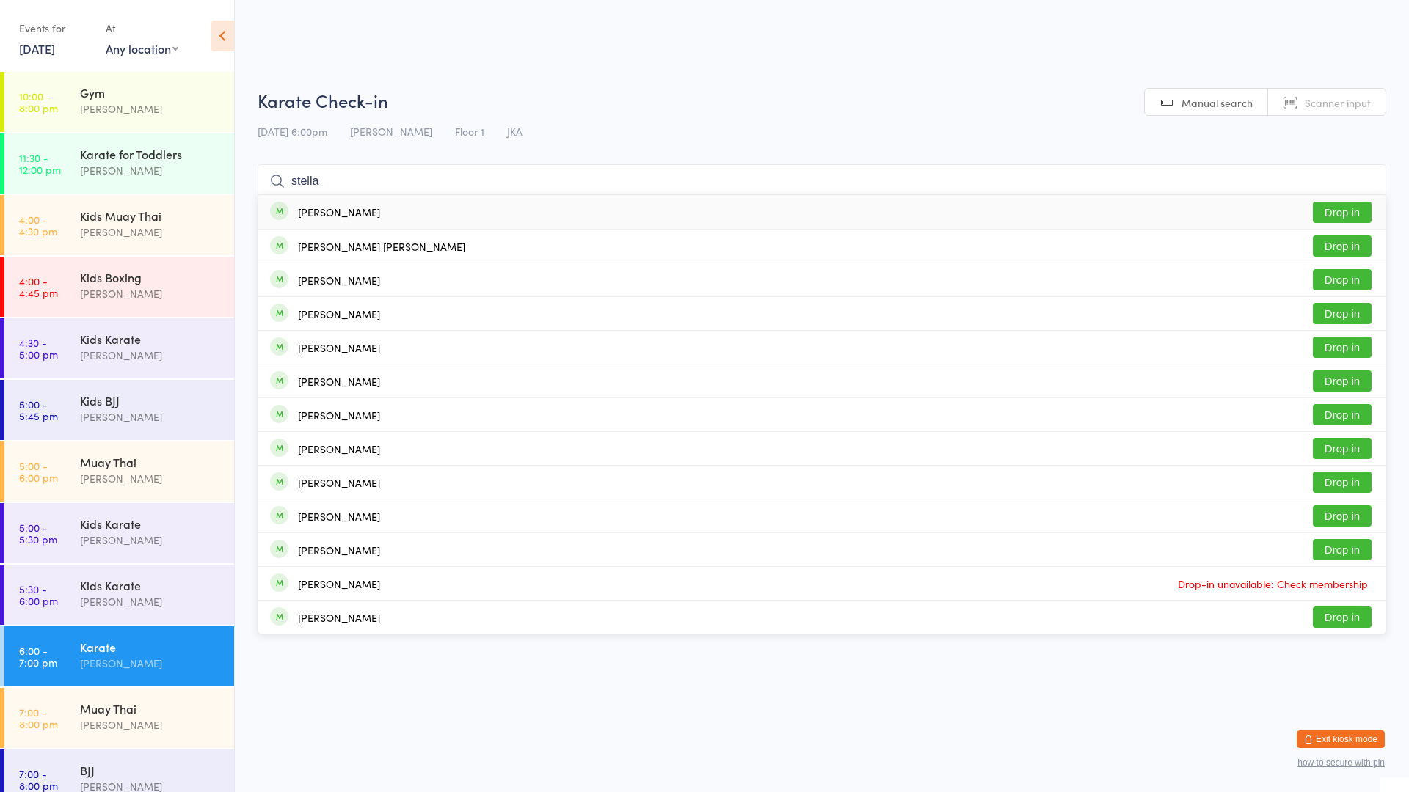
type input "stella"
click at [1342, 210] on button "Drop in" at bounding box center [1342, 212] width 59 height 21
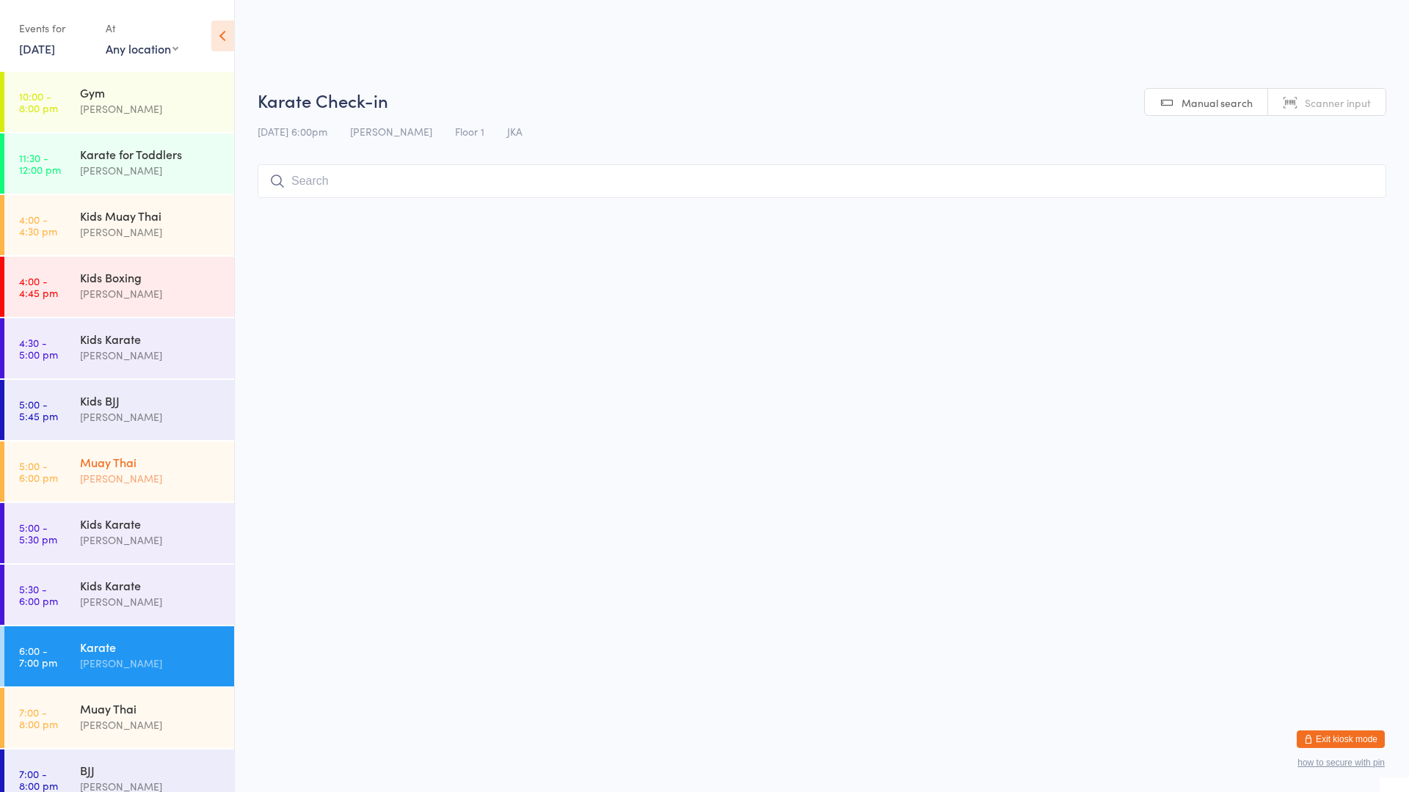
click at [161, 475] on div "[PERSON_NAME]" at bounding box center [151, 478] width 142 height 17
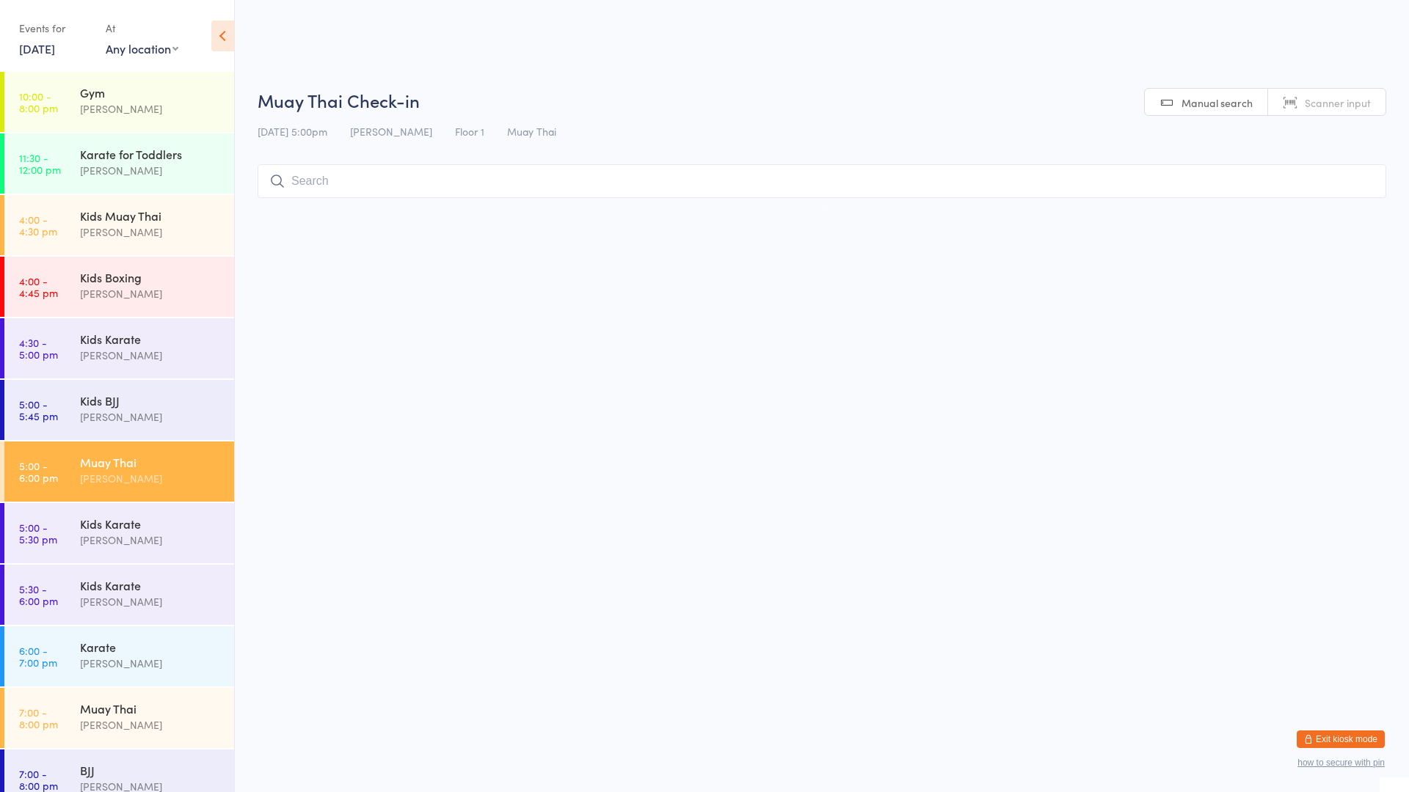
click at [475, 183] on input "search" at bounding box center [822, 181] width 1129 height 34
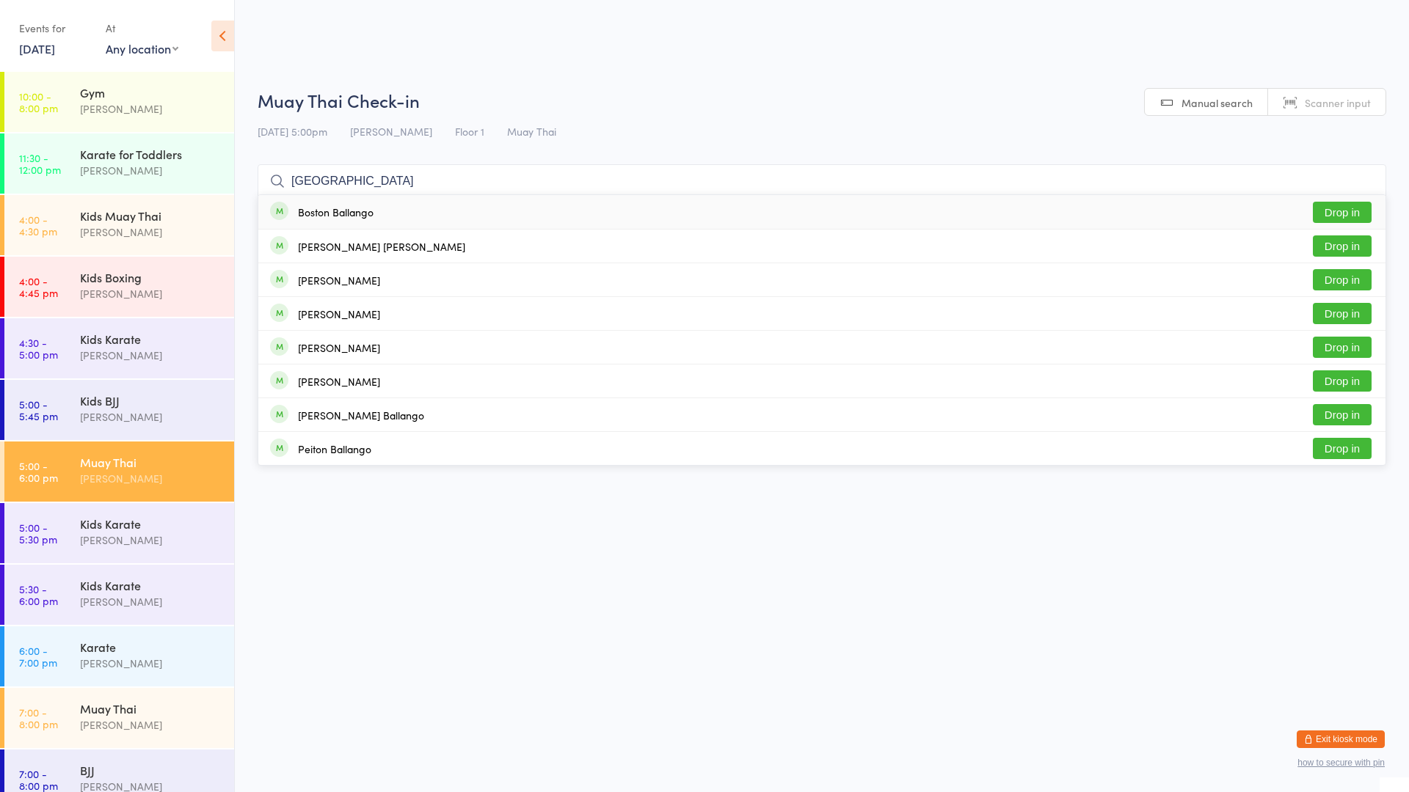
type input "[GEOGRAPHIC_DATA]"
click at [488, 211] on div "Boston Ballango Drop in" at bounding box center [821, 212] width 1127 height 34
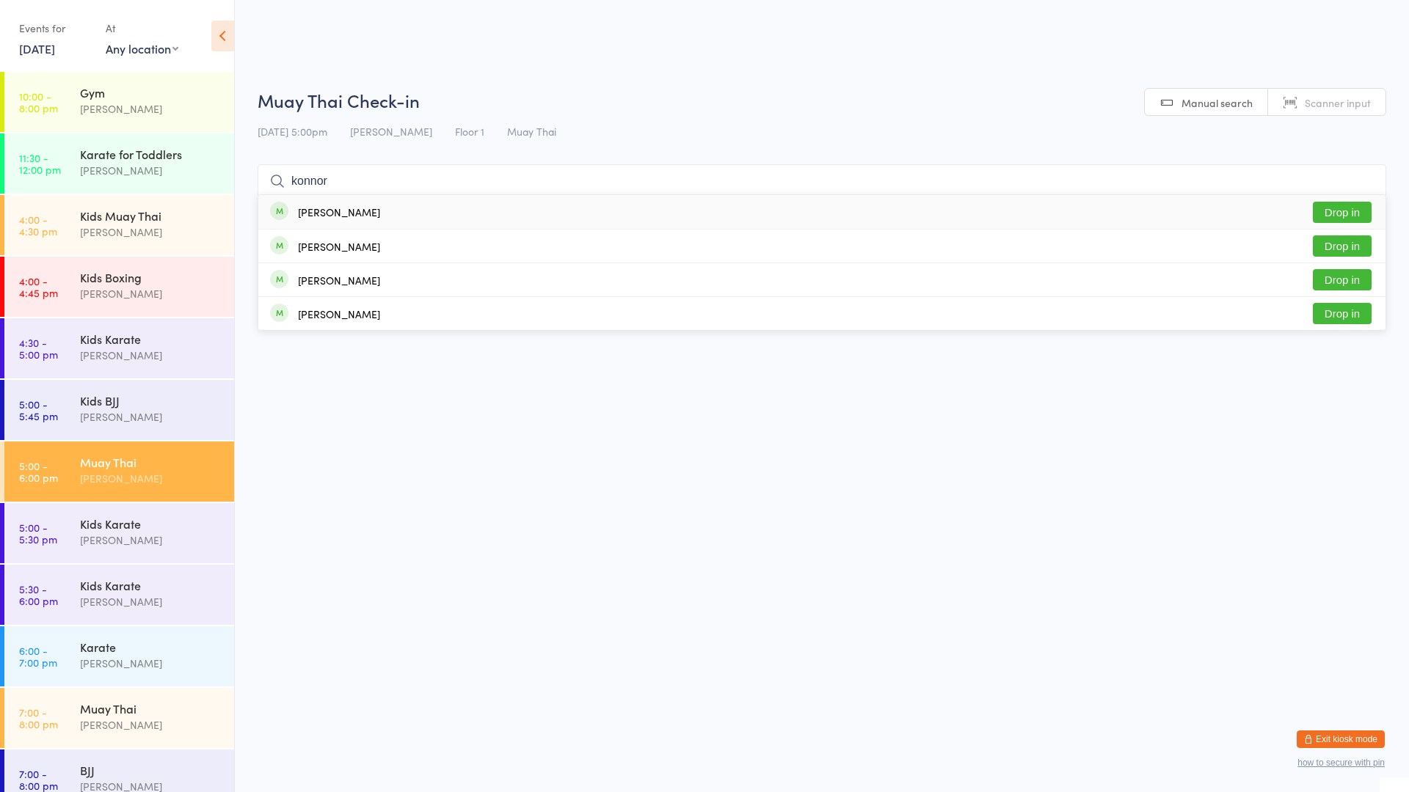
type input "konnor"
drag, startPoint x: 486, startPoint y: 206, endPoint x: 491, endPoint y: 214, distance: 9.0
click at [491, 214] on div "[PERSON_NAME] Drop in" at bounding box center [821, 212] width 1127 height 34
type input "peiton"
drag, startPoint x: 493, startPoint y: 210, endPoint x: 508, endPoint y: 200, distance: 18.1
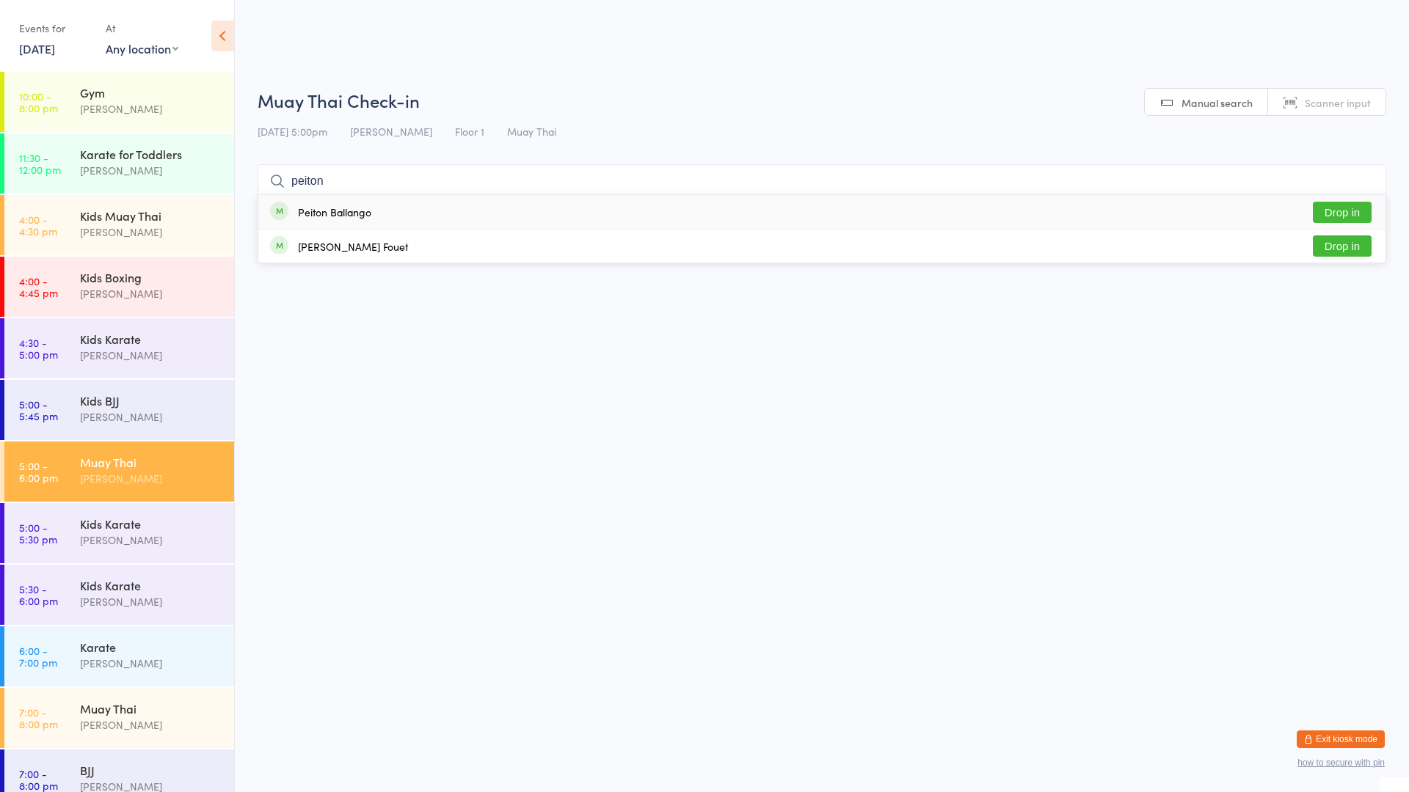
click at [500, 205] on div "Peiton Ballango Drop in" at bounding box center [821, 212] width 1127 height 34
drag, startPoint x: 102, startPoint y: 415, endPoint x: 112, endPoint y: 411, distance: 10.2
click at [104, 412] on div "[PERSON_NAME]" at bounding box center [151, 417] width 142 height 17
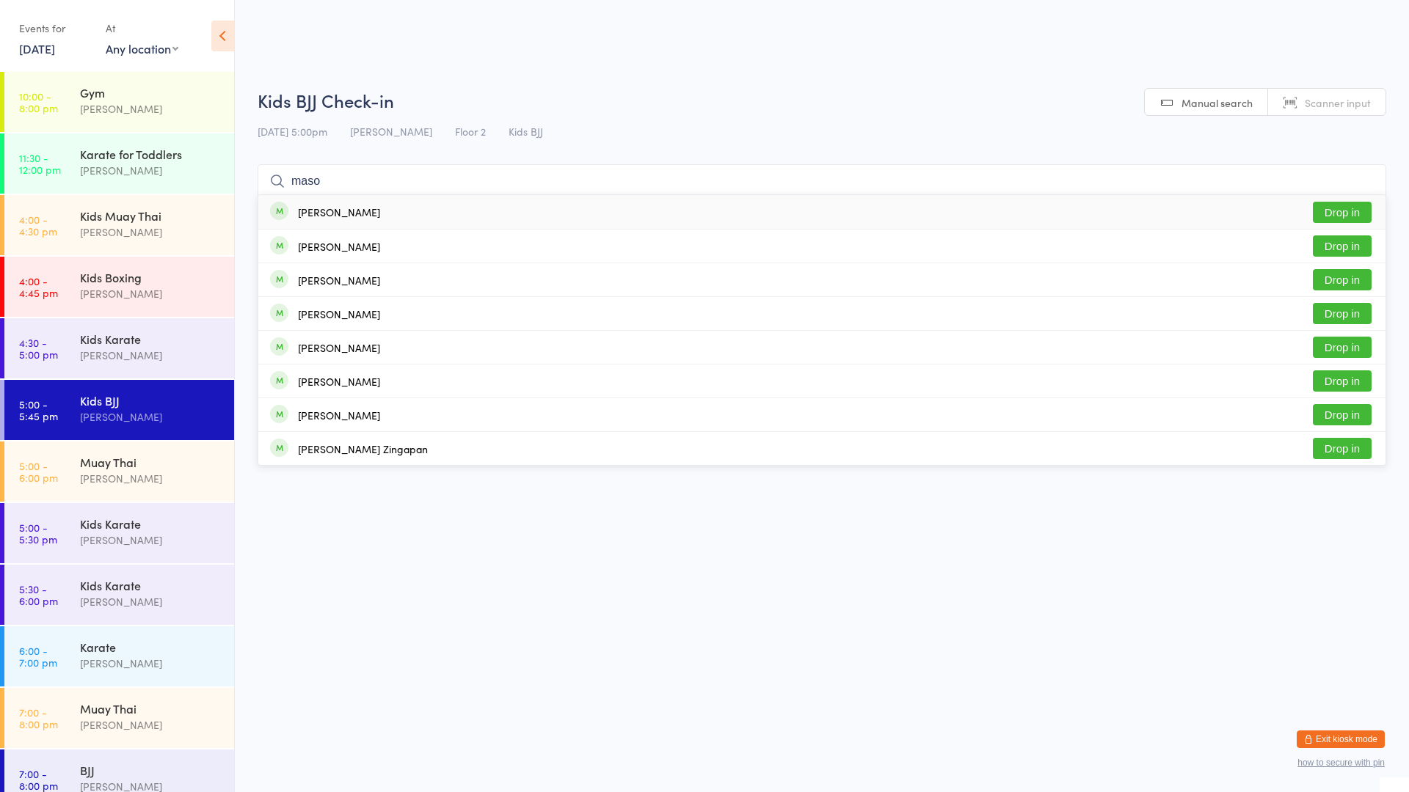
type input "maso"
click at [1337, 208] on button "Drop in" at bounding box center [1342, 212] width 59 height 21
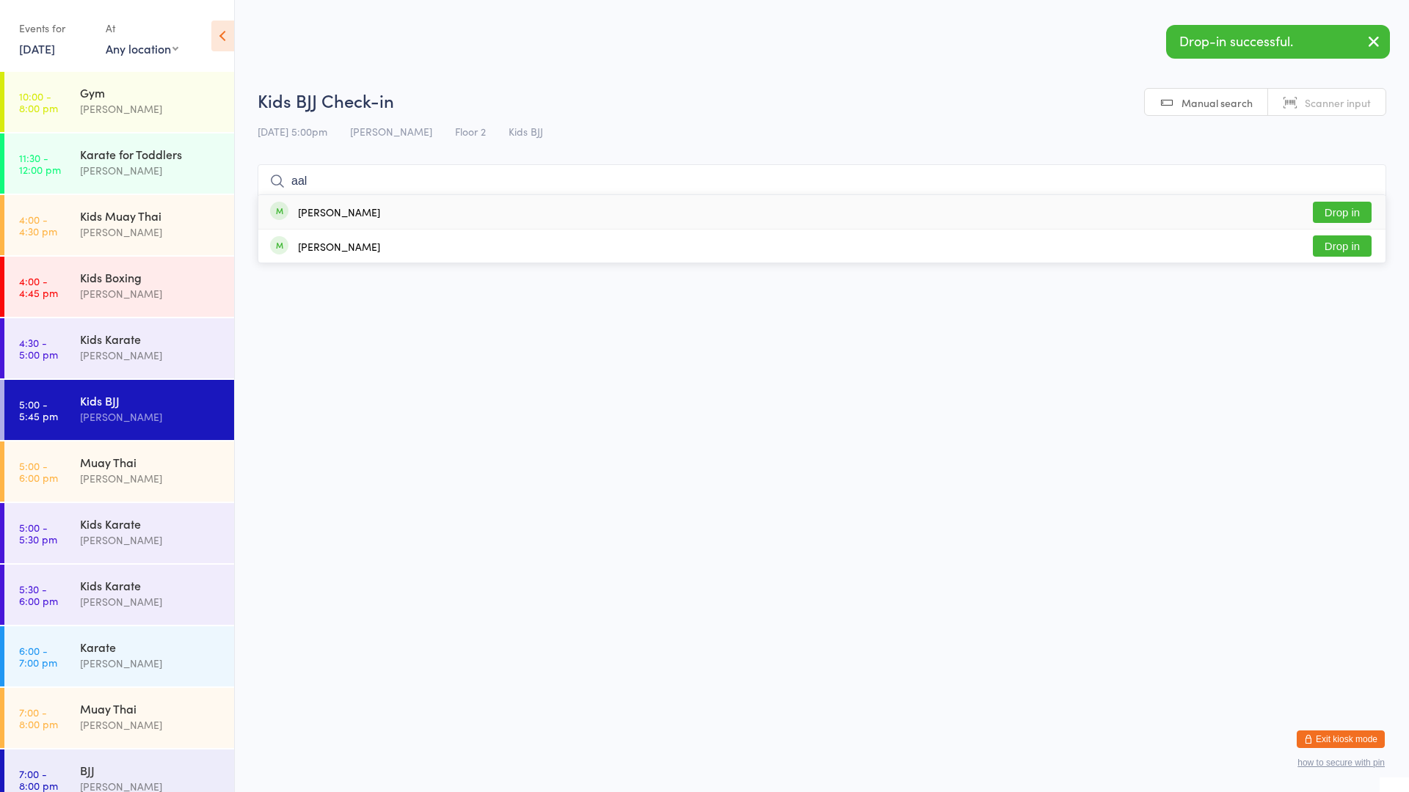
type input "aal"
click at [1323, 211] on button "Drop in" at bounding box center [1342, 212] width 59 height 21
click at [154, 655] on div "Karate [PERSON_NAME]" at bounding box center [157, 656] width 154 height 58
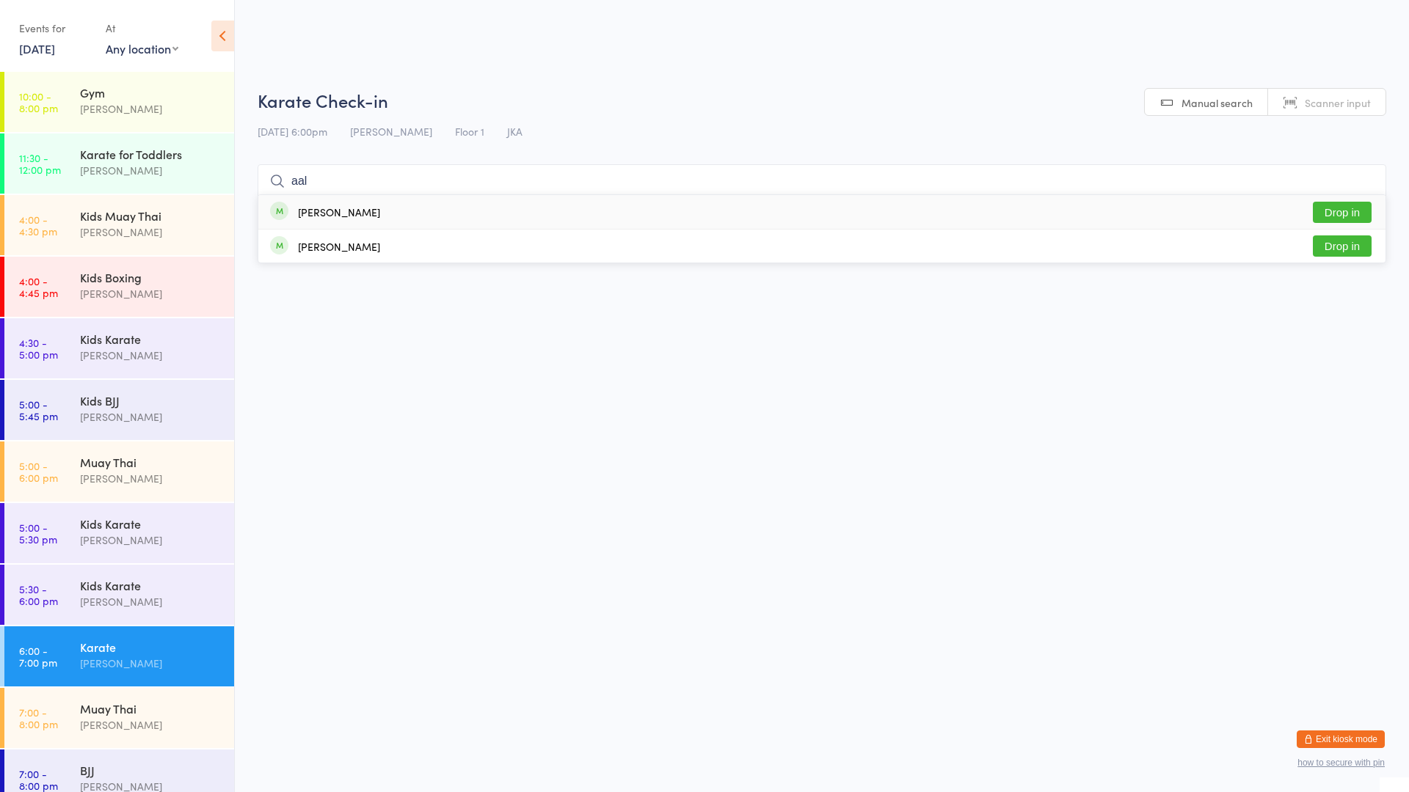
type input "aal"
click at [1324, 213] on button "Drop in" at bounding box center [1342, 212] width 59 height 21
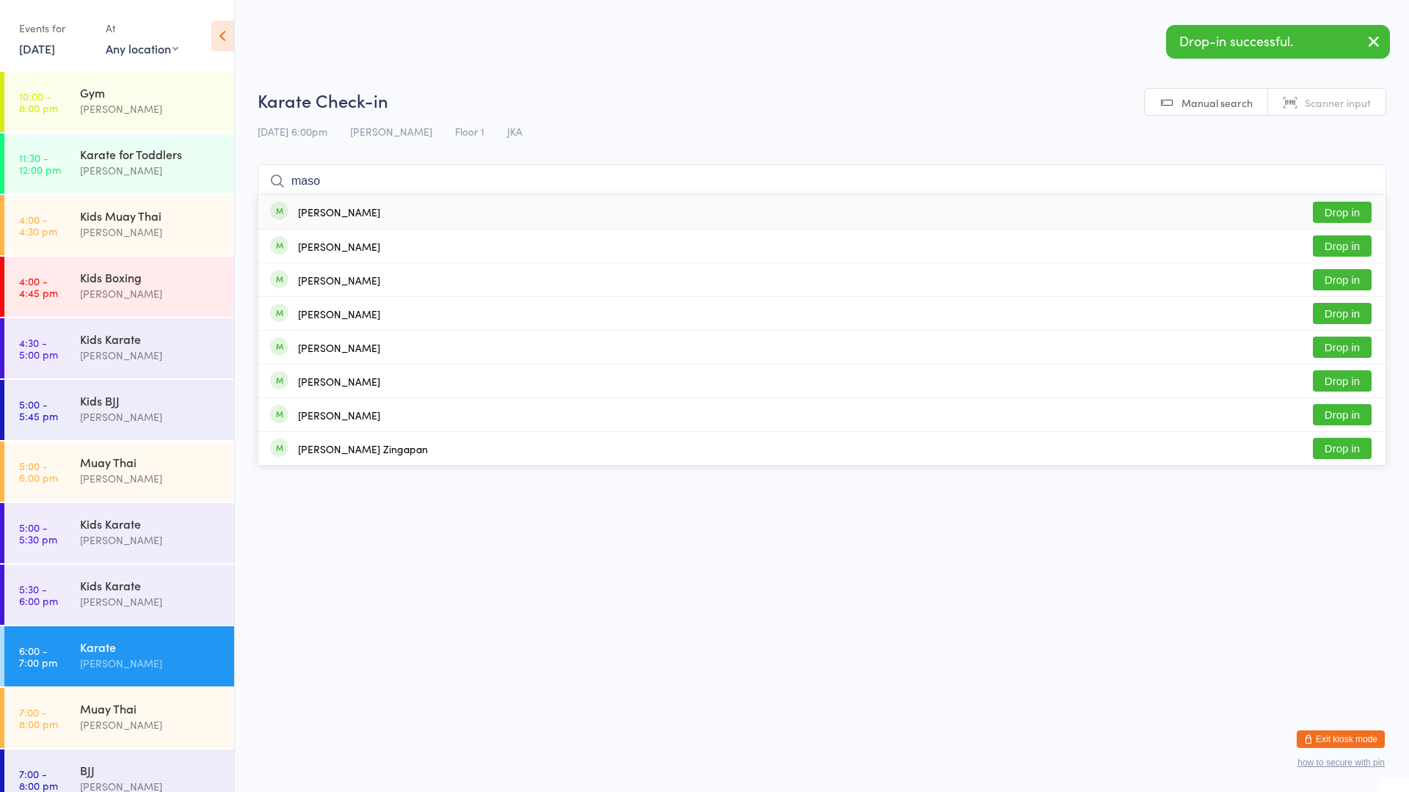
type input "maso"
click at [1327, 214] on button "Drop in" at bounding box center [1342, 212] width 59 height 21
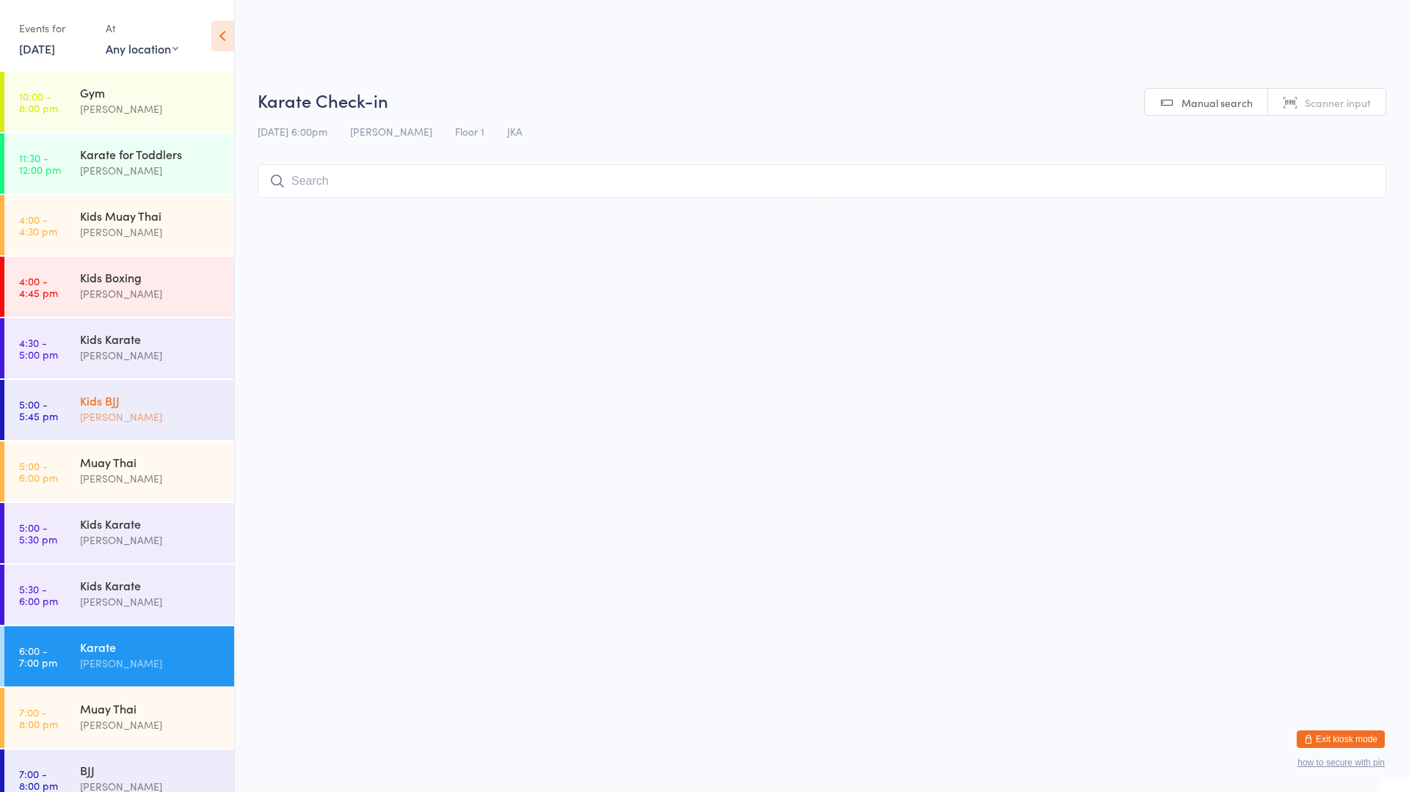
click at [129, 426] on div "Kids BJJ [PERSON_NAME]" at bounding box center [157, 409] width 154 height 58
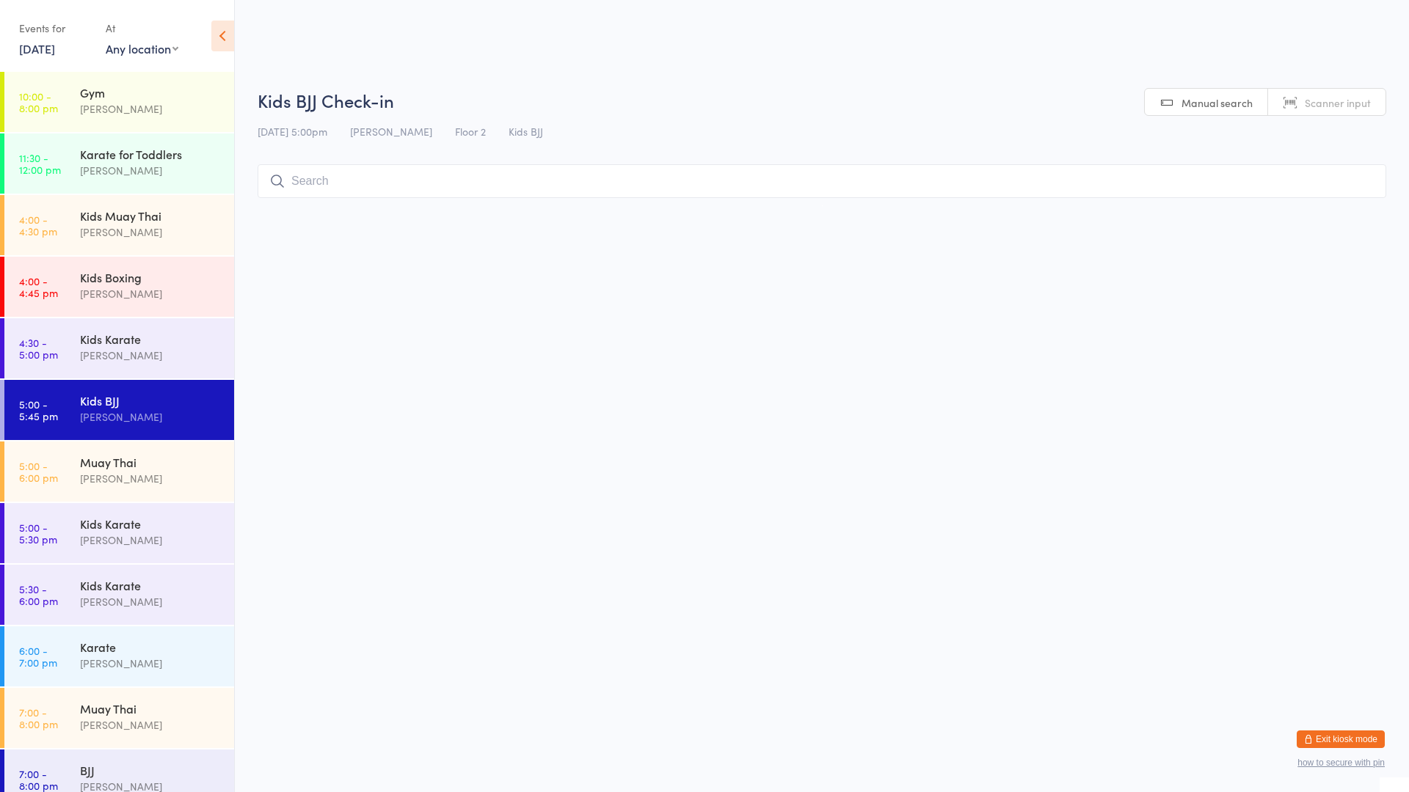
click at [357, 174] on input "search" at bounding box center [822, 181] width 1129 height 34
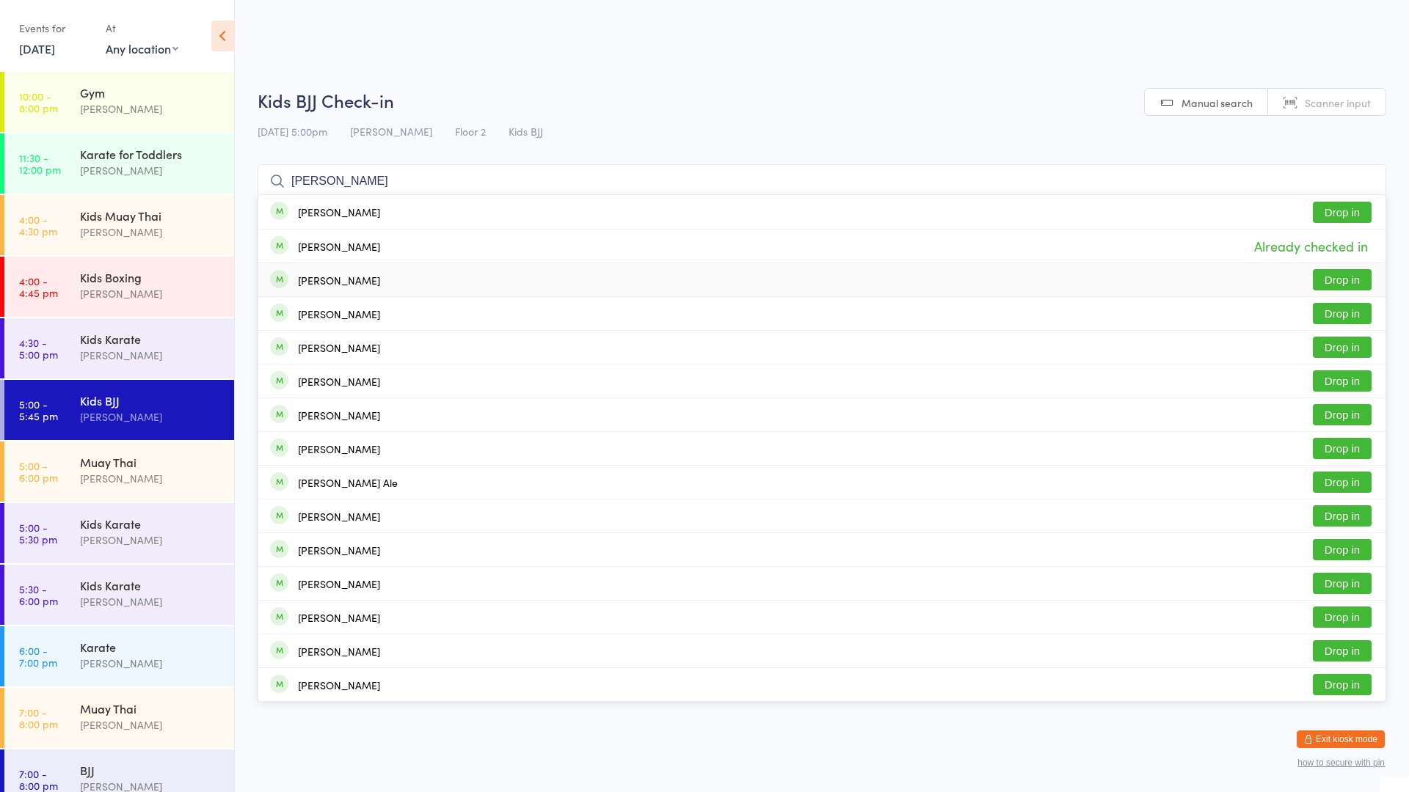
type input "[PERSON_NAME]"
click at [1339, 283] on button "Drop in" at bounding box center [1342, 279] width 59 height 21
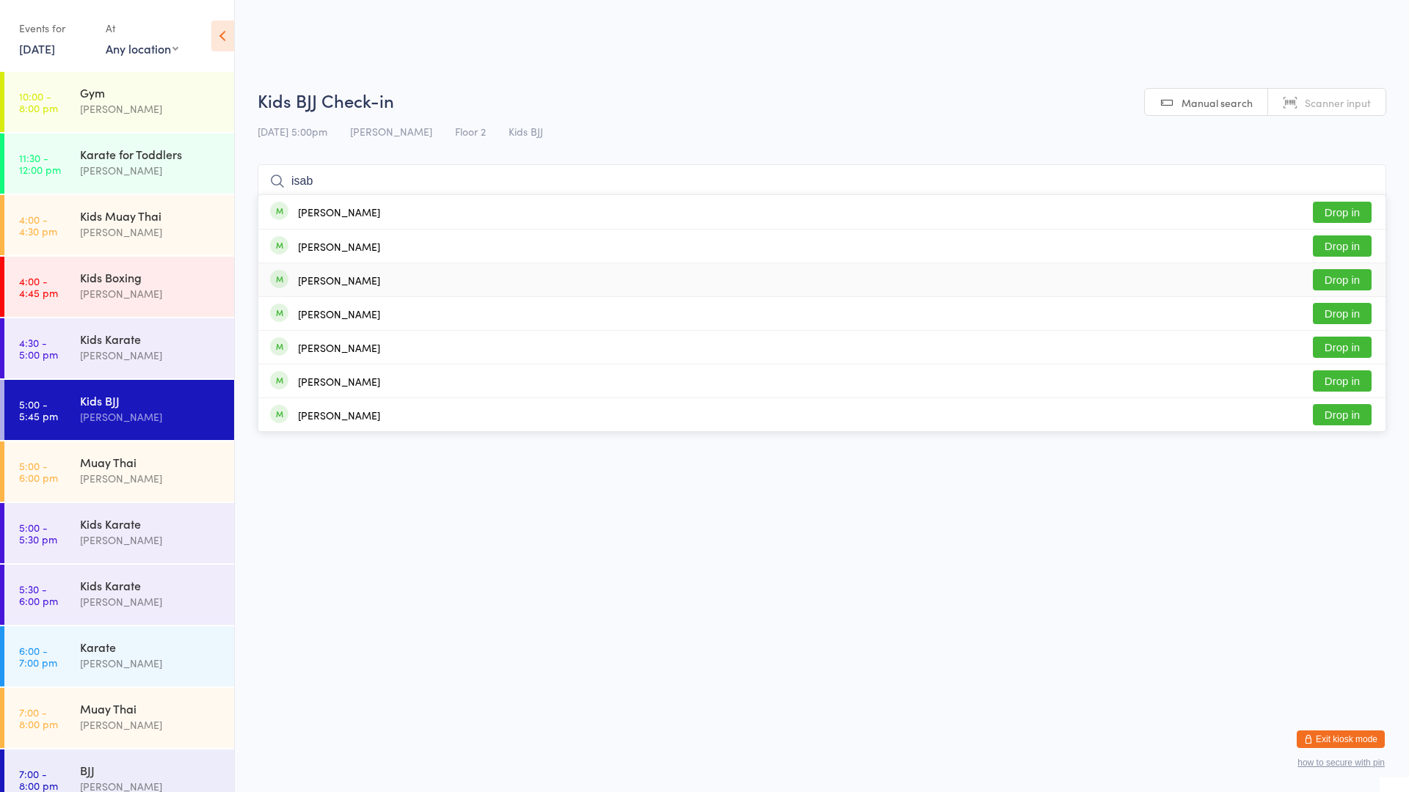
type input "isab"
click at [1325, 283] on button "Drop in" at bounding box center [1342, 279] width 59 height 21
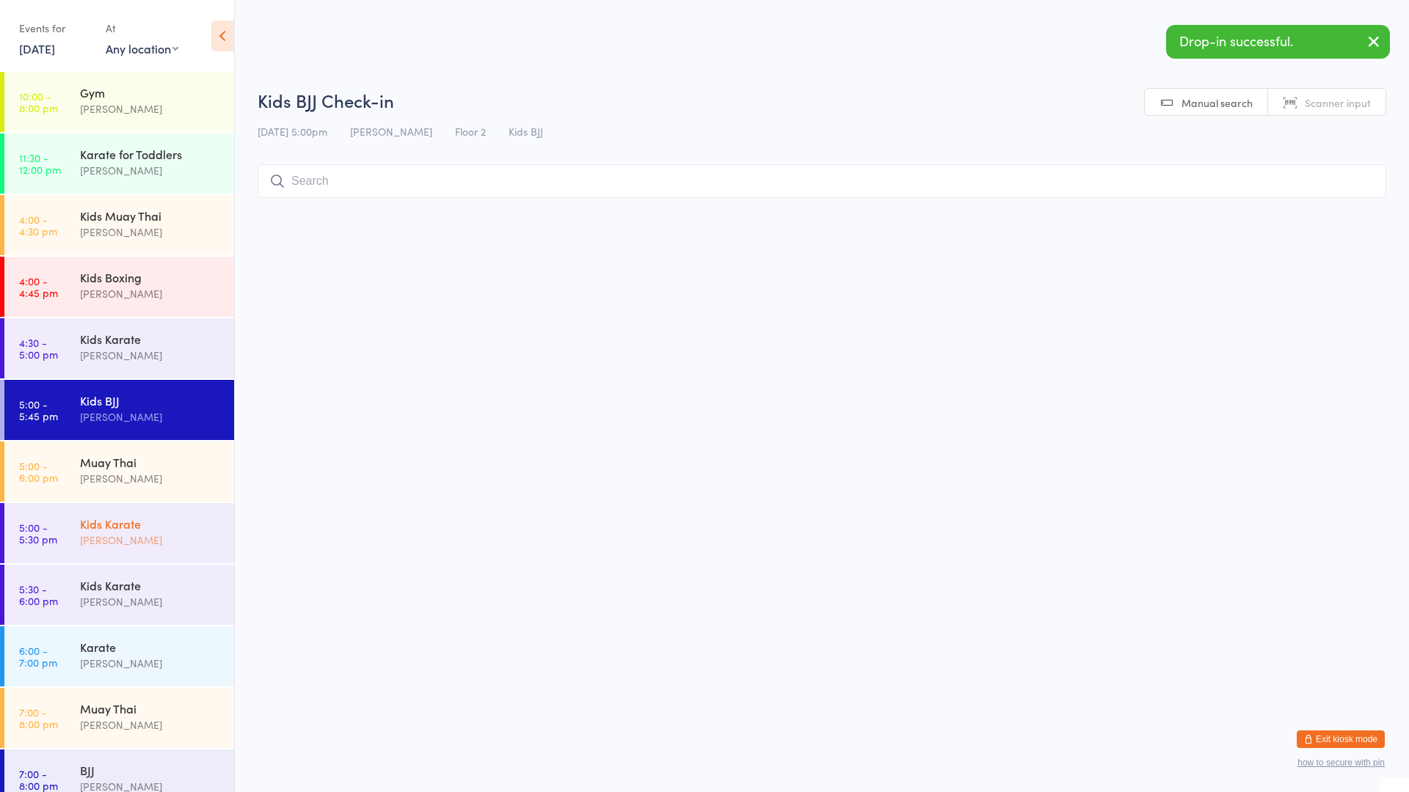
click at [123, 525] on div "Kids Karate" at bounding box center [151, 524] width 142 height 16
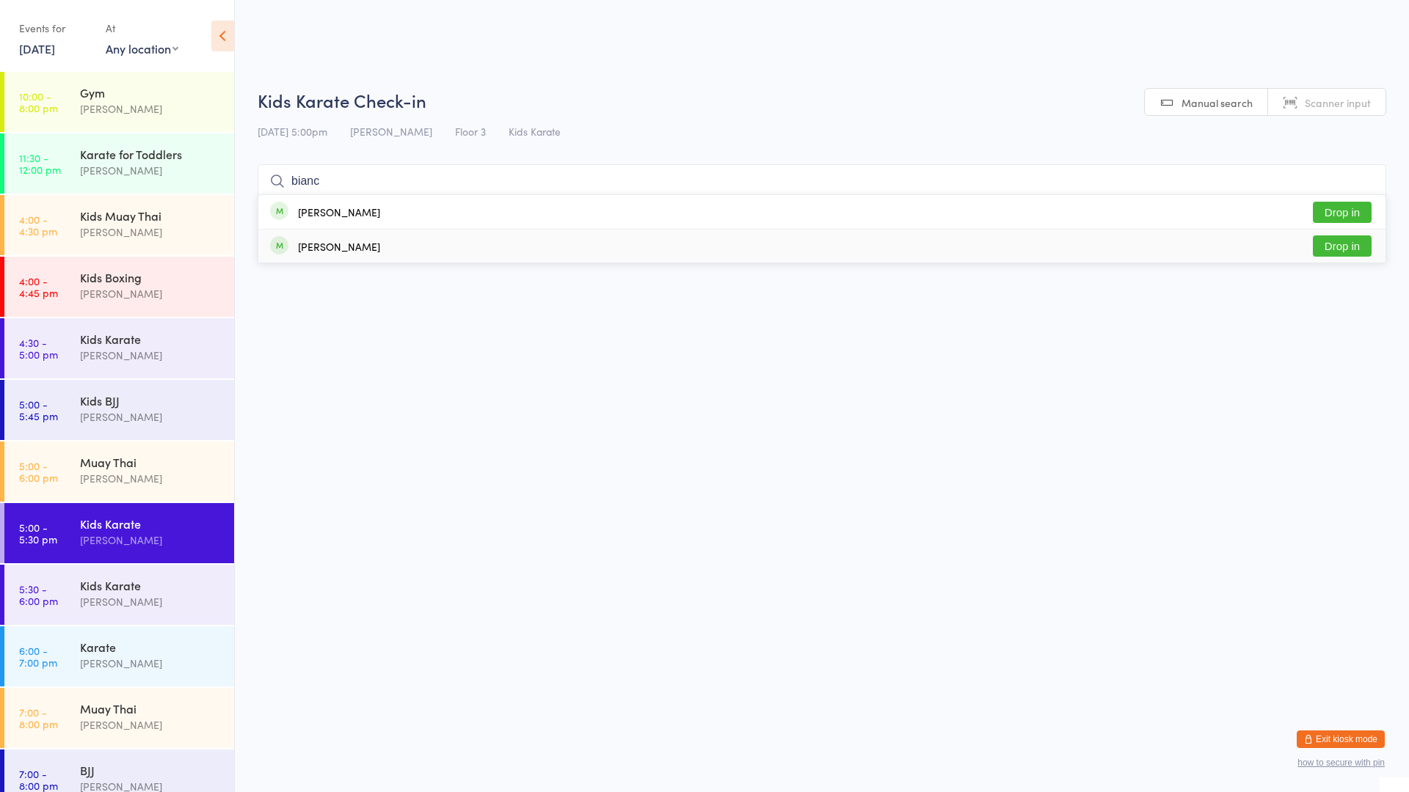
type input "bianc"
click at [1326, 243] on button "Drop in" at bounding box center [1342, 246] width 59 height 21
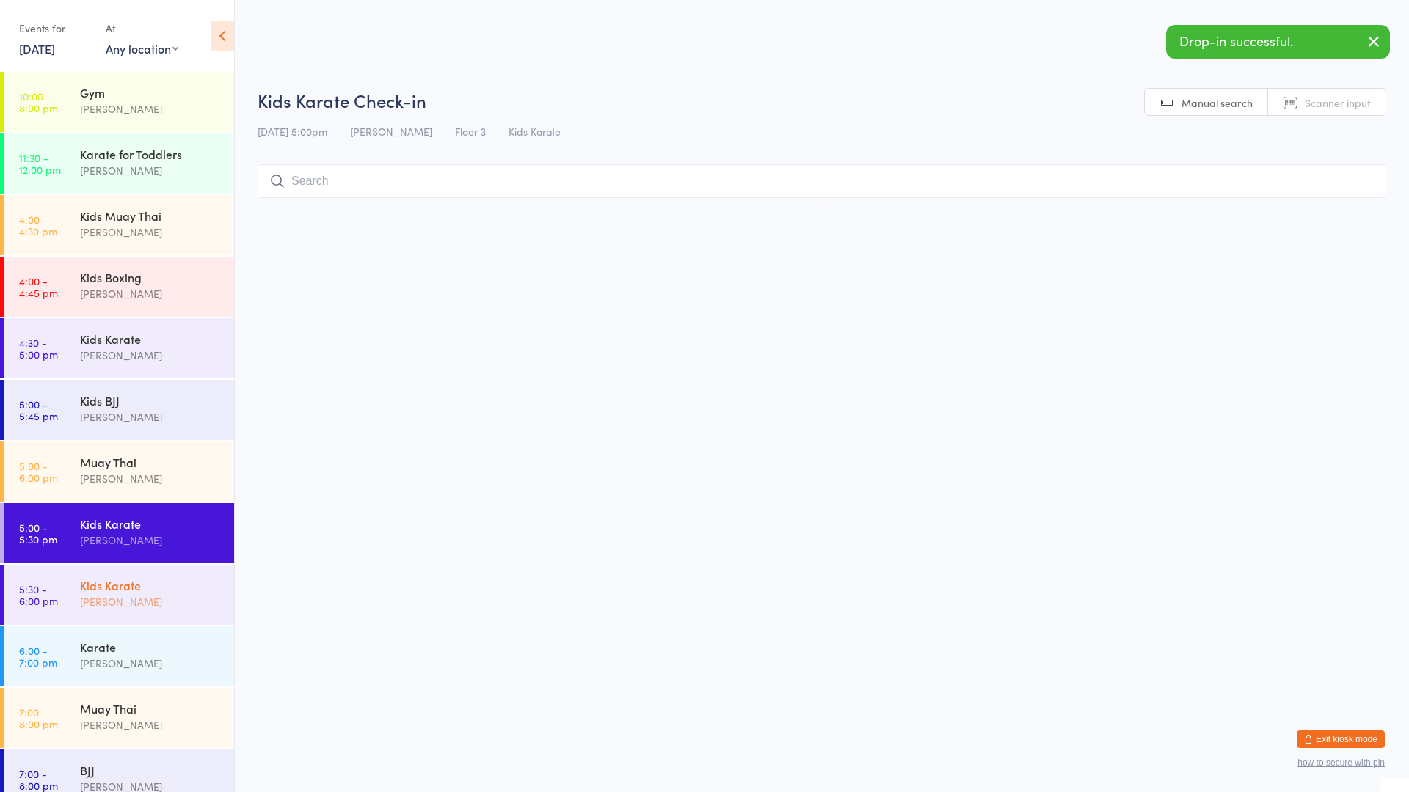
drag, startPoint x: 87, startPoint y: 592, endPoint x: 93, endPoint y: 583, distance: 11.0
click at [87, 592] on div "Kids Karate" at bounding box center [151, 585] width 142 height 16
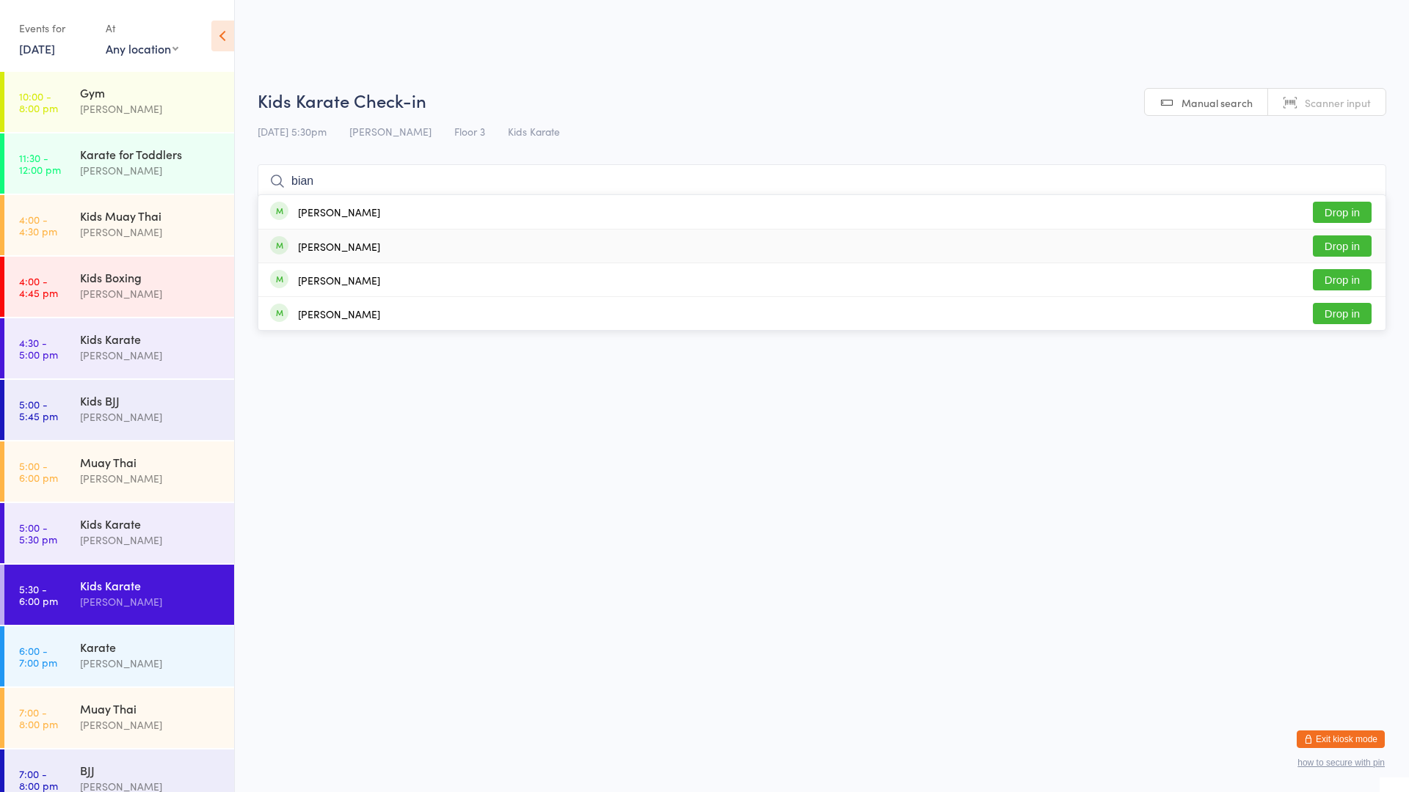
type input "bian"
click at [1333, 244] on button "Drop in" at bounding box center [1342, 246] width 59 height 21
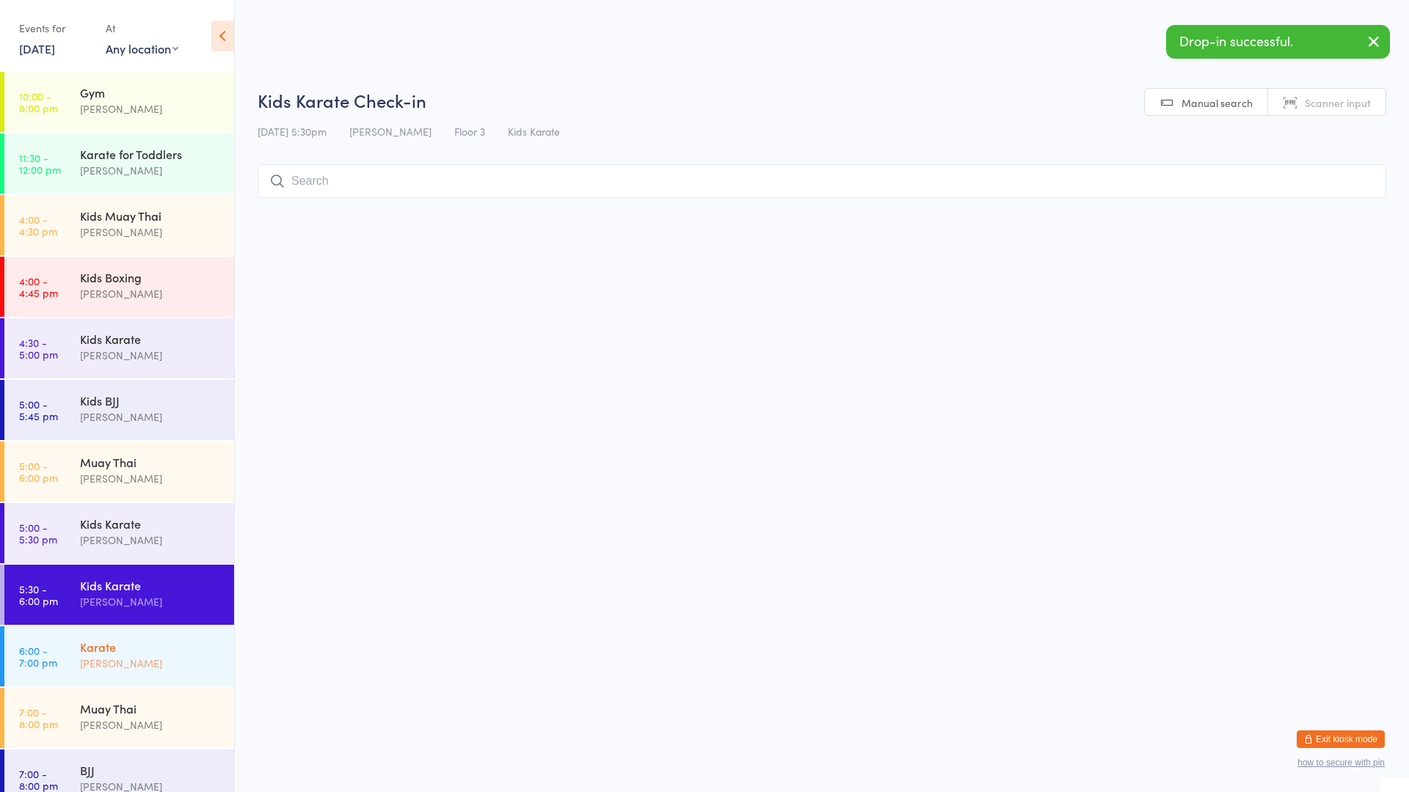
click at [144, 654] on div "Karate" at bounding box center [151, 647] width 142 height 16
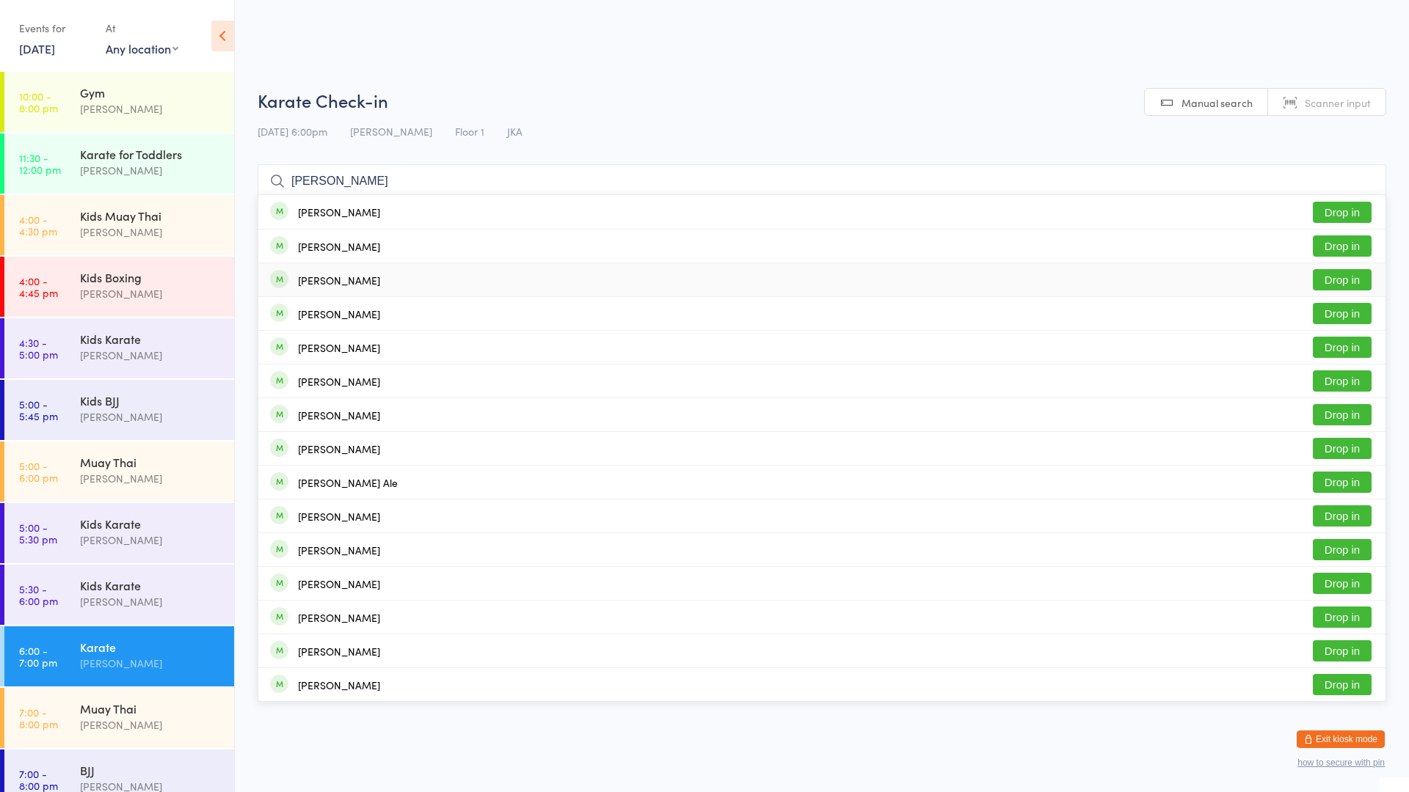
type input "[PERSON_NAME]"
drag, startPoint x: 1330, startPoint y: 280, endPoint x: 1314, endPoint y: 280, distance: 16.1
click at [1328, 280] on button "Drop in" at bounding box center [1342, 279] width 59 height 21
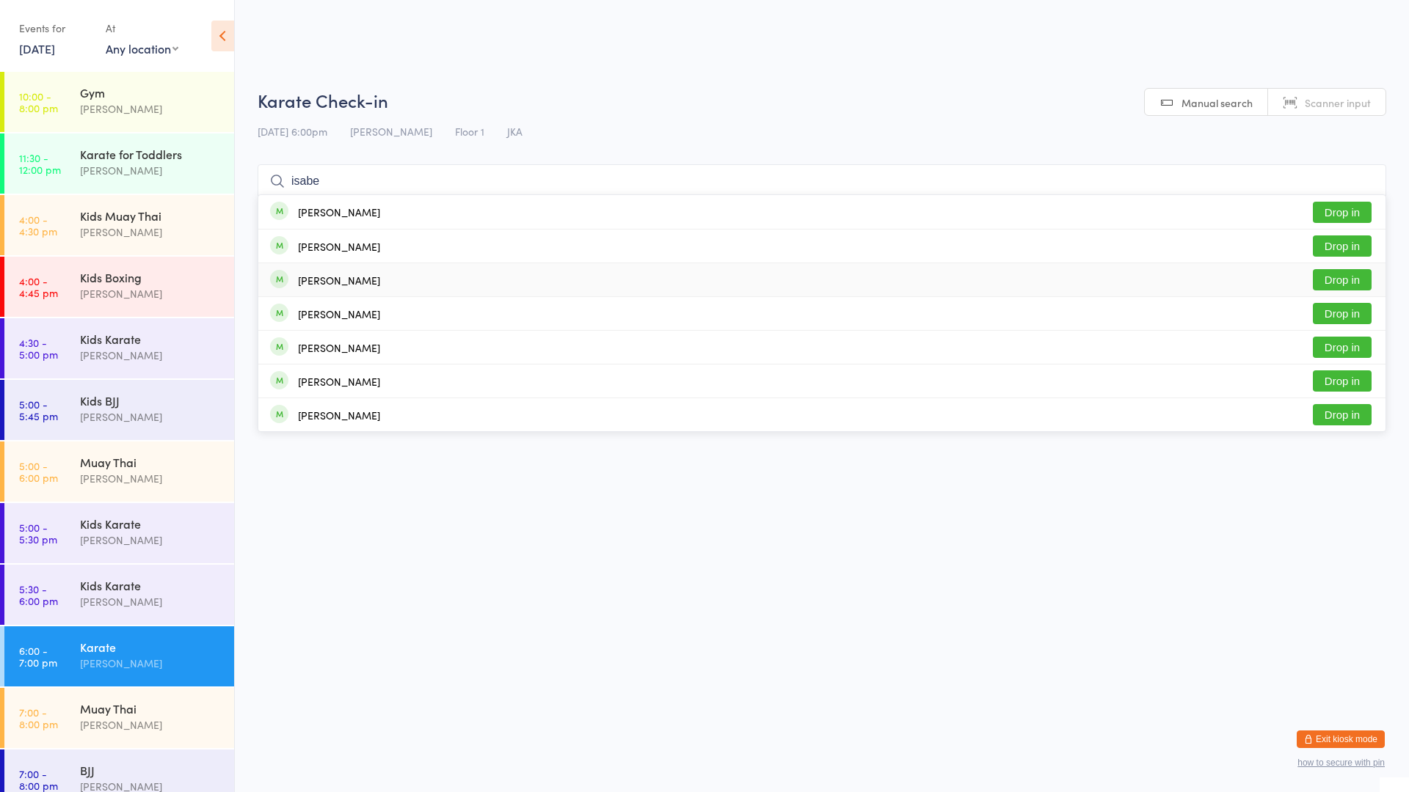
type input "isabe"
click at [1326, 282] on button "Drop in" at bounding box center [1342, 279] width 59 height 21
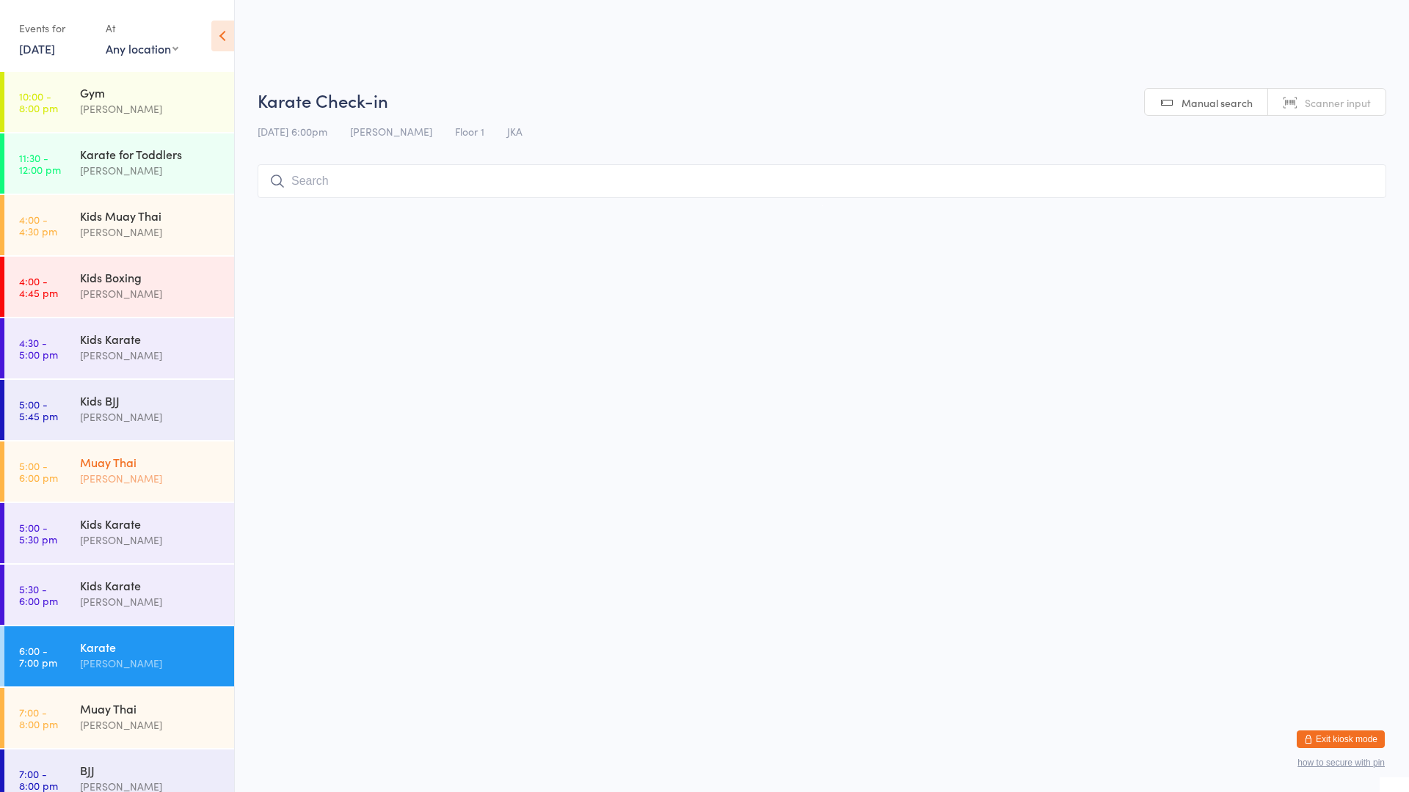
click at [194, 467] on div "Muay Thai" at bounding box center [151, 462] width 142 height 16
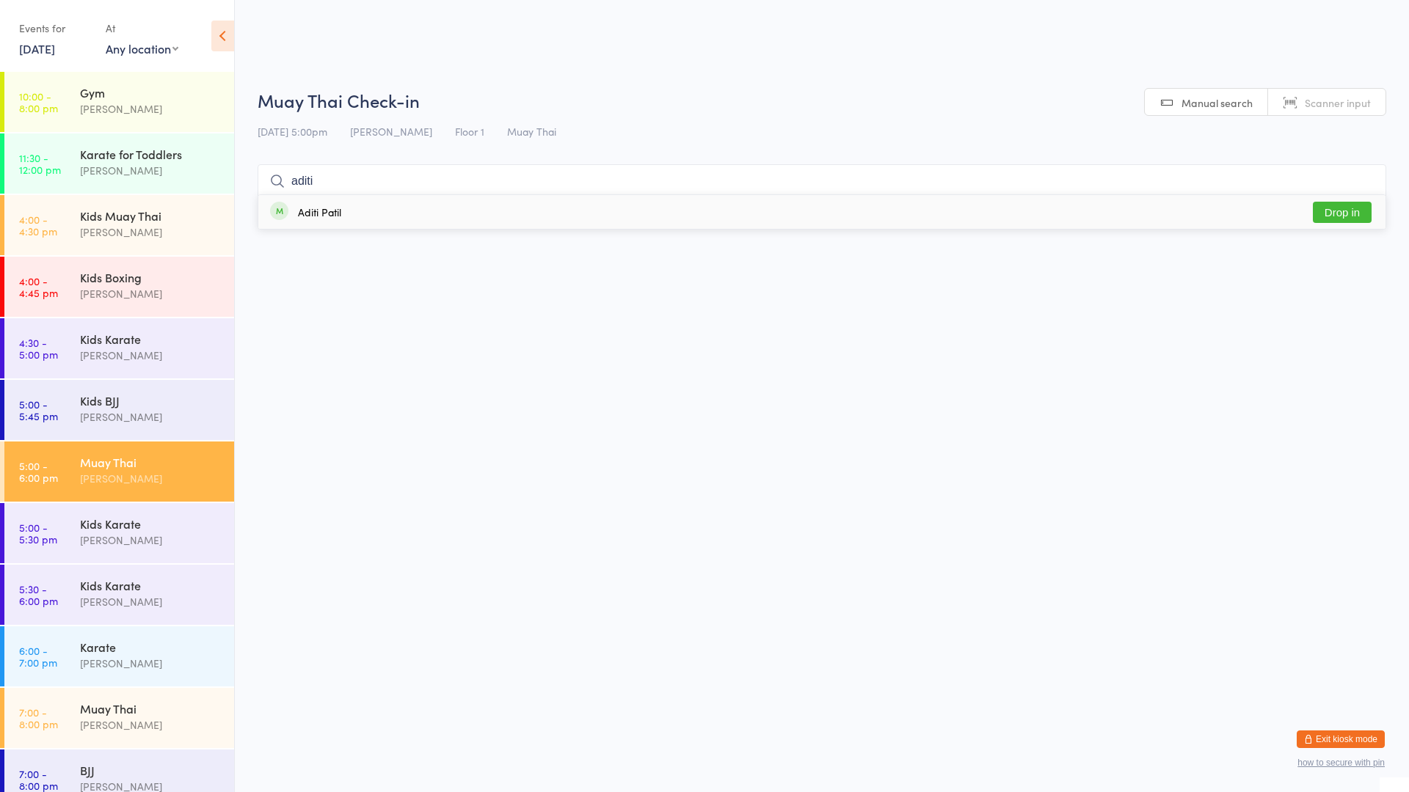
type input "aditi"
click at [297, 208] on div "Aditi Patil" at bounding box center [305, 212] width 71 height 16
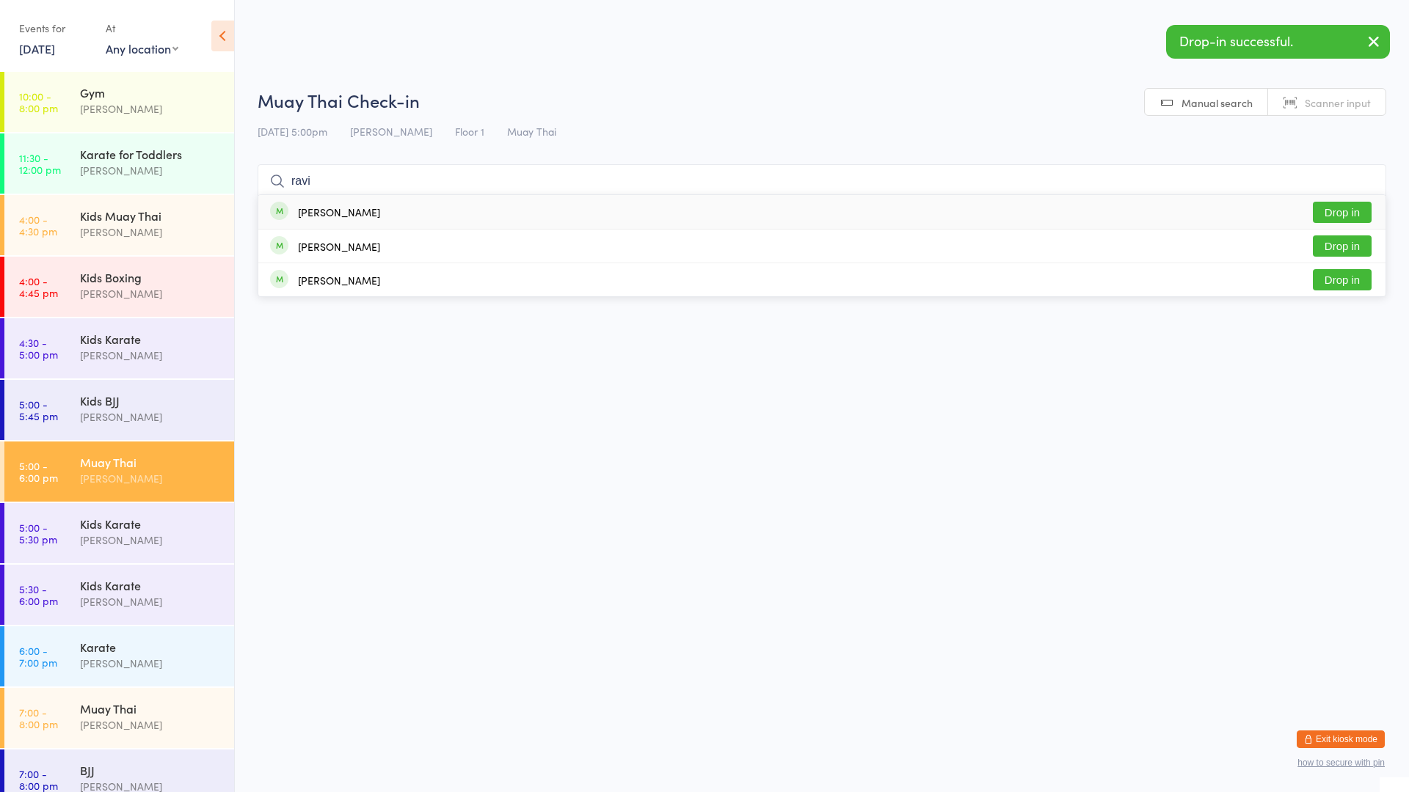
type input "ravi"
click at [319, 211] on div "[PERSON_NAME]" at bounding box center [339, 212] width 82 height 12
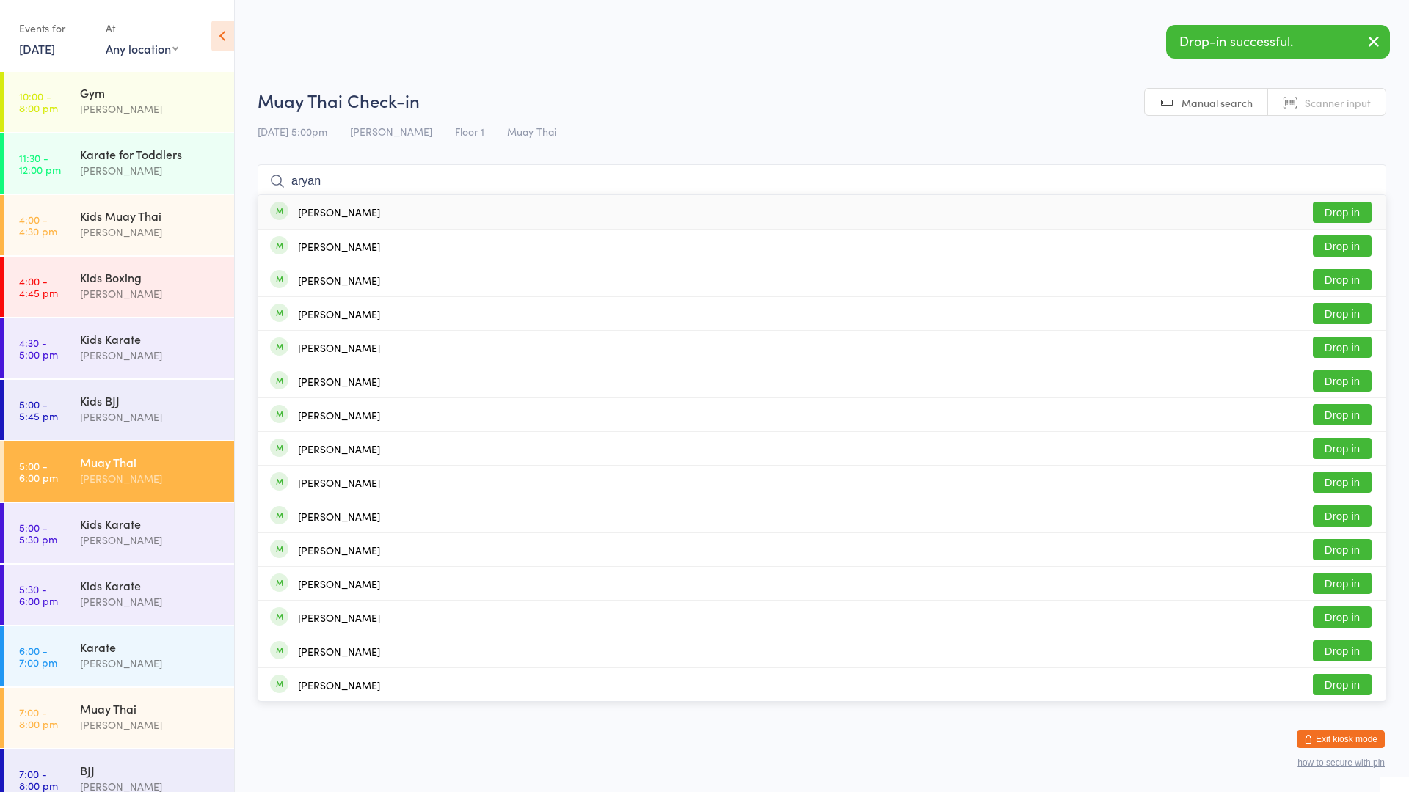
type input "aryan"
click at [316, 215] on div "[PERSON_NAME]" at bounding box center [339, 212] width 82 height 12
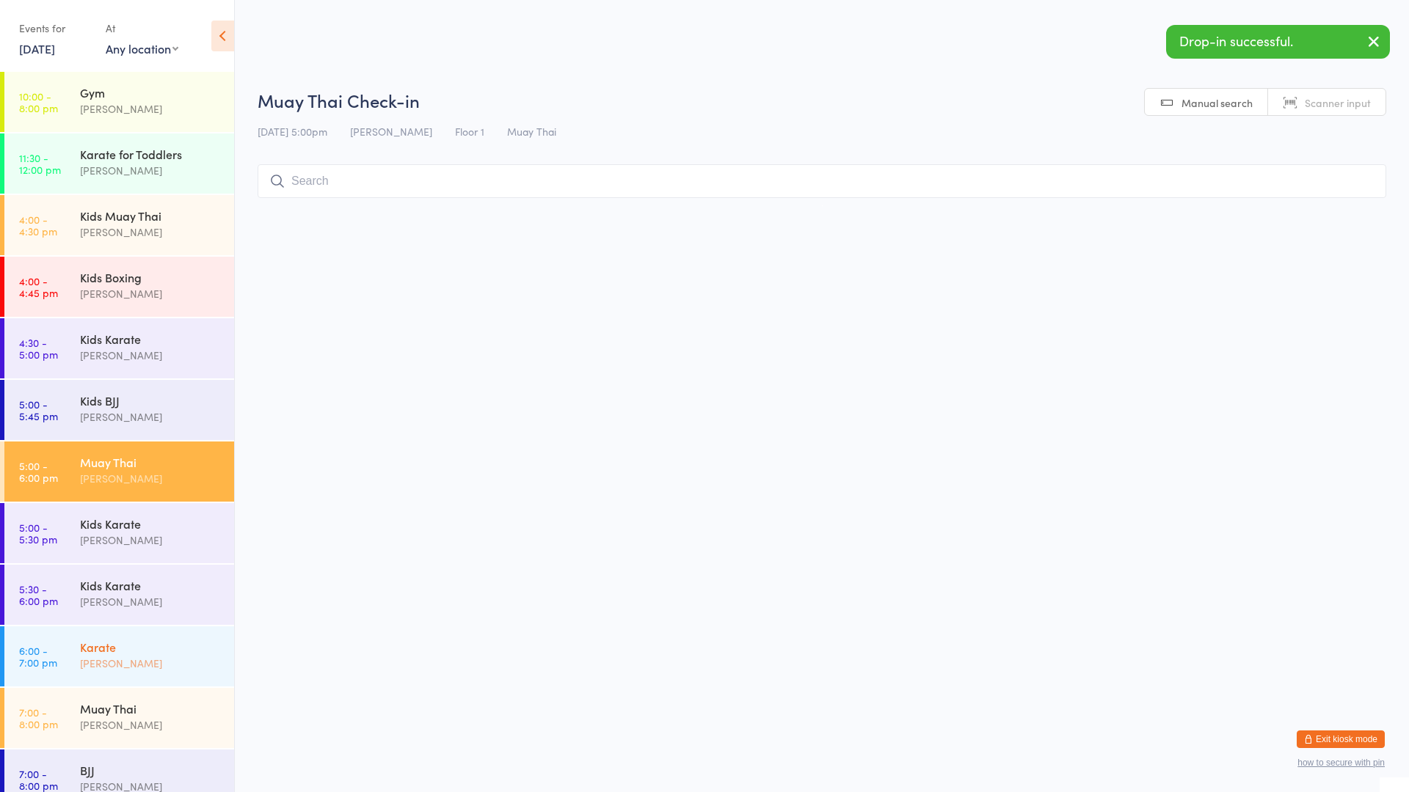
click at [66, 641] on link "6:00 - 7:00 pm Karate [PERSON_NAME]" at bounding box center [119, 657] width 230 height 60
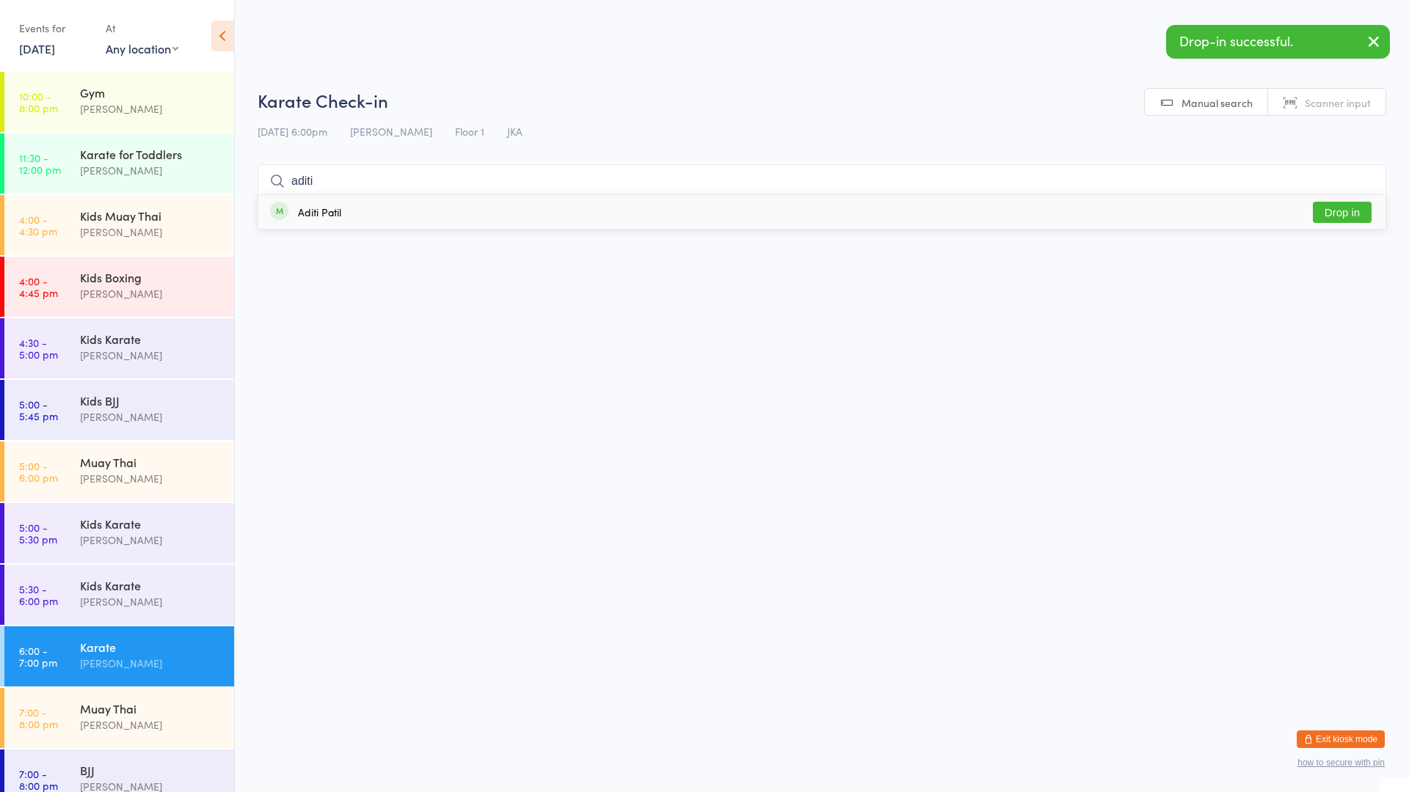
type input "aditi"
click at [332, 215] on div "Aditi Patil" at bounding box center [319, 212] width 43 height 12
type input "ravi"
click at [324, 208] on div "[PERSON_NAME]" at bounding box center [339, 212] width 82 height 12
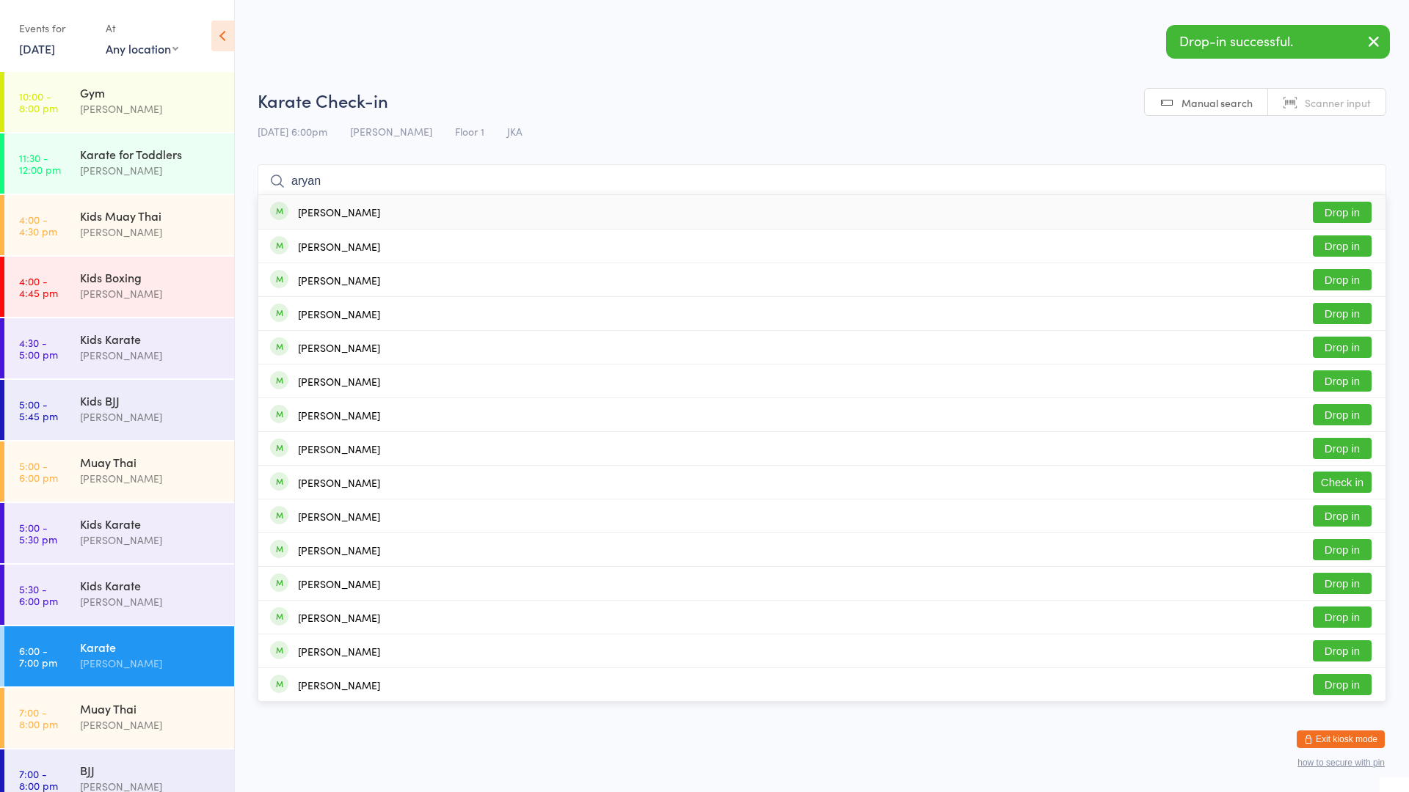
type input "aryan"
click at [327, 207] on div "[PERSON_NAME]" at bounding box center [339, 212] width 82 height 12
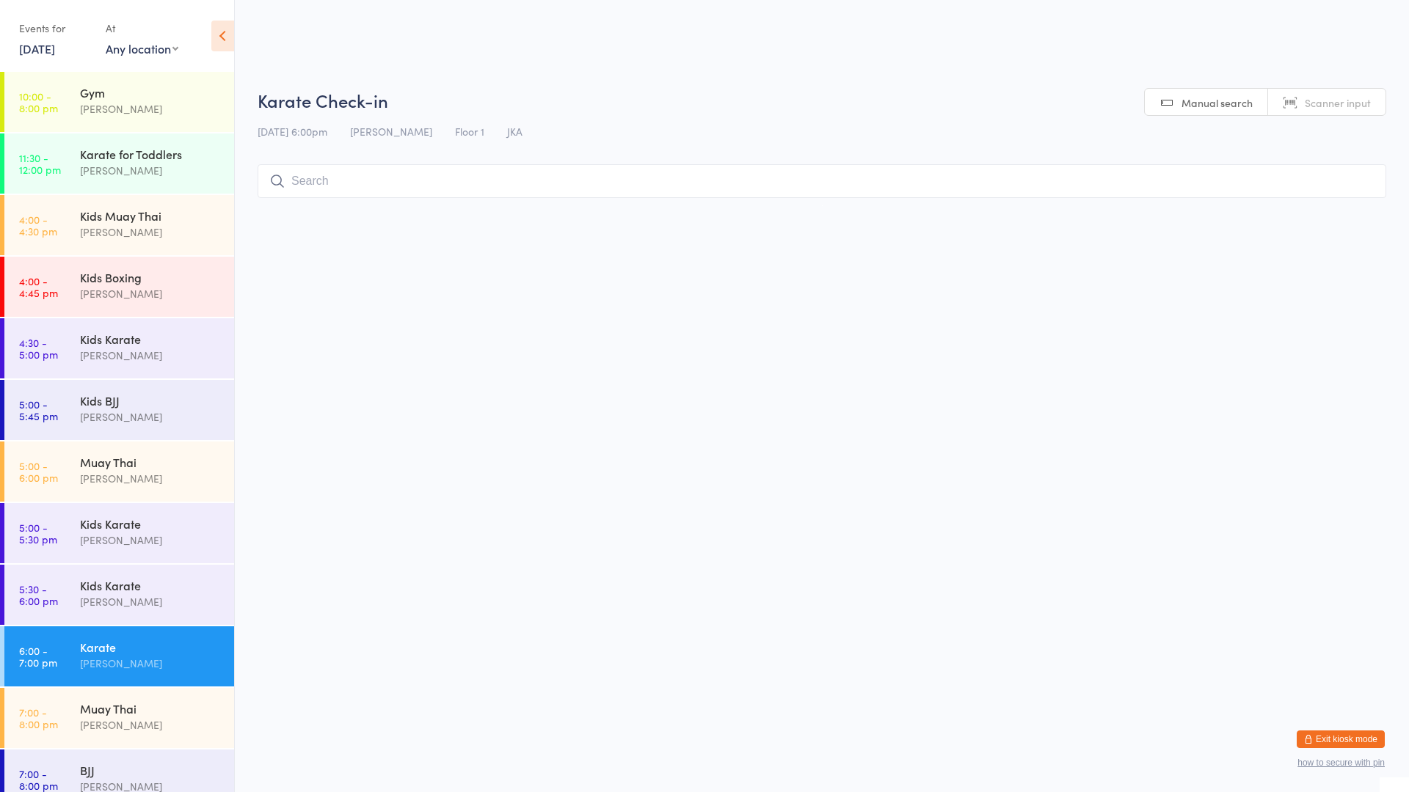
type input "9"
type input "indie"
click at [1341, 205] on button "Drop in" at bounding box center [1342, 212] width 59 height 21
click at [183, 417] on div "[PERSON_NAME]" at bounding box center [151, 417] width 142 height 17
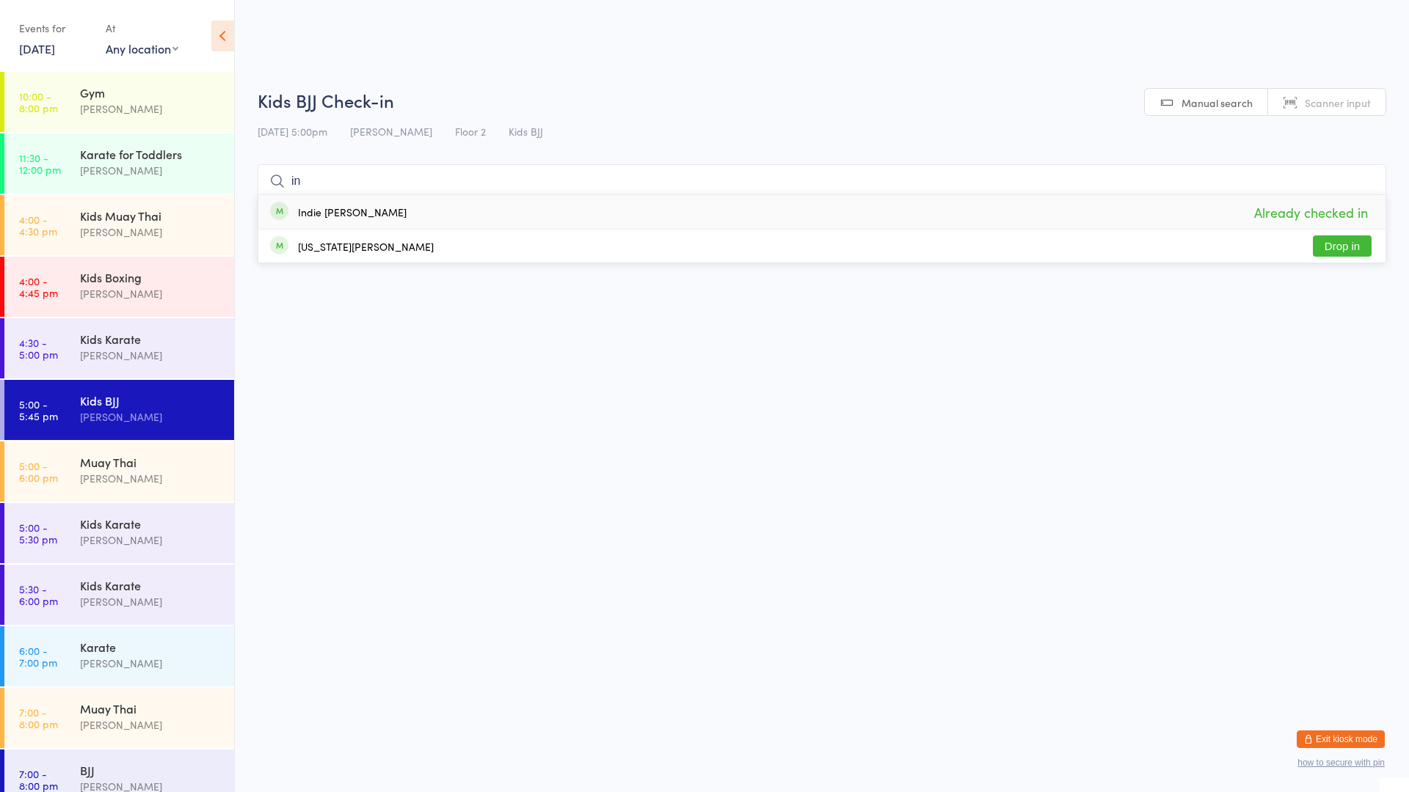
type input "i"
type input "[PERSON_NAME]"
click at [773, 216] on div "[PERSON_NAME] Drop in" at bounding box center [821, 212] width 1127 height 34
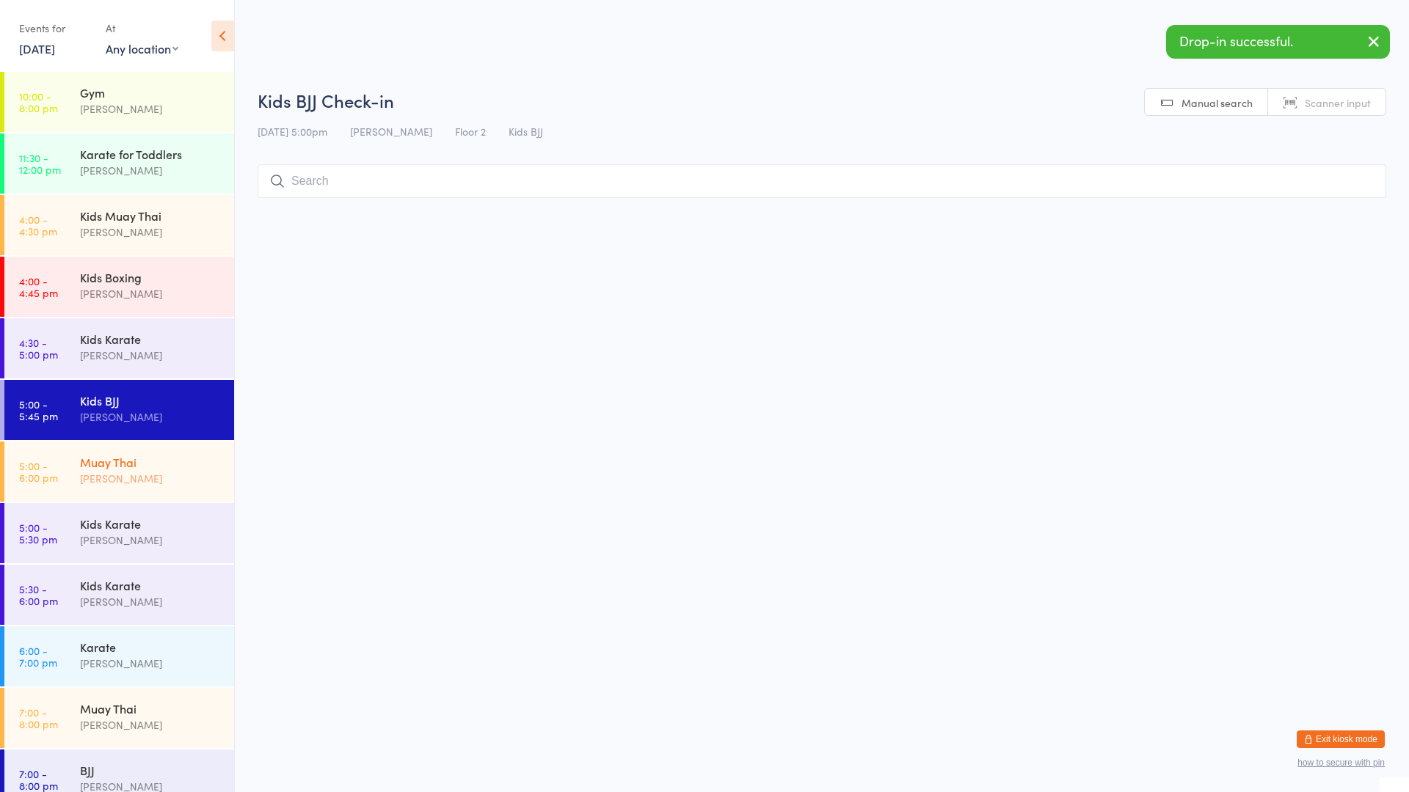
click at [75, 467] on link "5:00 - 6:00 pm Muay Thai [PERSON_NAME]" at bounding box center [119, 472] width 230 height 60
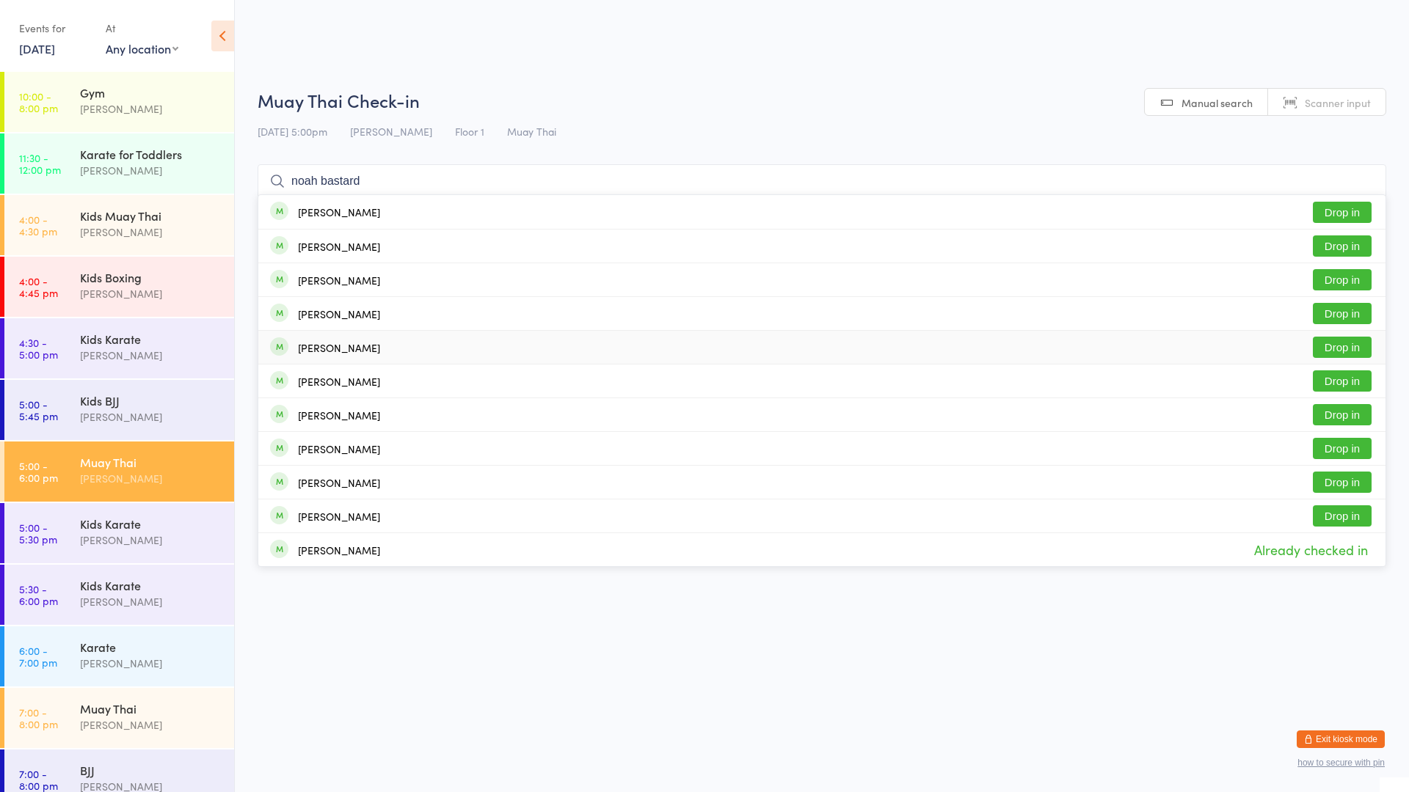
type input "noah bastard"
click at [341, 342] on div "[PERSON_NAME]" at bounding box center [339, 348] width 82 height 12
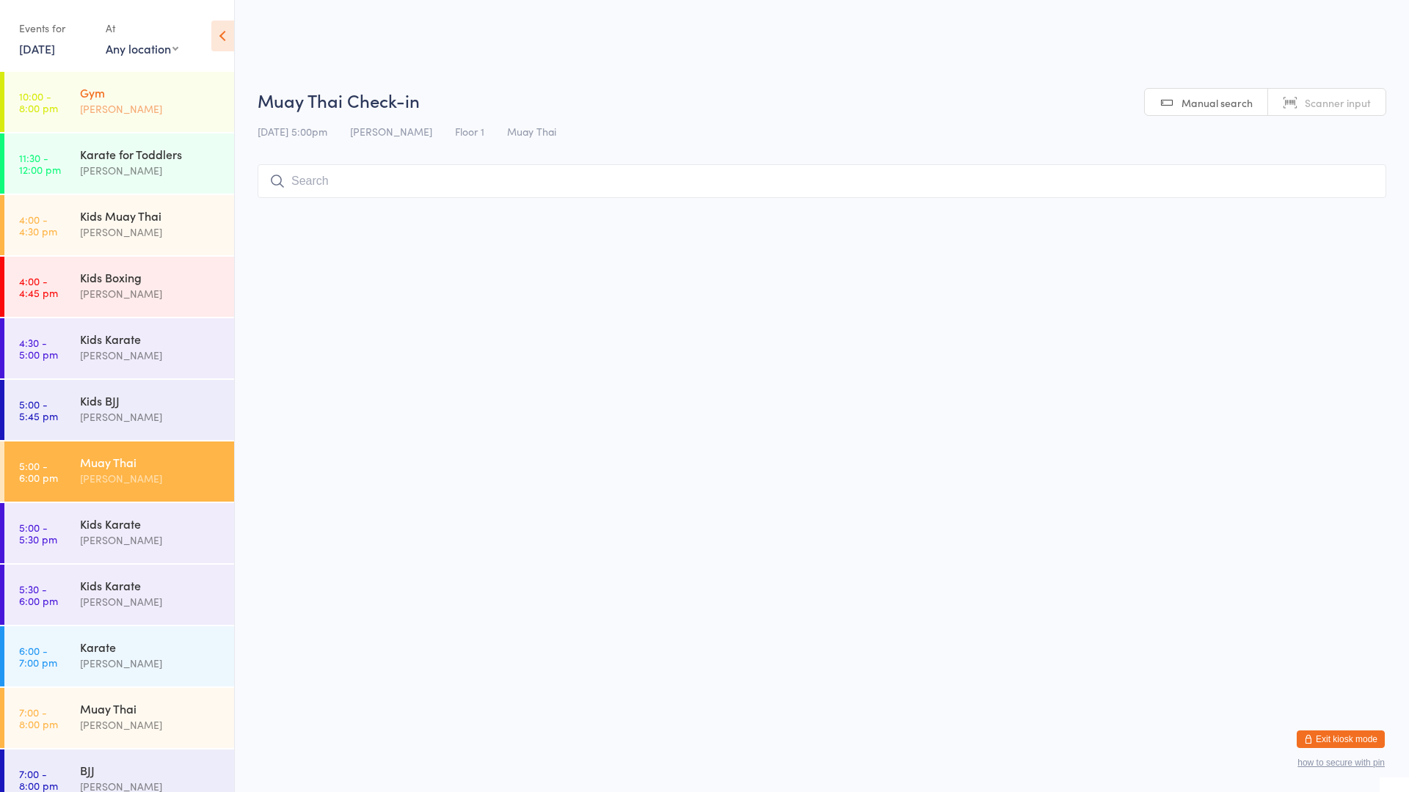
click at [125, 114] on div "[PERSON_NAME]" at bounding box center [151, 109] width 142 height 17
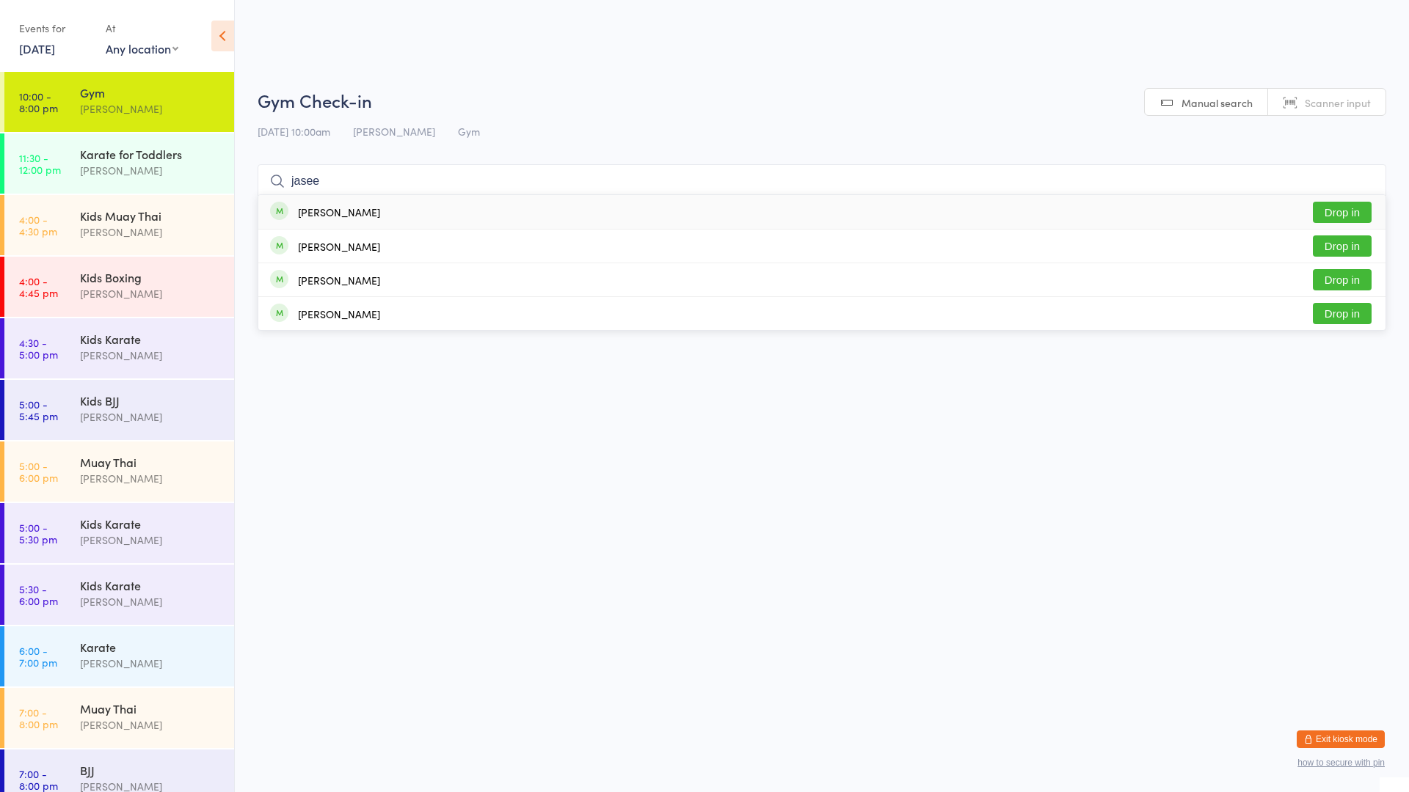
type input "jasee"
click at [357, 214] on div "[PERSON_NAME]" at bounding box center [339, 212] width 82 height 12
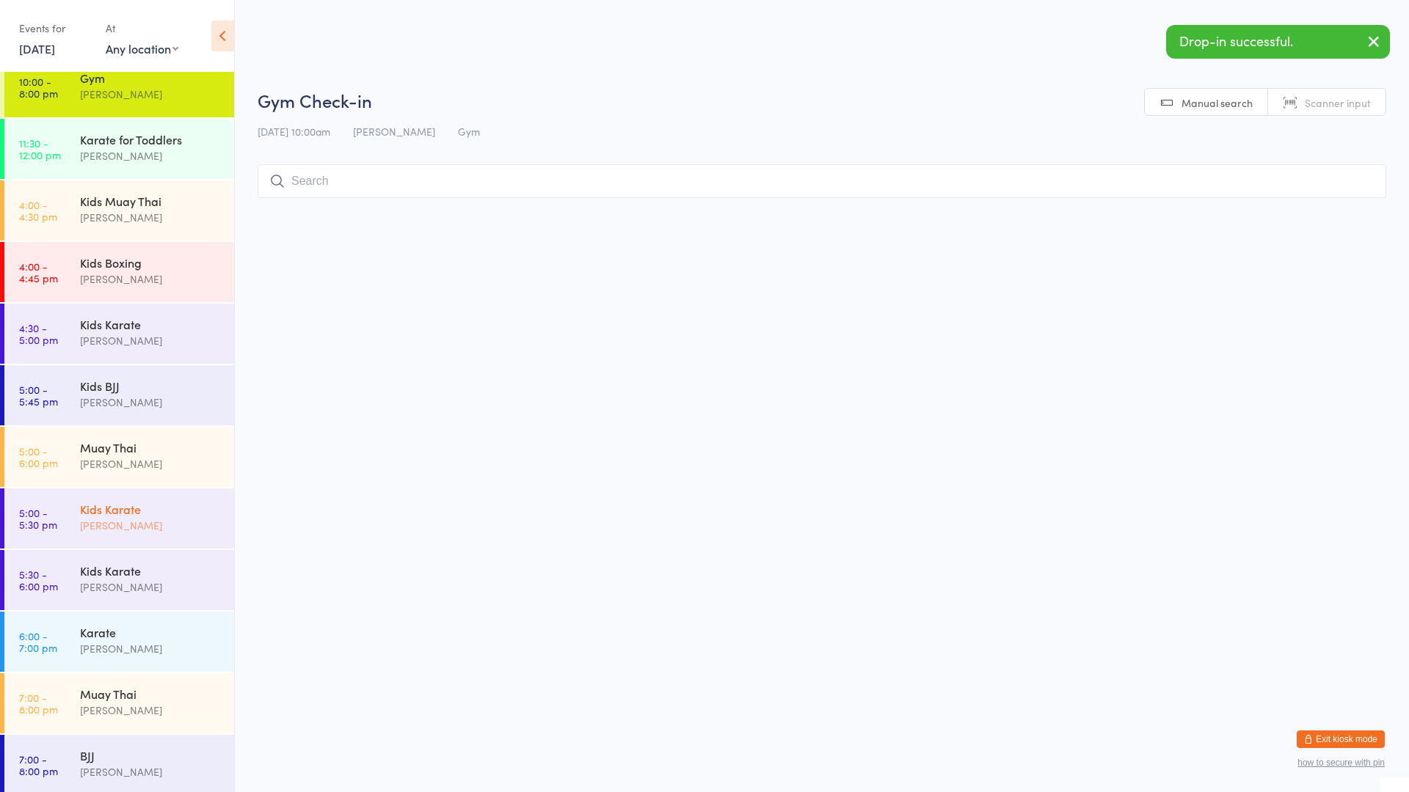
scroll to position [19, 0]
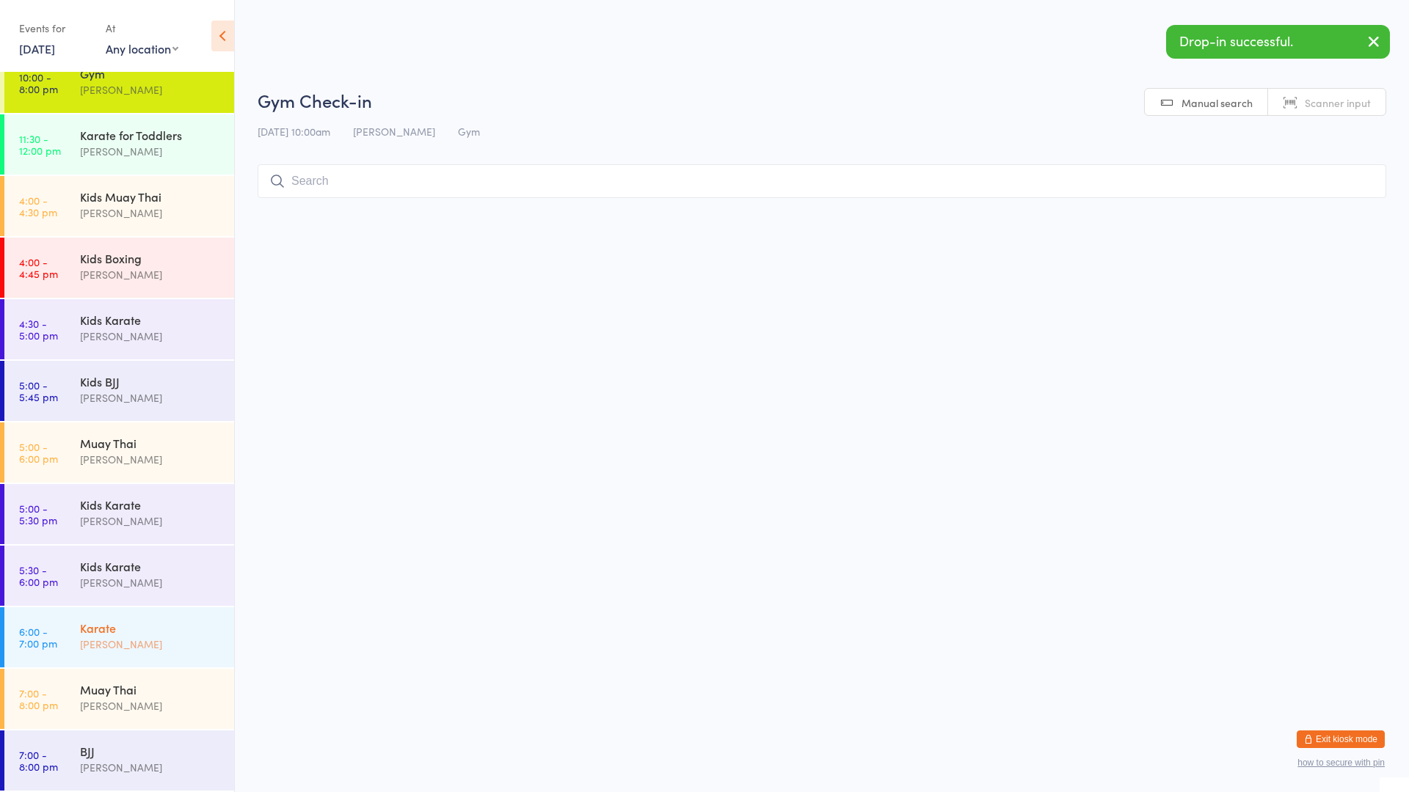
click at [139, 639] on div "[PERSON_NAME]" at bounding box center [151, 644] width 142 height 17
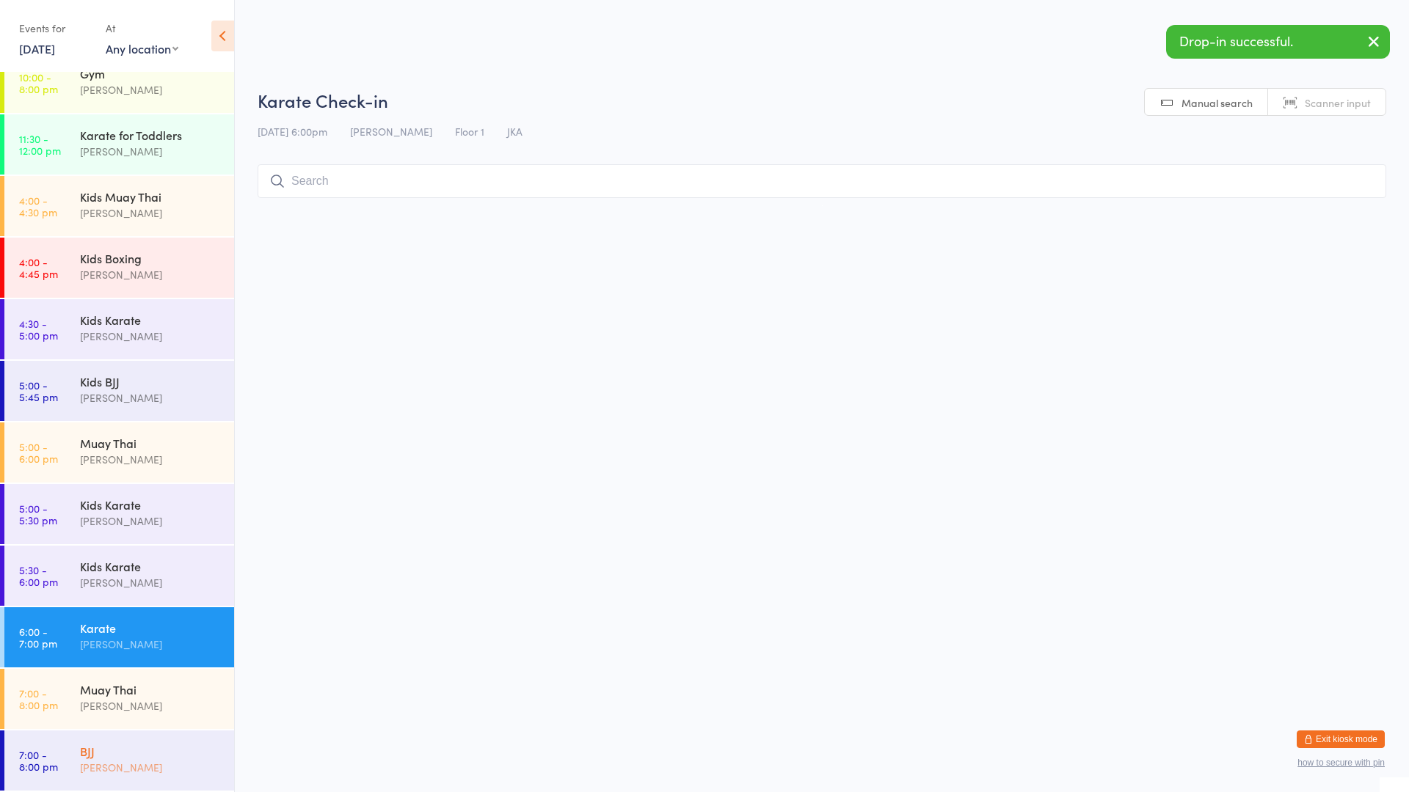
click at [134, 738] on div "BJJ [PERSON_NAME]" at bounding box center [157, 760] width 154 height 58
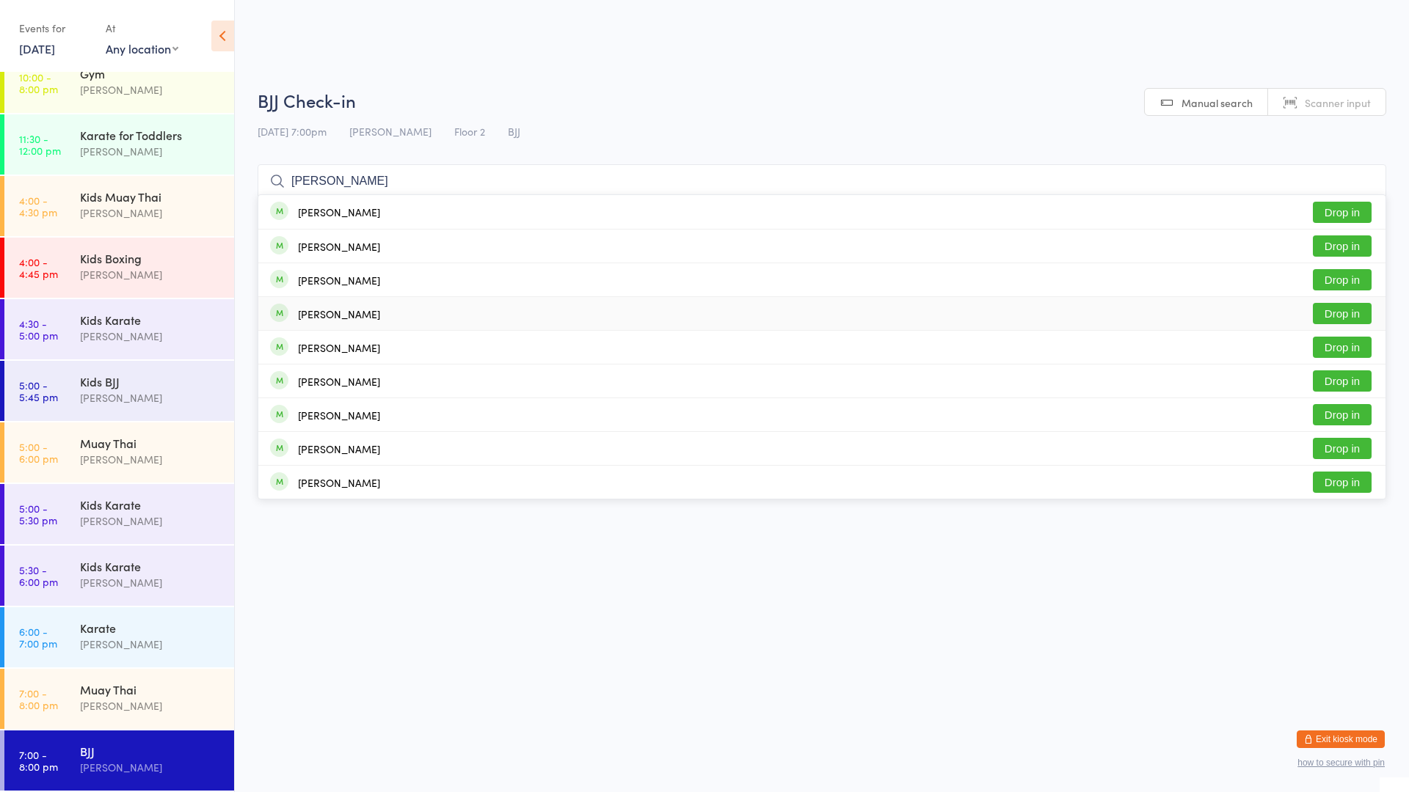
type input "[PERSON_NAME]"
click at [379, 309] on div "[PERSON_NAME] Drop in" at bounding box center [821, 313] width 1127 height 33
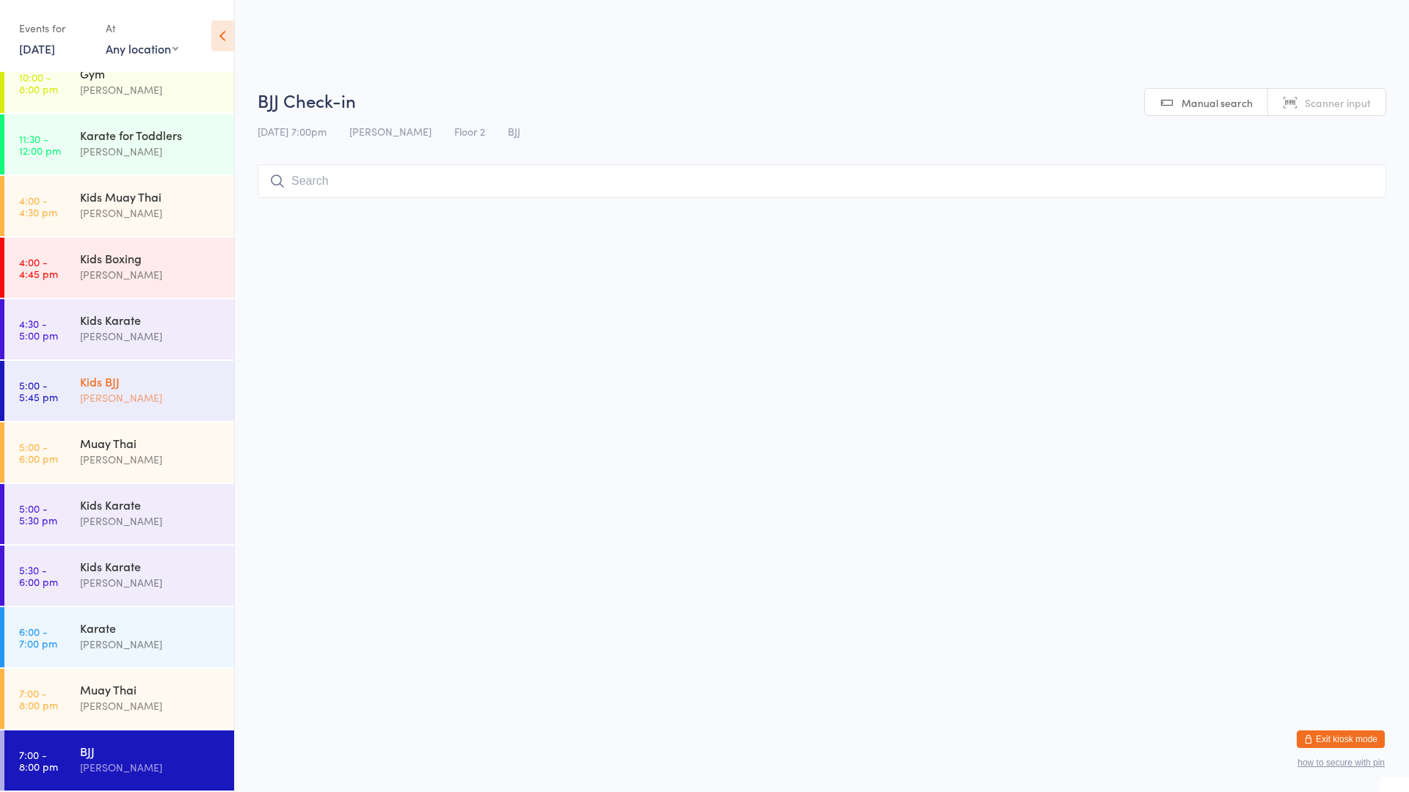
click at [161, 401] on div "[PERSON_NAME]" at bounding box center [151, 398] width 142 height 17
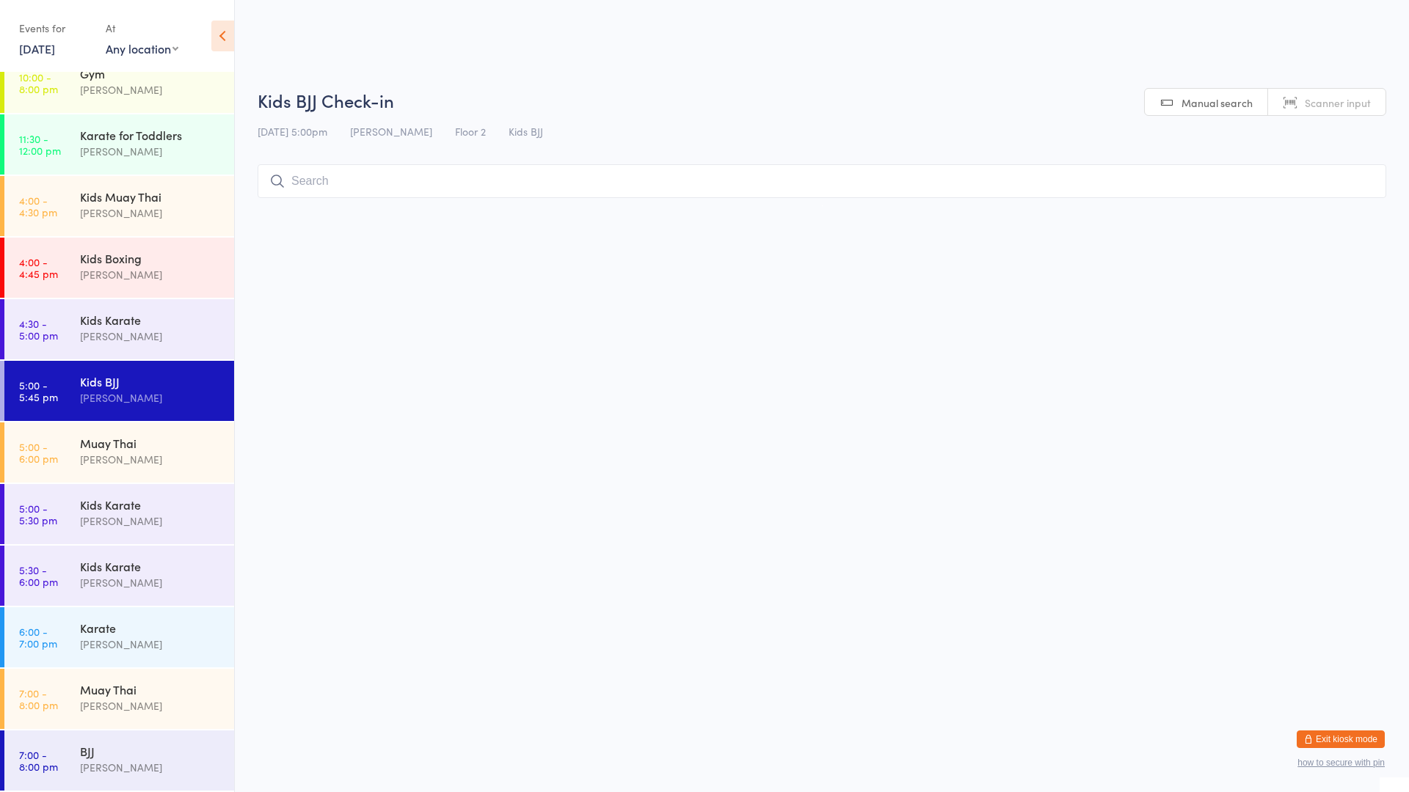
click at [400, 189] on input "search" at bounding box center [822, 181] width 1129 height 34
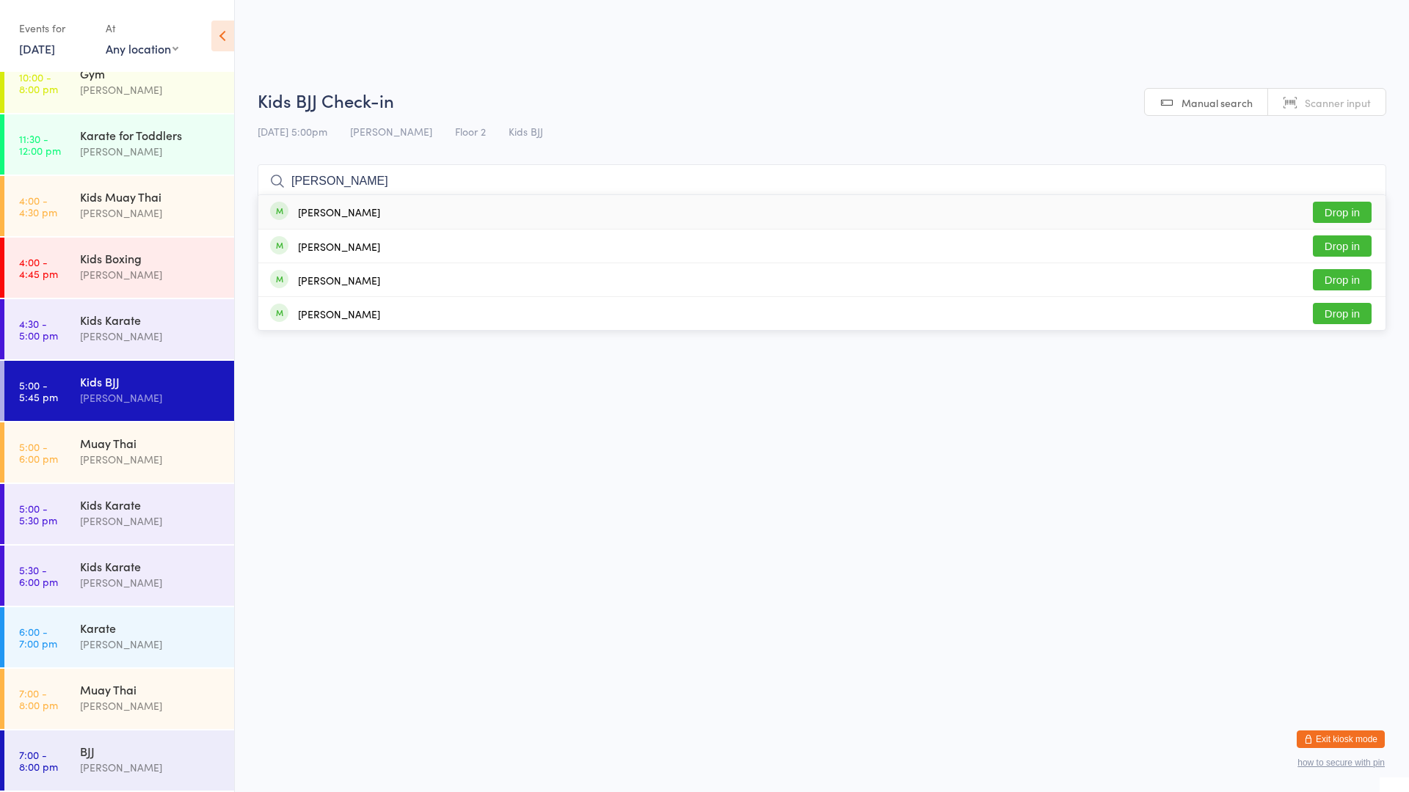
type input "[PERSON_NAME]"
click at [1342, 218] on button "Drop in" at bounding box center [1342, 212] width 59 height 21
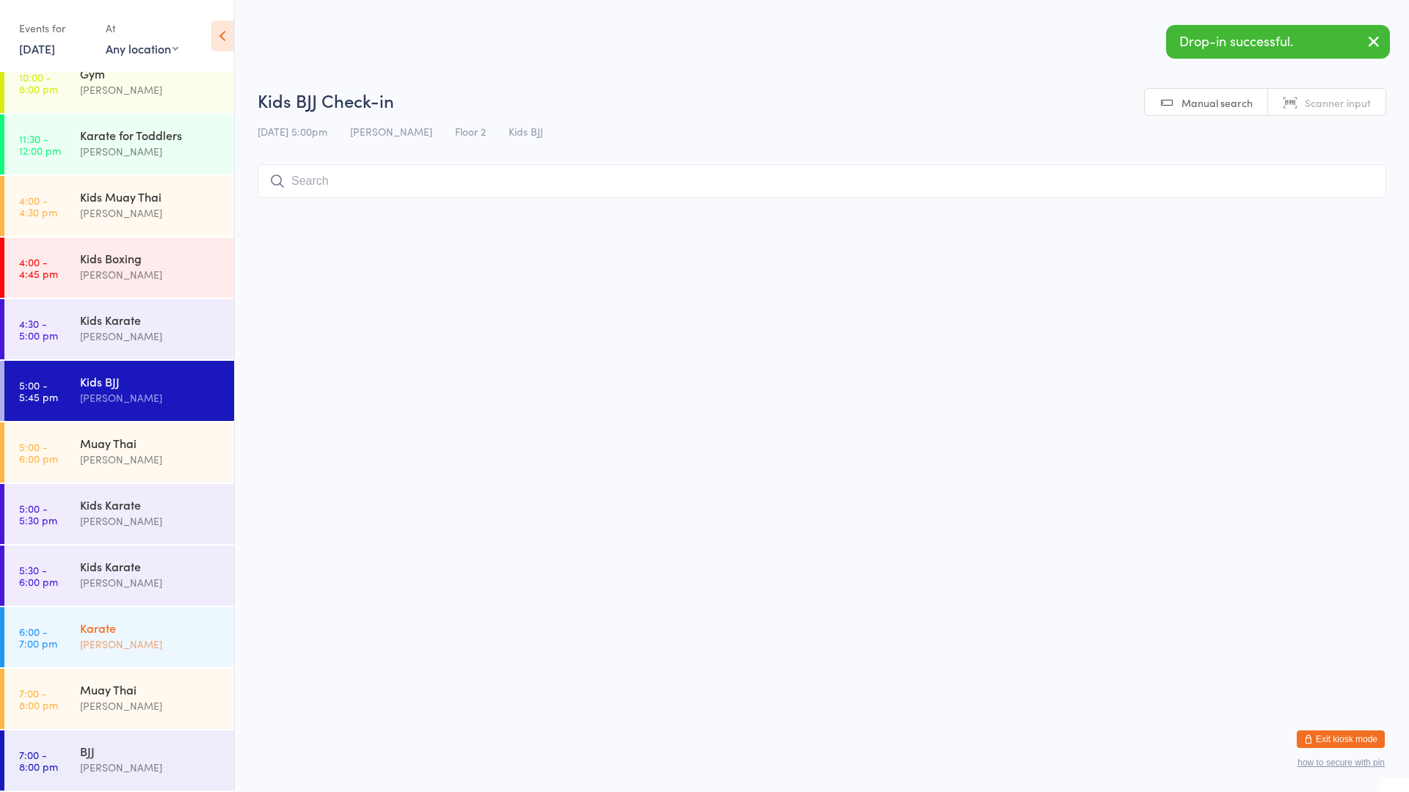
click at [122, 637] on div "[PERSON_NAME]" at bounding box center [151, 644] width 142 height 17
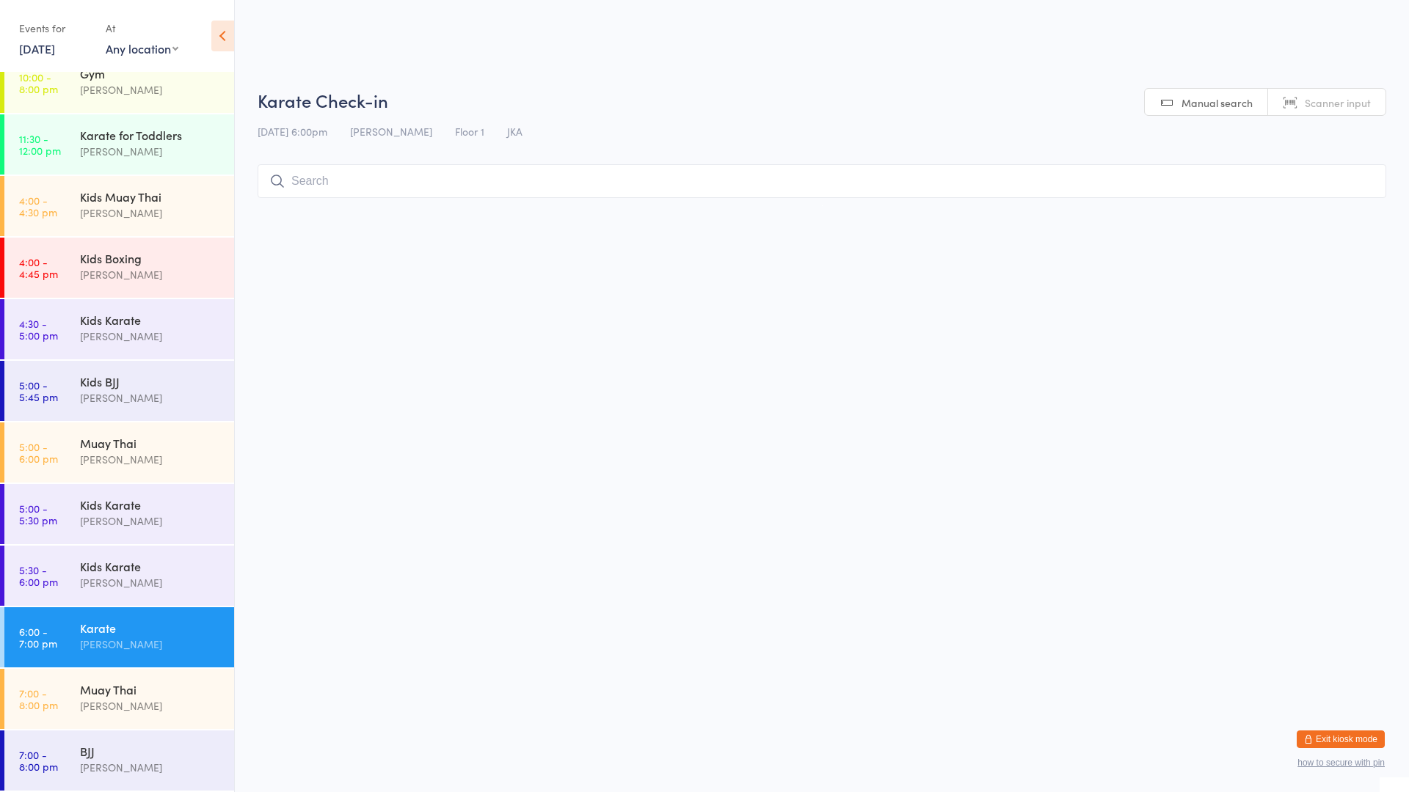
click at [346, 181] on input "search" at bounding box center [822, 181] width 1129 height 34
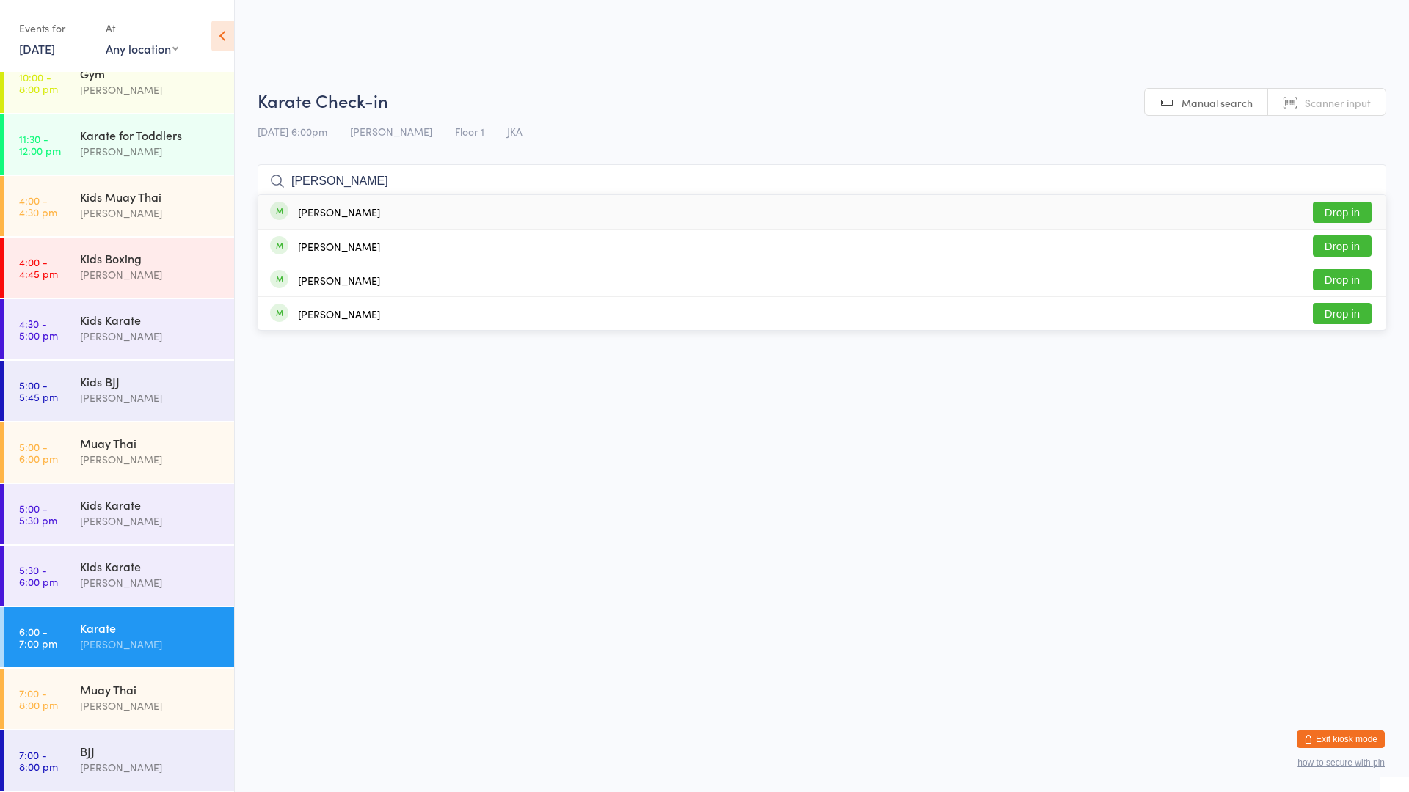
type input "[PERSON_NAME]"
click at [1340, 211] on button "Drop in" at bounding box center [1342, 212] width 59 height 21
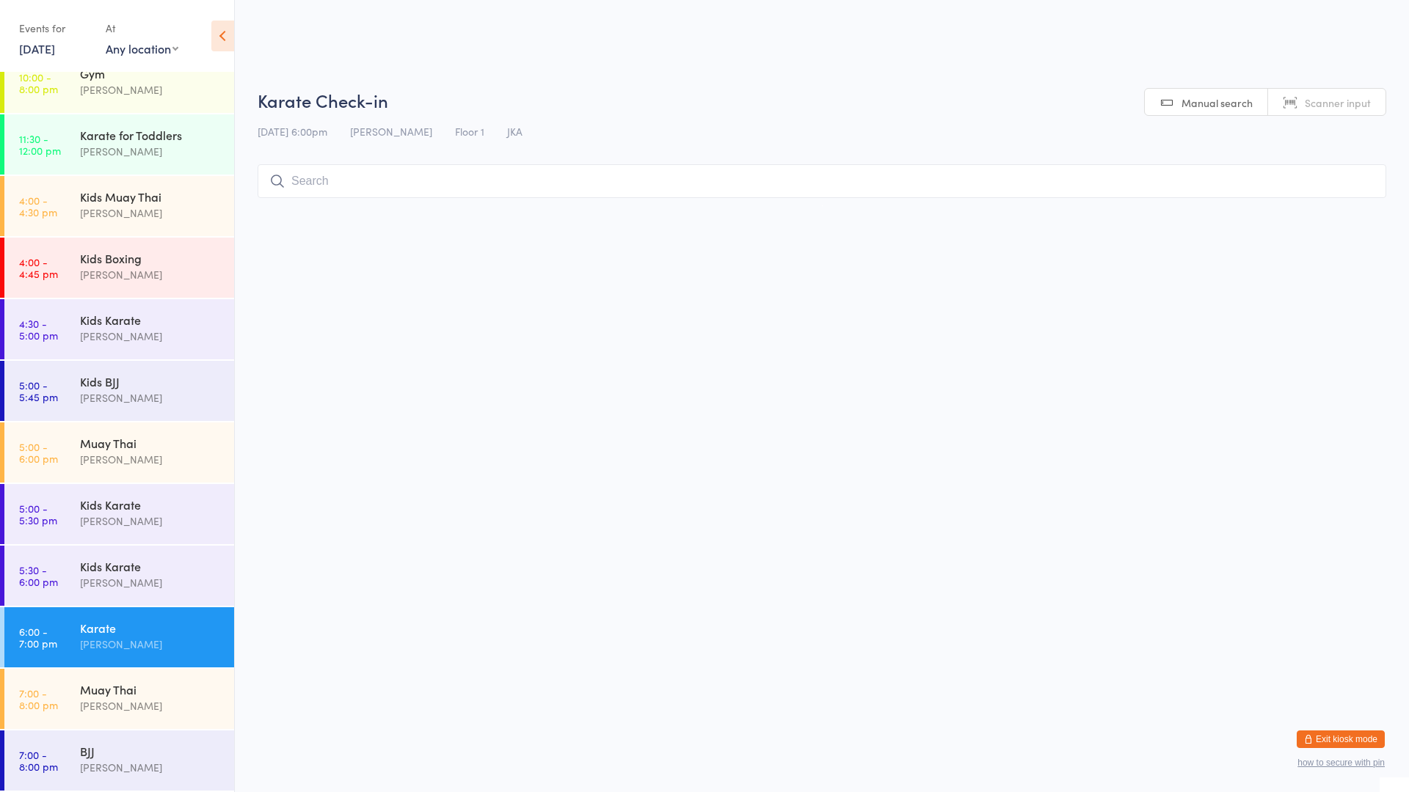
click at [119, 627] on div "Karate" at bounding box center [151, 628] width 142 height 16
click at [291, 175] on input "search" at bounding box center [822, 181] width 1129 height 34
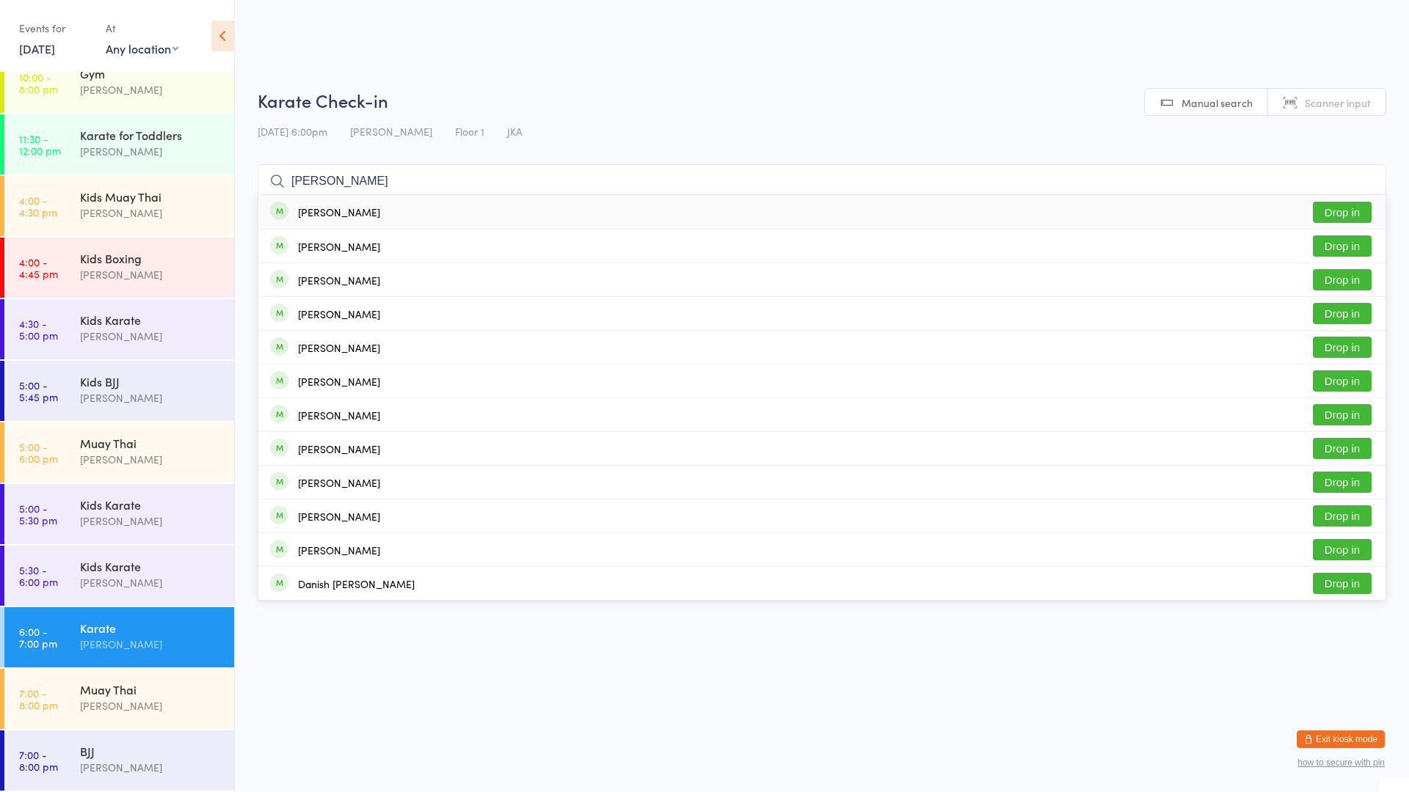
type input "[PERSON_NAME]"
click at [1341, 205] on button "Drop in" at bounding box center [1342, 212] width 59 height 21
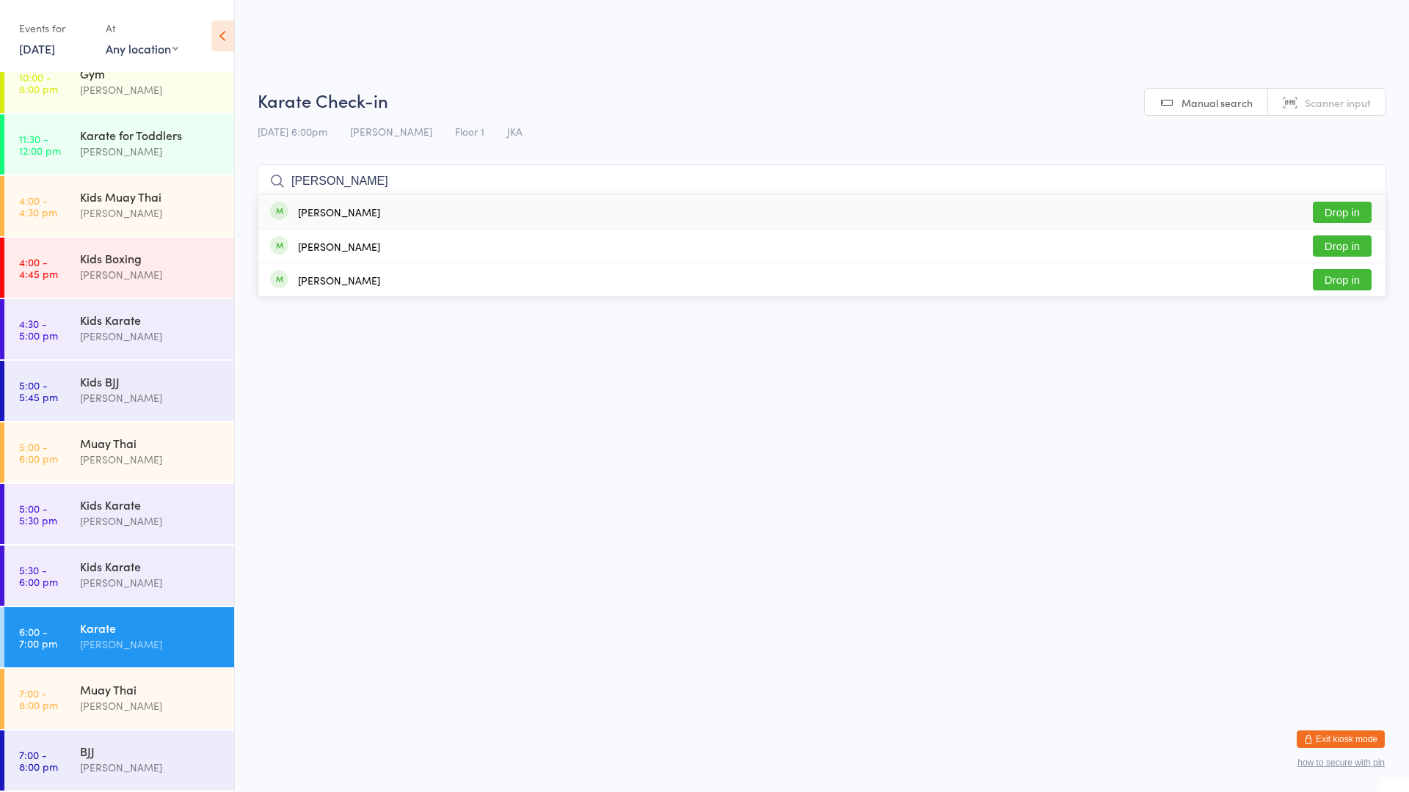
type input "[PERSON_NAME]"
click at [338, 214] on div "[PERSON_NAME]" at bounding box center [339, 212] width 82 height 12
type input "reet"
click at [1330, 207] on button "Drop in" at bounding box center [1342, 212] width 59 height 21
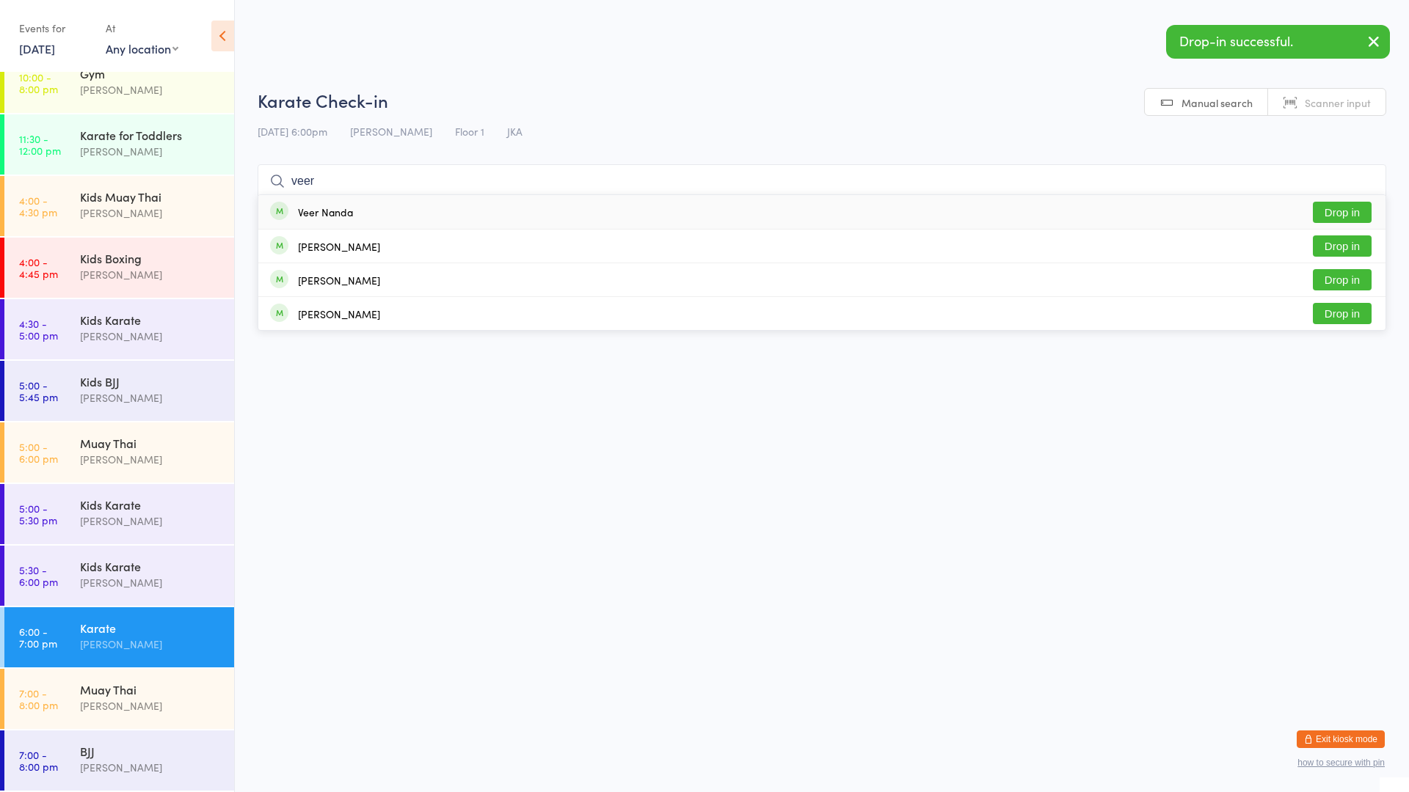
type input "veer"
click at [1333, 214] on button "Drop in" at bounding box center [1342, 212] width 59 height 21
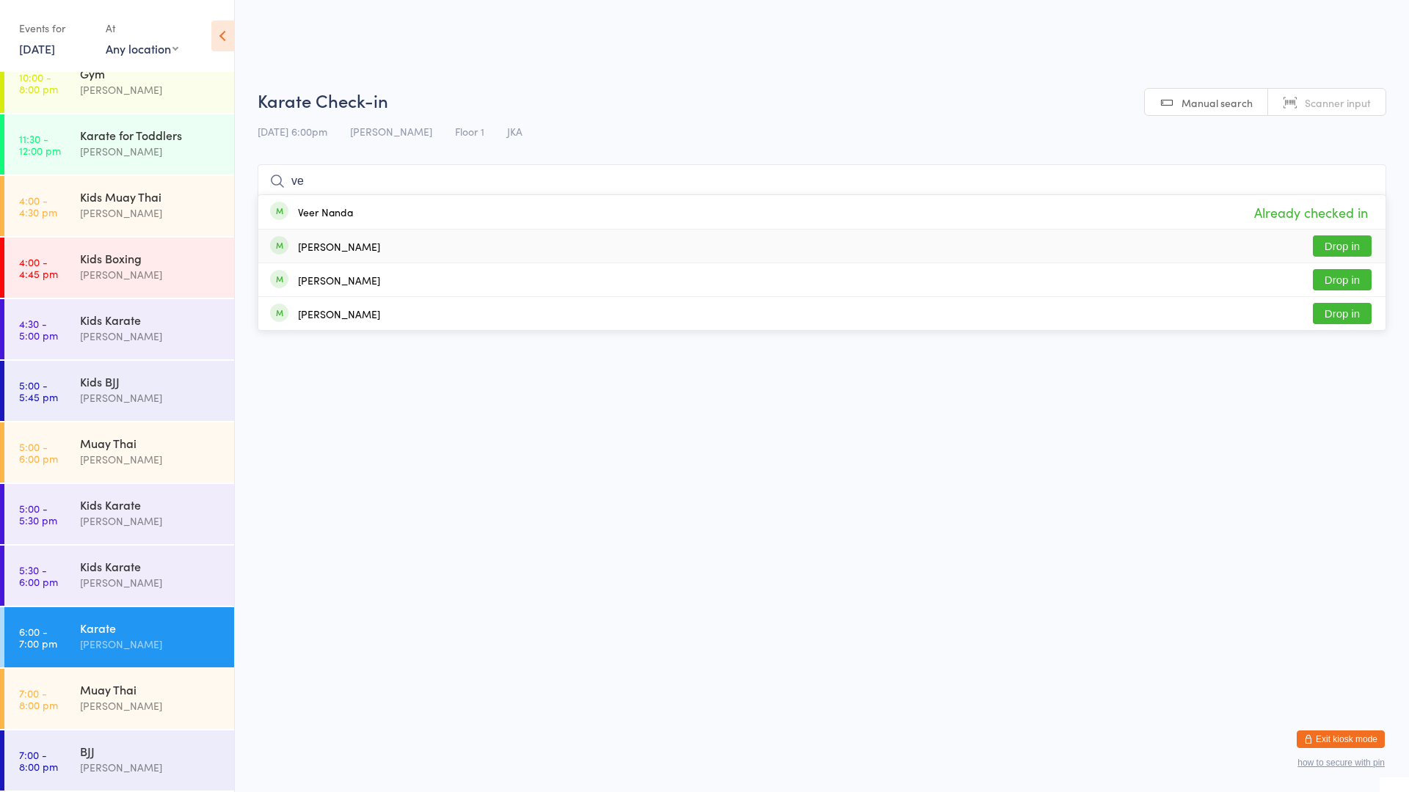
type input "v"
type input "r"
type input "v"
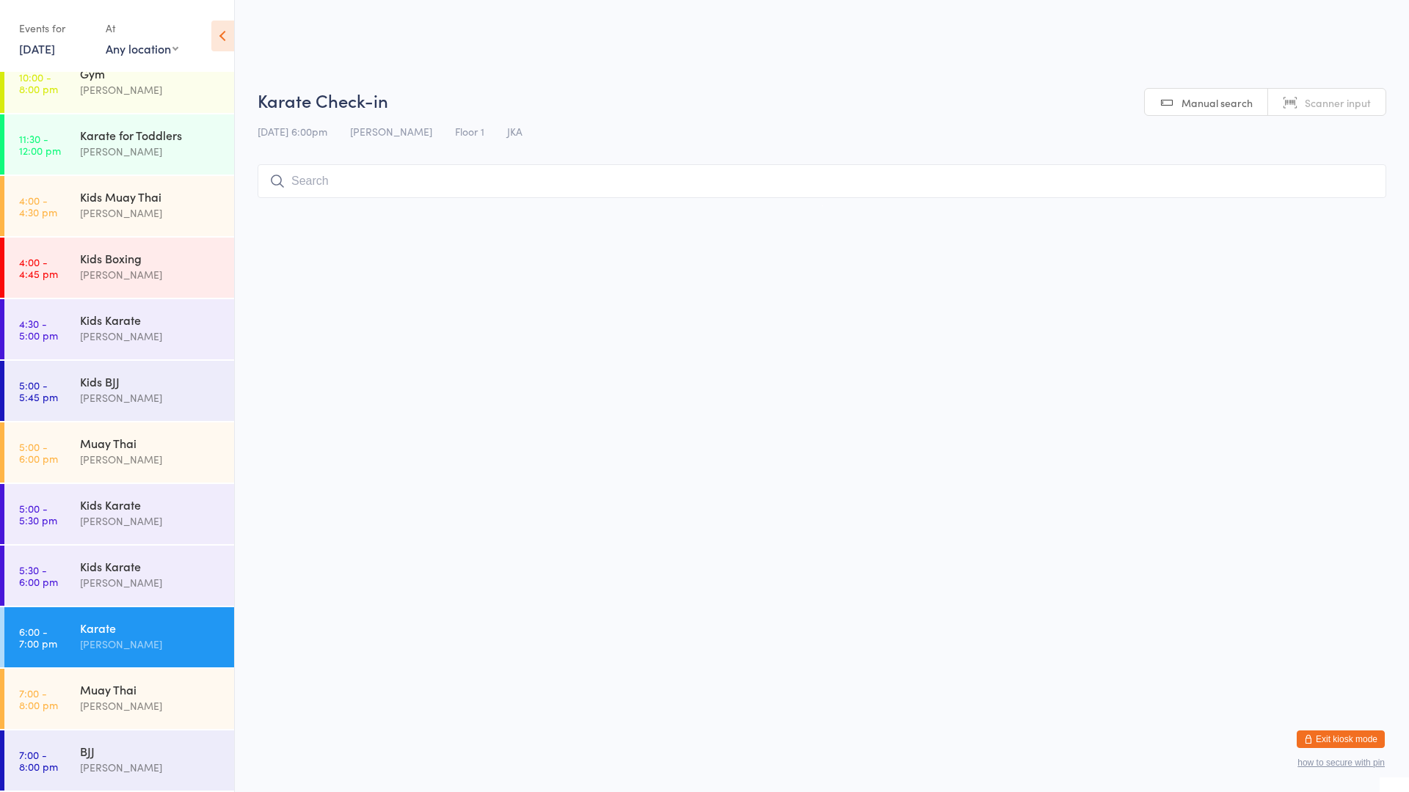
drag, startPoint x: 348, startPoint y: 189, endPoint x: 339, endPoint y: 184, distance: 10.2
click at [340, 186] on input "search" at bounding box center [822, 181] width 1129 height 34
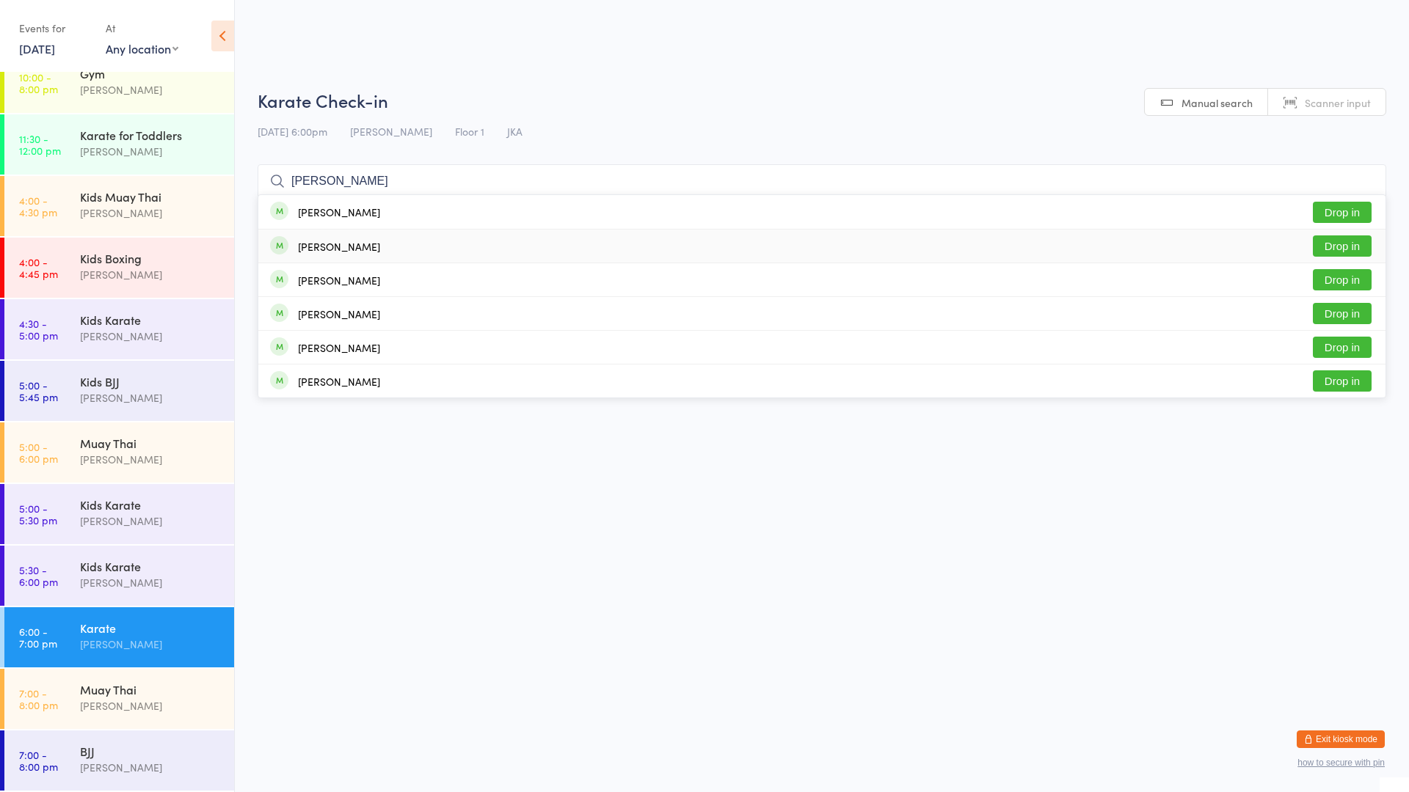
type input "[PERSON_NAME]"
click at [374, 250] on div "[PERSON_NAME] Drop in" at bounding box center [821, 246] width 1127 height 33
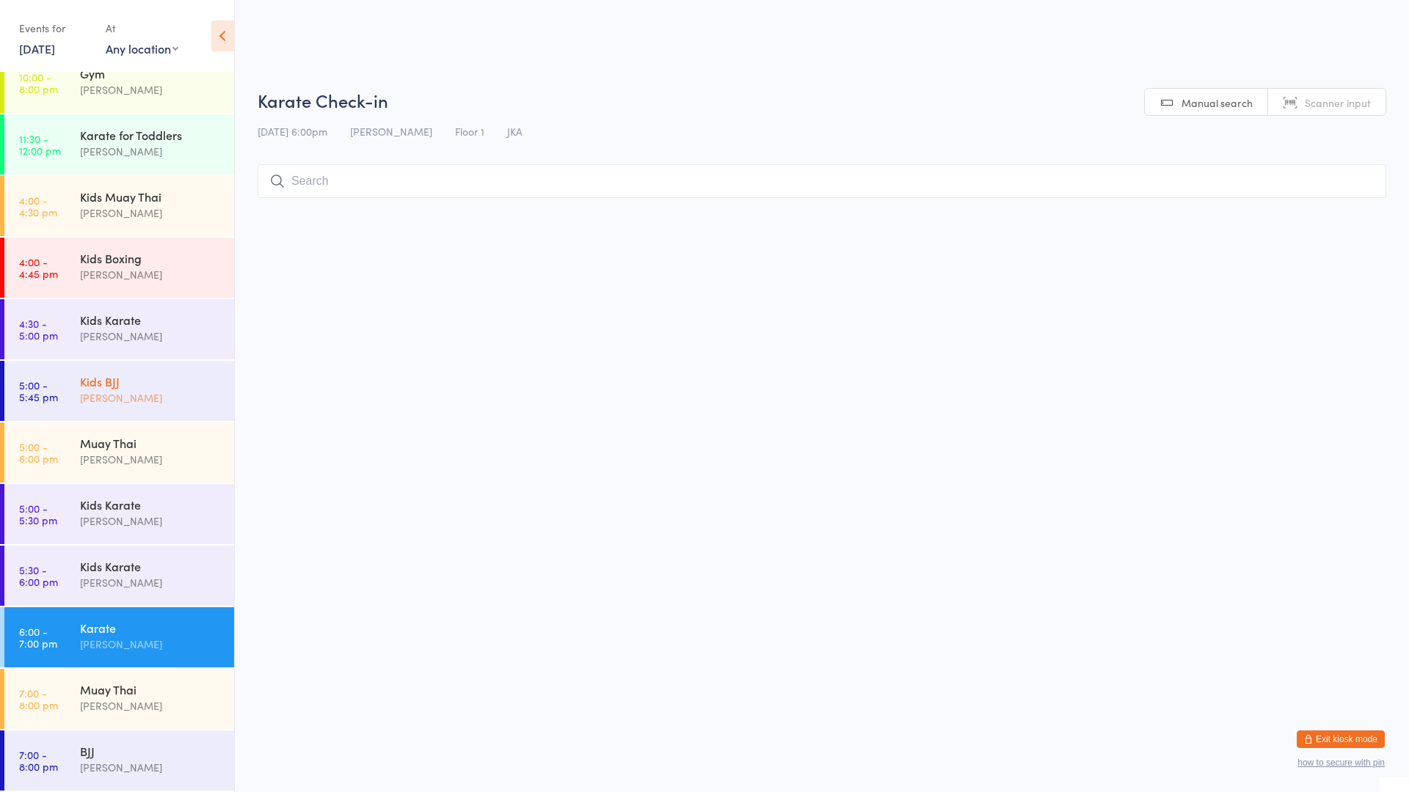
click at [111, 405] on div "[PERSON_NAME]" at bounding box center [151, 398] width 142 height 17
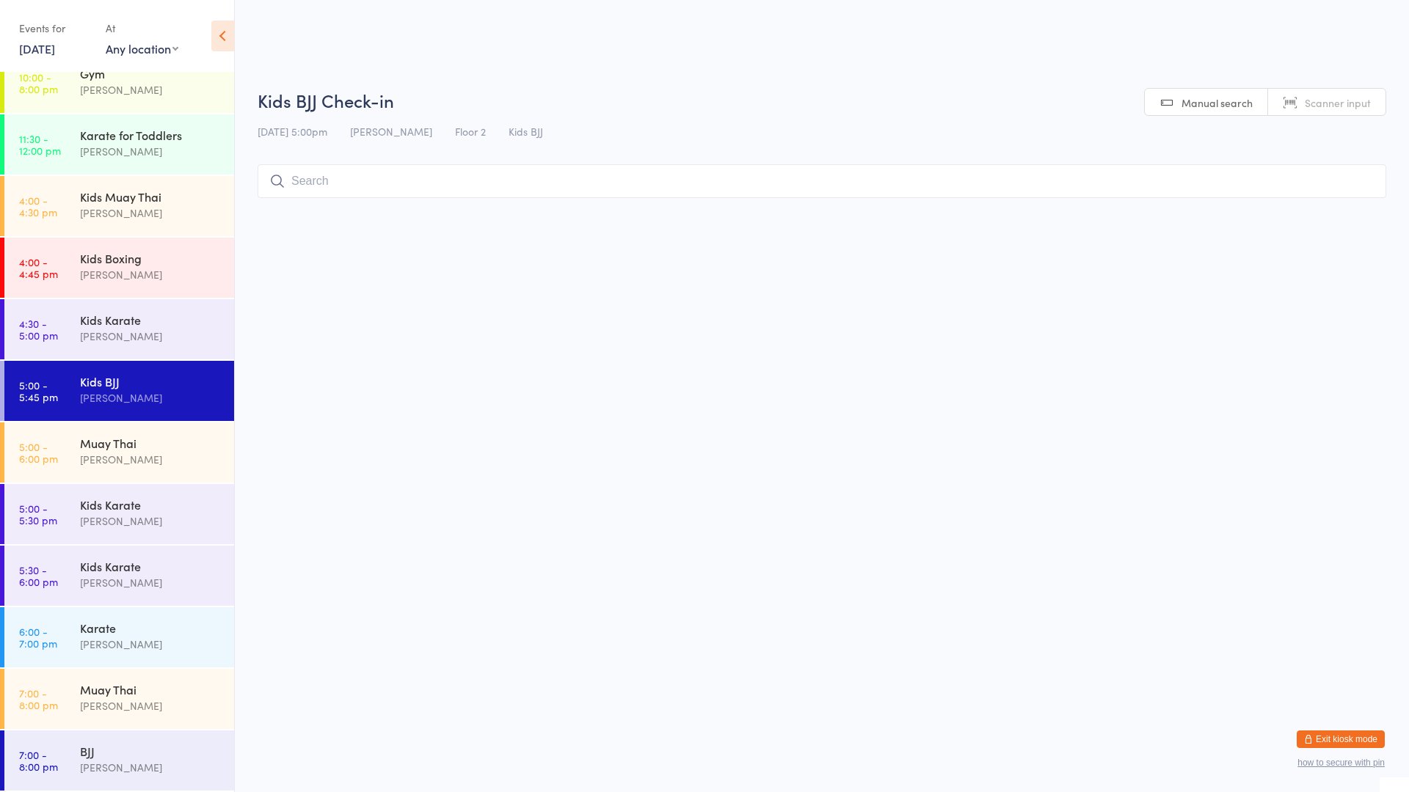
click at [365, 176] on input "search" at bounding box center [822, 181] width 1129 height 34
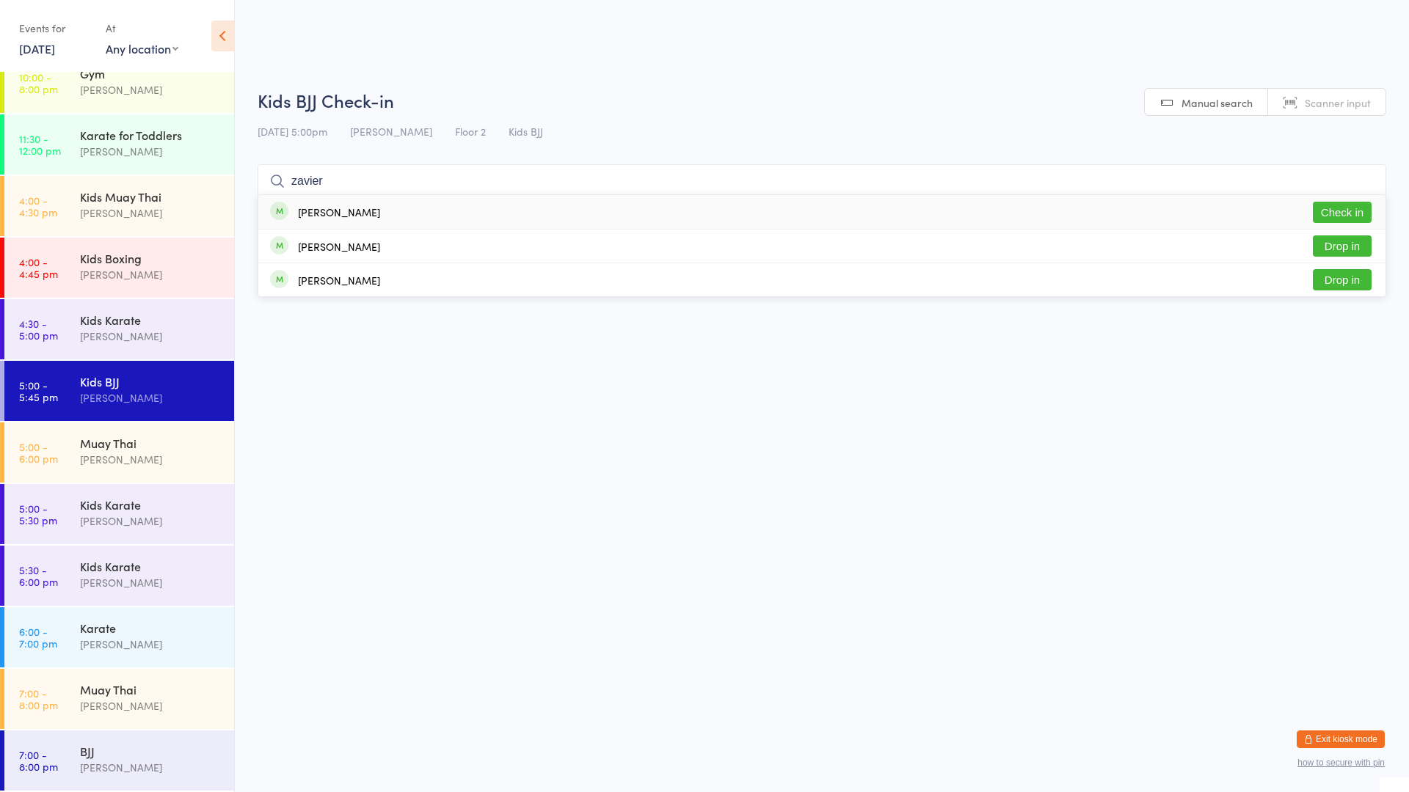
type input "zavier"
click at [362, 206] on div "[PERSON_NAME]" at bounding box center [339, 212] width 82 height 12
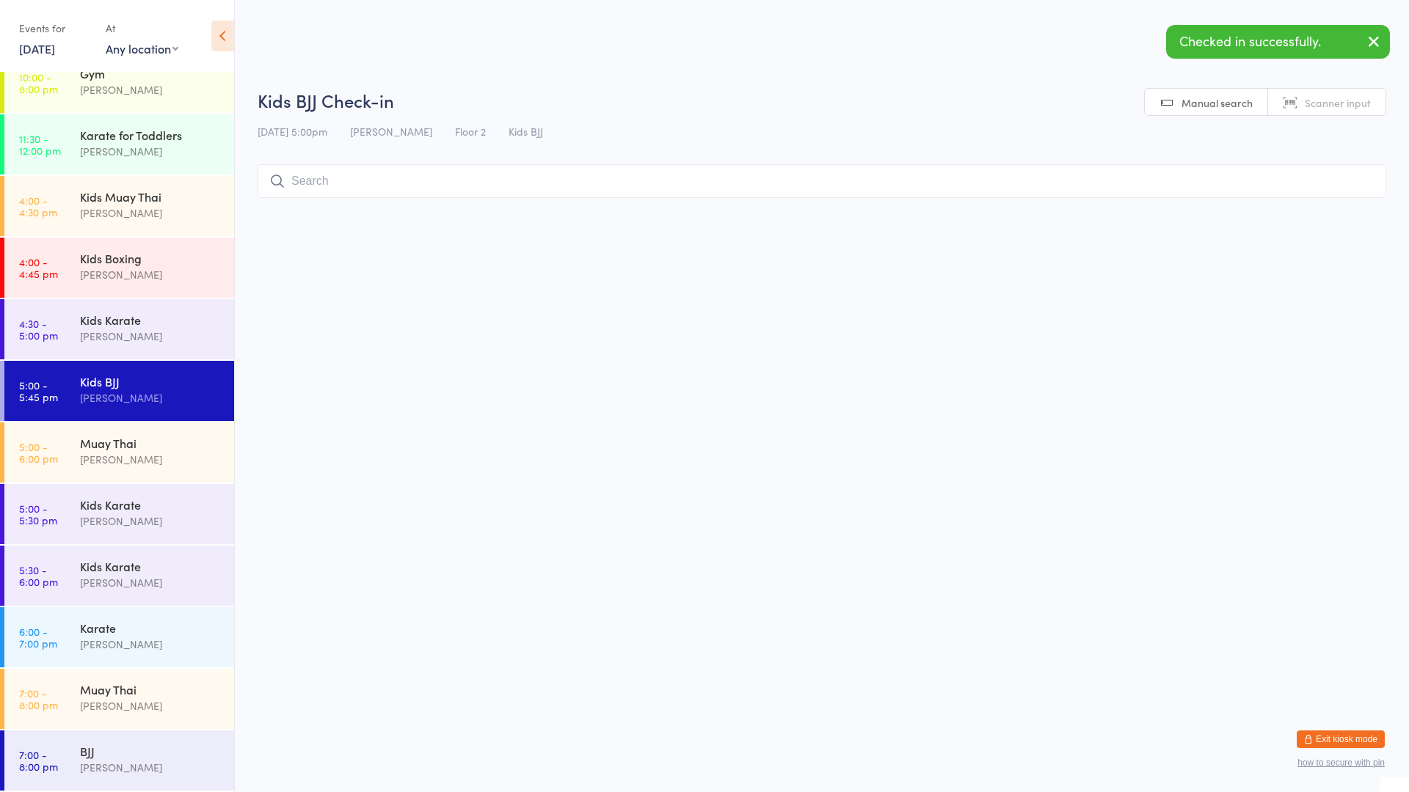
click at [346, 183] on input "search" at bounding box center [822, 181] width 1129 height 34
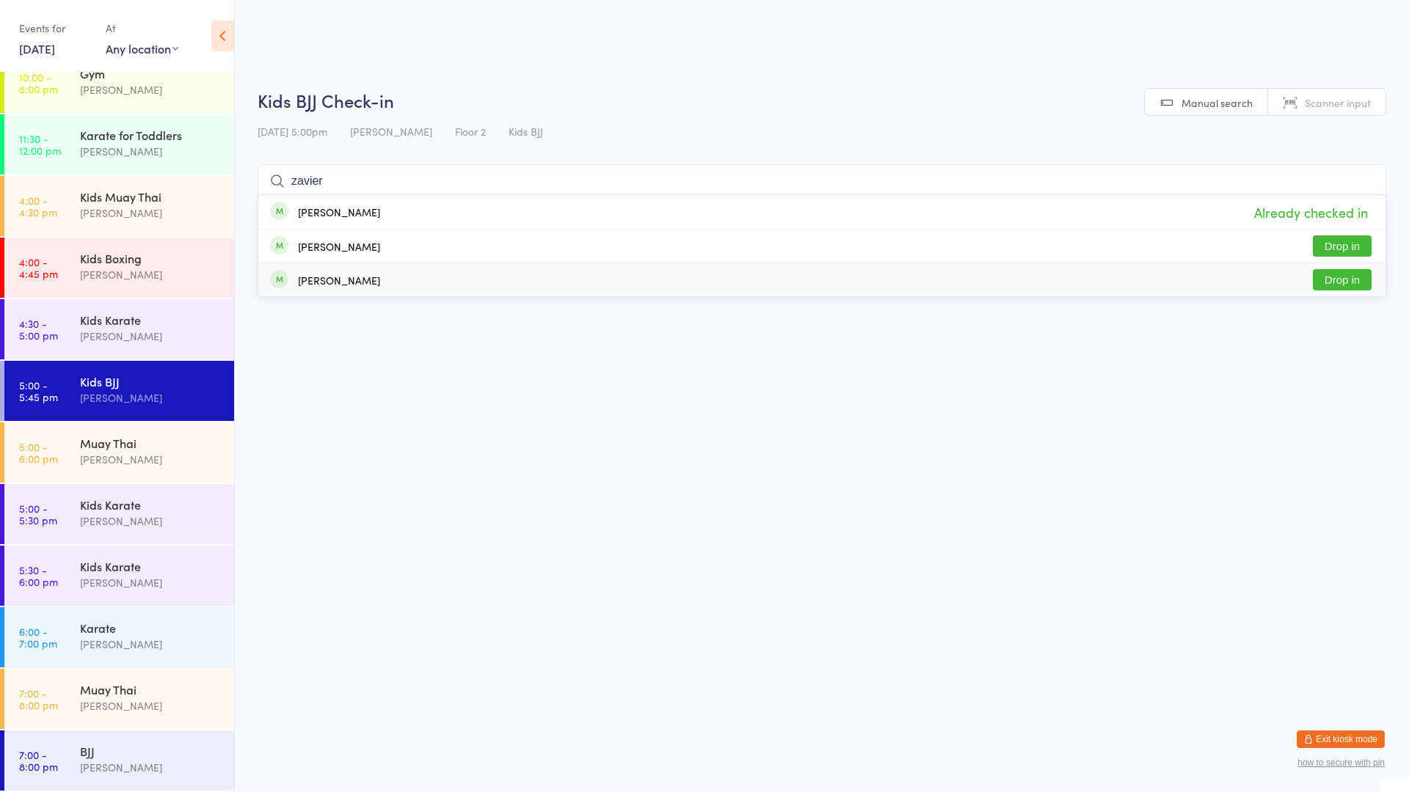
type input "zavier"
click at [472, 462] on html "You have now entered Kiosk Mode. Members will be able to check themselves in us…" at bounding box center [704, 396] width 1409 height 792
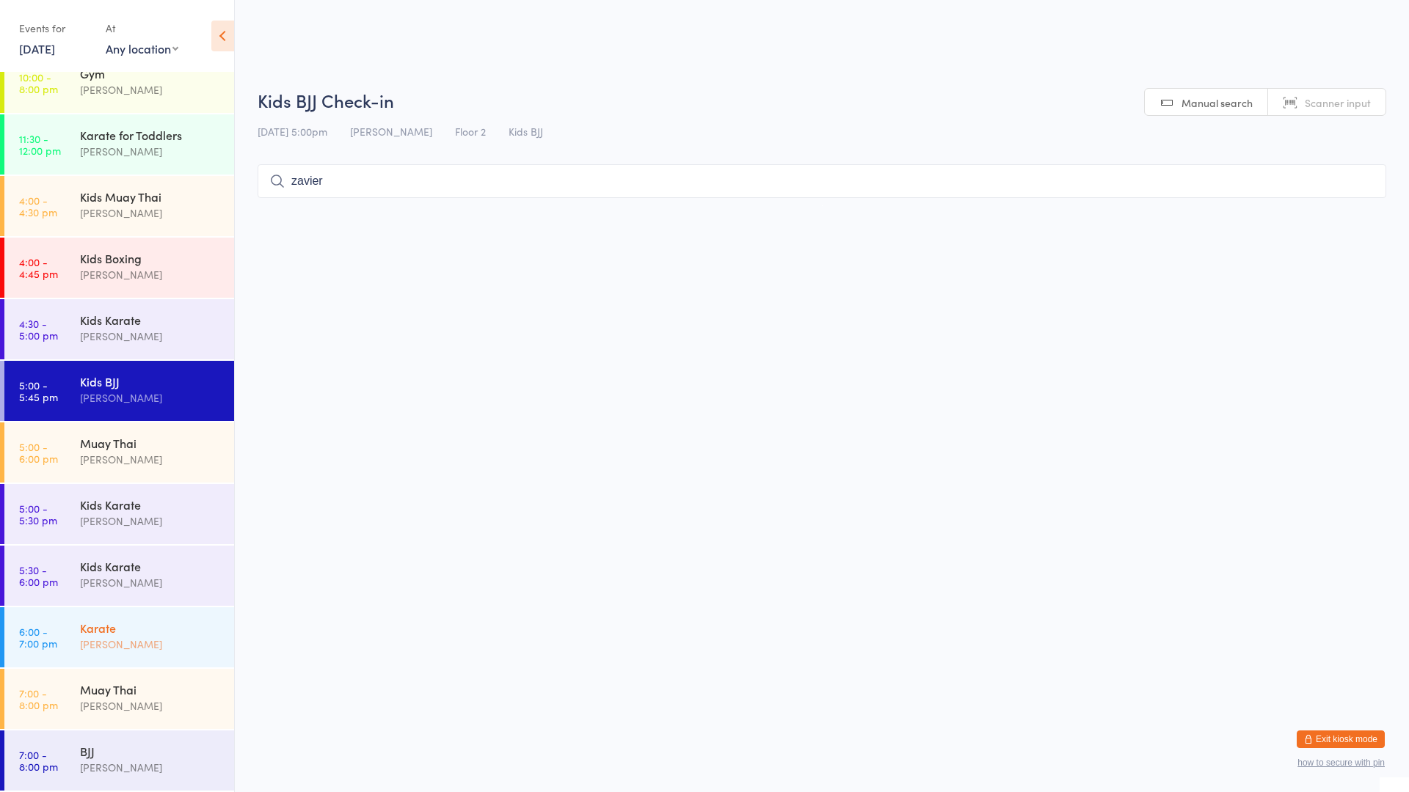
click at [101, 645] on div "[PERSON_NAME]" at bounding box center [151, 644] width 142 height 17
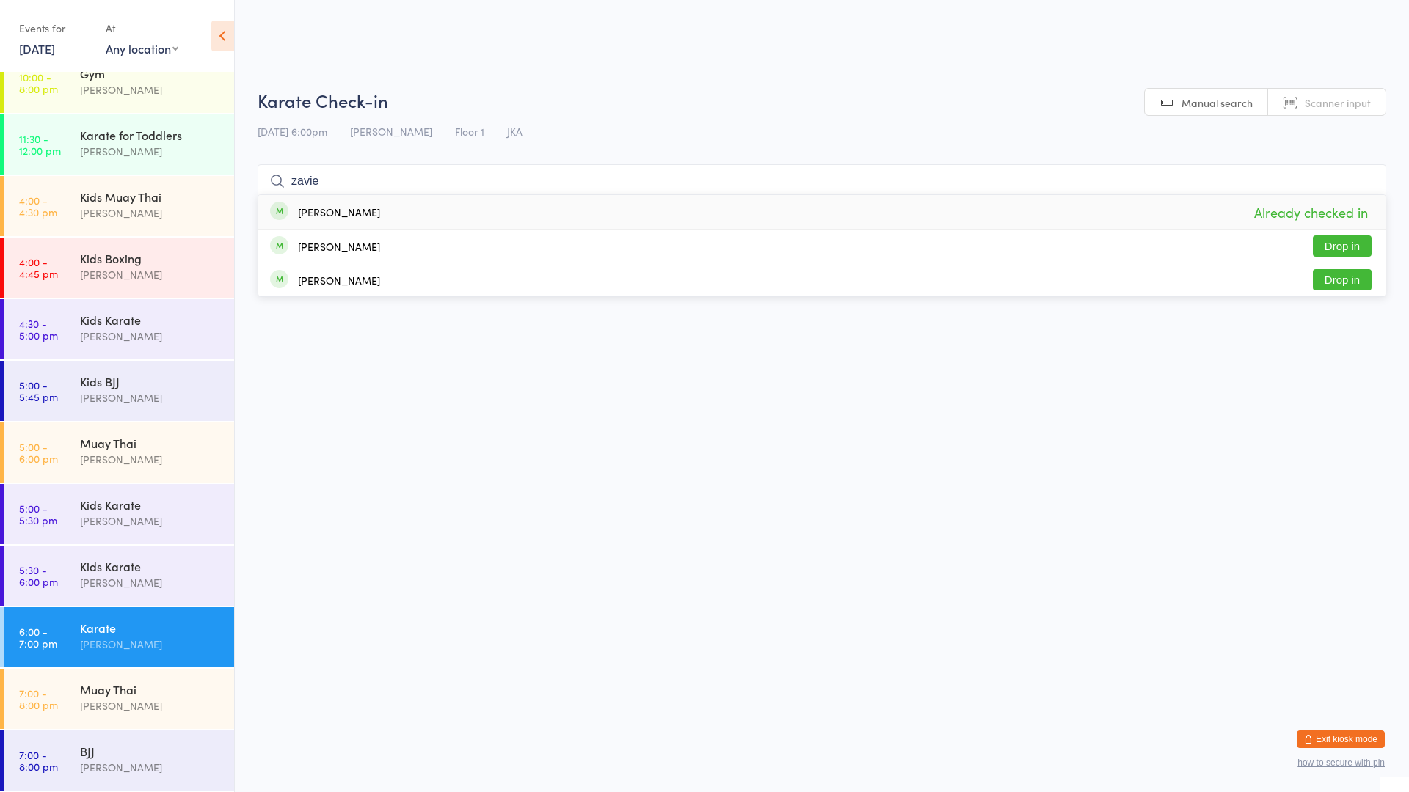
type input "zavie"
click at [482, 556] on html "You have now entered Kiosk Mode. Members will be able to check themselves in us…" at bounding box center [704, 396] width 1409 height 792
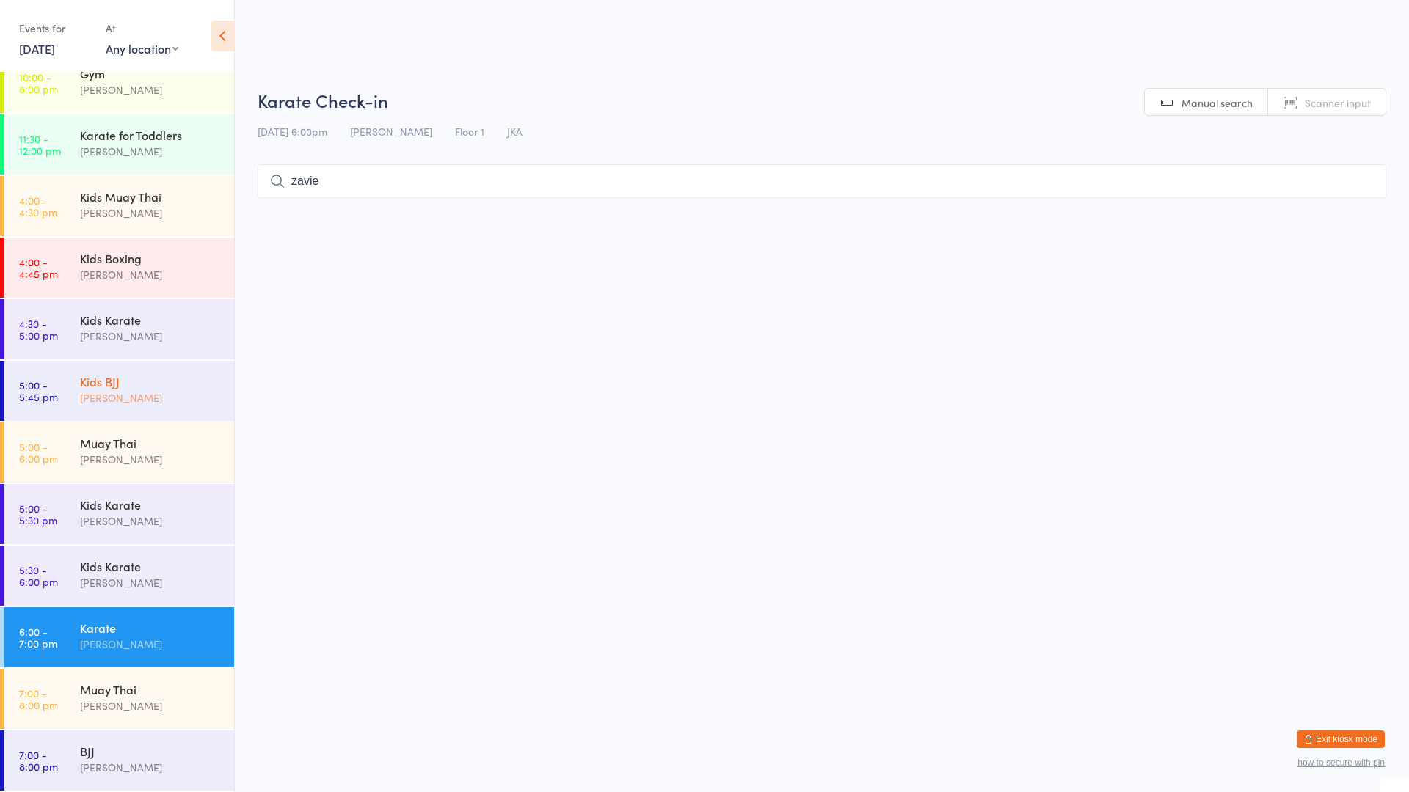
click at [83, 377] on div "Kids BJJ" at bounding box center [151, 381] width 142 height 16
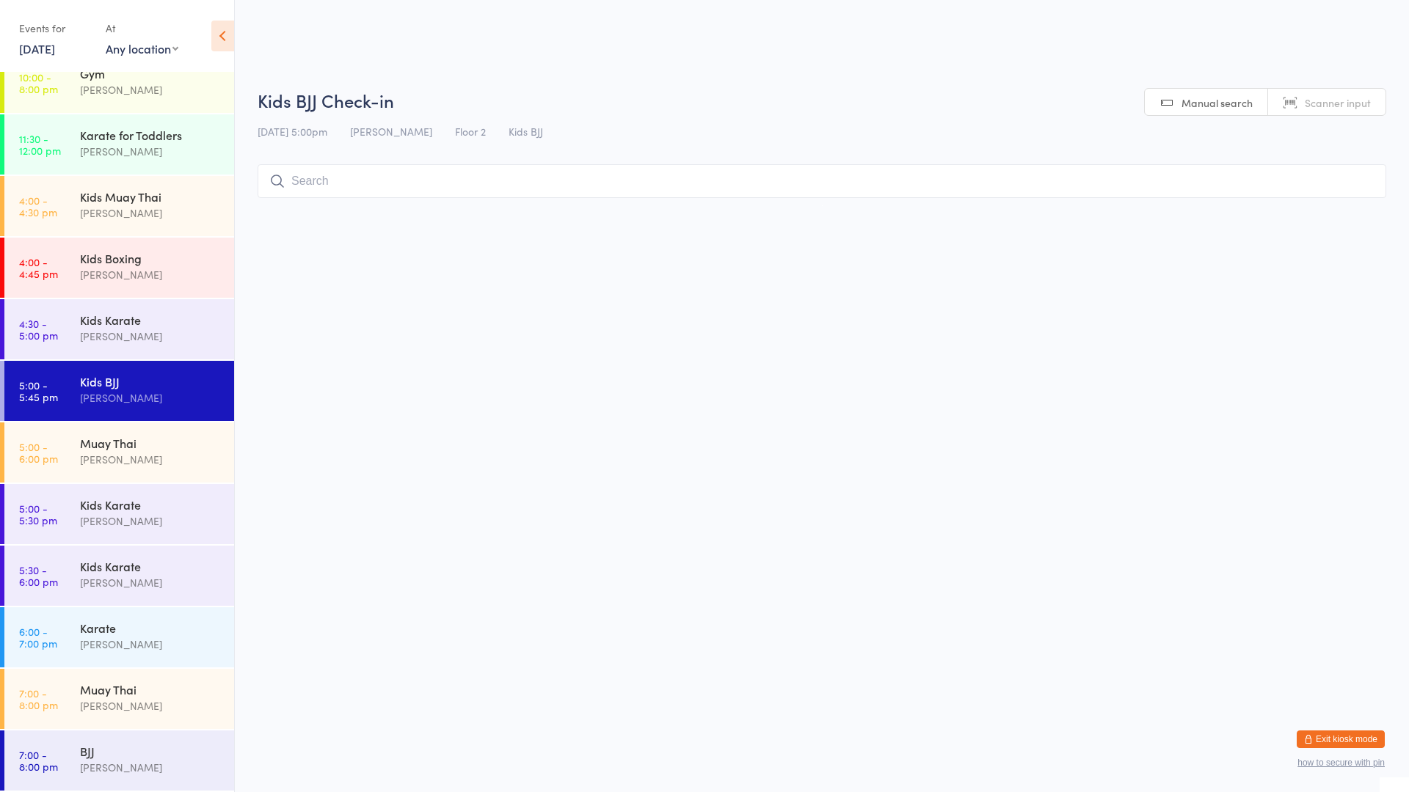
click at [319, 175] on input "search" at bounding box center [822, 181] width 1129 height 34
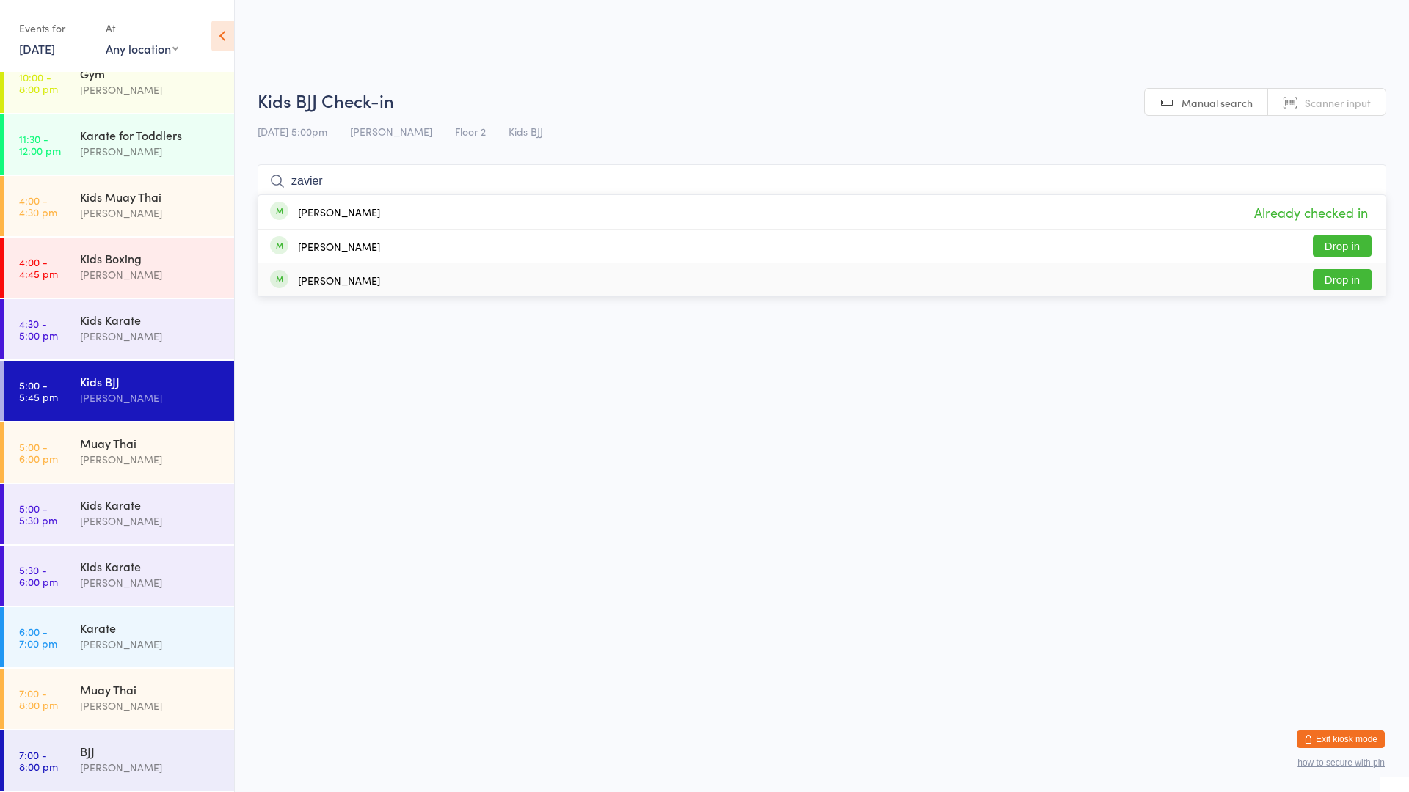
type input "zavier"
drag, startPoint x: 1065, startPoint y: 616, endPoint x: 1075, endPoint y: 599, distance: 20.0
click at [1078, 611] on html "You have now entered Kiosk Mode. Members will be able to check themselves in us…" at bounding box center [704, 396] width 1409 height 792
drag, startPoint x: 1067, startPoint y: 589, endPoint x: 1073, endPoint y: 598, distance: 10.6
click at [1070, 598] on html "You have now entered Kiosk Mode. Members will be able to check themselves in us…" at bounding box center [704, 396] width 1409 height 792
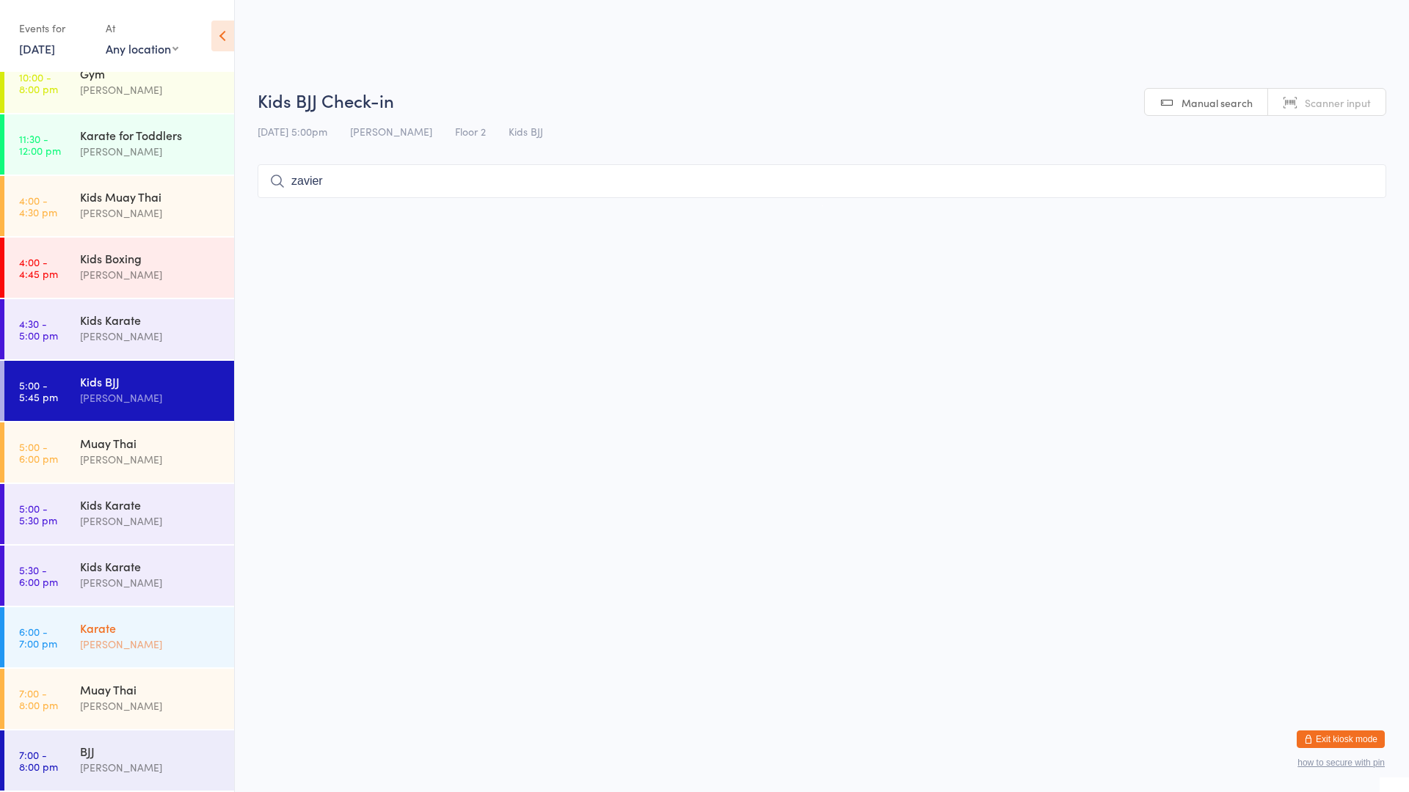
click at [123, 636] on div "[PERSON_NAME]" at bounding box center [151, 644] width 142 height 17
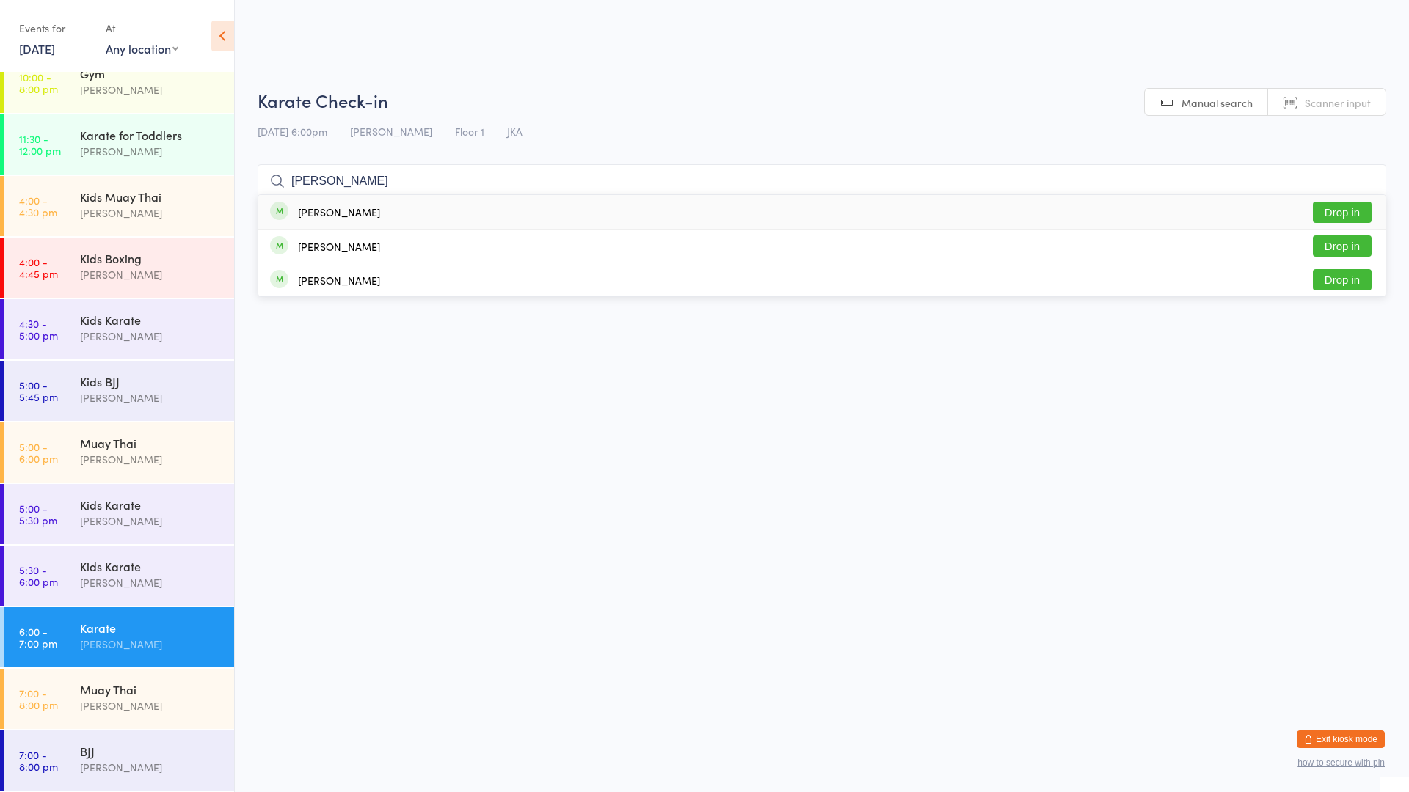
type input "[PERSON_NAME]"
click at [1343, 208] on button "Drop in" at bounding box center [1342, 212] width 59 height 21
type input "arsh"
click at [1345, 211] on button "Drop in" at bounding box center [1342, 212] width 59 height 21
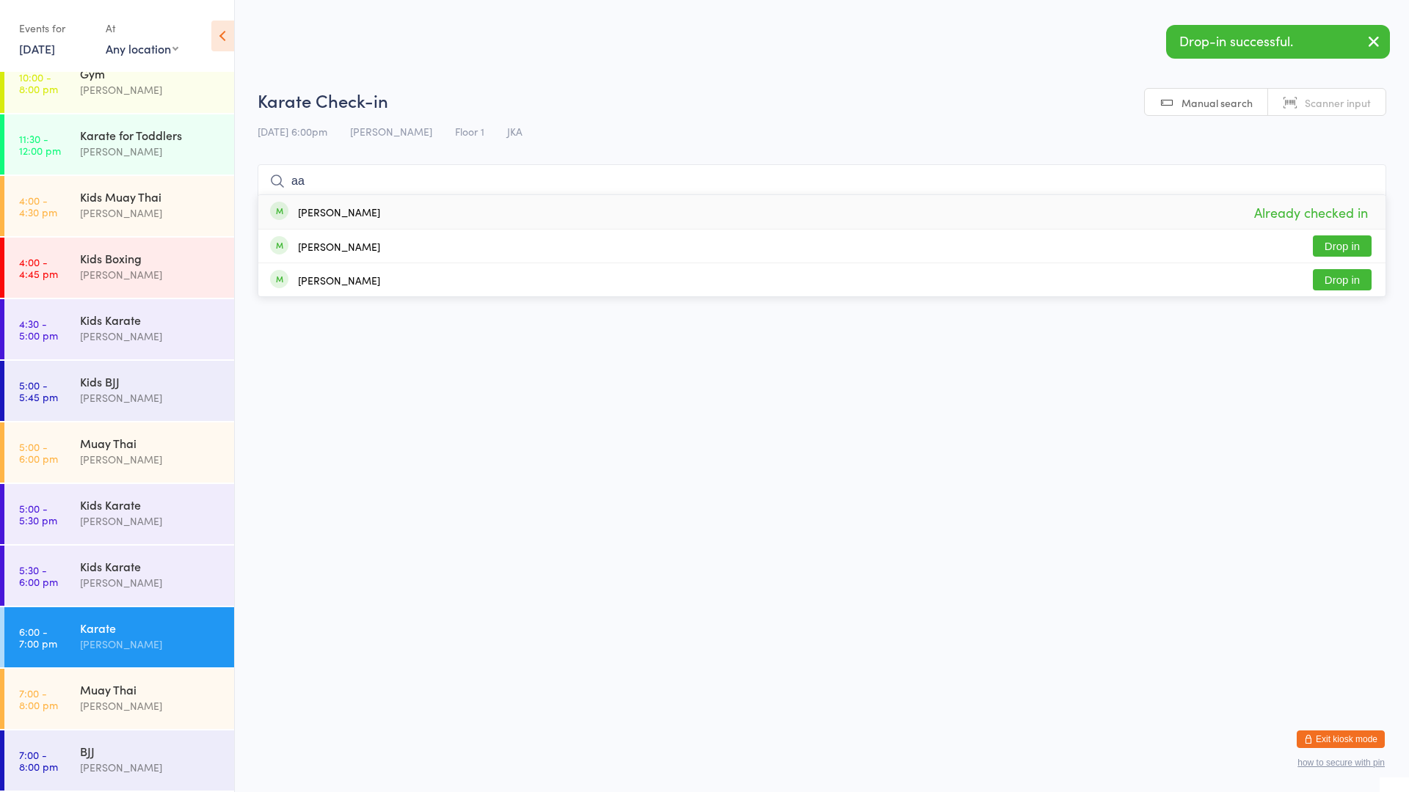
type input "a"
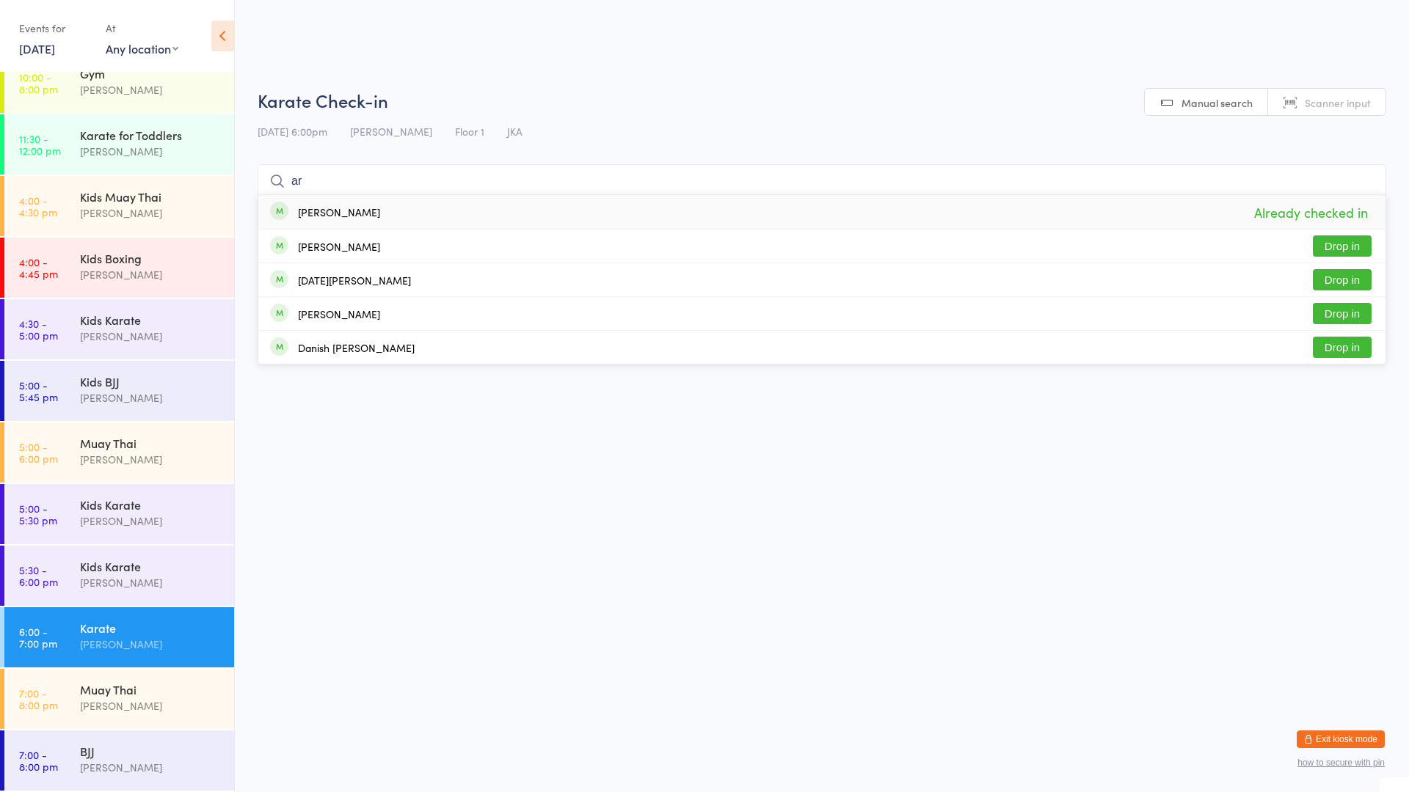
type input "a"
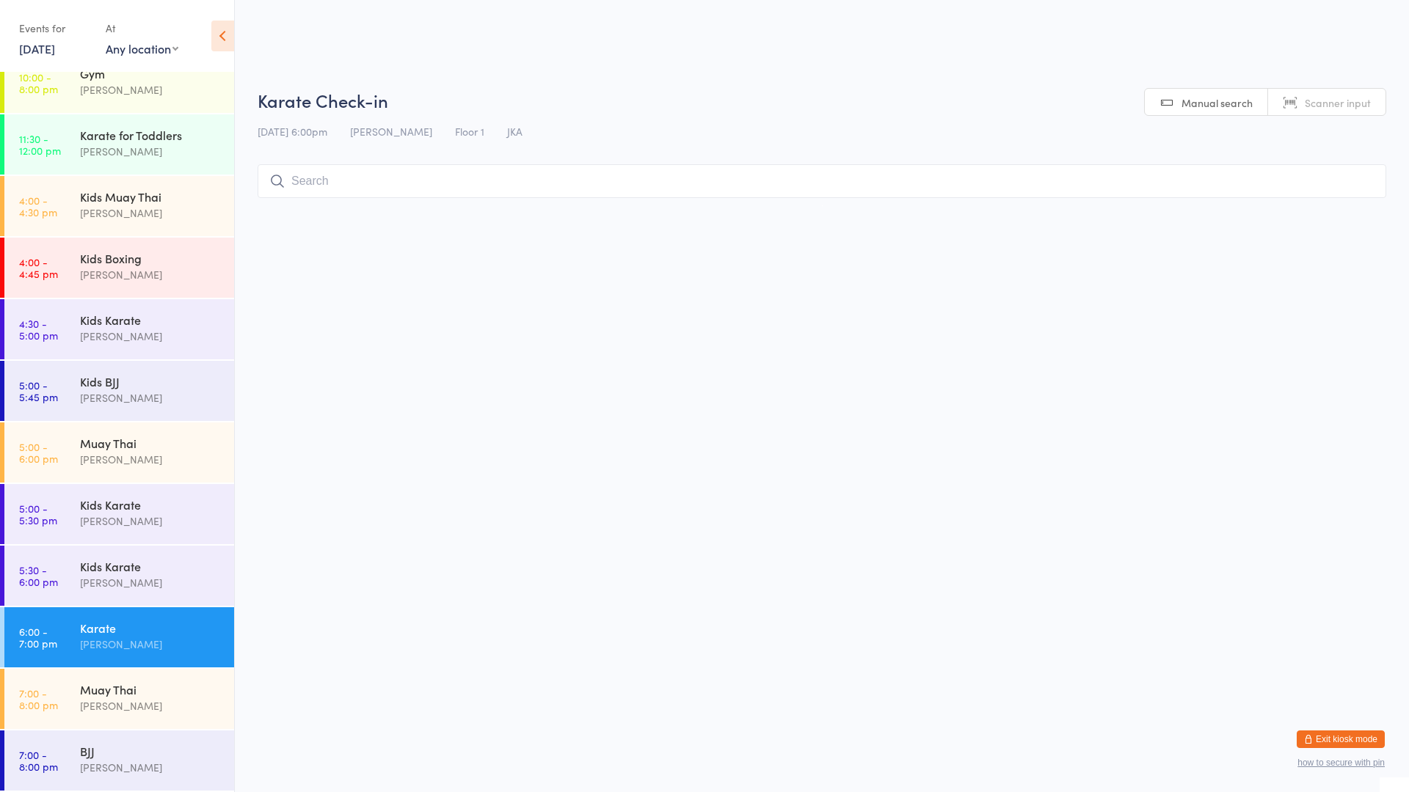
drag, startPoint x: 1313, startPoint y: 203, endPoint x: 804, endPoint y: 186, distance: 508.8
drag, startPoint x: 804, startPoint y: 186, endPoint x: 516, endPoint y: 519, distance: 440.6
drag, startPoint x: 360, startPoint y: 376, endPoint x: 158, endPoint y: 100, distance: 341.8
click at [148, 81] on div "[PERSON_NAME]" at bounding box center [151, 89] width 142 height 17
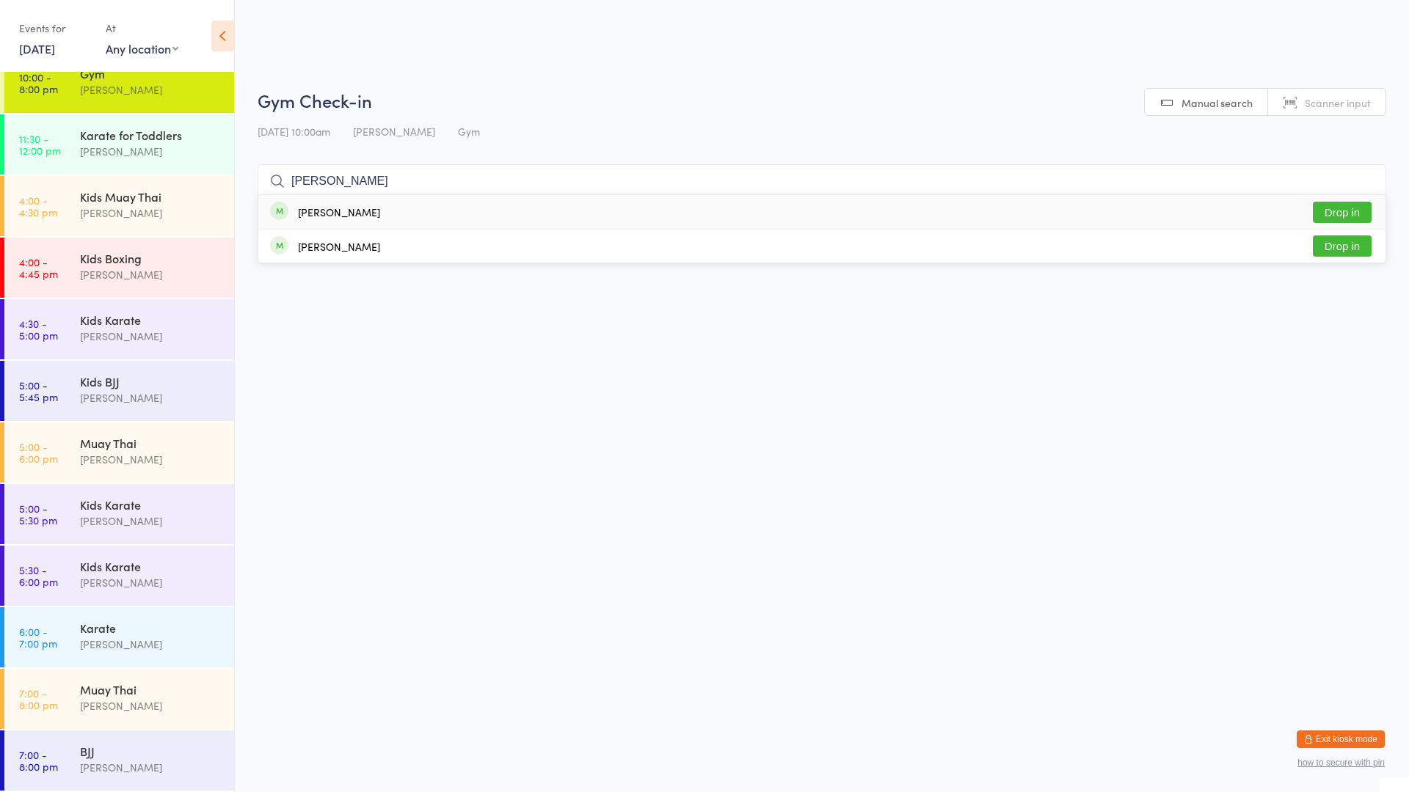
type input "[PERSON_NAME]"
click at [763, 200] on div "[PERSON_NAME] Drop in" at bounding box center [821, 212] width 1127 height 34
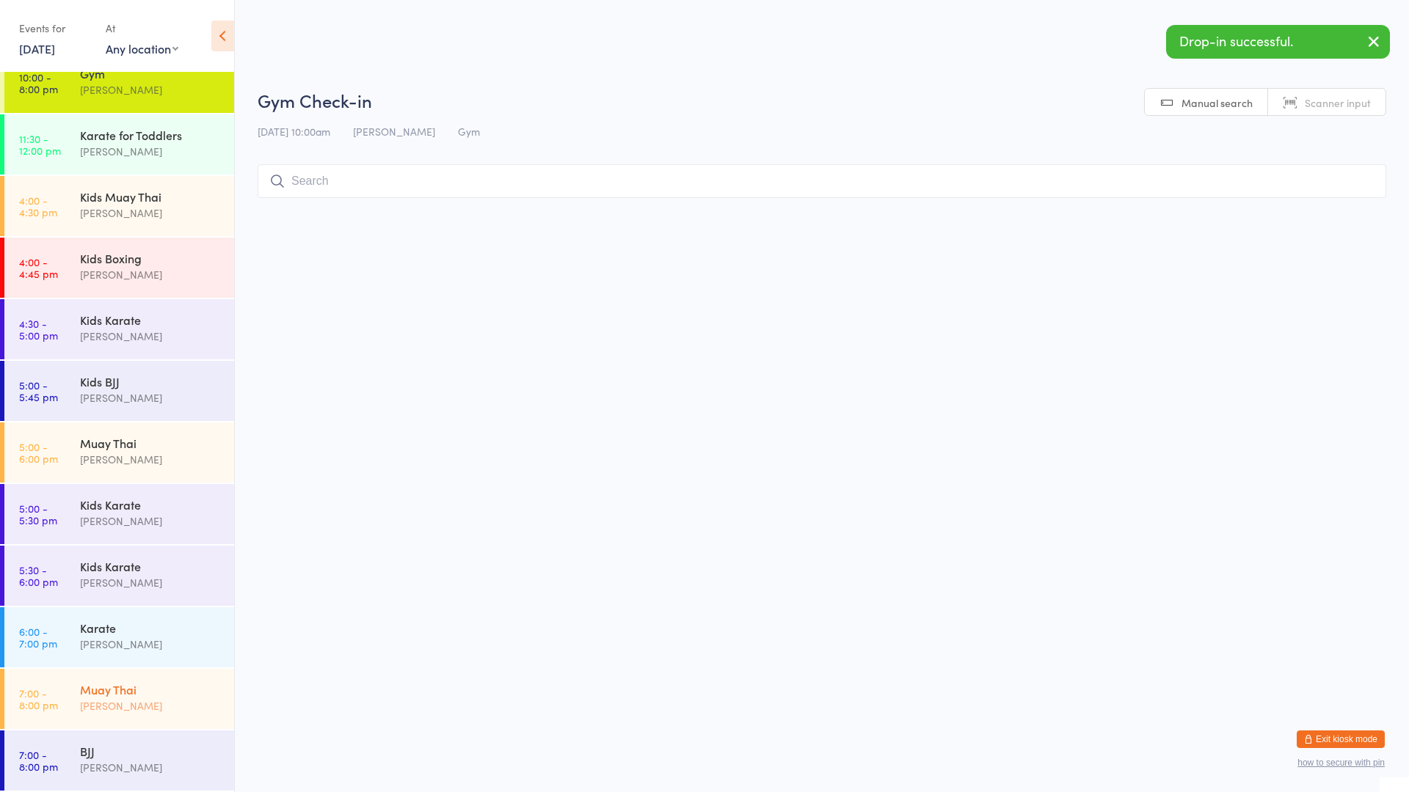
click at [65, 700] on link "7:00 - 8:00 pm Muay Thai [PERSON_NAME]" at bounding box center [119, 699] width 230 height 60
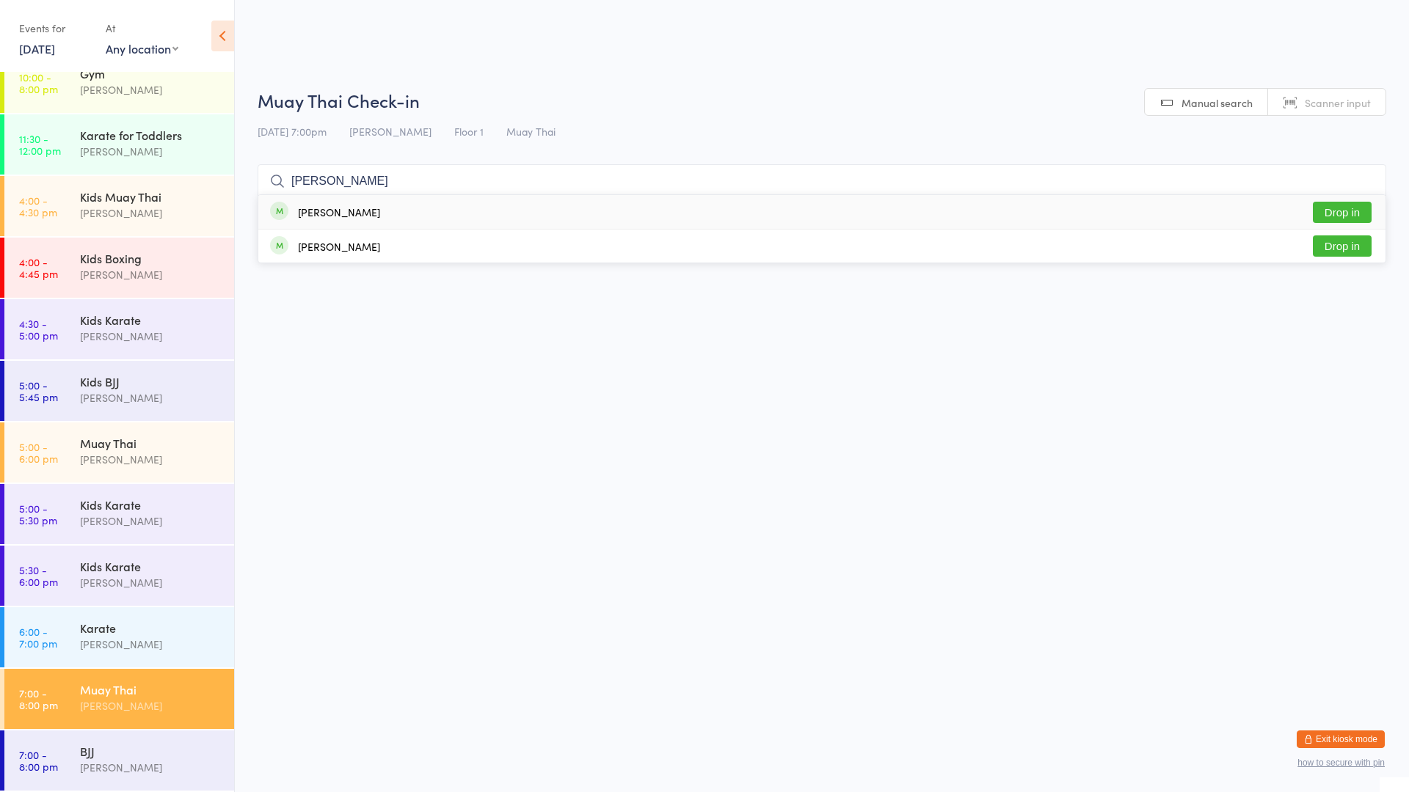
type input "[PERSON_NAME]"
click at [376, 203] on div "[PERSON_NAME] Drop in" at bounding box center [821, 212] width 1127 height 34
drag, startPoint x: 178, startPoint y: 627, endPoint x: 185, endPoint y: 621, distance: 9.4
click at [178, 627] on div "Karate" at bounding box center [151, 628] width 142 height 16
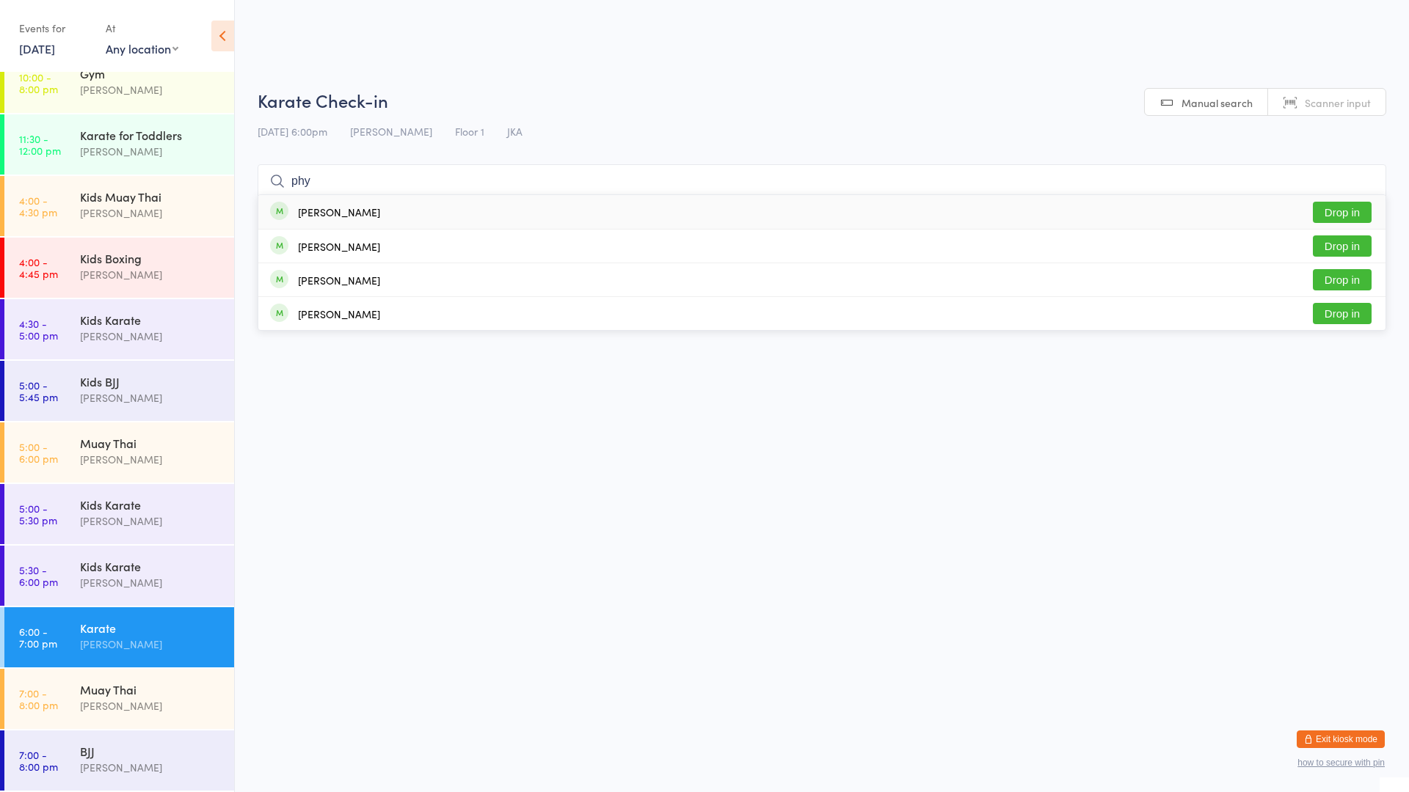
type input "phy"
click at [297, 216] on div "[PERSON_NAME]" at bounding box center [325, 212] width 110 height 16
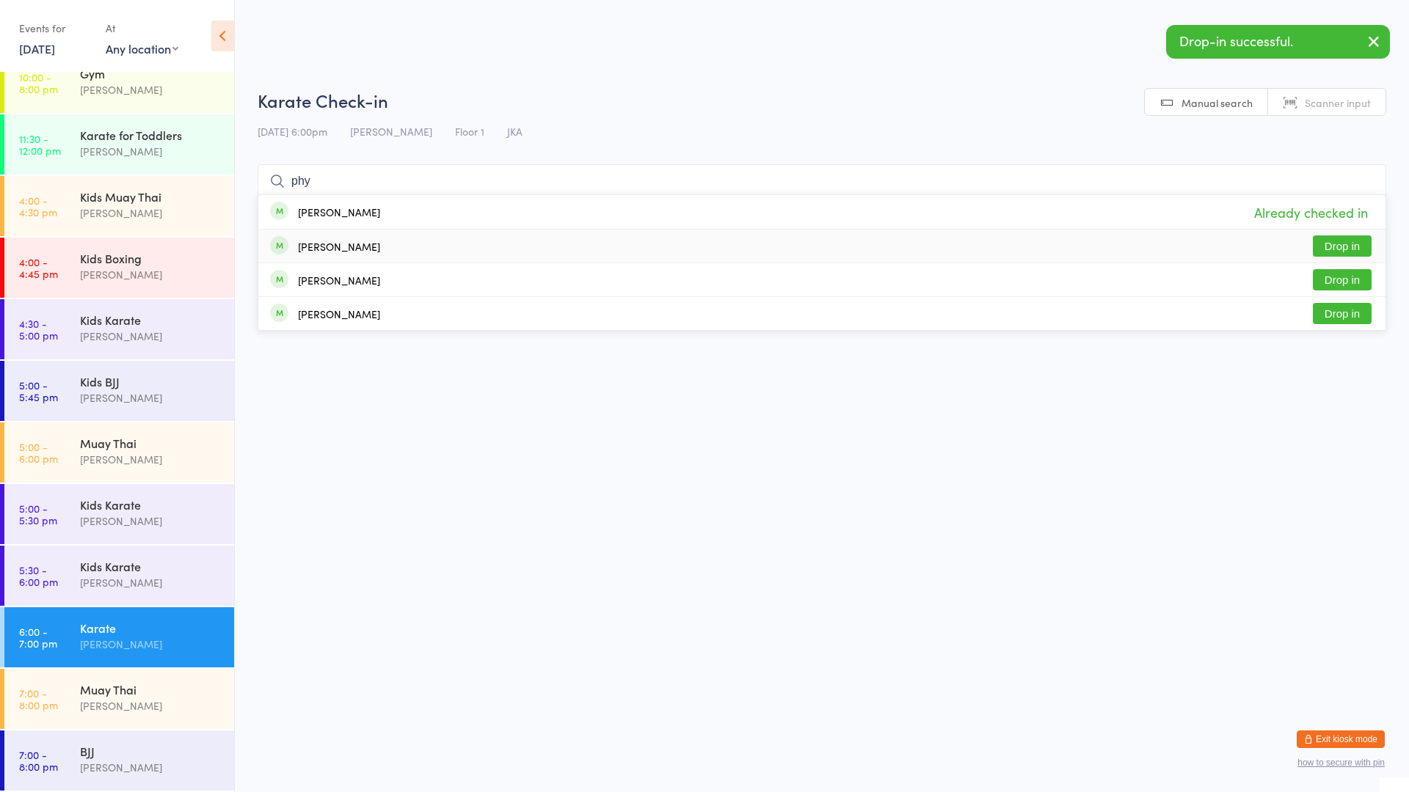
type input "phy"
click at [310, 252] on div "[PERSON_NAME]" at bounding box center [339, 247] width 82 height 12
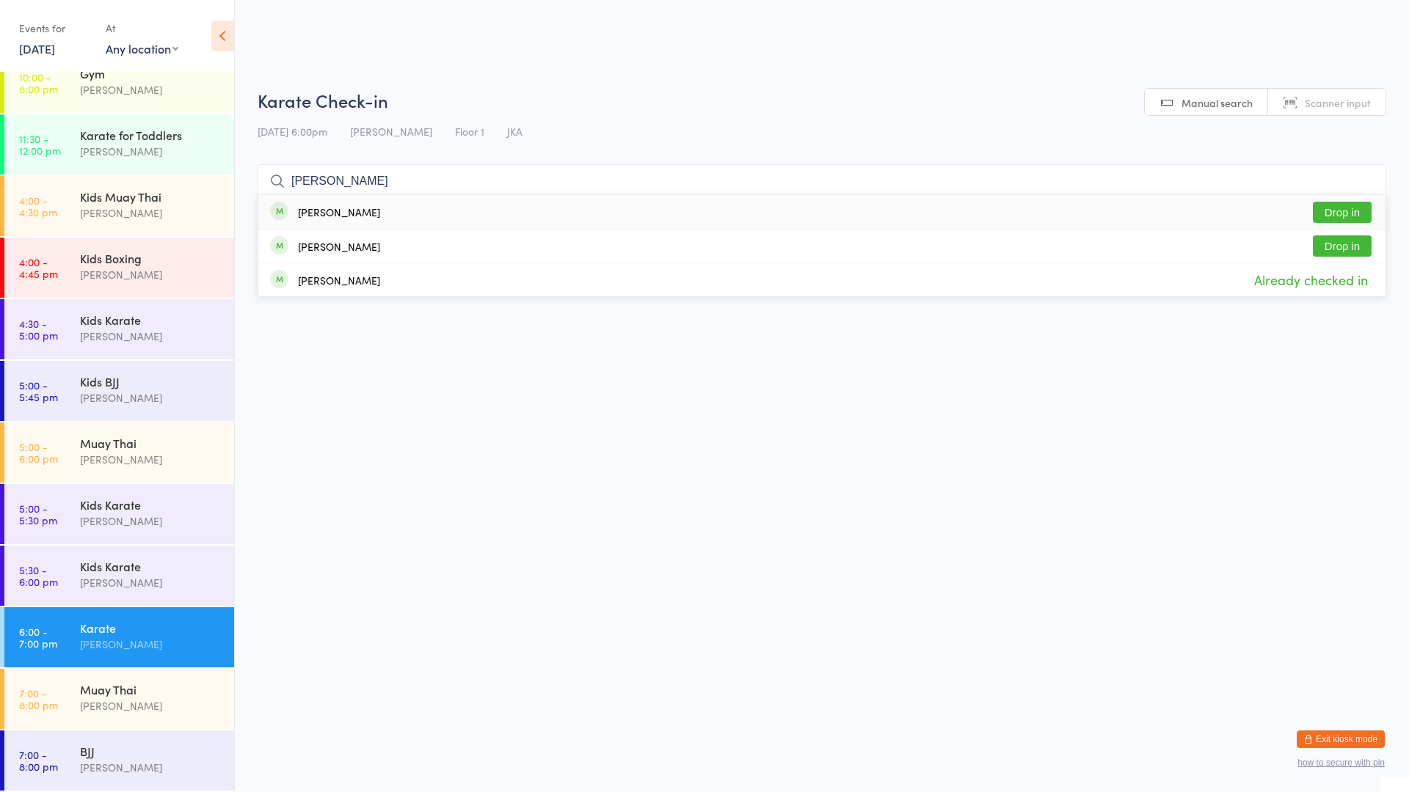
type input "[PERSON_NAME]"
click at [1335, 200] on div "[PERSON_NAME] Drop in" at bounding box center [821, 212] width 1127 height 34
type input "lilas"
click at [480, 203] on div "[PERSON_NAME] Drop in" at bounding box center [821, 212] width 1127 height 34
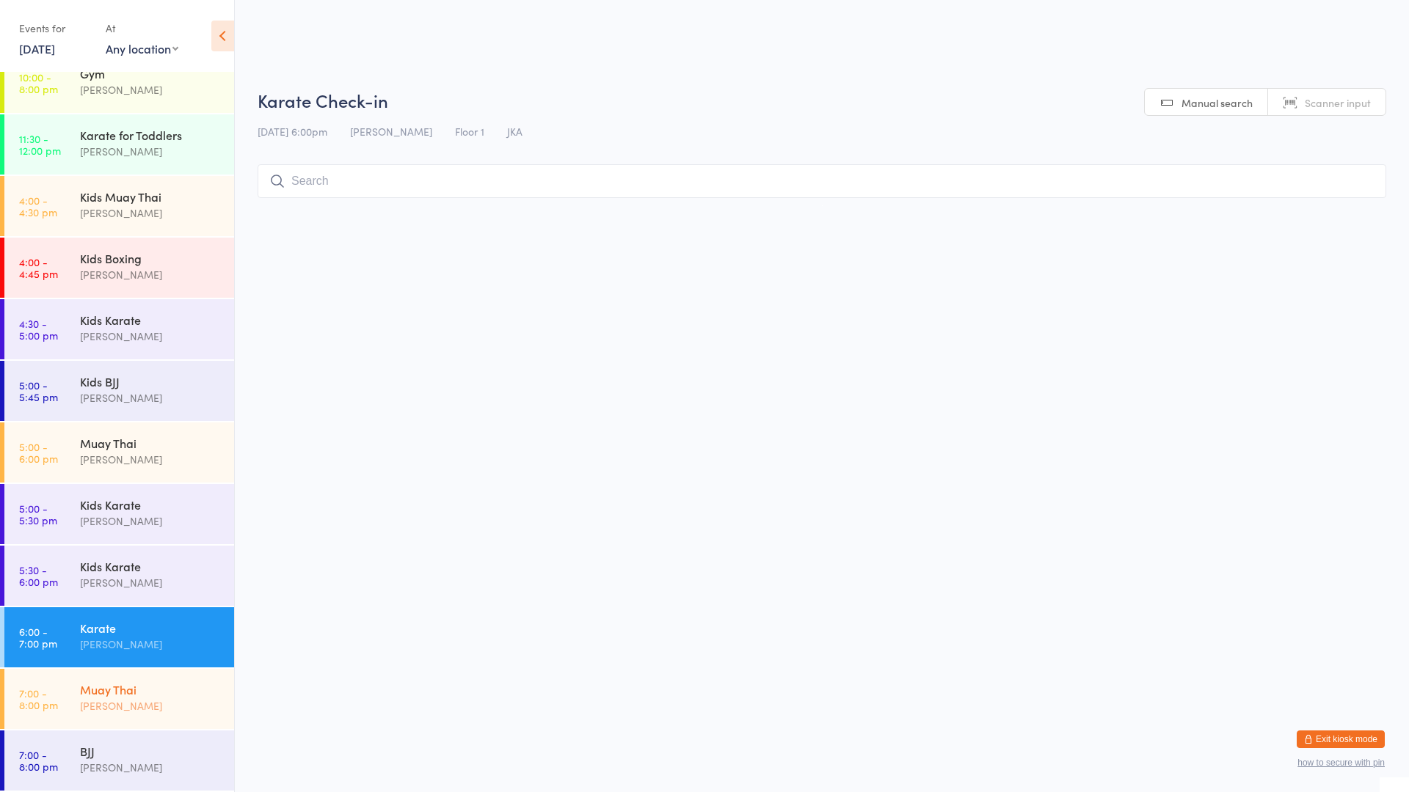
click at [101, 703] on div "[PERSON_NAME]" at bounding box center [151, 706] width 142 height 17
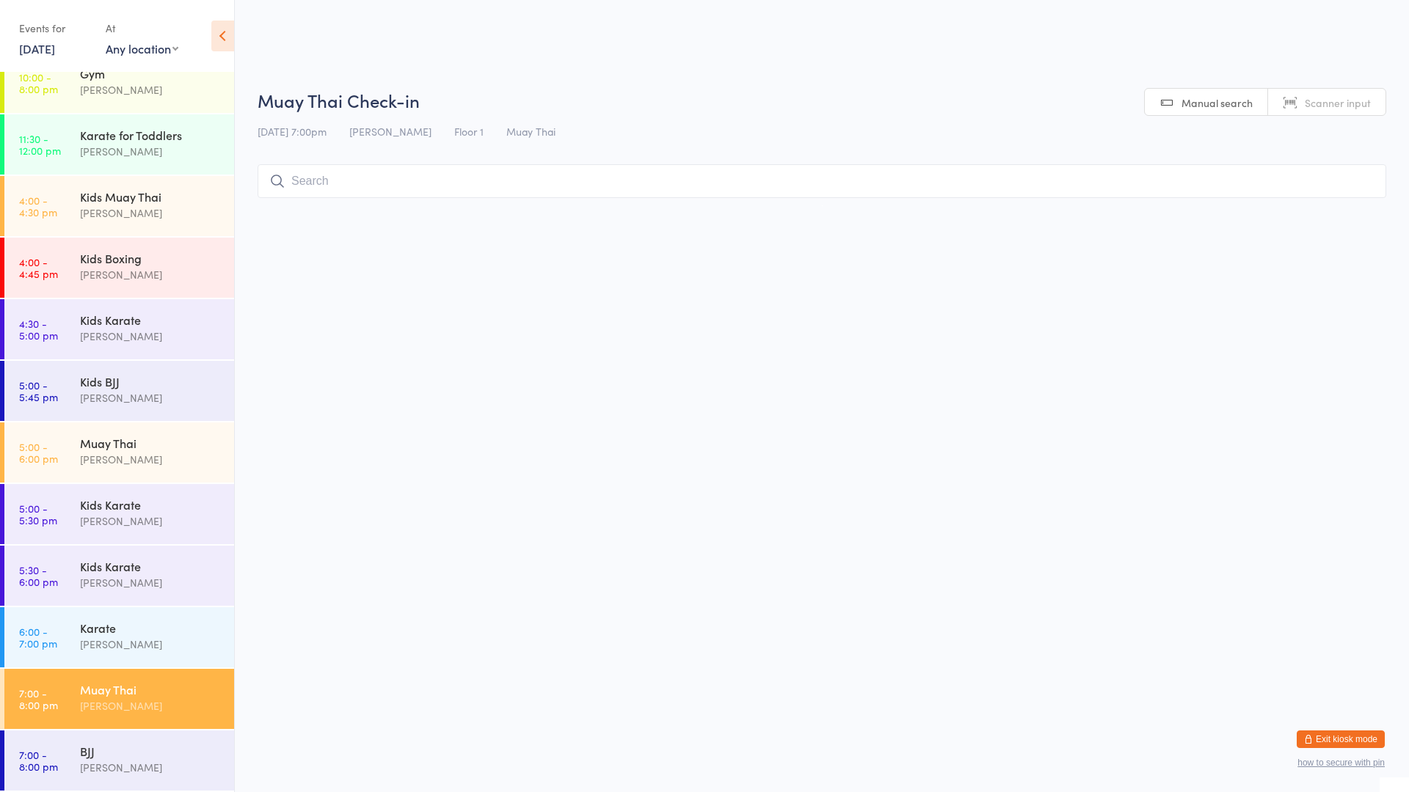
click at [352, 182] on input "search" at bounding box center [822, 181] width 1129 height 34
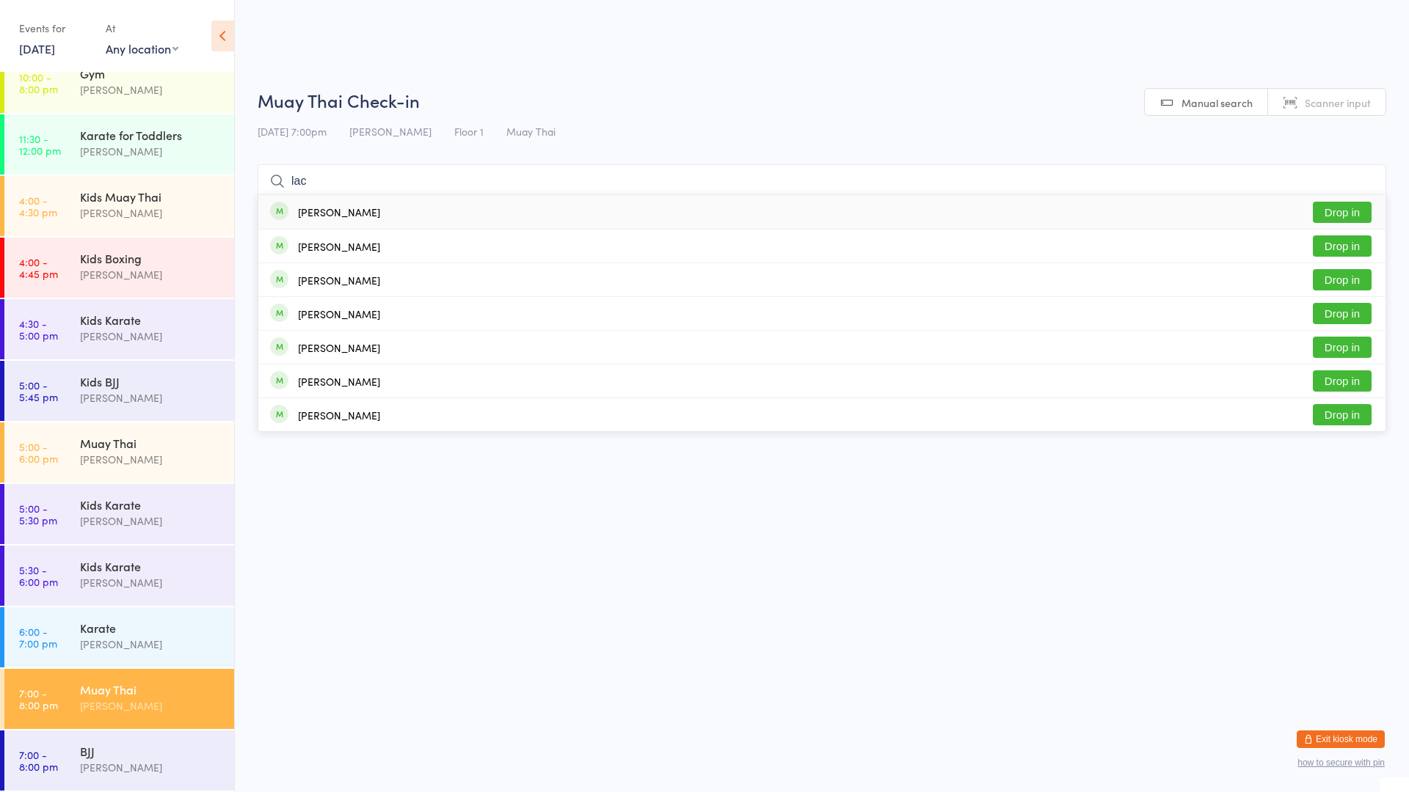
type input "lac"
click at [1330, 210] on button "Drop in" at bounding box center [1342, 212] width 59 height 21
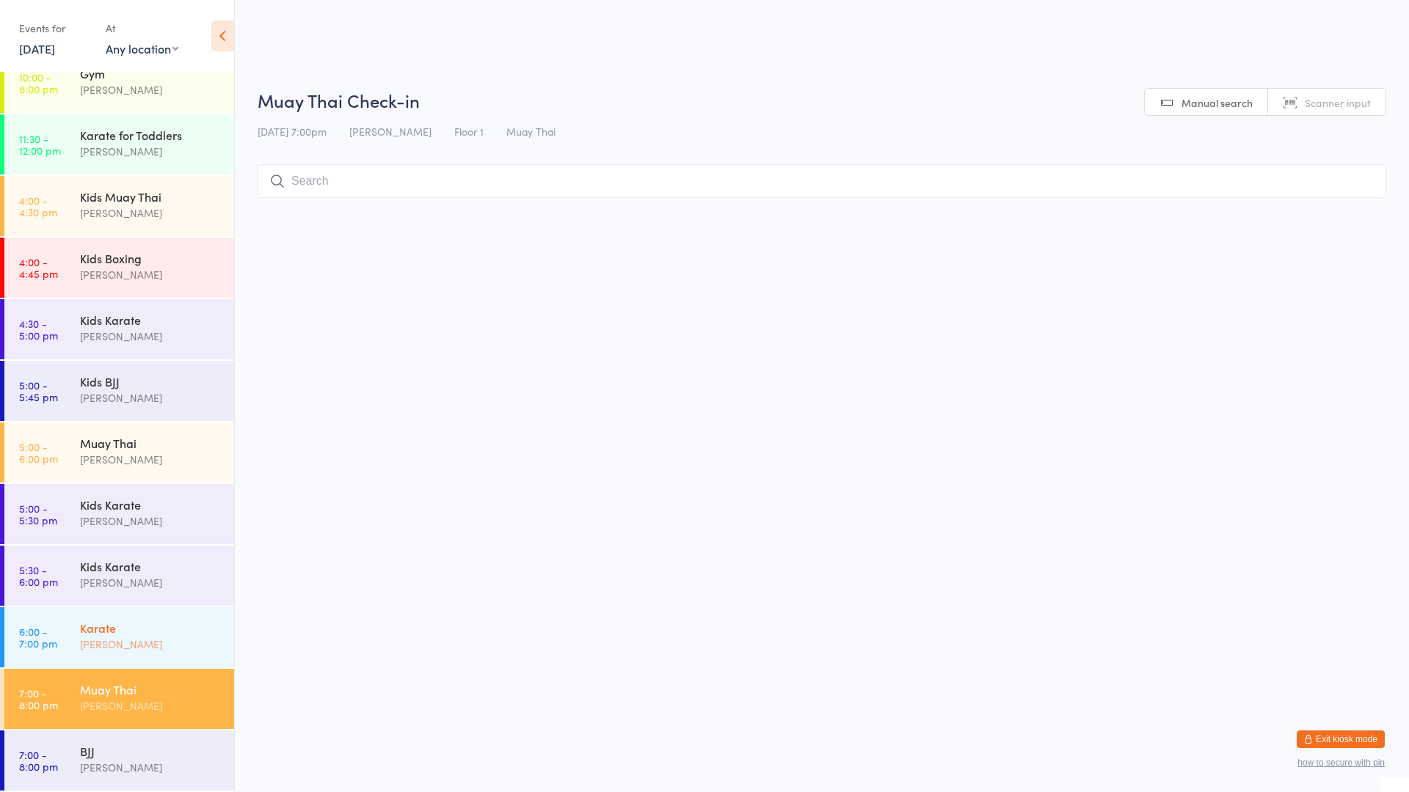
drag, startPoint x: 879, startPoint y: 372, endPoint x: 134, endPoint y: 638, distance: 790.7
click at [134, 638] on div "[PERSON_NAME]" at bounding box center [151, 644] width 142 height 17
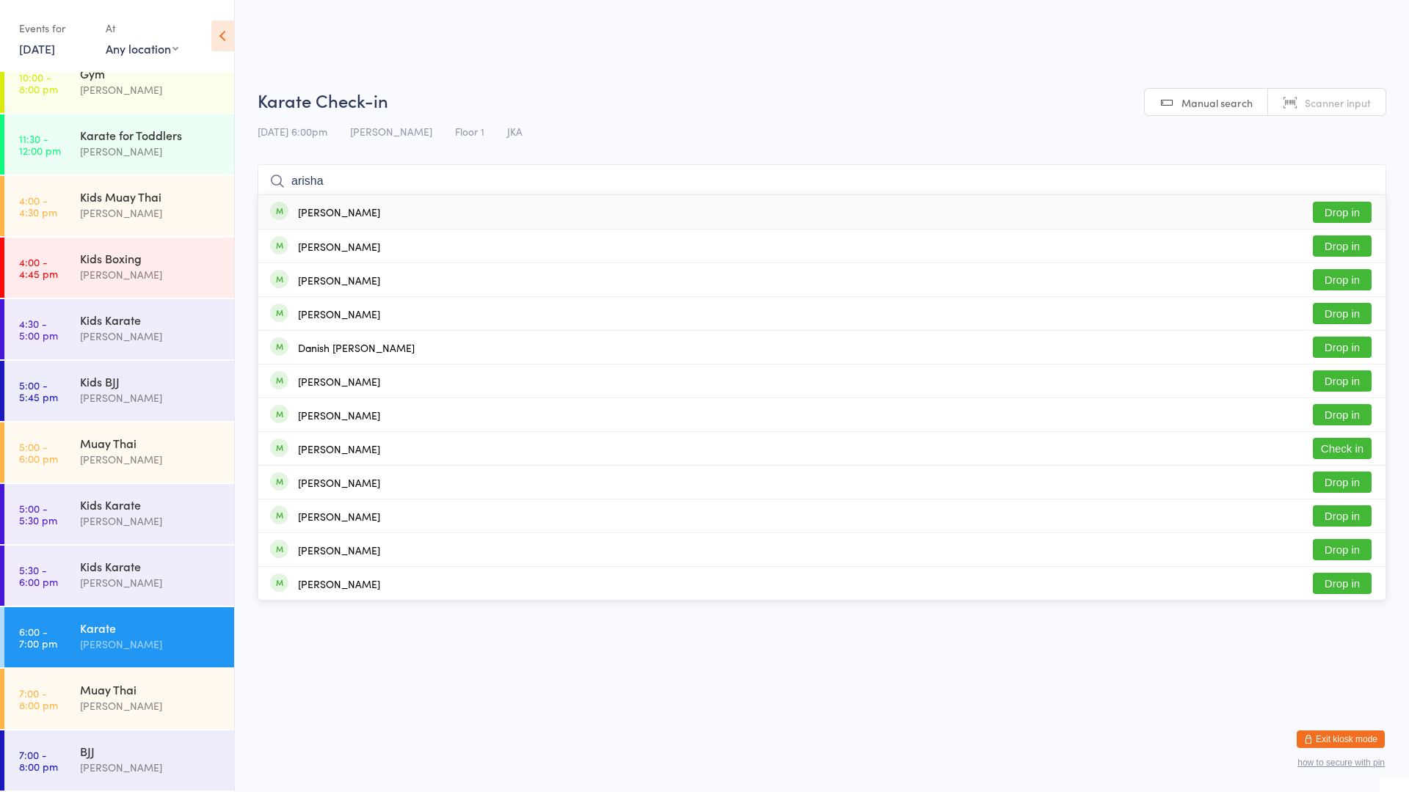
type input "arisha"
click at [842, 220] on div "[PERSON_NAME] Drop in" at bounding box center [821, 212] width 1127 height 34
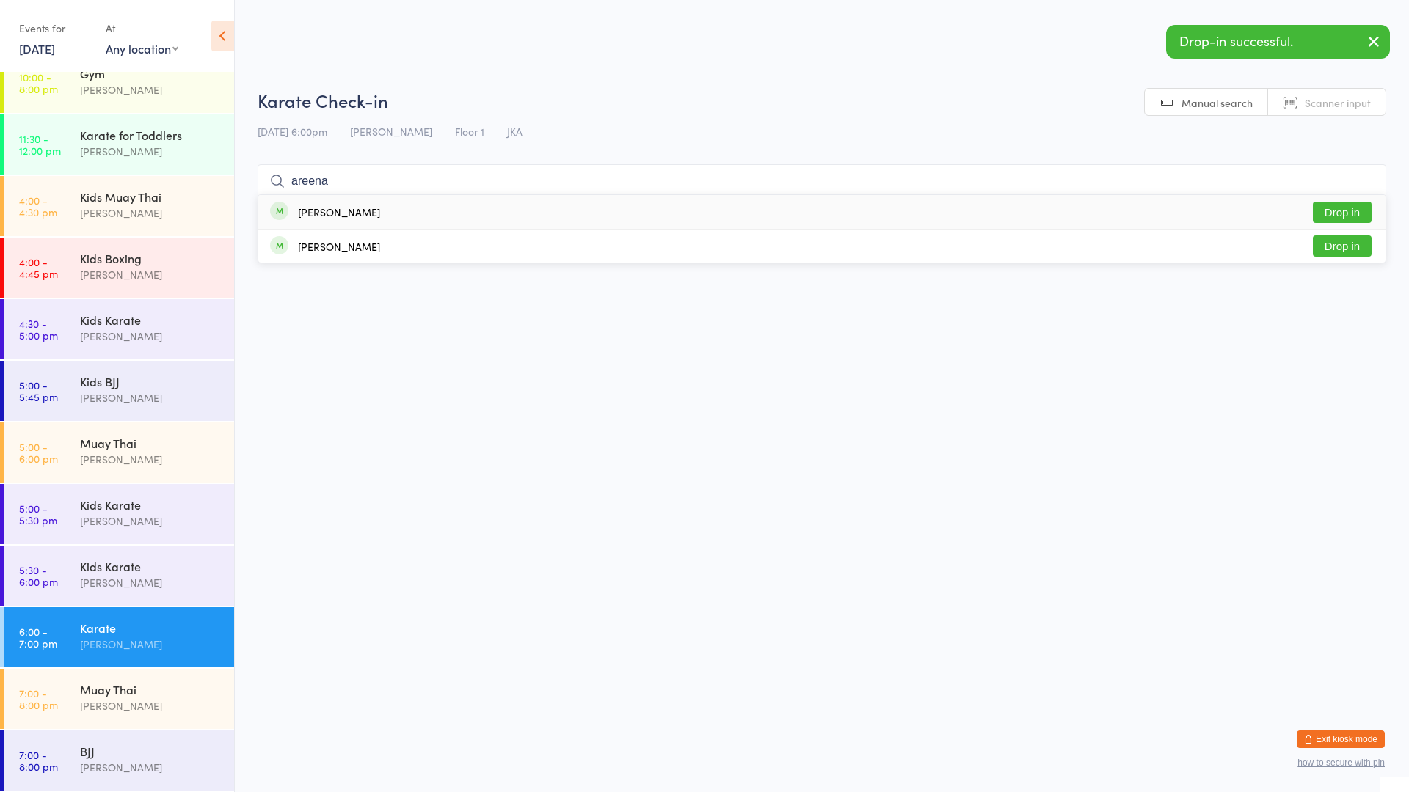
type input "areena"
click at [849, 200] on div "[PERSON_NAME] Drop in" at bounding box center [821, 212] width 1127 height 34
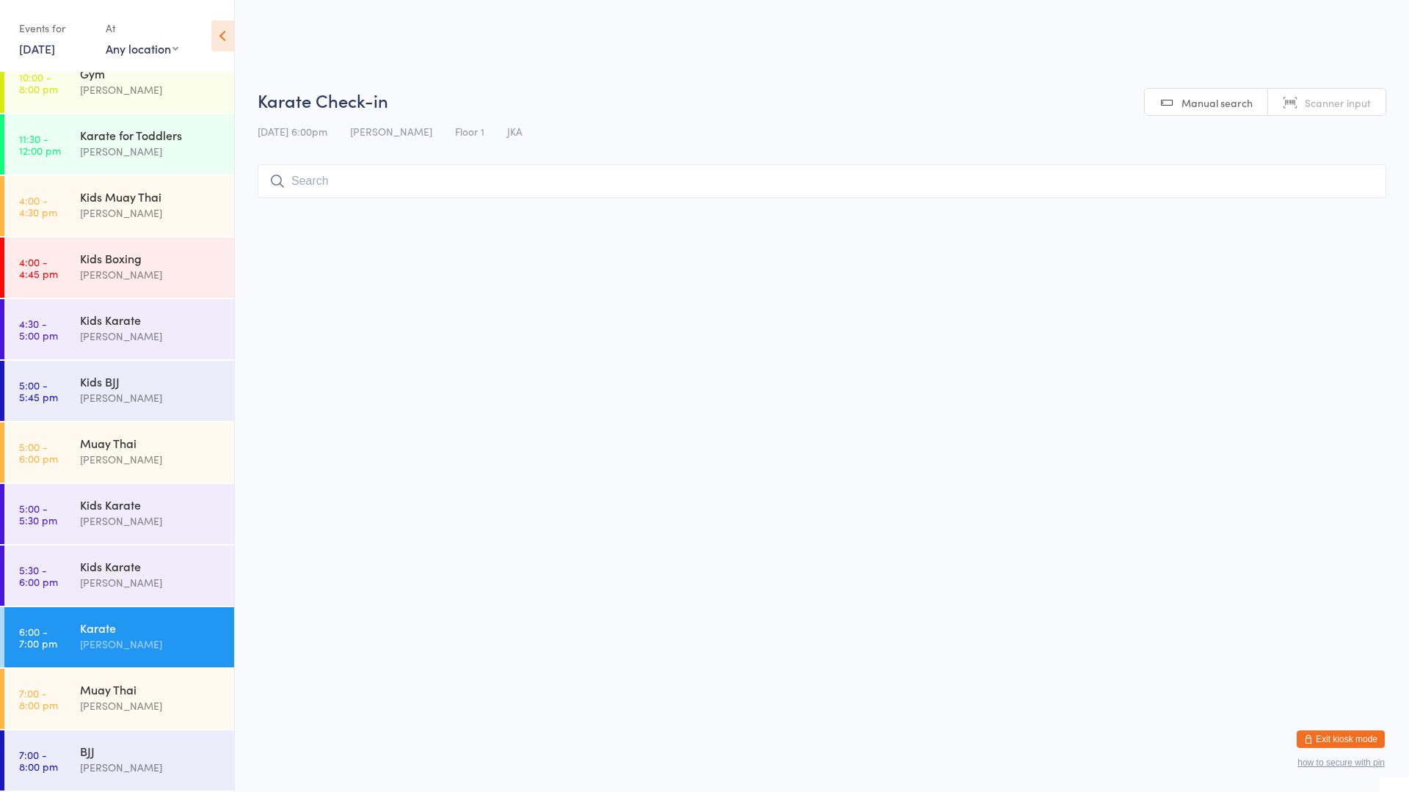
click at [113, 635] on div "Karate" at bounding box center [151, 628] width 142 height 16
click at [325, 175] on input "search" at bounding box center [822, 181] width 1129 height 34
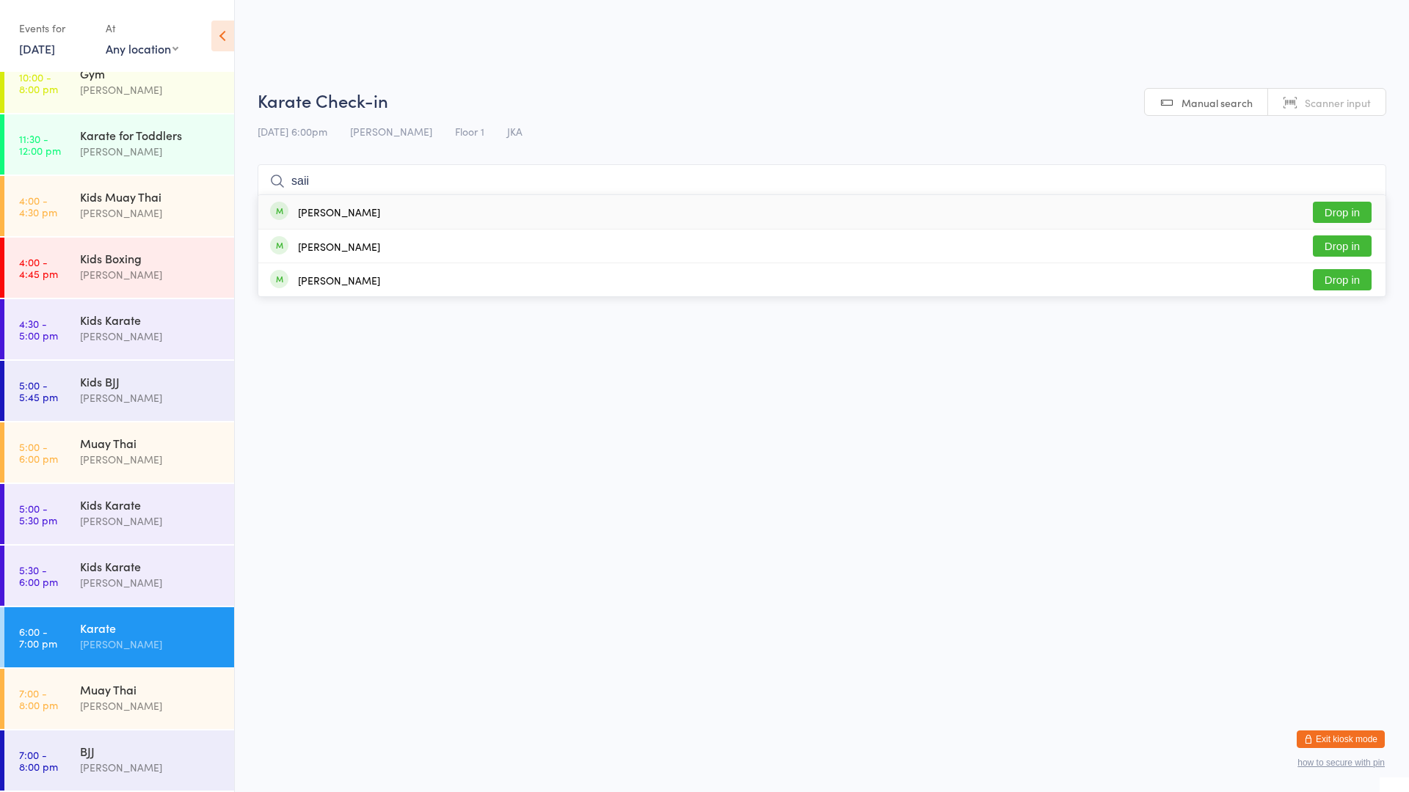
type input "saii"
click at [1337, 206] on button "Drop in" at bounding box center [1342, 212] width 59 height 21
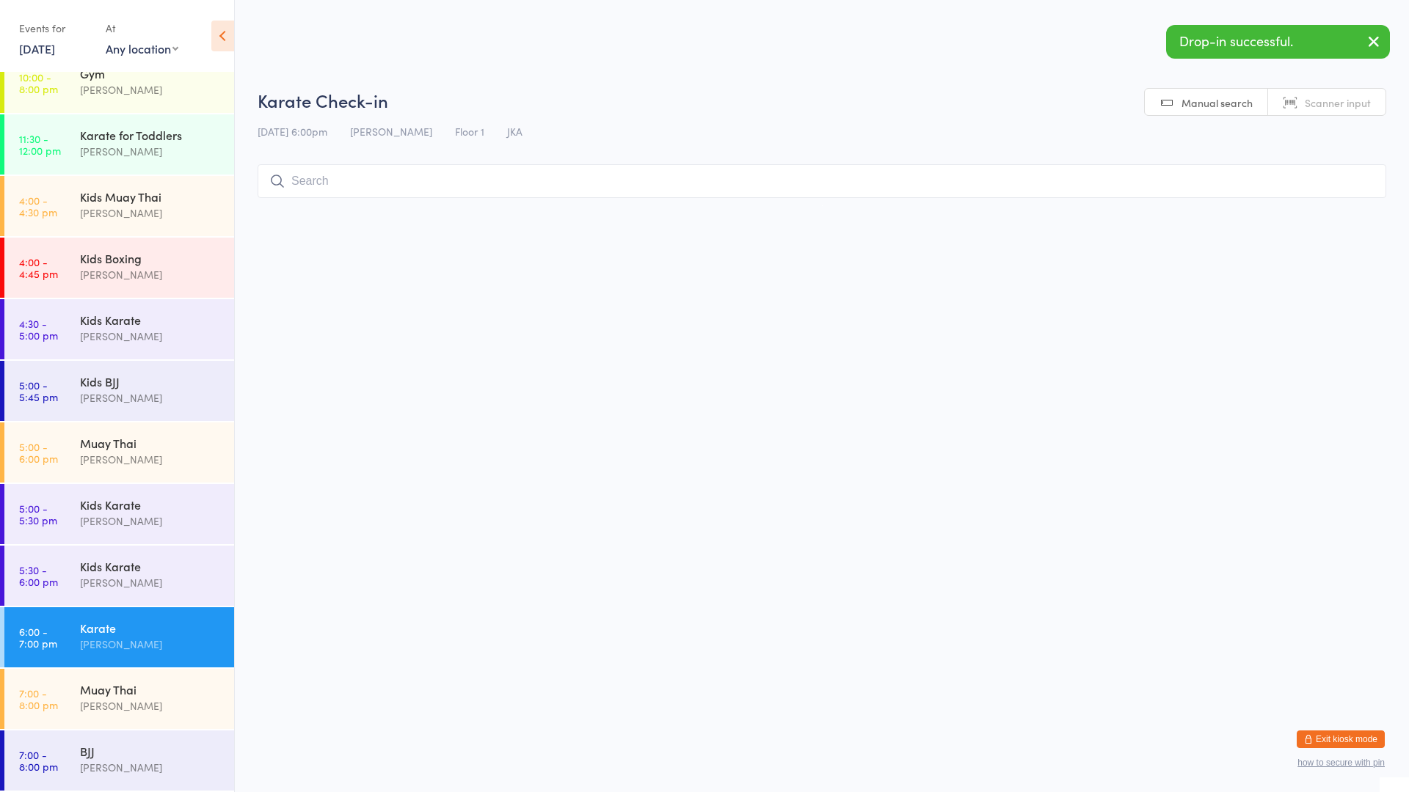
click at [917, 181] on input "search" at bounding box center [822, 181] width 1129 height 34
type input "saii"
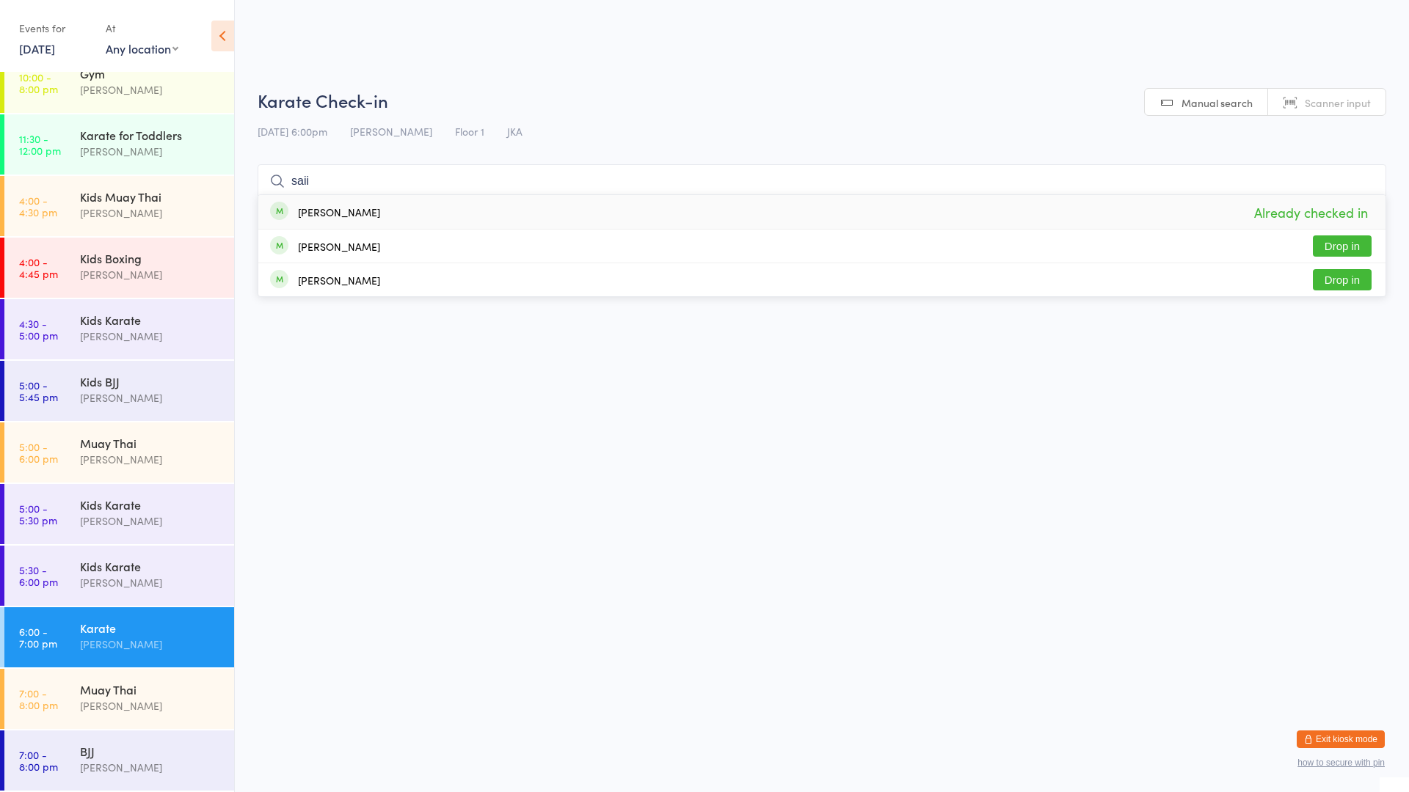
click at [1364, 180] on input "saii" at bounding box center [822, 181] width 1129 height 34
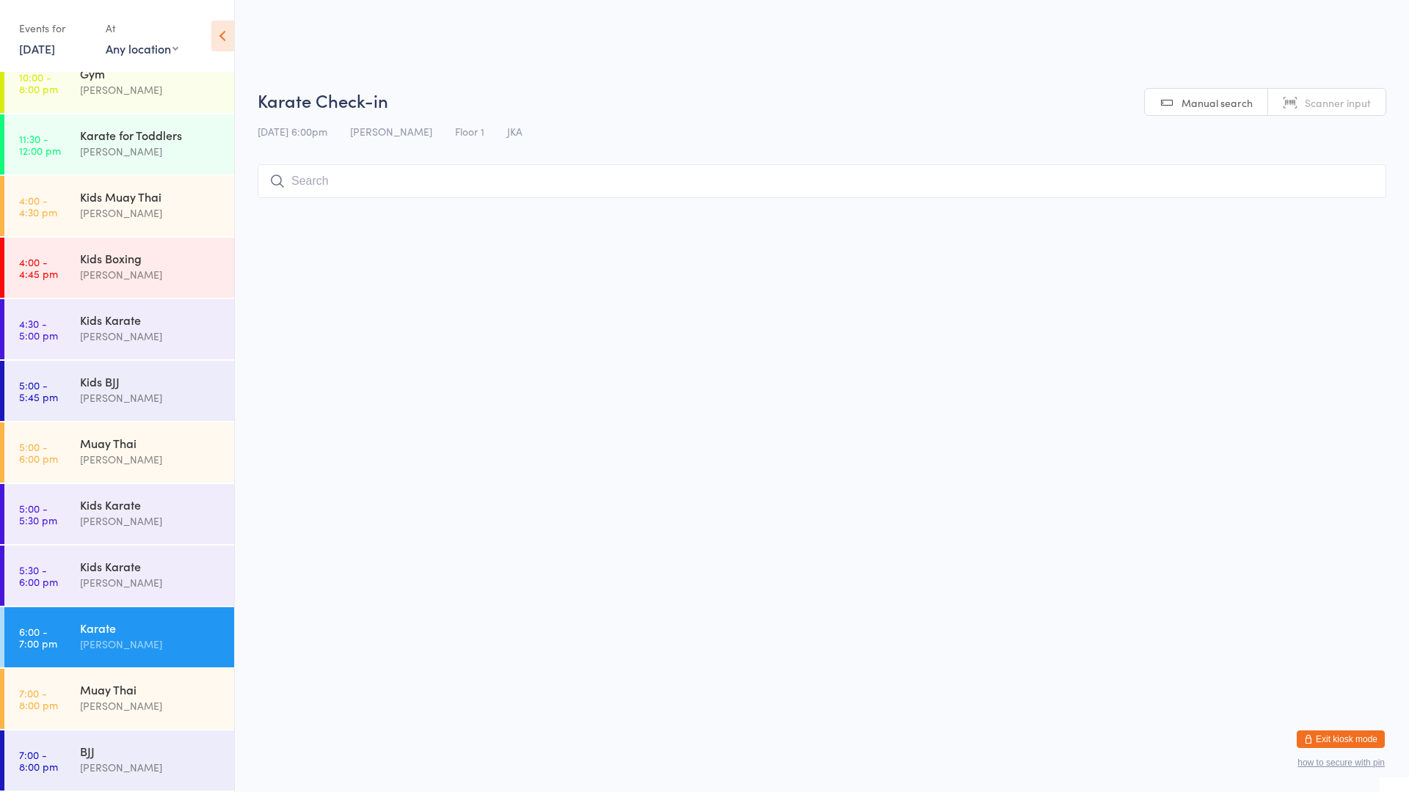
click at [1136, 296] on html "You have now entered Kiosk Mode. Members will be able to check themselves in us…" at bounding box center [704, 396] width 1409 height 792
click at [188, 737] on div "BJJ [PERSON_NAME]" at bounding box center [157, 760] width 154 height 58
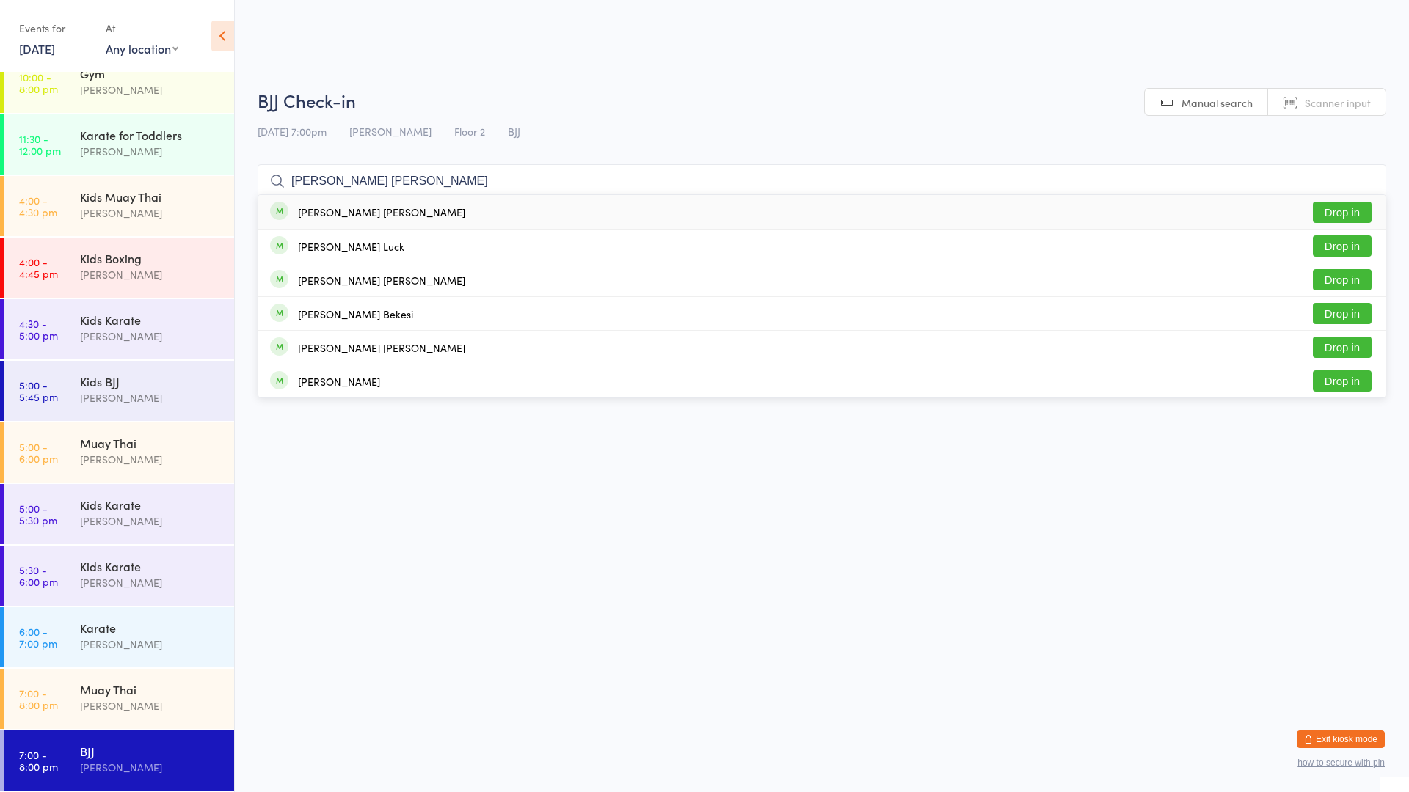
type input "[PERSON_NAME] [PERSON_NAME]"
click at [1323, 211] on button "Drop in" at bounding box center [1342, 212] width 59 height 21
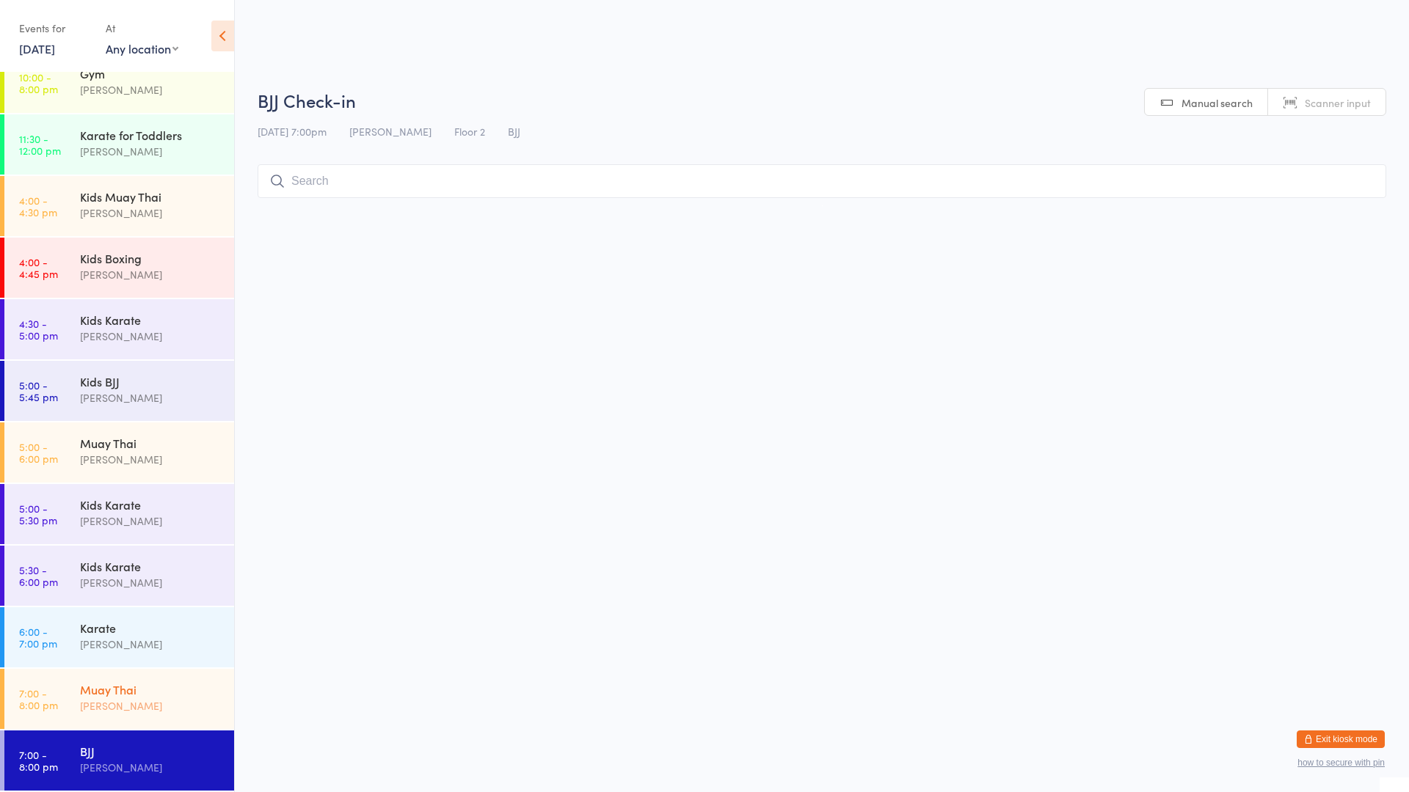
click at [152, 707] on div "[PERSON_NAME]" at bounding box center [151, 706] width 142 height 17
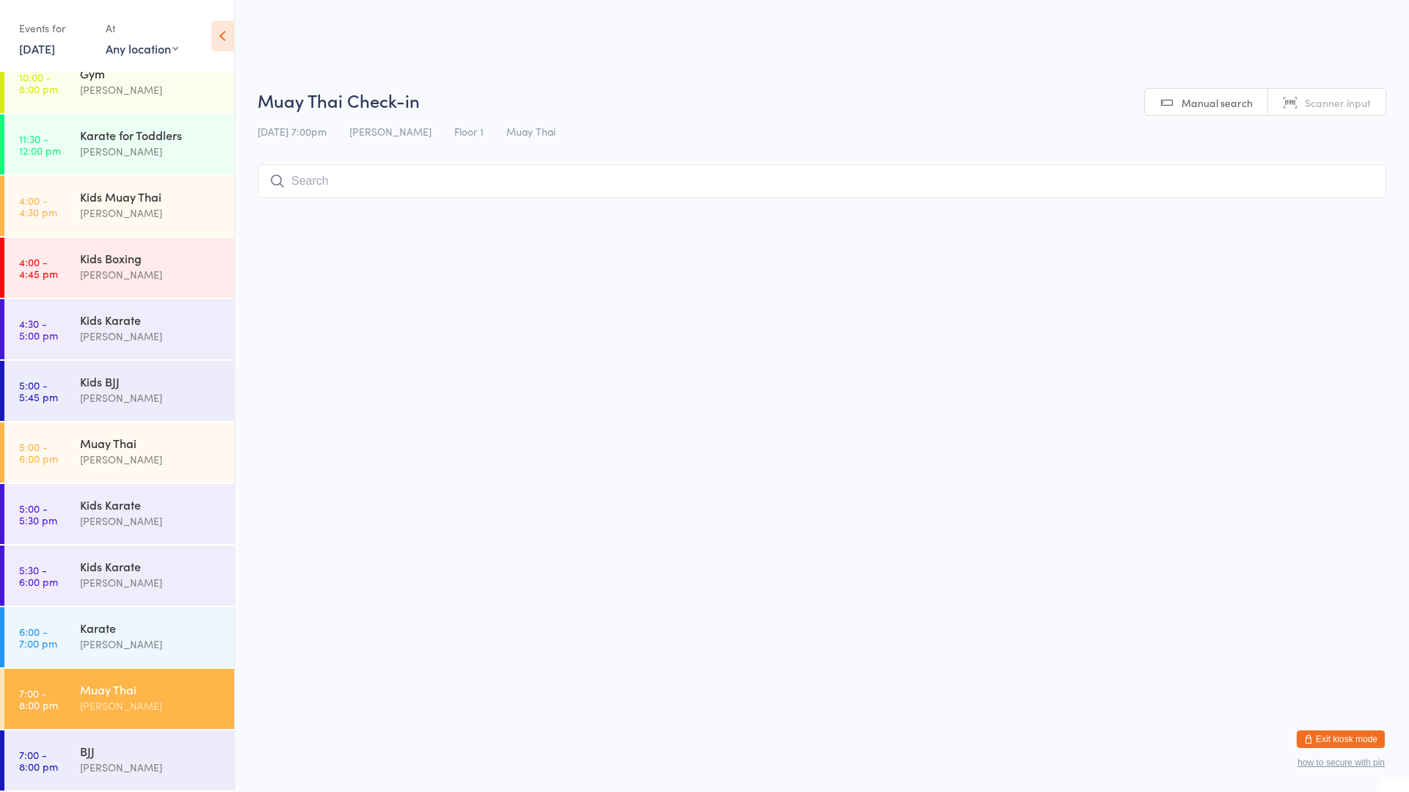
click at [417, 181] on input "search" at bounding box center [822, 181] width 1129 height 34
click at [346, 185] on input "search" at bounding box center [822, 181] width 1129 height 34
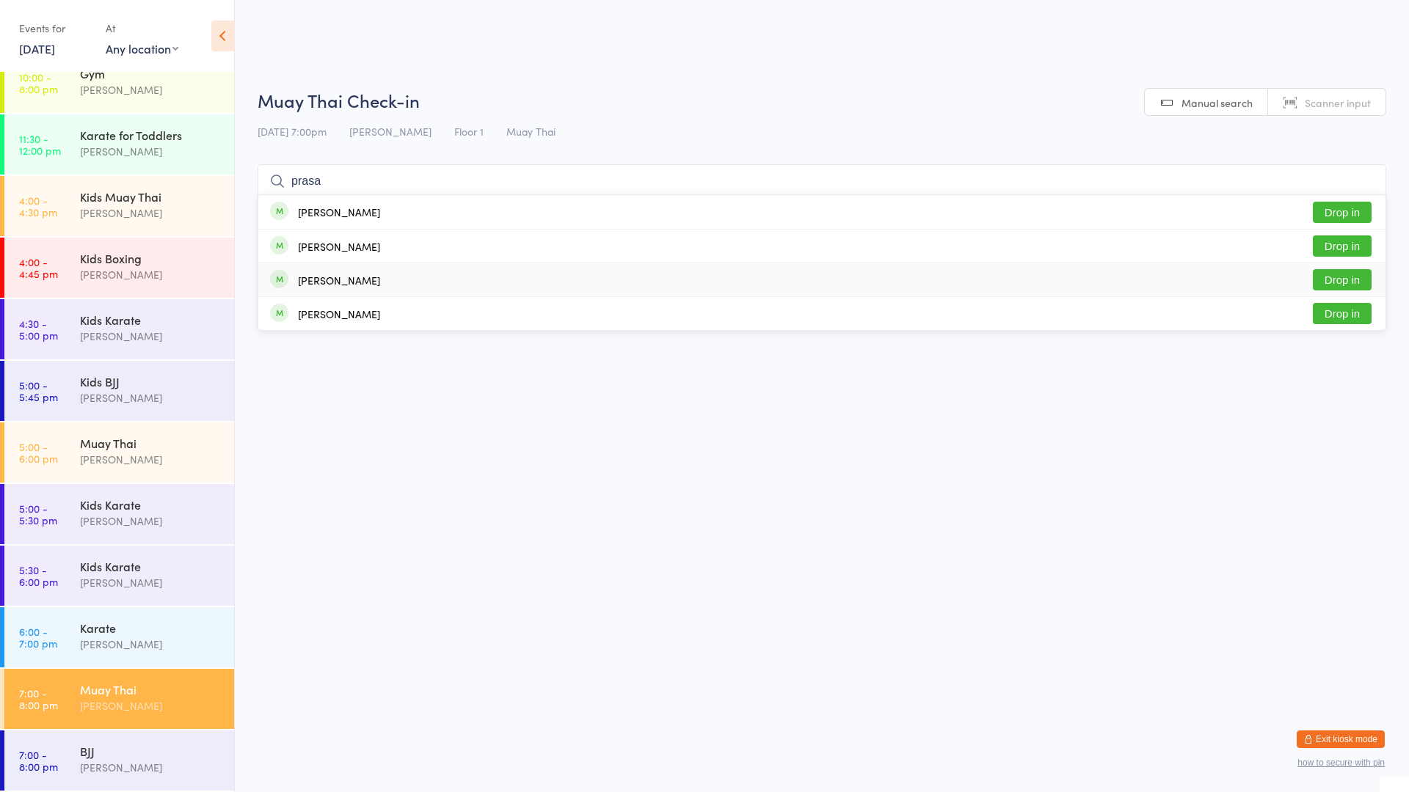
type input "prasa"
click at [1334, 282] on button "Drop in" at bounding box center [1342, 279] width 59 height 21
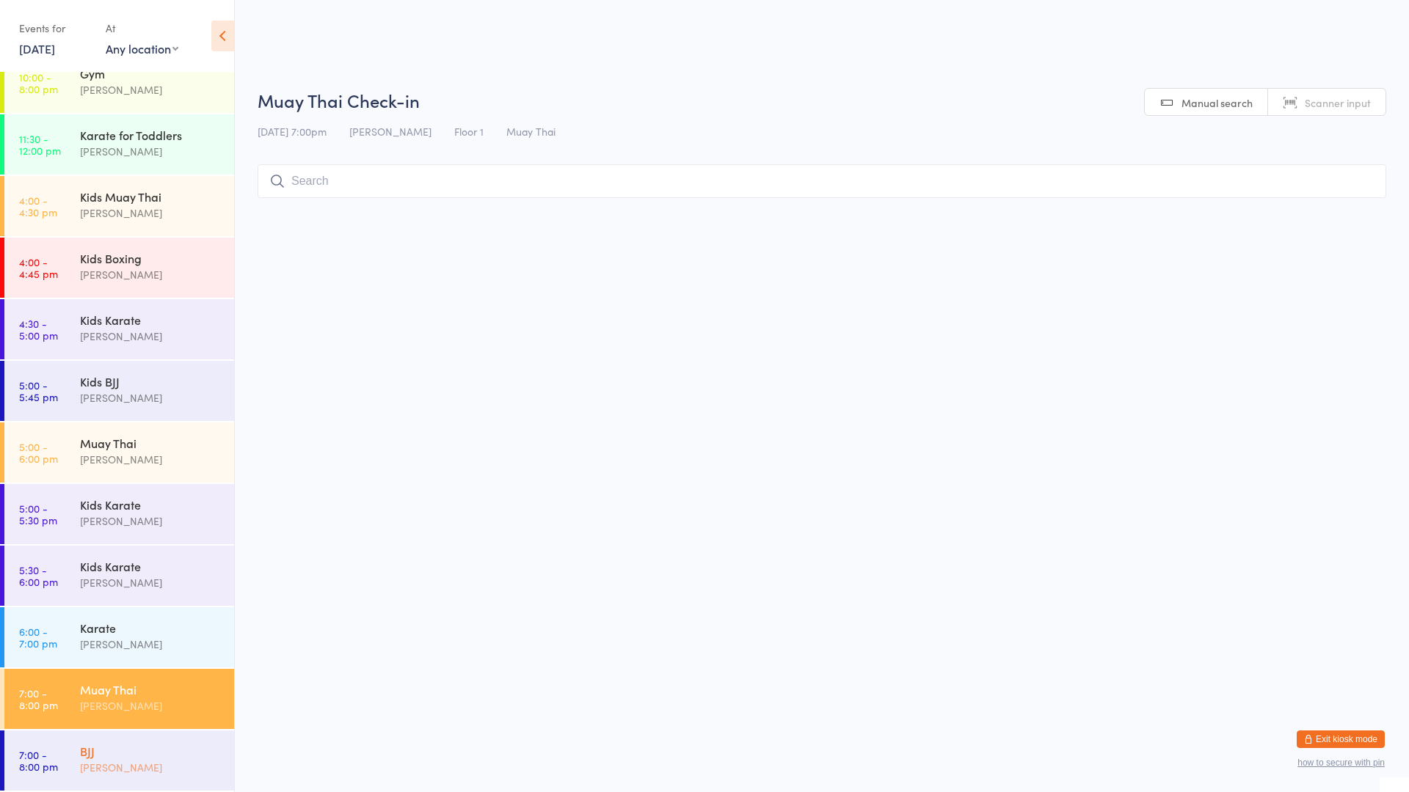
click at [123, 747] on div "BJJ" at bounding box center [151, 751] width 142 height 16
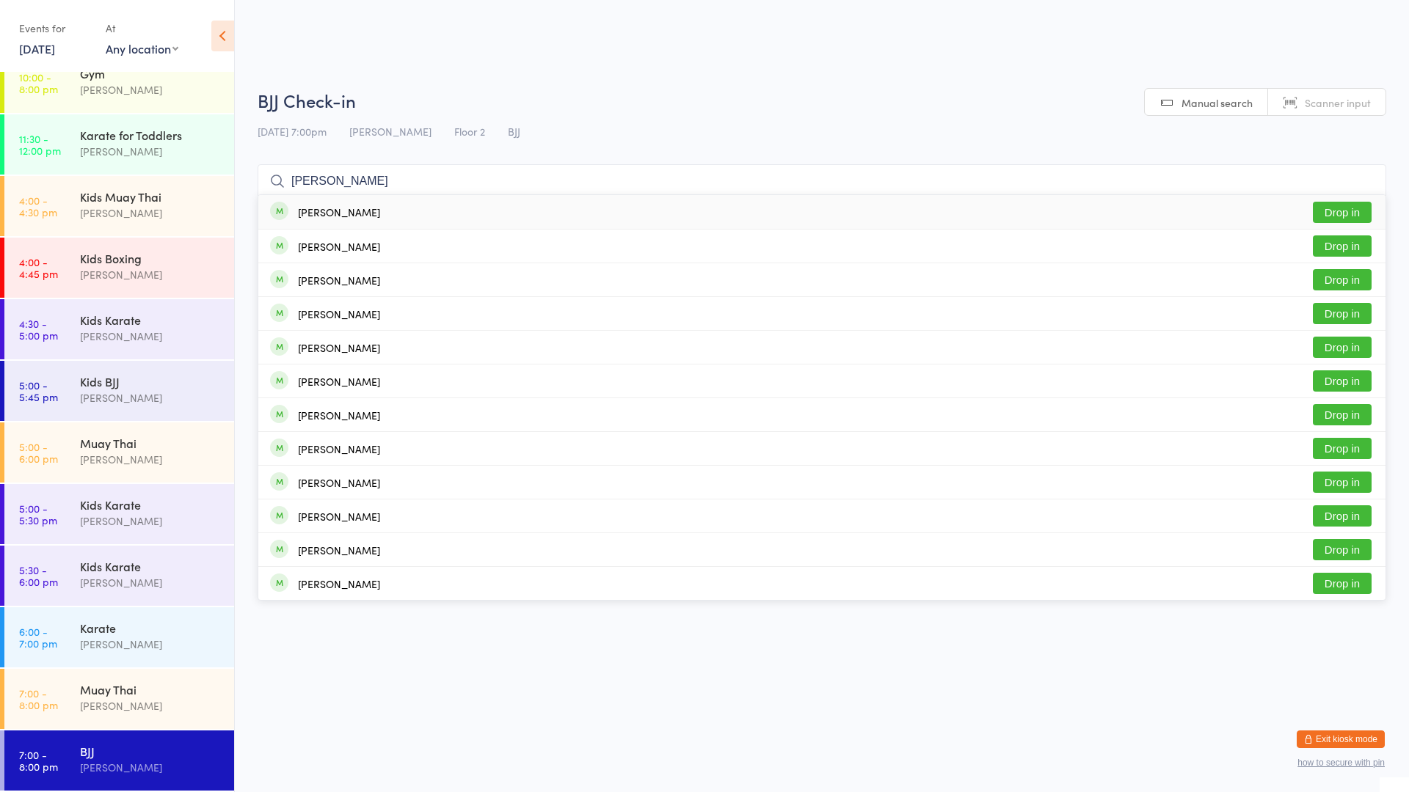
click at [393, 208] on div "[PERSON_NAME] Drop in" at bounding box center [821, 212] width 1127 height 34
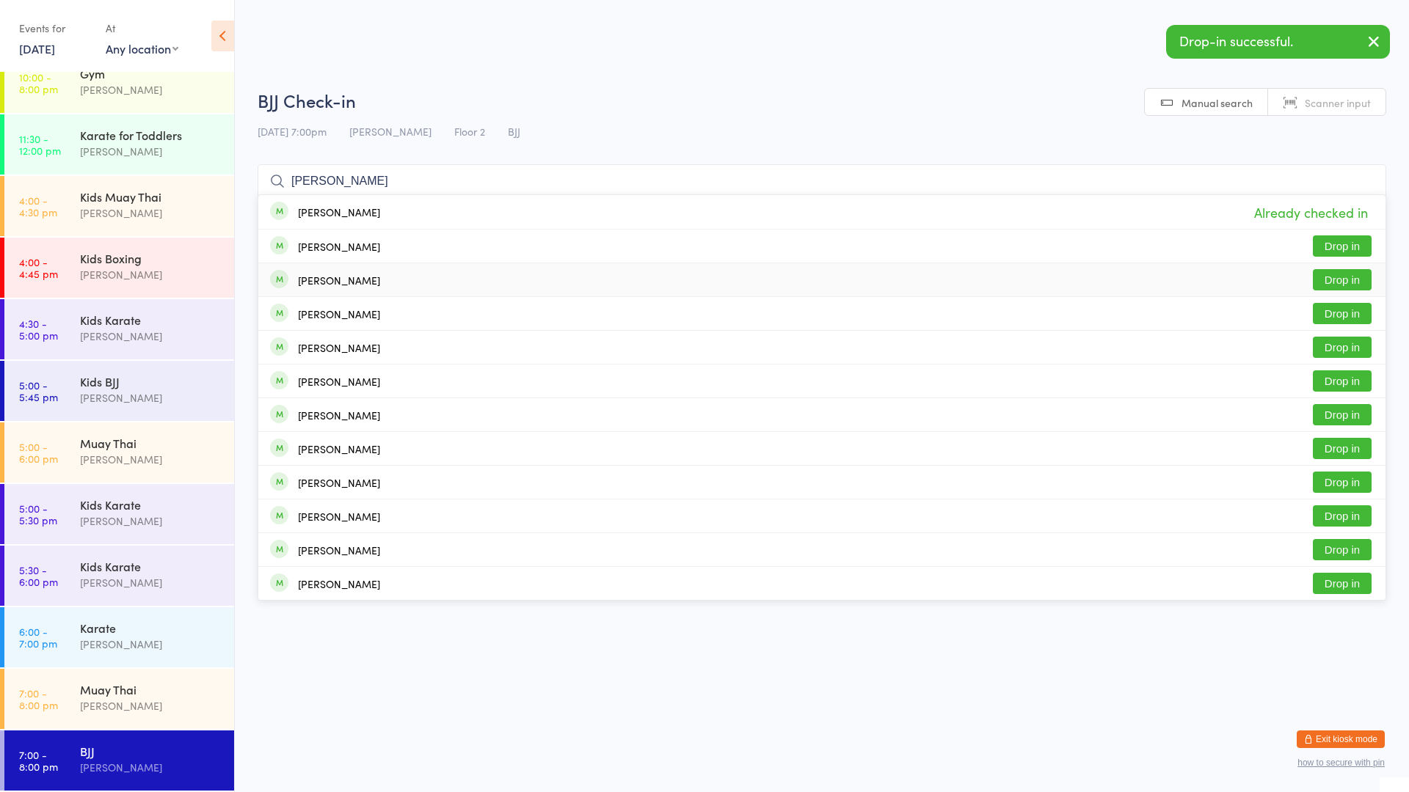
click at [324, 277] on div "[PERSON_NAME]" at bounding box center [339, 280] width 82 height 12
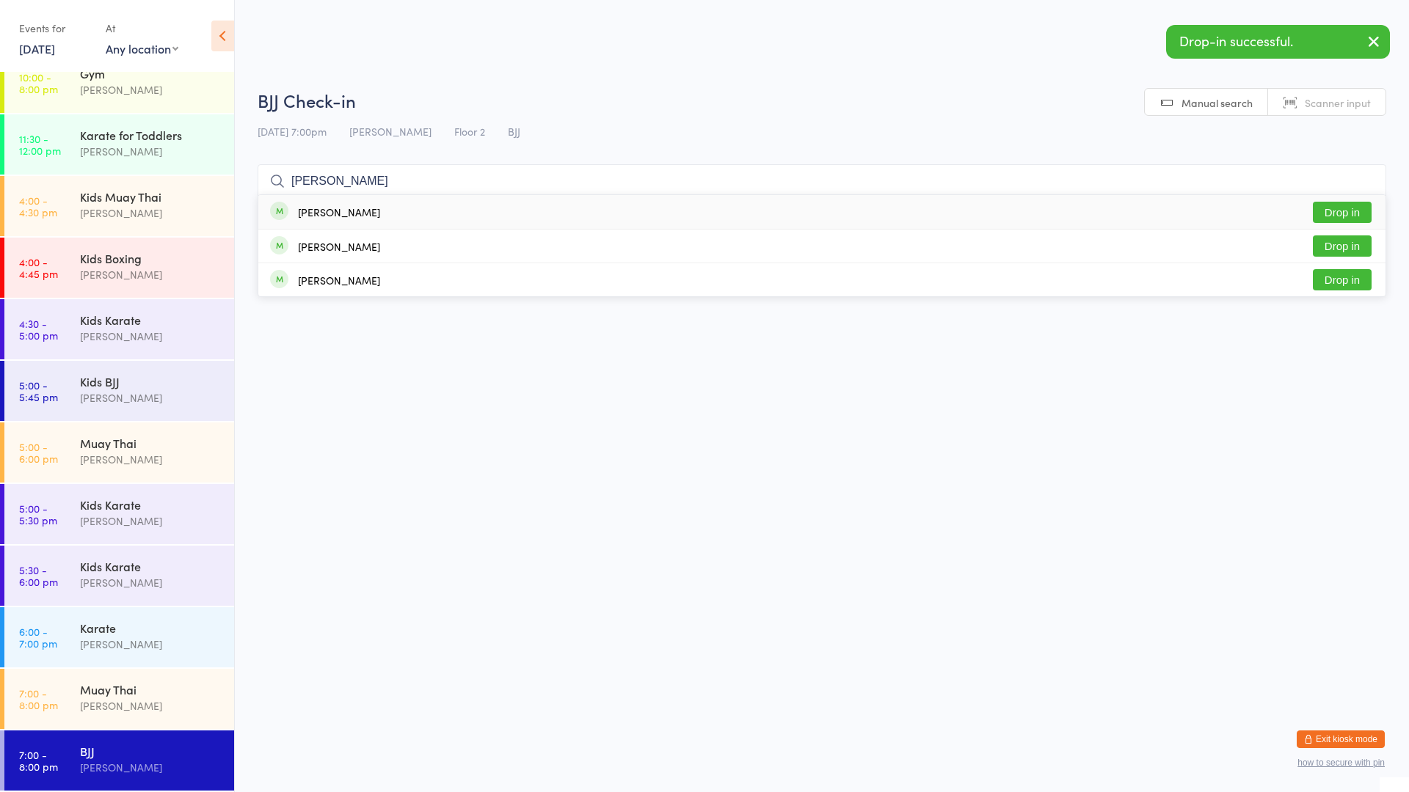
click at [324, 213] on div "[PERSON_NAME]" at bounding box center [339, 212] width 82 height 12
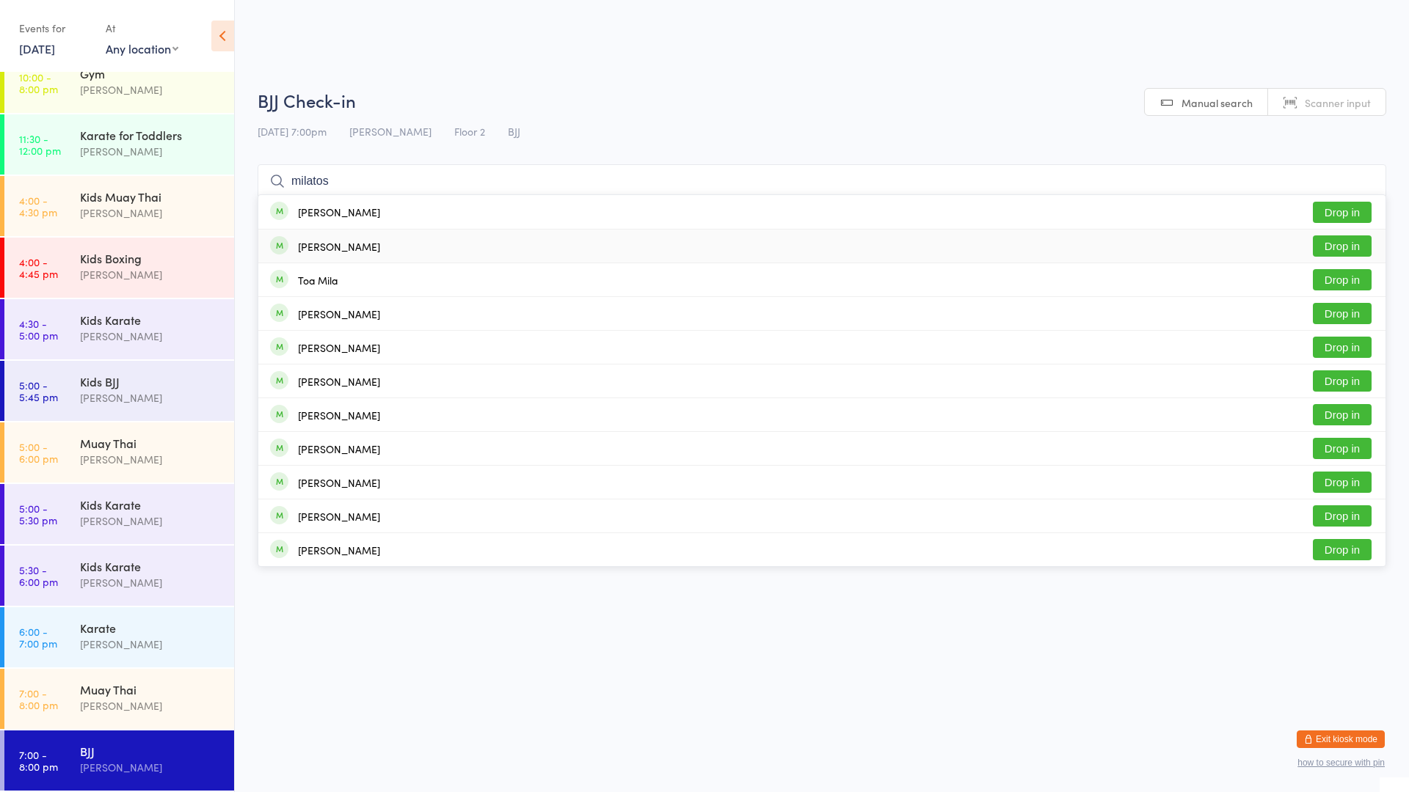
click at [1346, 243] on button "Drop in" at bounding box center [1342, 246] width 59 height 21
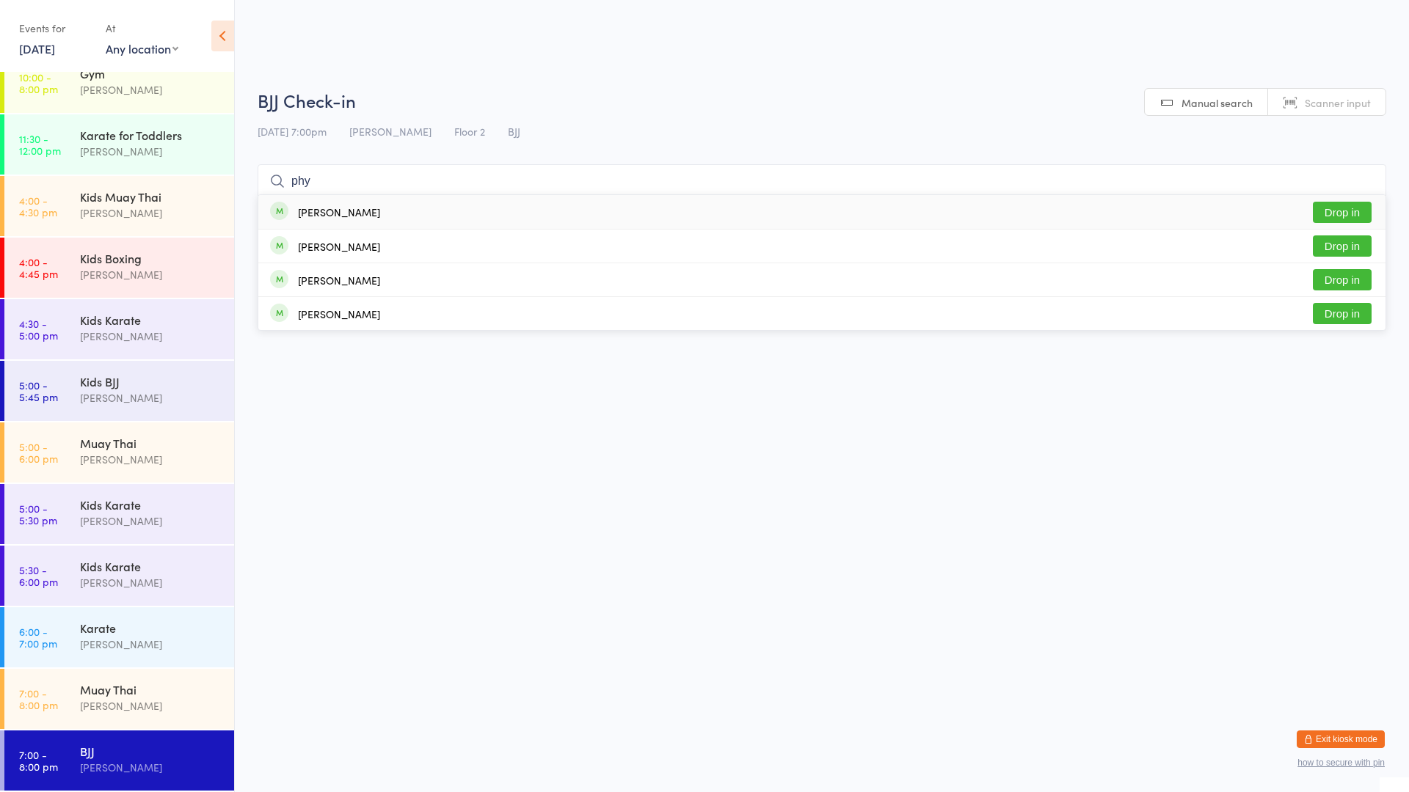
click at [349, 207] on div "[PERSON_NAME]" at bounding box center [339, 212] width 82 height 12
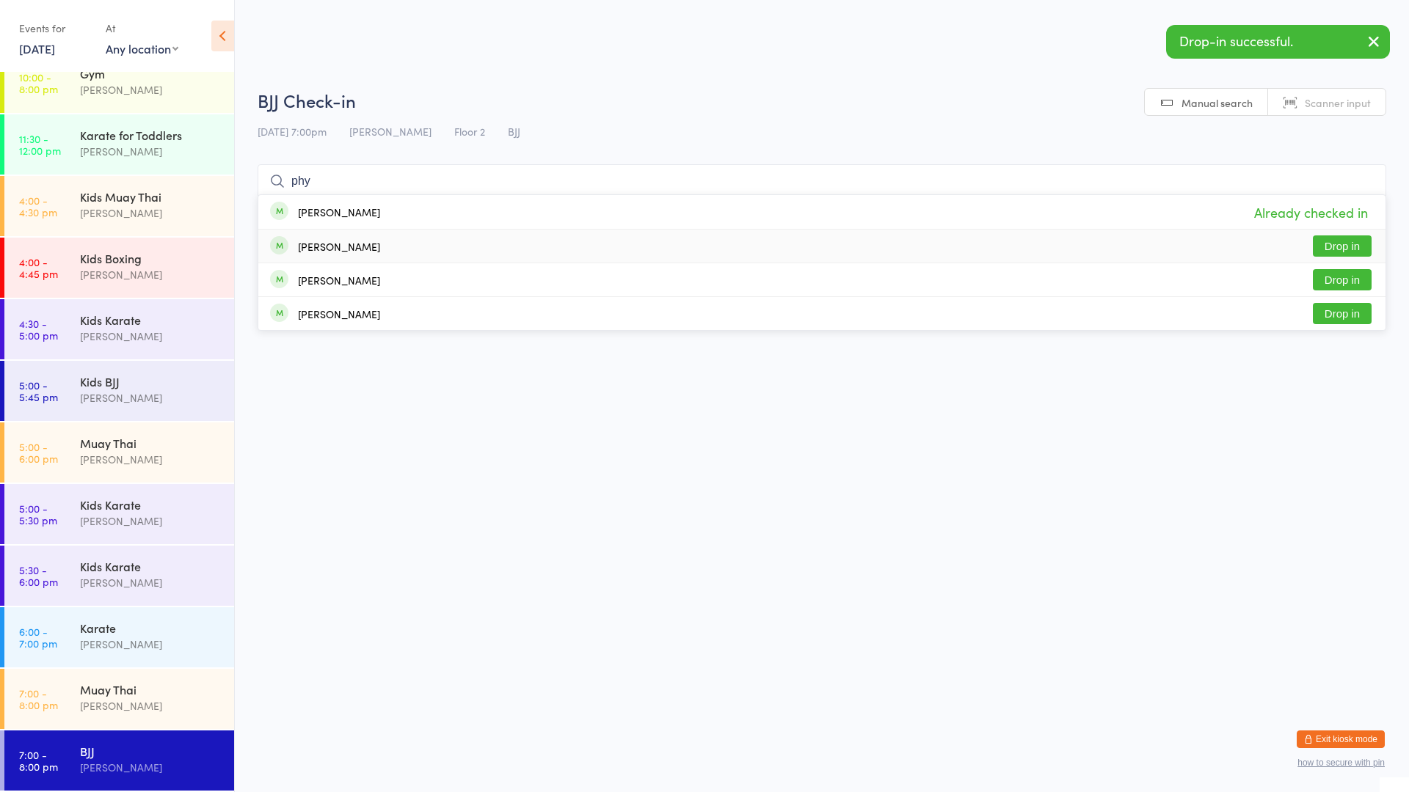
click at [379, 241] on div "[PERSON_NAME] Drop in" at bounding box center [821, 246] width 1127 height 33
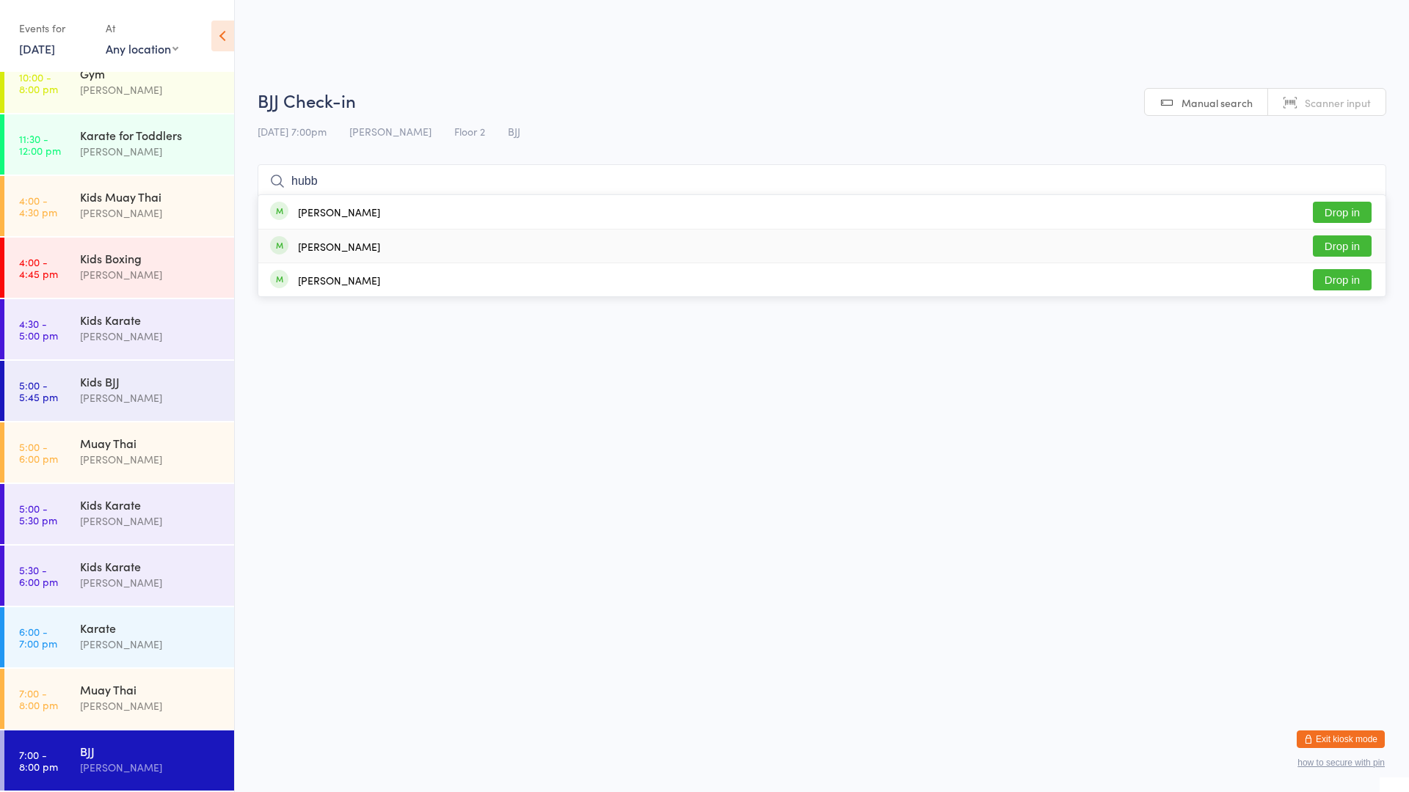
click at [1333, 240] on button "Drop in" at bounding box center [1342, 246] width 59 height 21
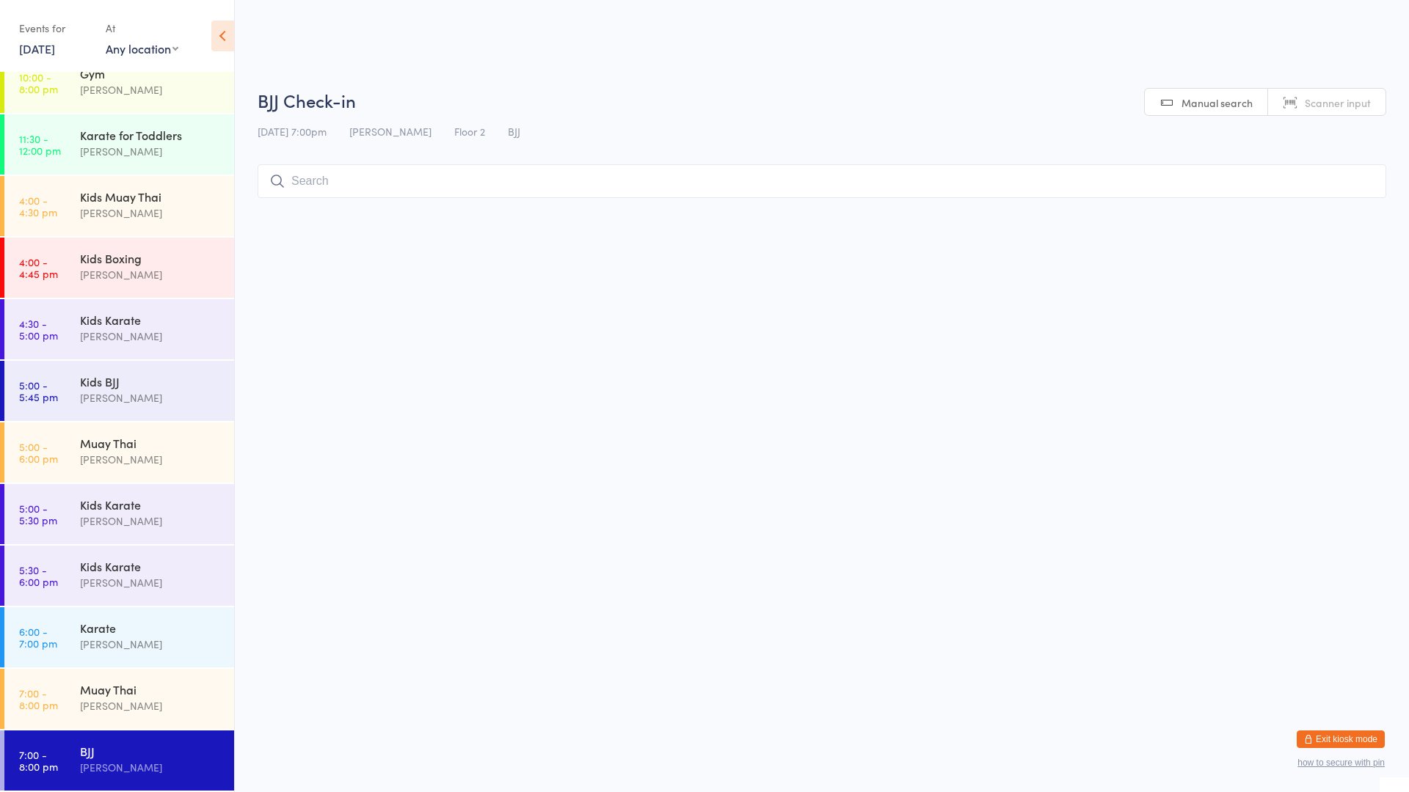
click at [507, 183] on input "search" at bounding box center [822, 181] width 1129 height 34
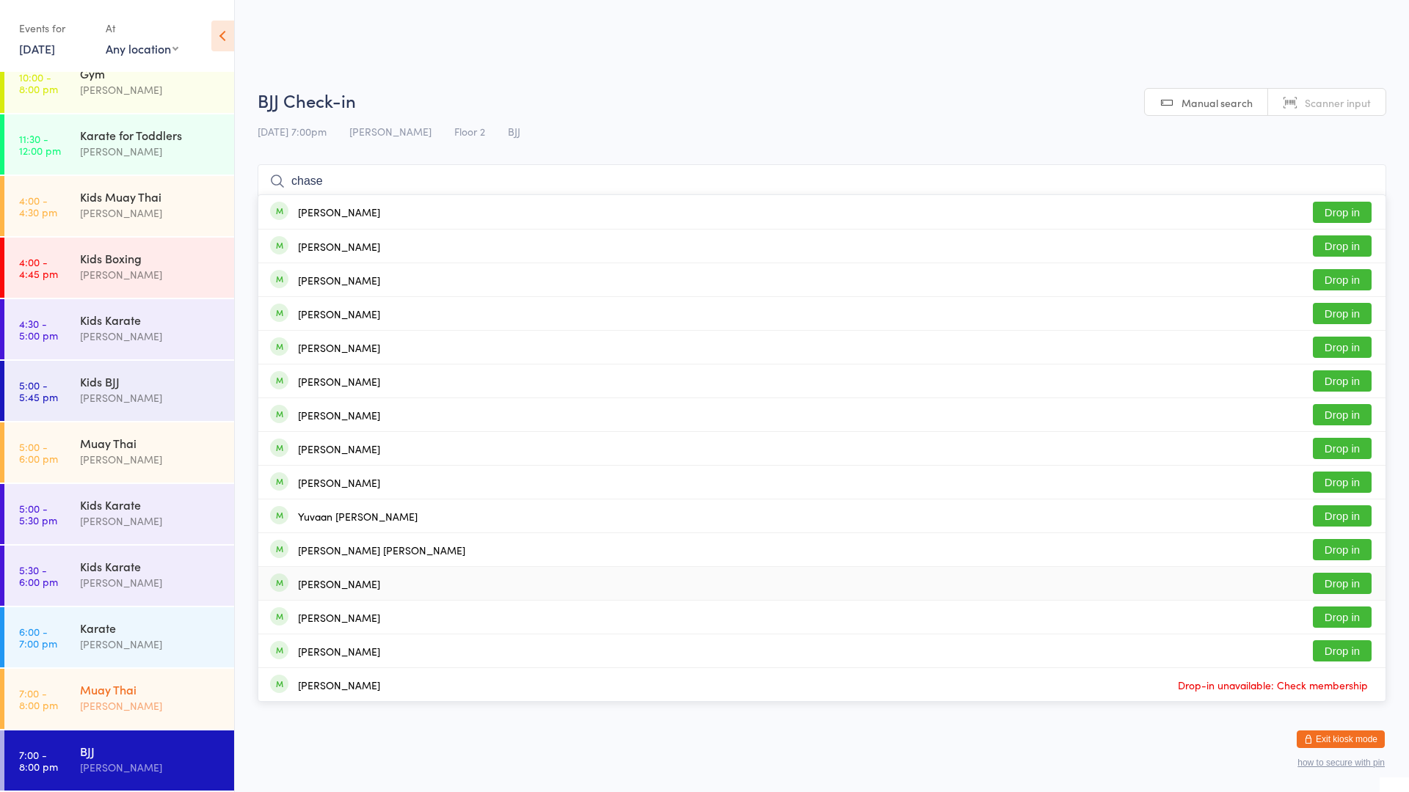
click at [124, 688] on div "Muay Thai" at bounding box center [151, 690] width 142 height 16
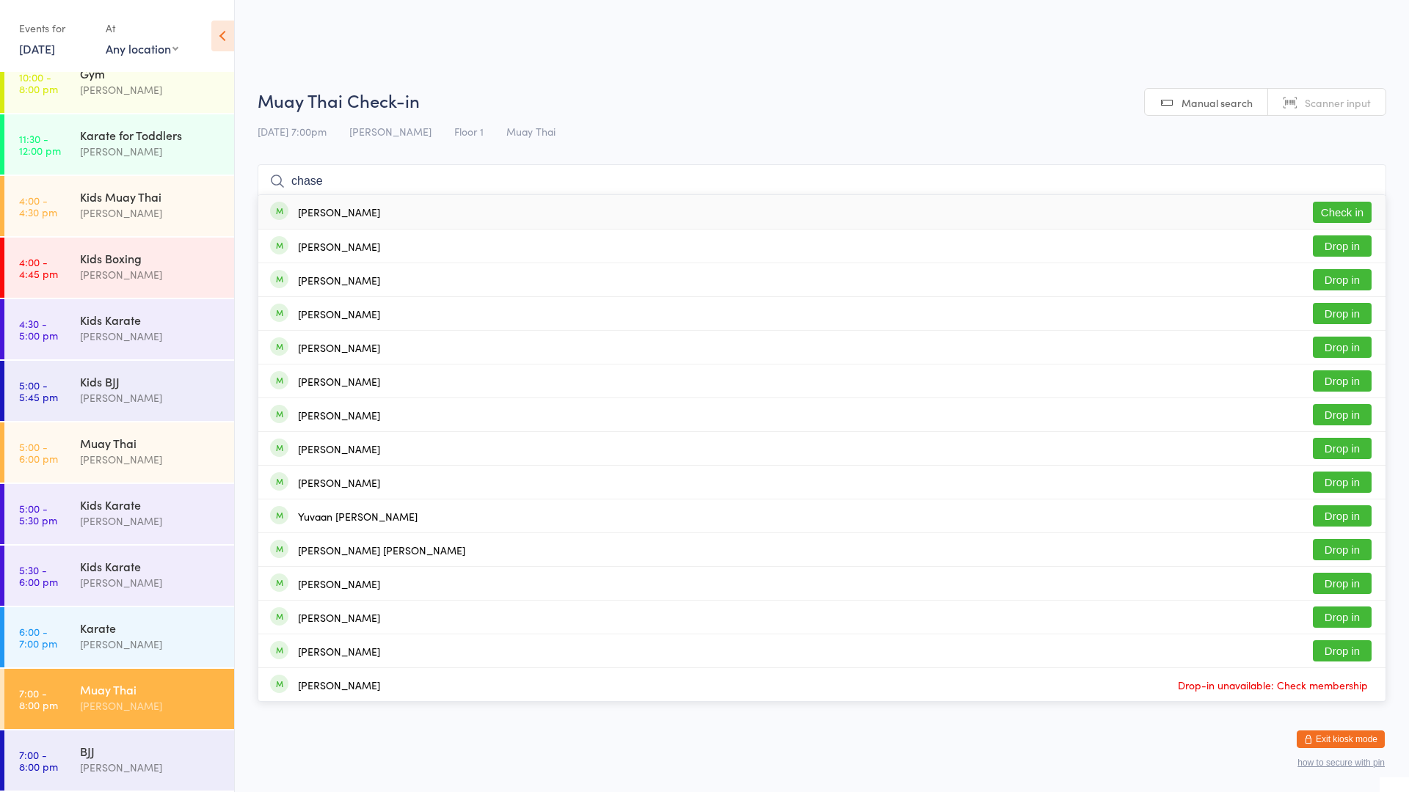
click at [1366, 208] on button "Check in" at bounding box center [1342, 212] width 59 height 21
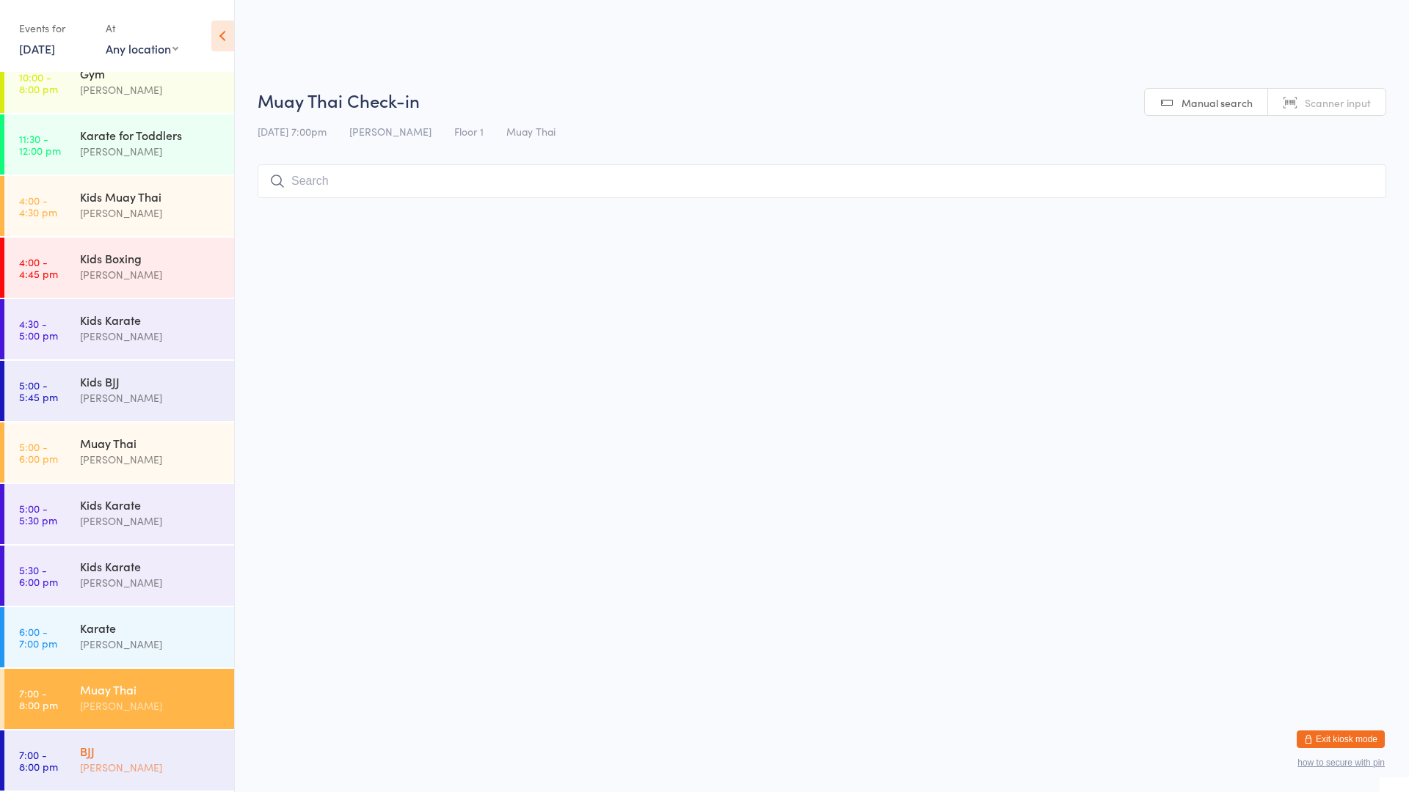
click at [87, 764] on div "[PERSON_NAME]" at bounding box center [151, 767] width 142 height 17
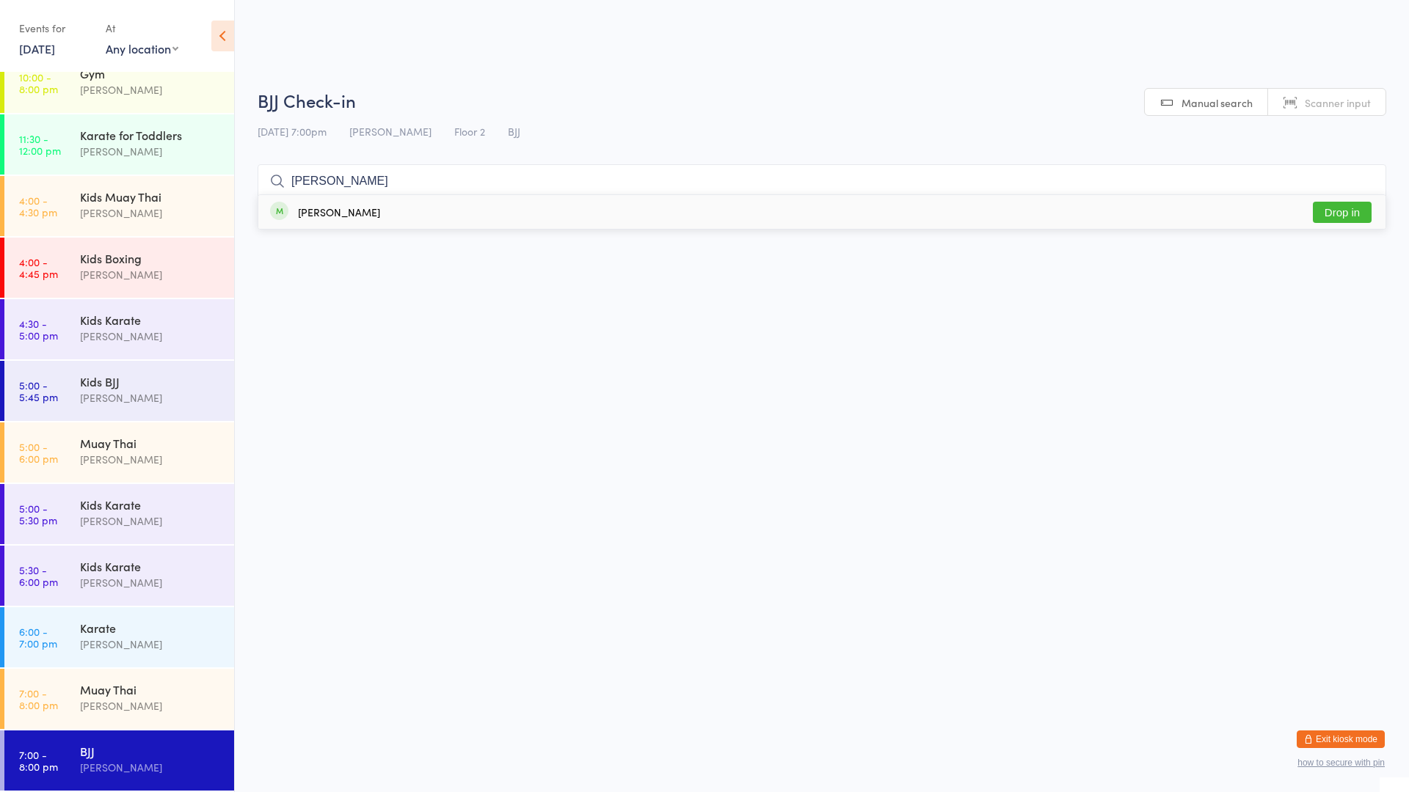
click at [440, 214] on div "[PERSON_NAME] Drop in" at bounding box center [821, 212] width 1127 height 34
click at [150, 205] on div "[PERSON_NAME]" at bounding box center [151, 213] width 142 height 17
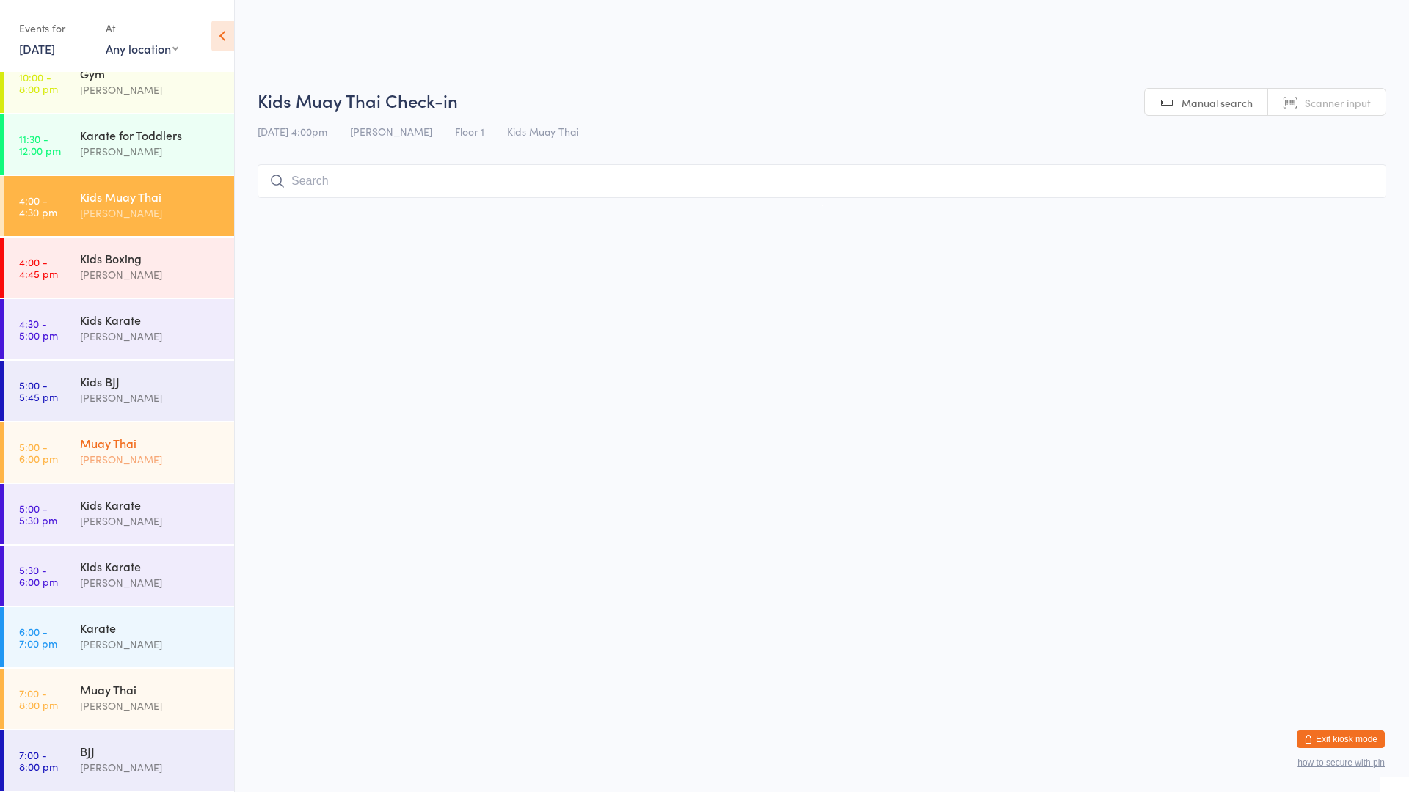
click at [158, 436] on div "Muay Thai [PERSON_NAME]" at bounding box center [157, 452] width 154 height 58
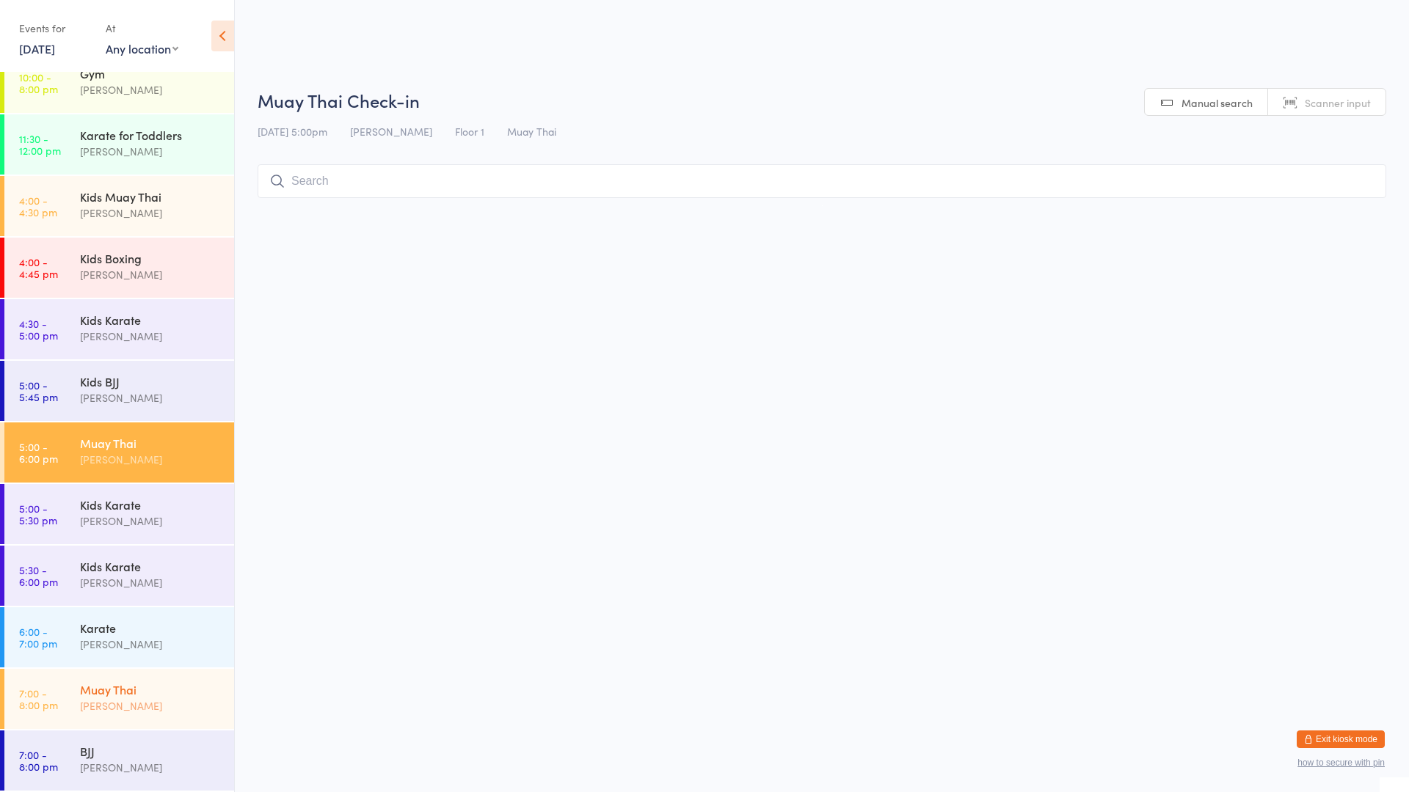
drag, startPoint x: 165, startPoint y: 696, endPoint x: 169, endPoint y: 683, distance: 13.7
click at [166, 696] on div "Muay Thai" at bounding box center [151, 690] width 142 height 16
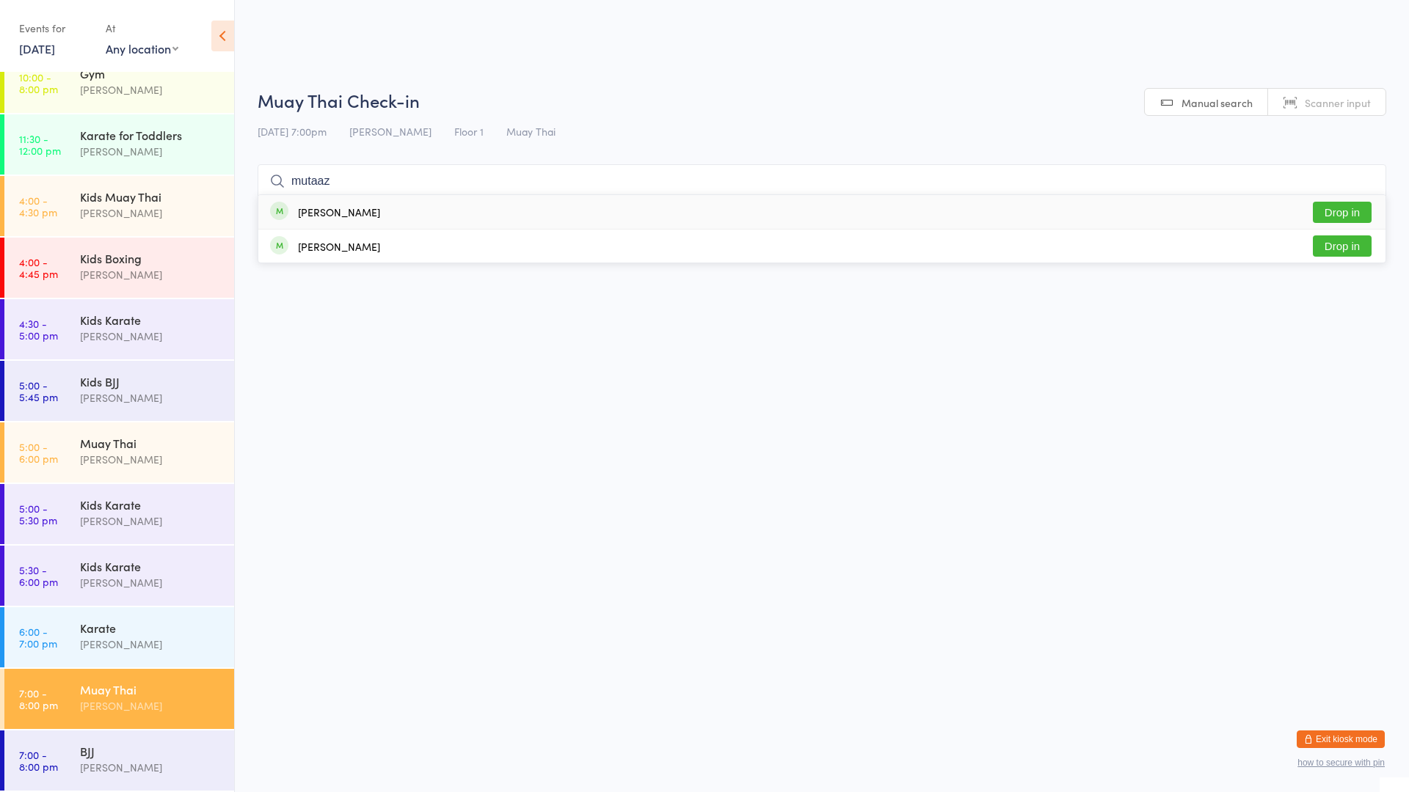
click at [1332, 208] on button "Drop in" at bounding box center [1342, 212] width 59 height 21
click at [161, 725] on div "Muay Thai [PERSON_NAME]" at bounding box center [157, 698] width 154 height 58
click at [156, 740] on div "BJJ [PERSON_NAME]" at bounding box center [157, 760] width 154 height 58
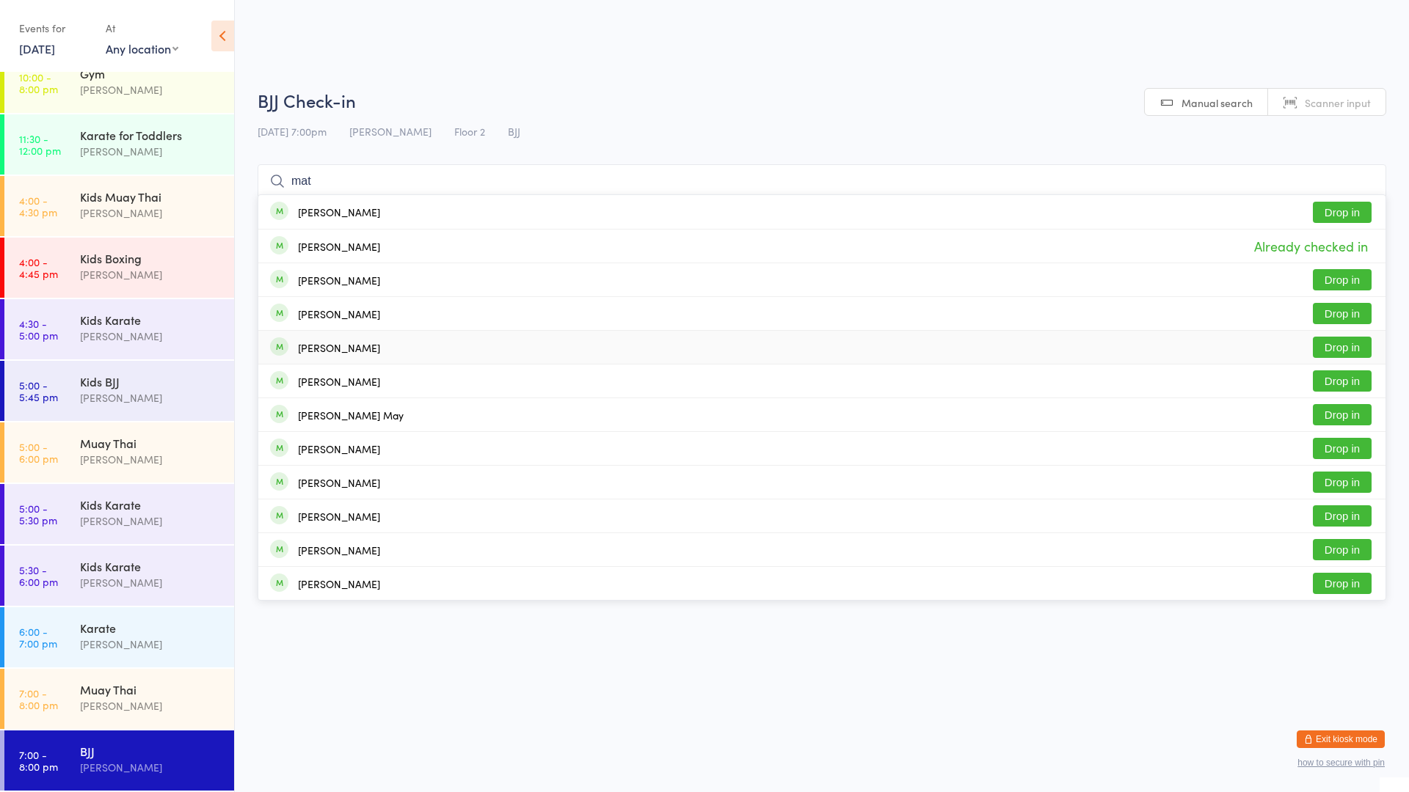
click at [414, 351] on div "[PERSON_NAME] Drop in" at bounding box center [821, 347] width 1127 height 33
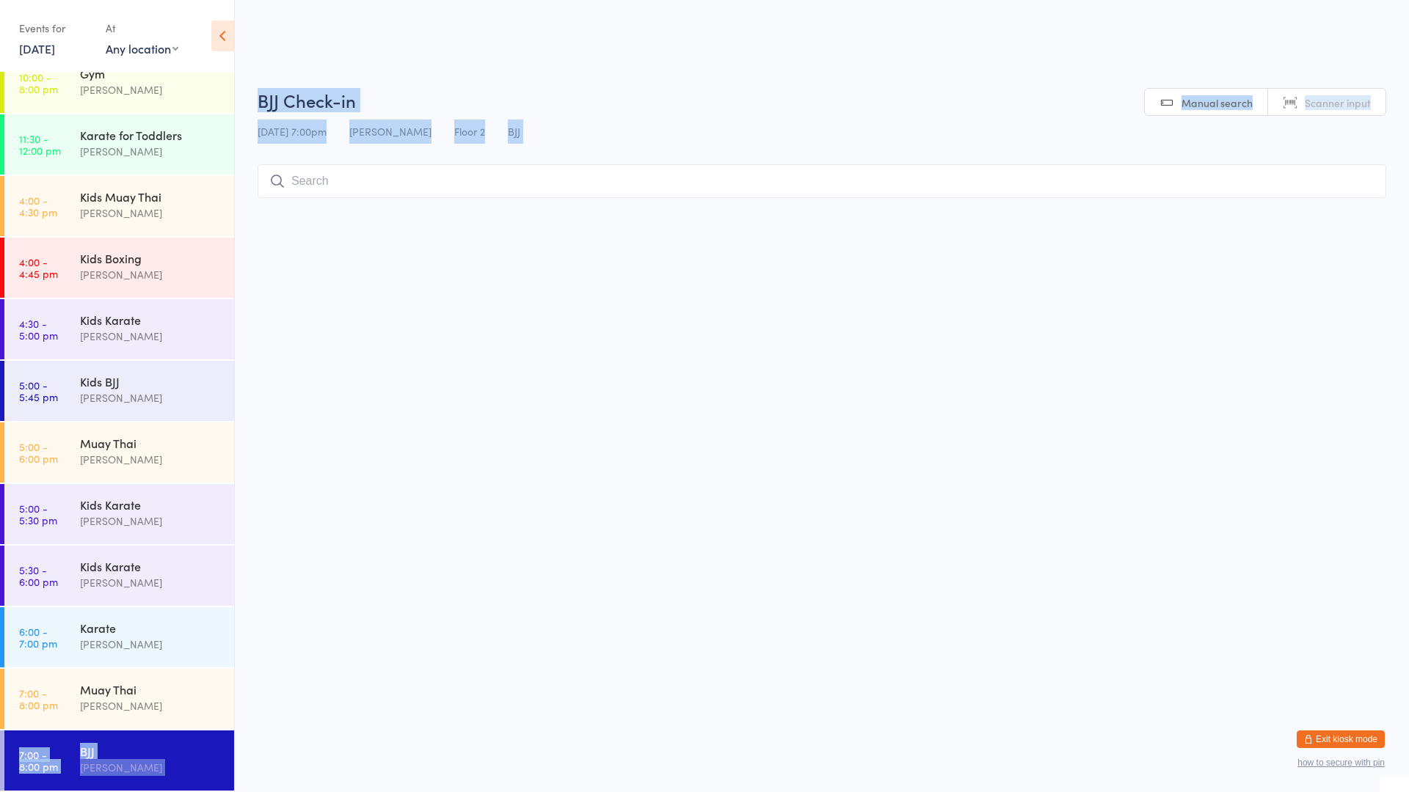
drag, startPoint x: 244, startPoint y: 594, endPoint x: 211, endPoint y: 730, distance: 140.6
click at [211, 730] on html "You have now entered Kiosk Mode. Members will be able to check themselves in us…" at bounding box center [704, 396] width 1409 height 792
drag, startPoint x: 211, startPoint y: 730, endPoint x: 183, endPoint y: 752, distance: 35.5
click at [183, 752] on div "BJJ" at bounding box center [151, 751] width 142 height 16
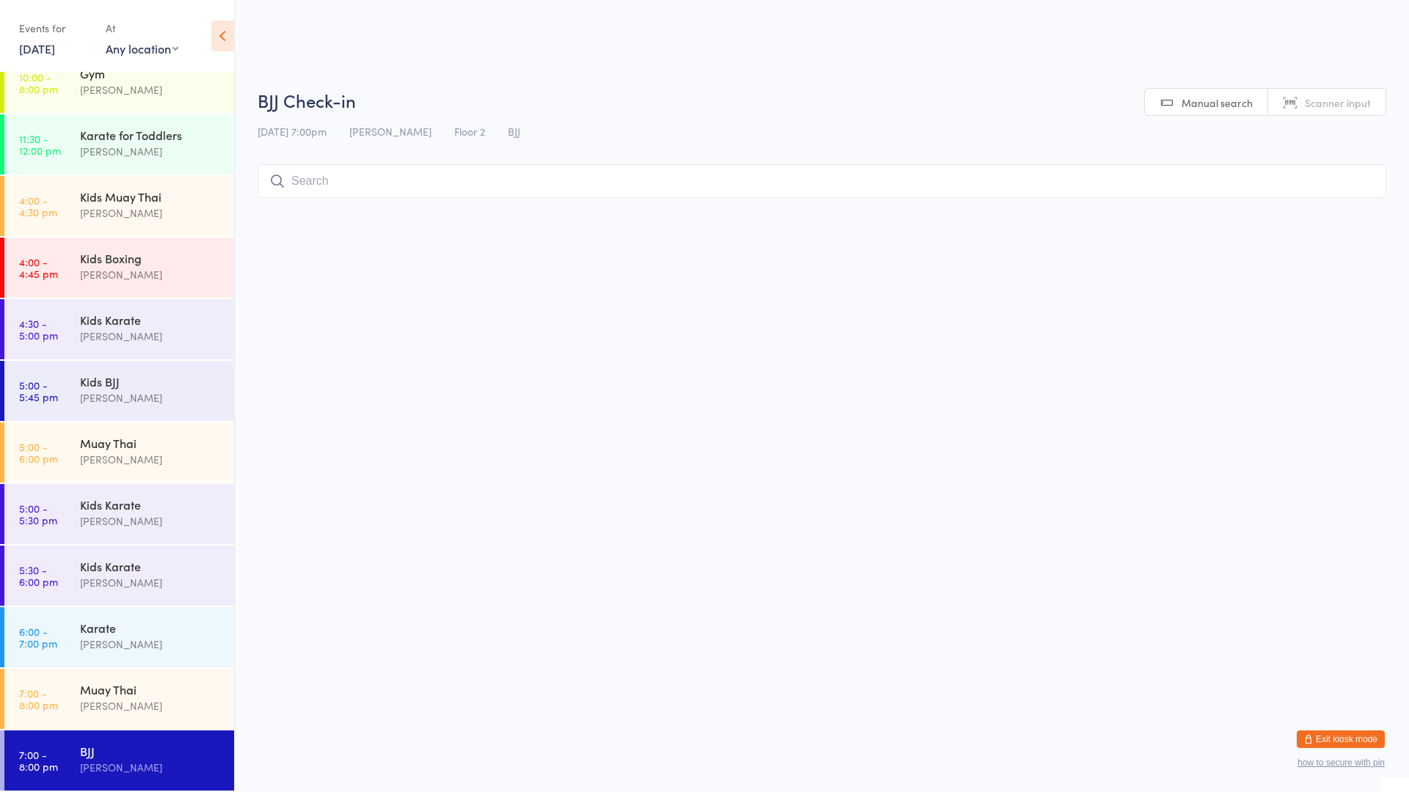
click at [183, 752] on div "BJJ" at bounding box center [151, 751] width 142 height 16
click at [183, 751] on div "BJJ" at bounding box center [151, 751] width 142 height 16
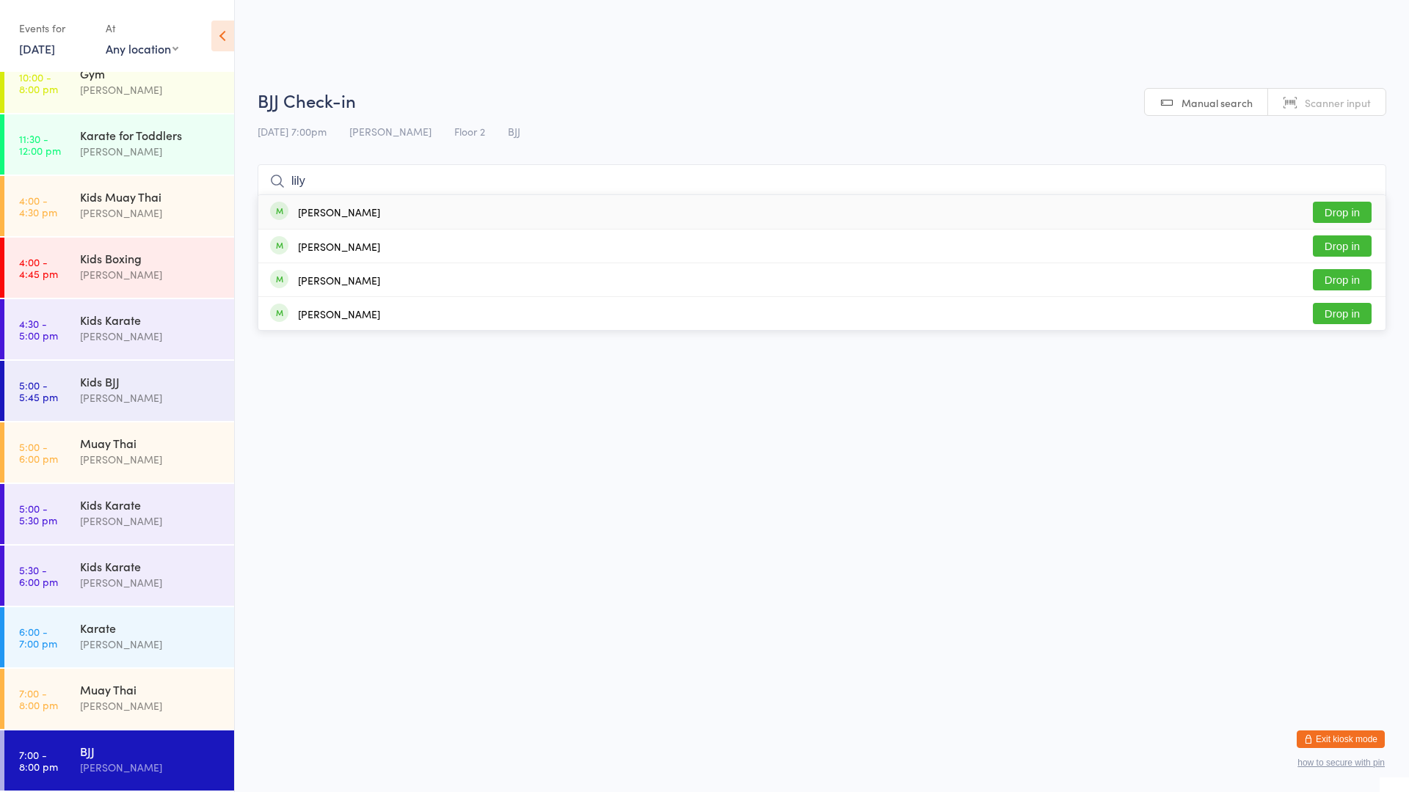
click at [1338, 218] on button "Drop in" at bounding box center [1342, 212] width 59 height 21
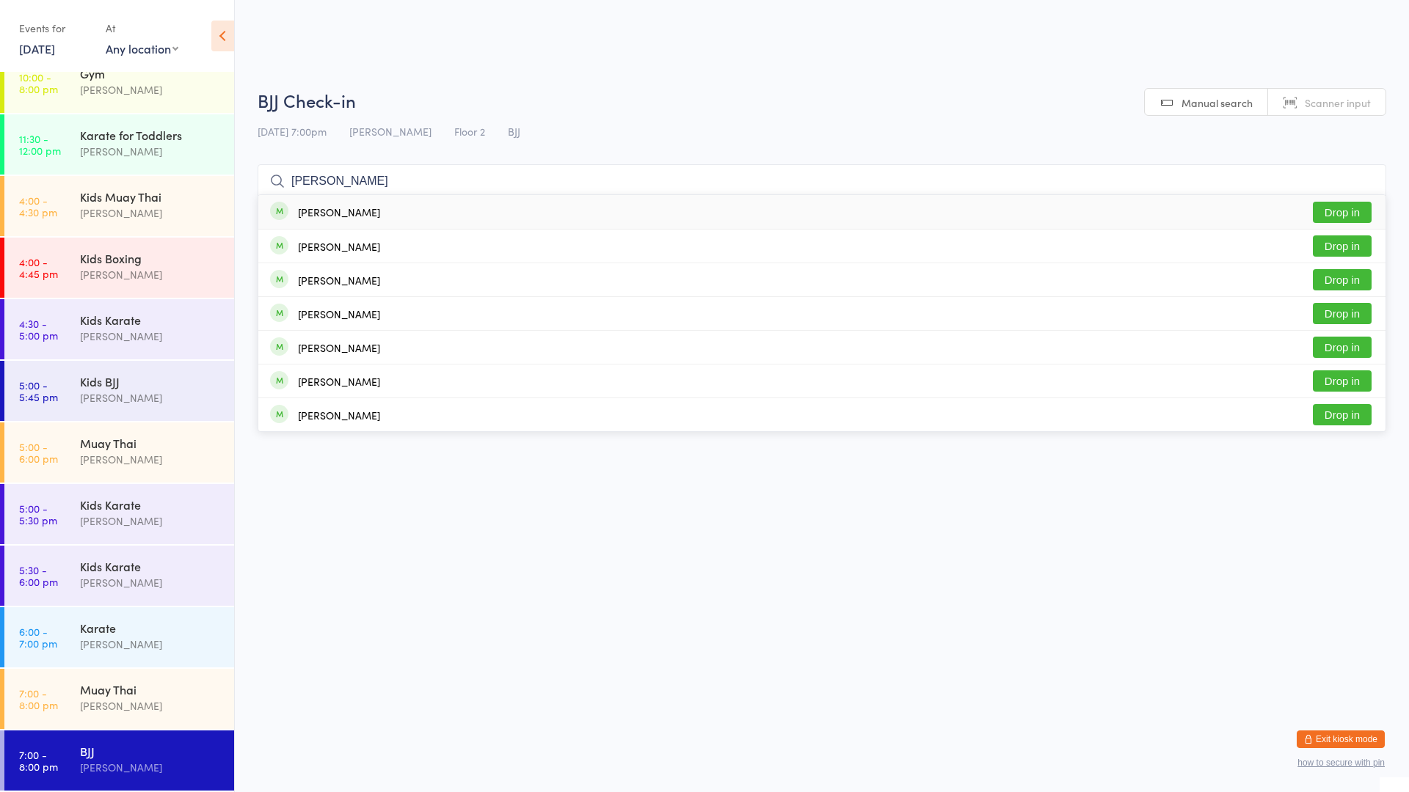
click at [509, 212] on div "[PERSON_NAME] Drop in" at bounding box center [821, 212] width 1127 height 34
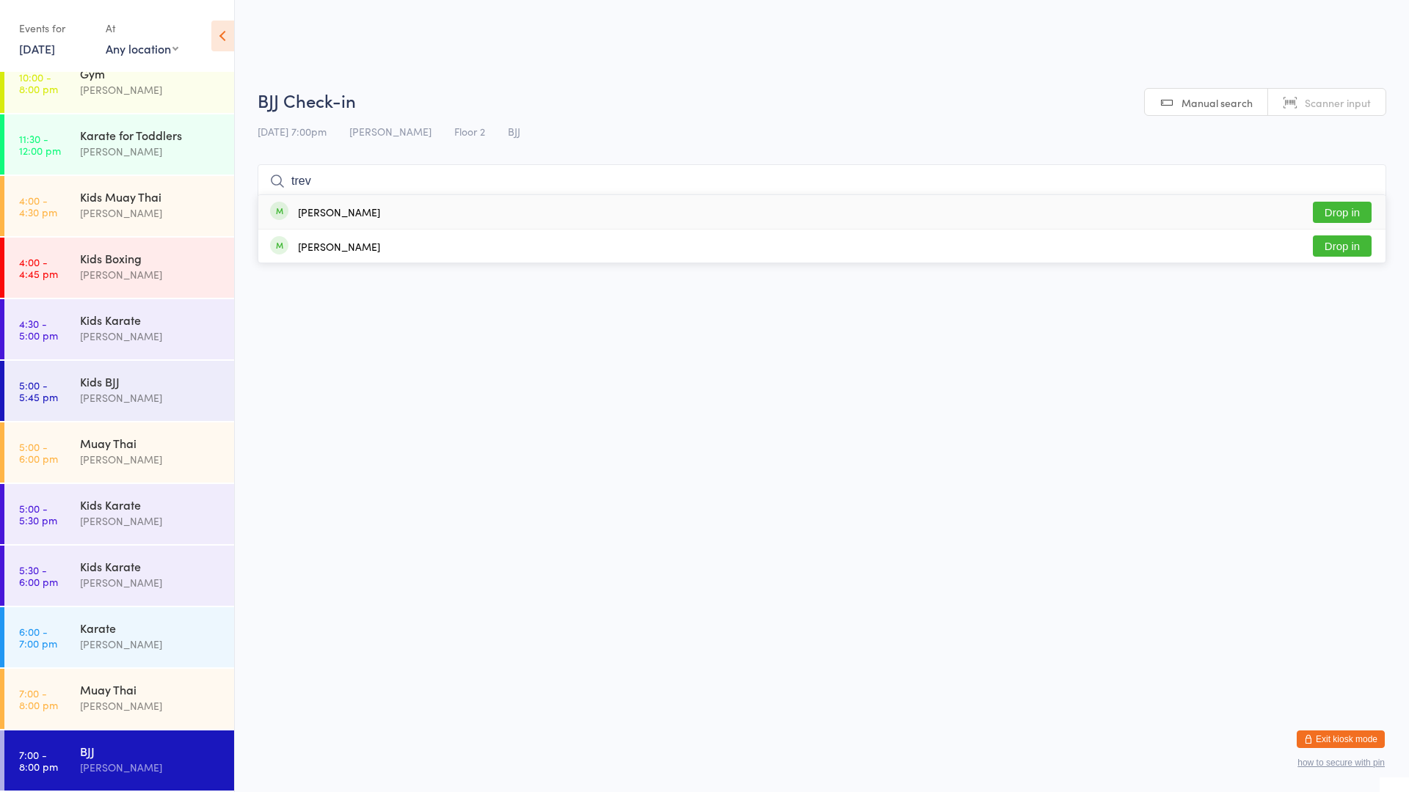
click at [1349, 213] on button "Drop in" at bounding box center [1342, 212] width 59 height 21
